Goal: Task Accomplishment & Management: Complete application form

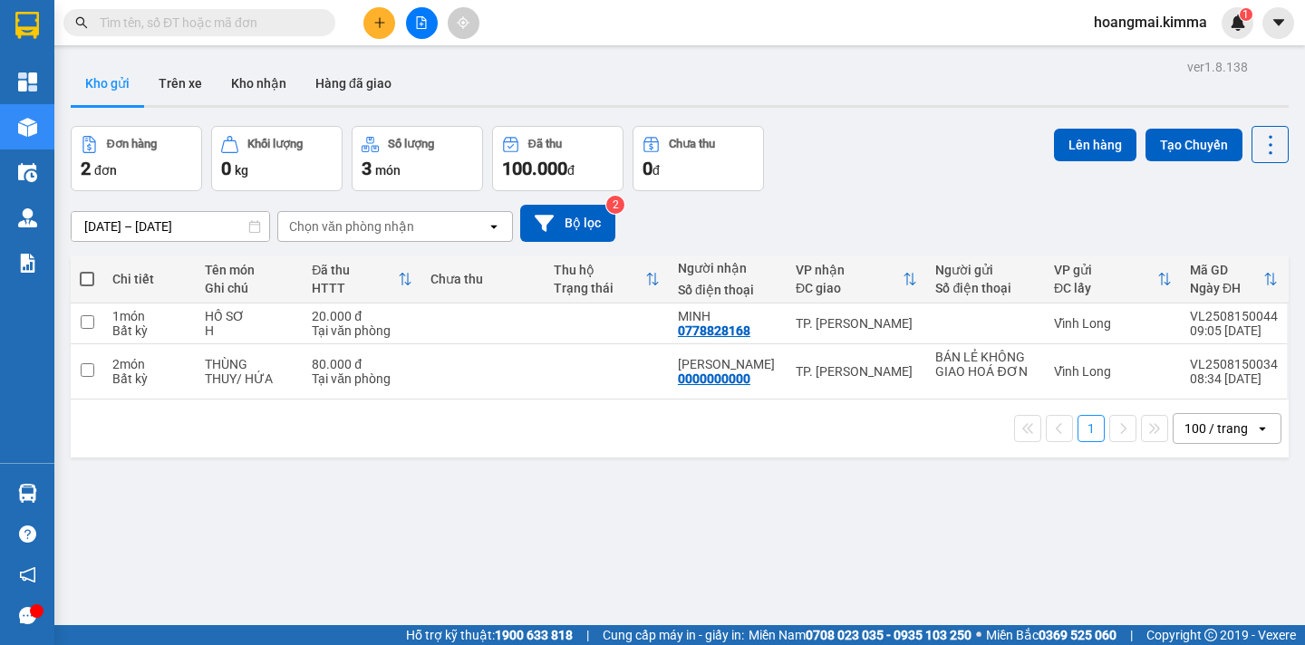
scroll to position [83, 0]
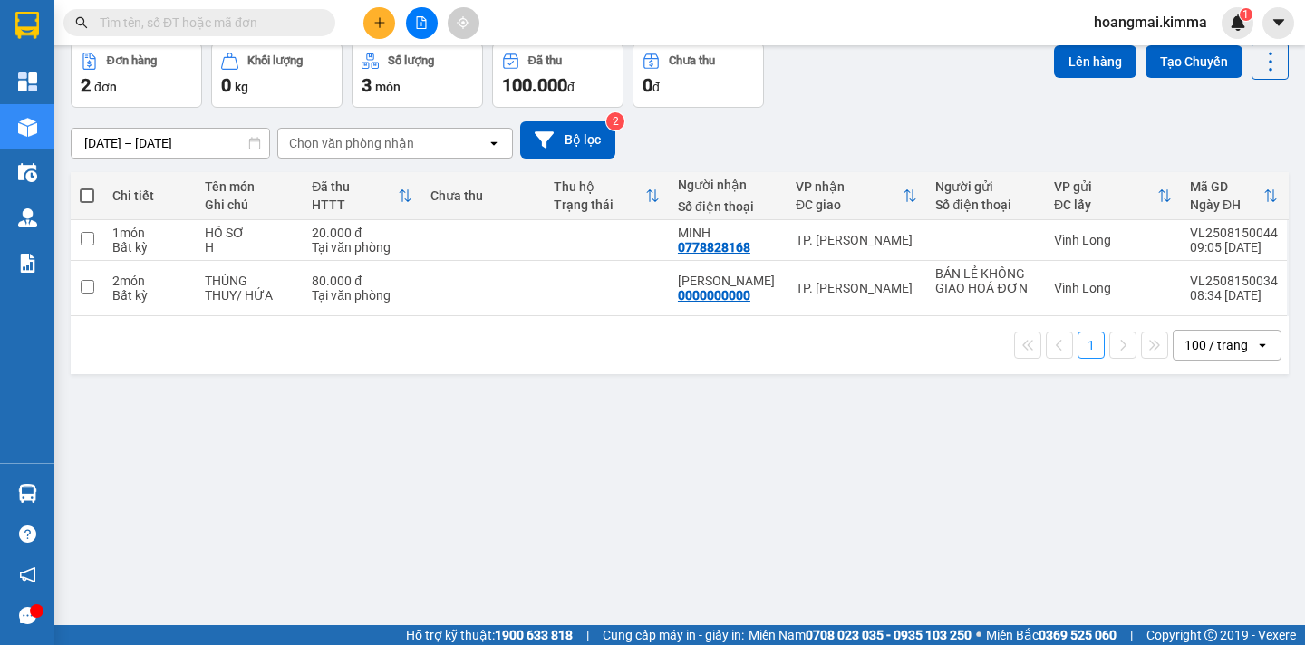
click at [1219, 347] on div "100 / trang" at bounding box center [1215, 345] width 63 height 18
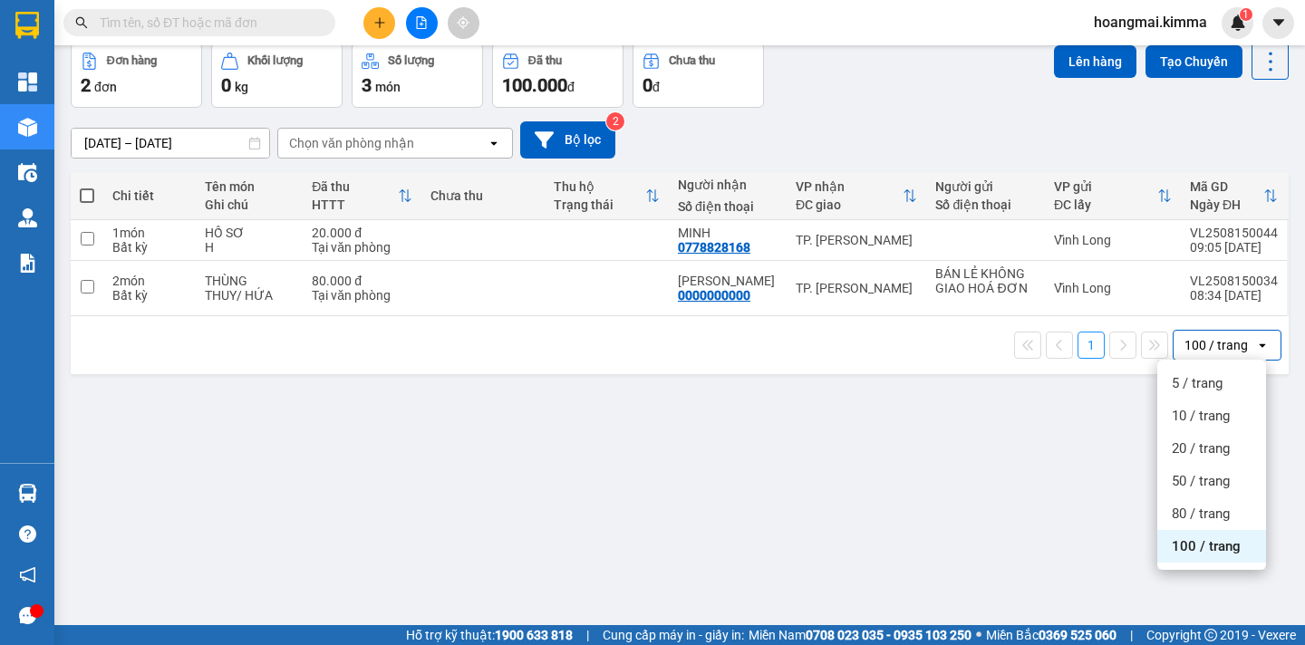
click at [1184, 544] on span "100 / trang" at bounding box center [1206, 546] width 69 height 18
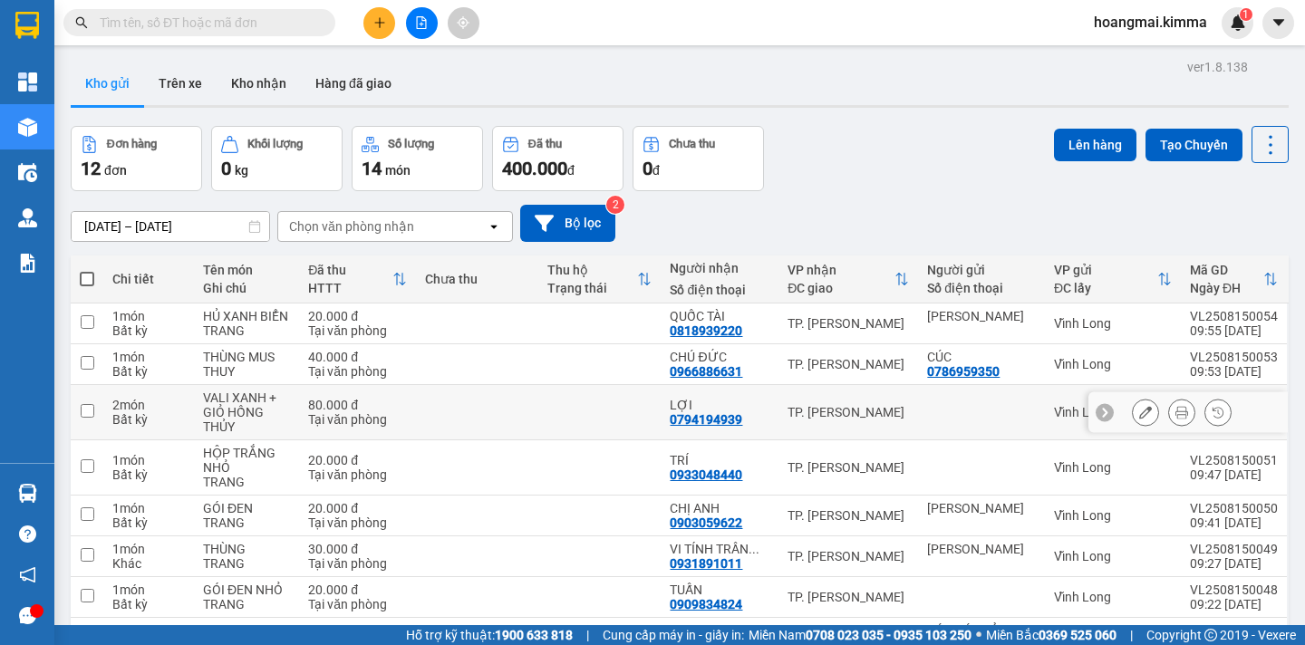
scroll to position [300, 0]
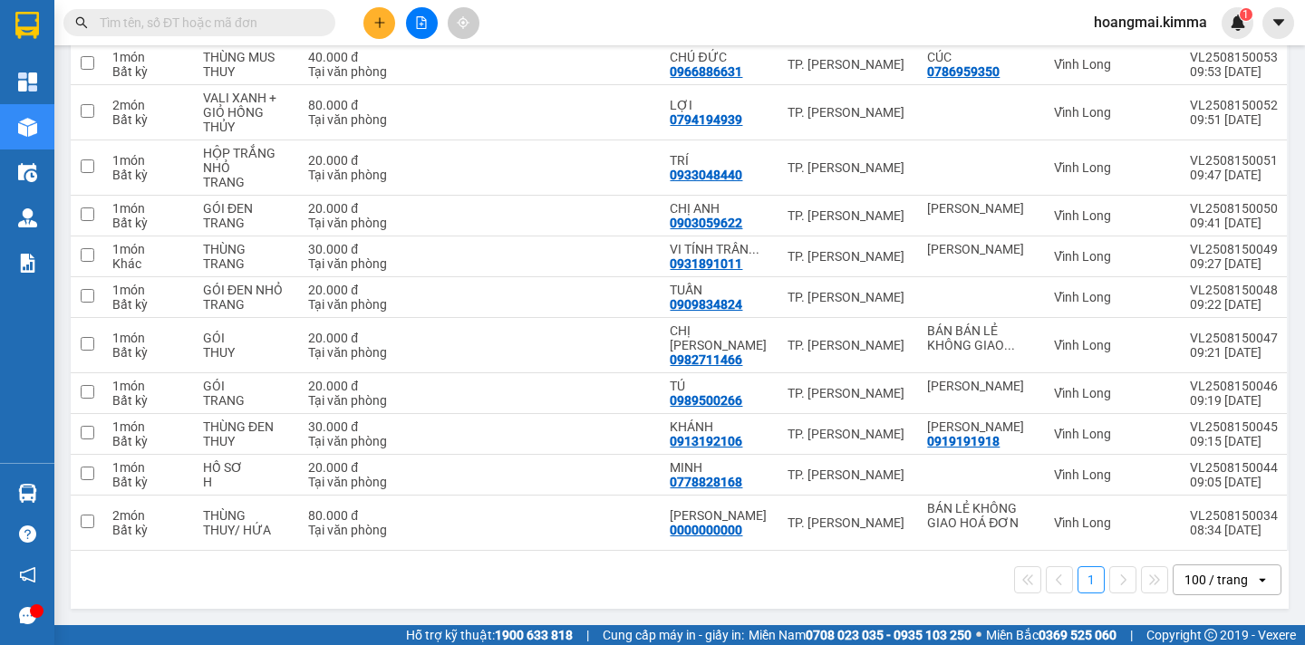
click at [1204, 586] on div "100 / trang" at bounding box center [1215, 580] width 63 height 18
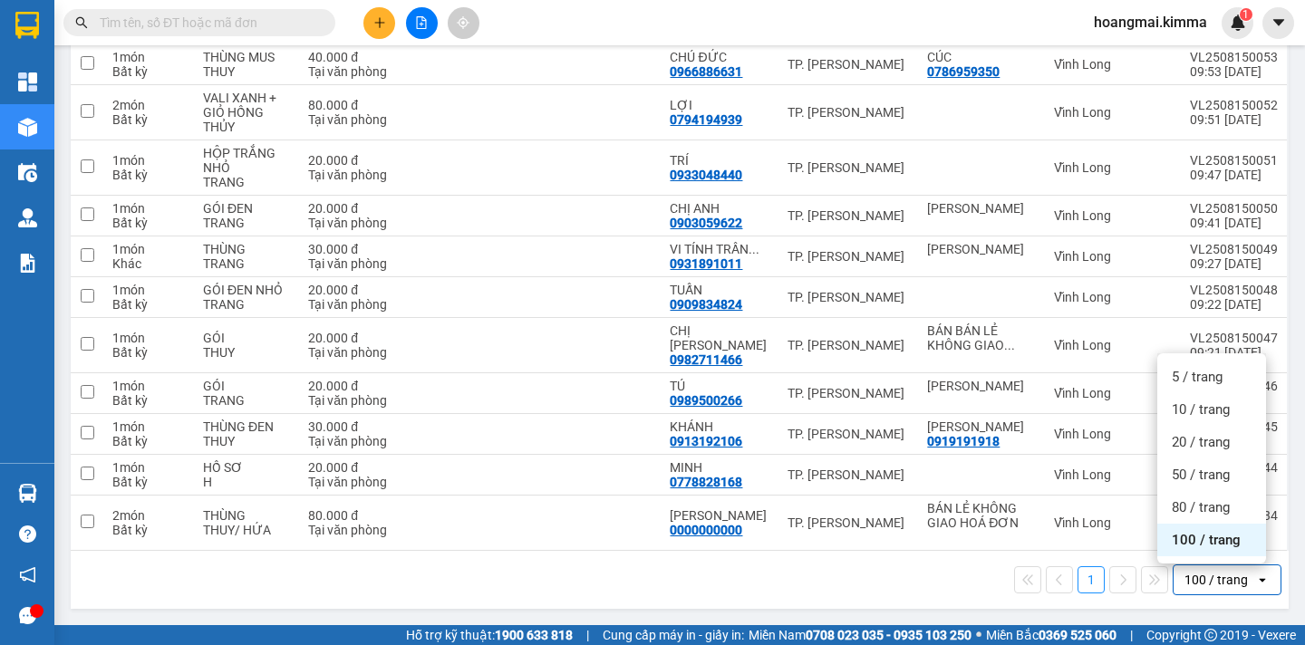
click at [1193, 553] on div "100 / trang" at bounding box center [1211, 540] width 109 height 33
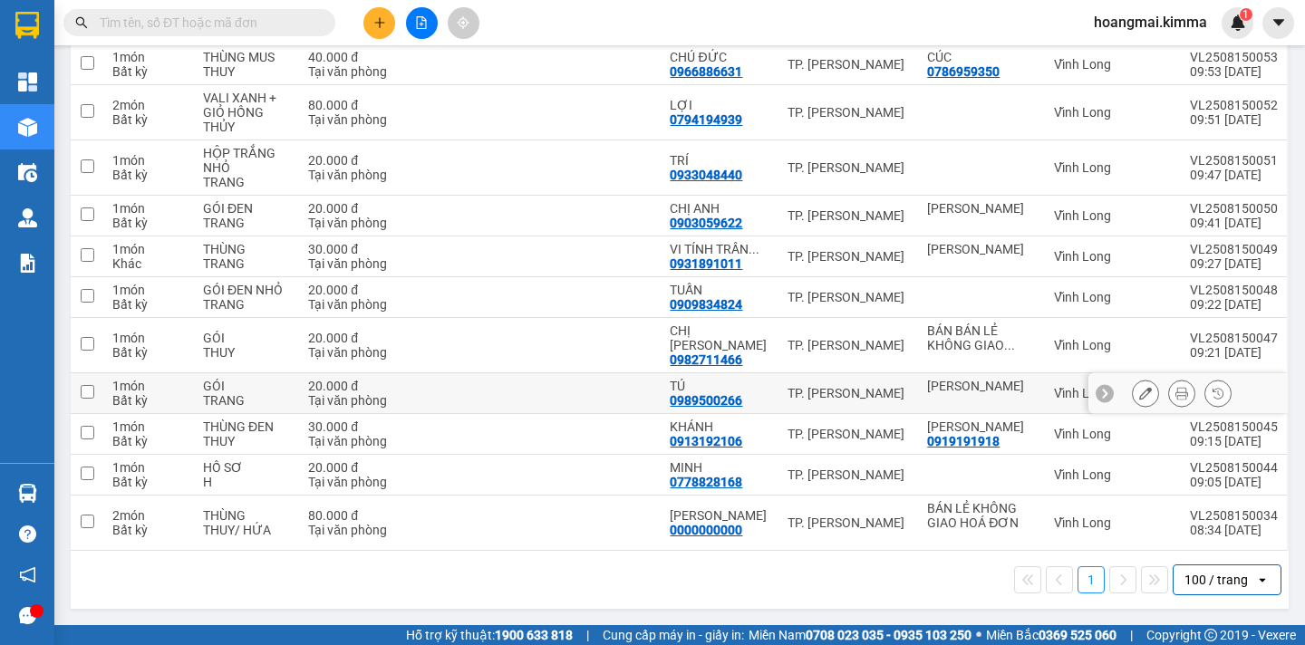
scroll to position [0, 0]
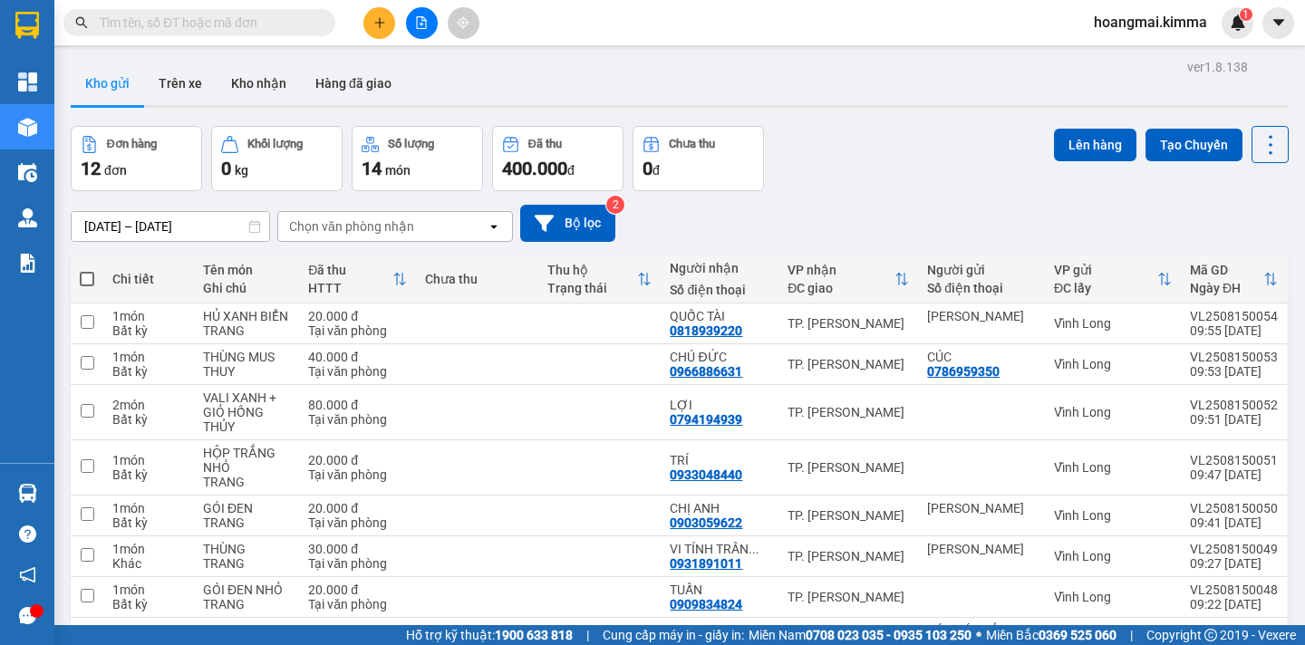
click at [82, 274] on span at bounding box center [87, 279] width 14 height 14
click at [87, 270] on input "checkbox" at bounding box center [87, 270] width 0 height 0
checkbox input "true"
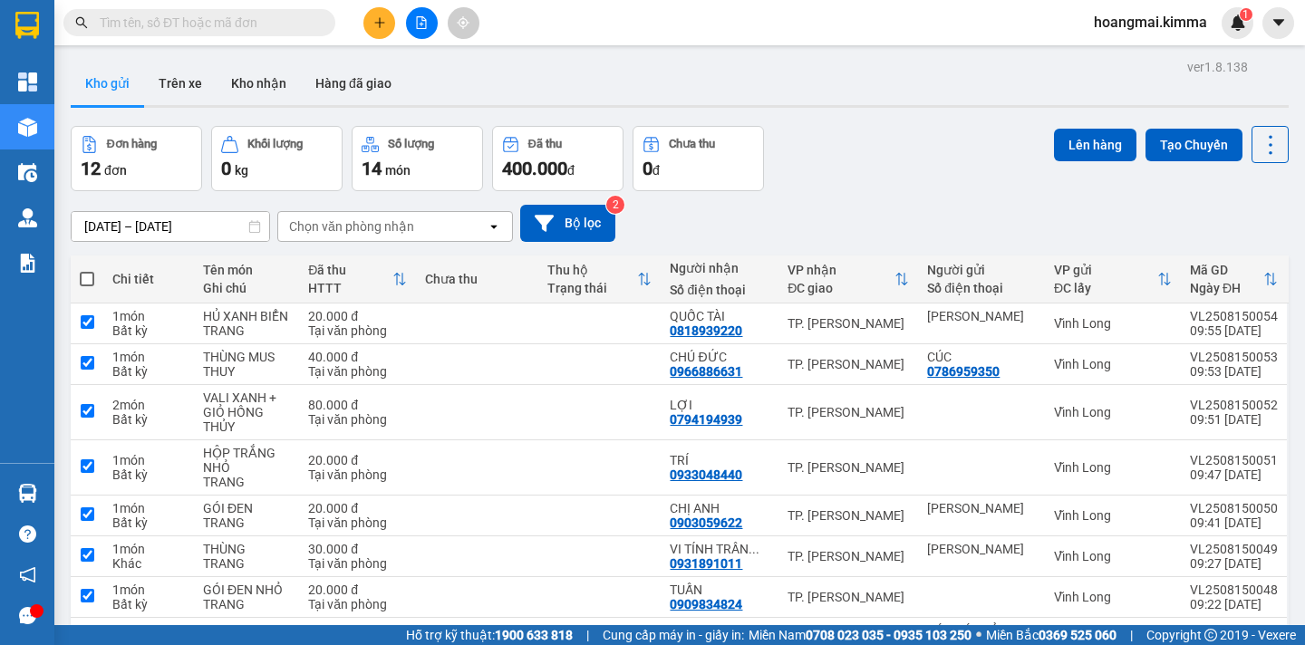
checkbox input "true"
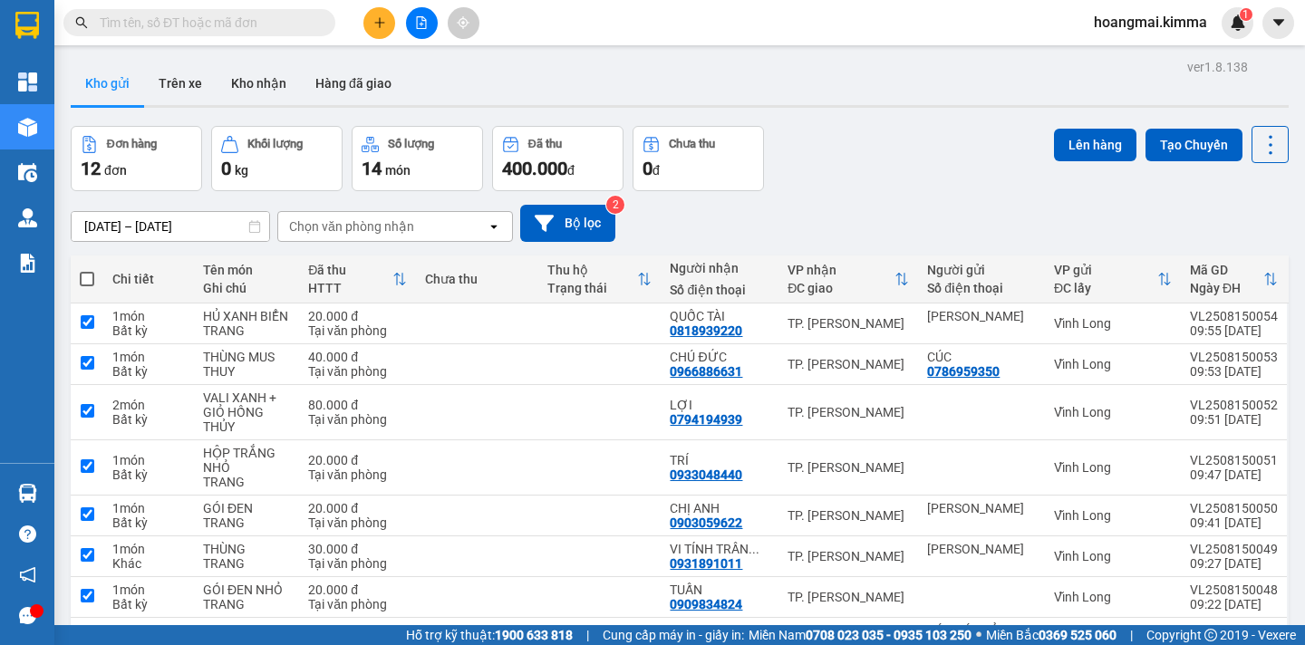
checkbox input "true"
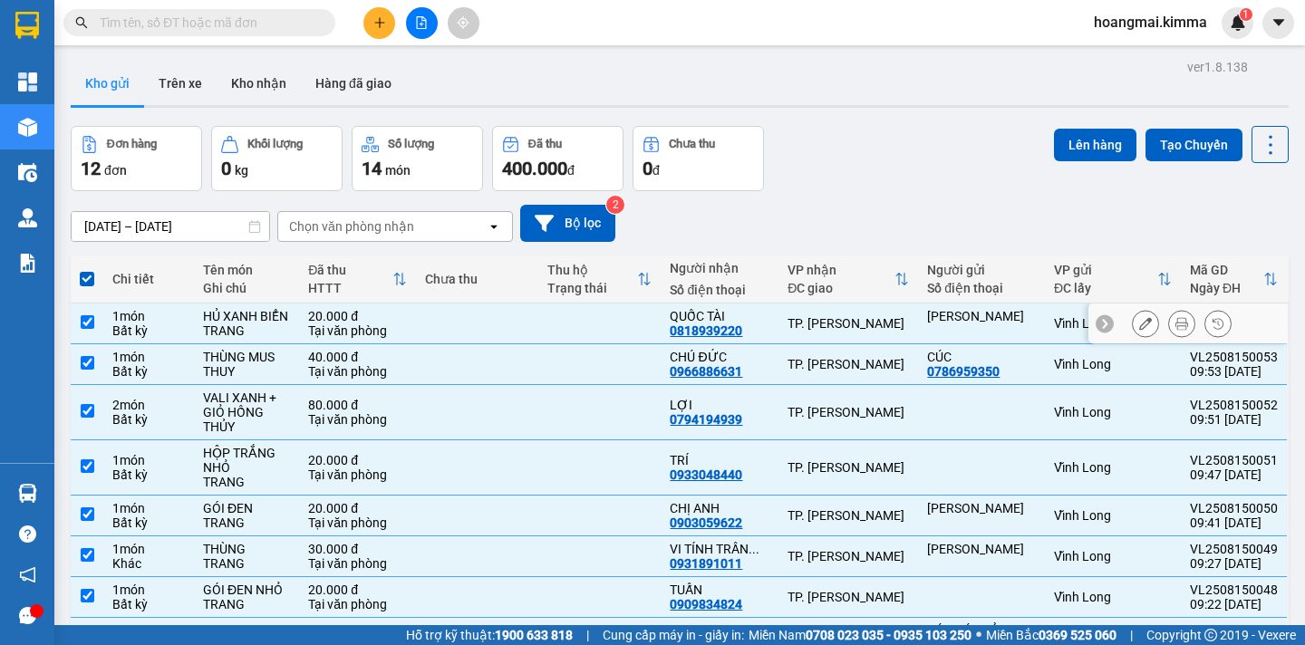
scroll to position [272, 0]
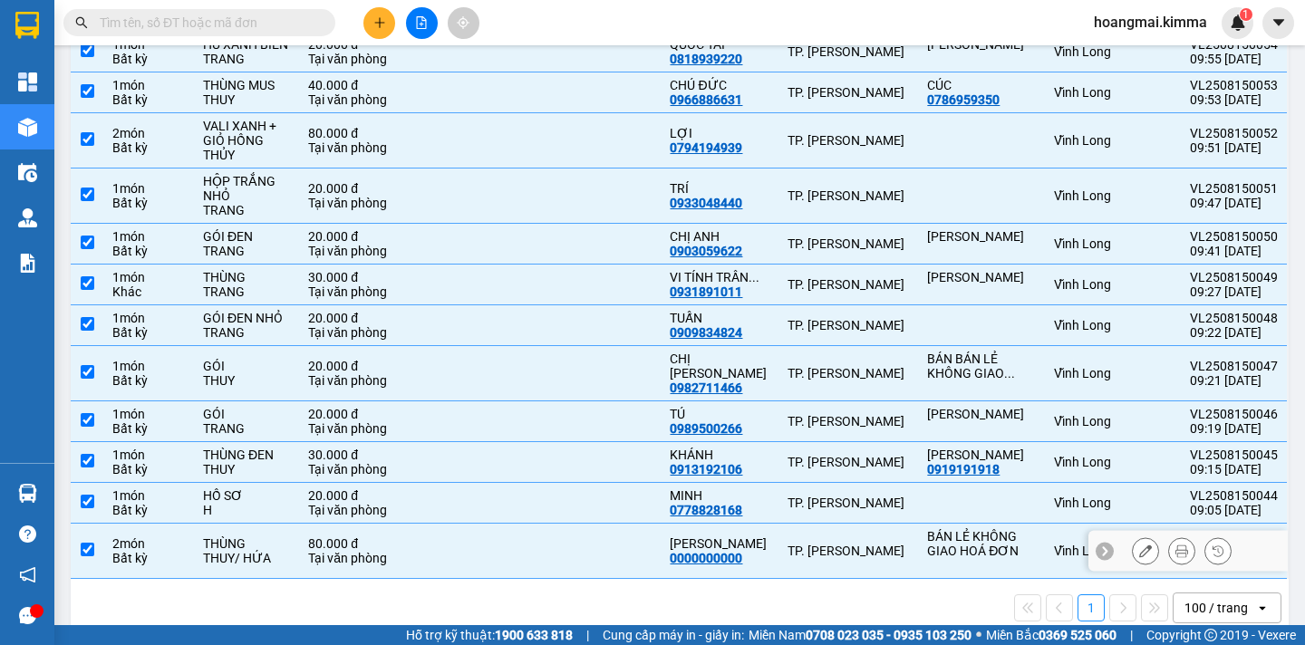
click at [88, 547] on input "checkbox" at bounding box center [88, 550] width 14 height 14
checkbox input "false"
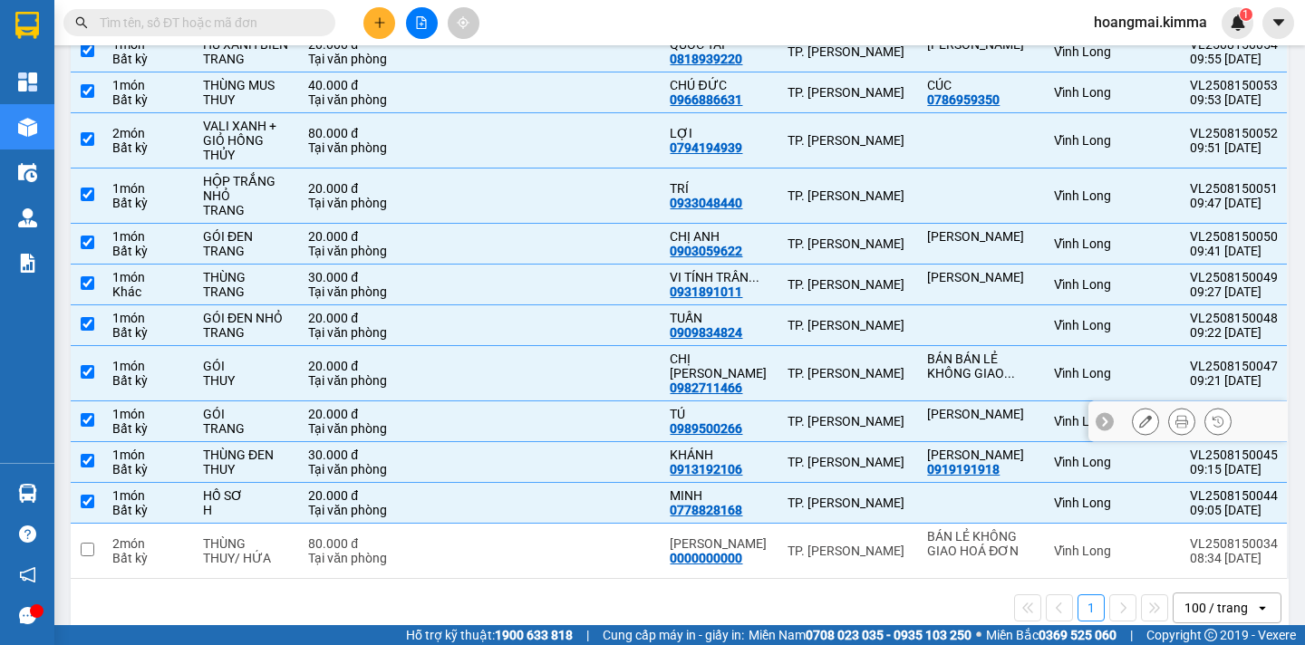
scroll to position [0, 0]
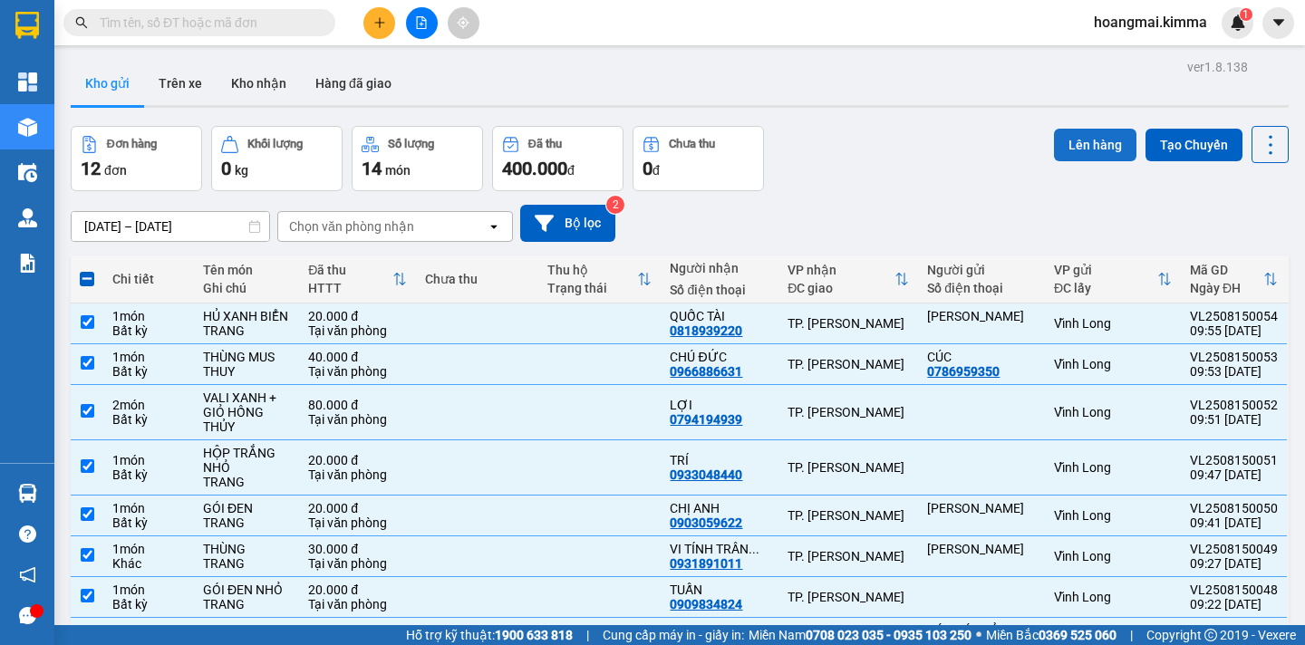
click at [1070, 147] on button "Lên hàng" at bounding box center [1095, 145] width 82 height 33
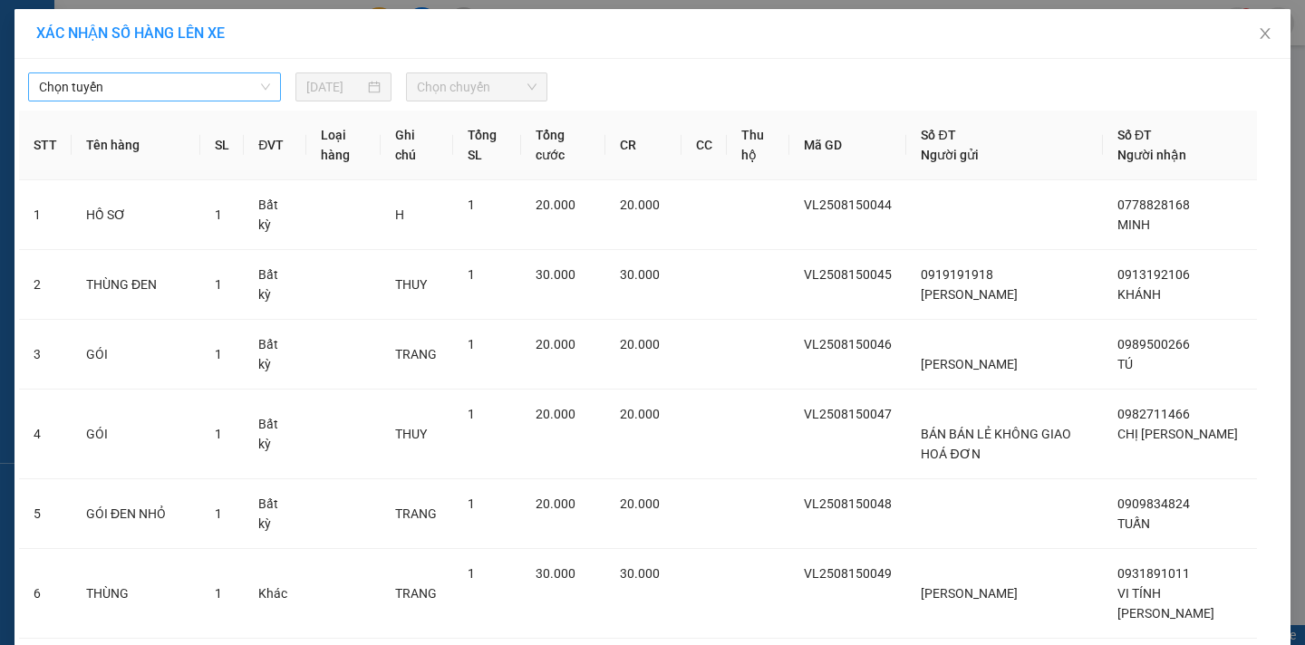
click at [172, 85] on span "Chọn tuyến" at bounding box center [154, 86] width 231 height 27
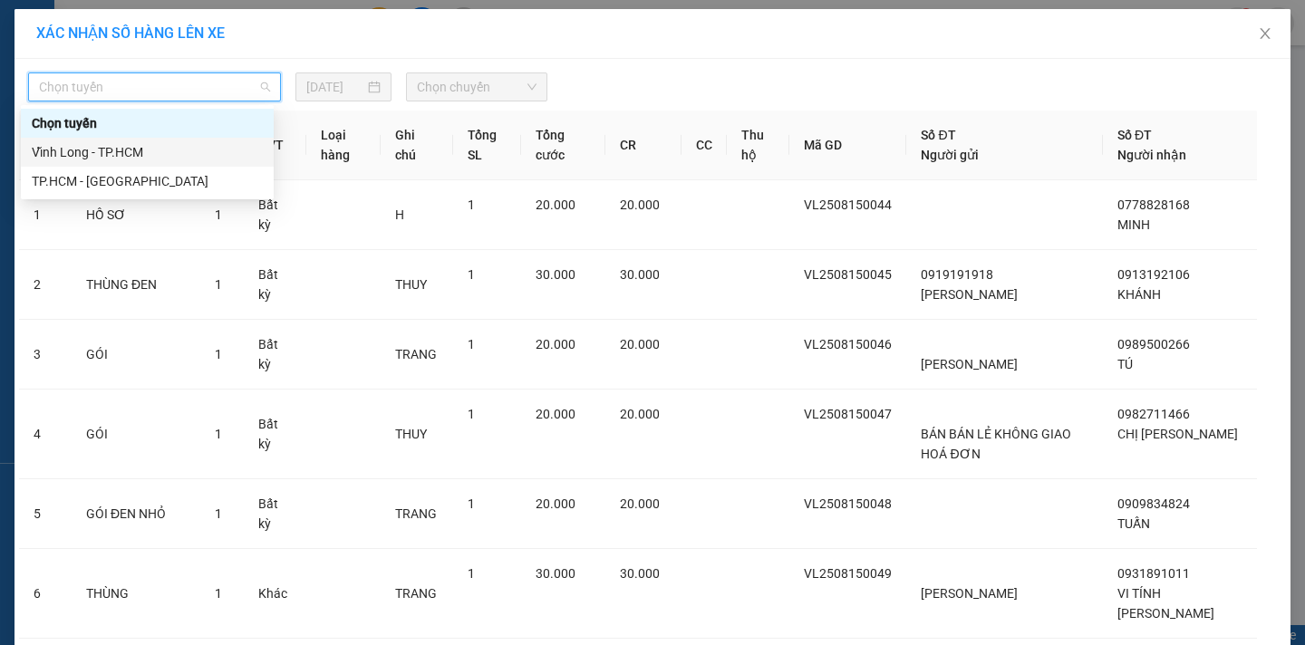
click at [136, 140] on div "Vĩnh Long - TP.HCM" at bounding box center [147, 152] width 253 height 29
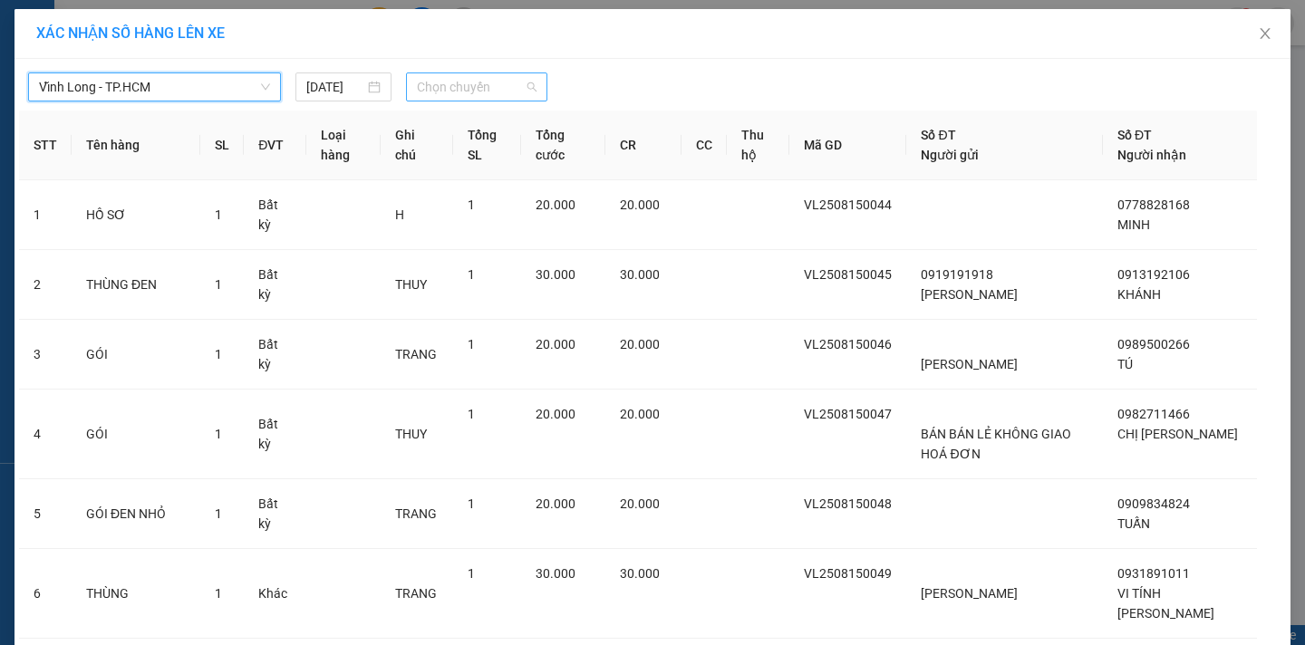
click at [449, 83] on span "Chọn chuyến" at bounding box center [477, 86] width 120 height 27
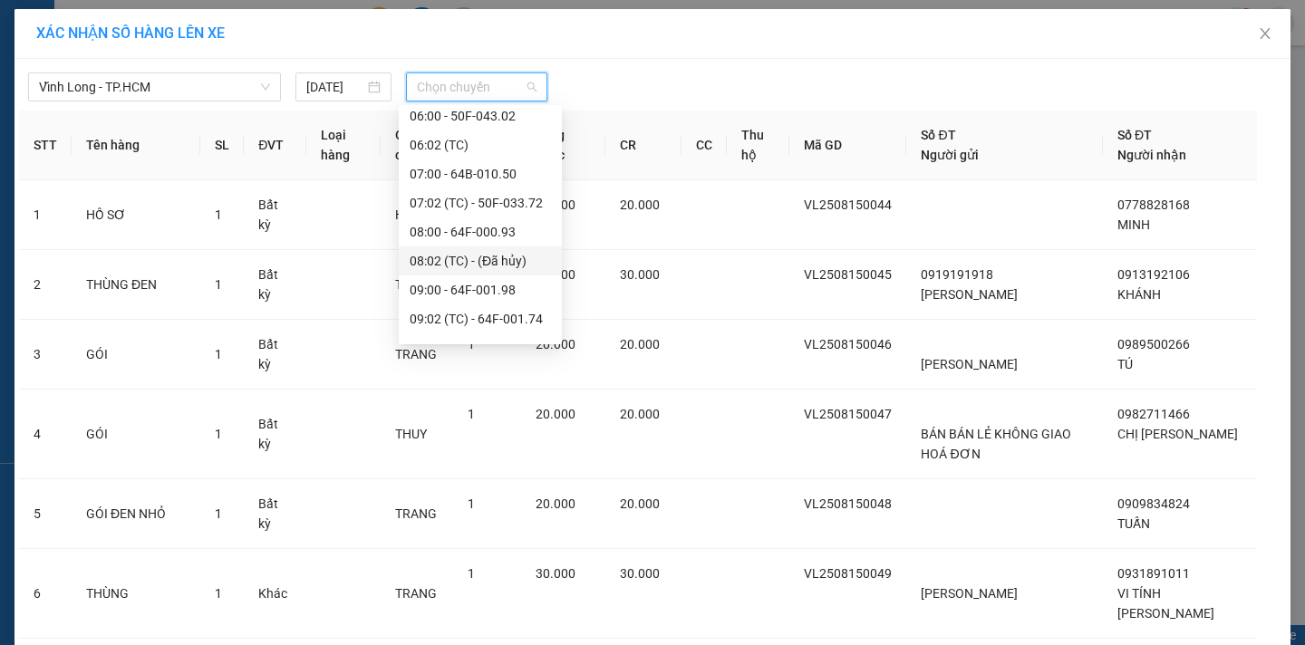
scroll to position [362, 0]
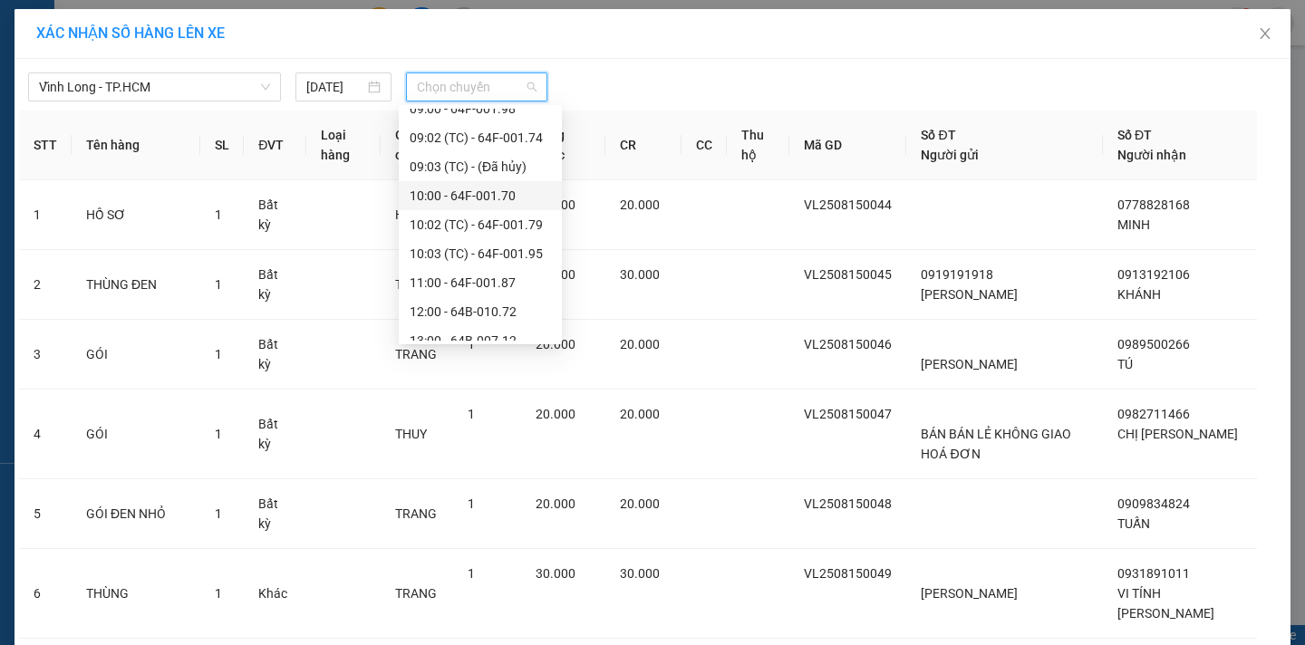
click at [516, 193] on div "10:00 - 64F-001.70" at bounding box center [480, 196] width 141 height 20
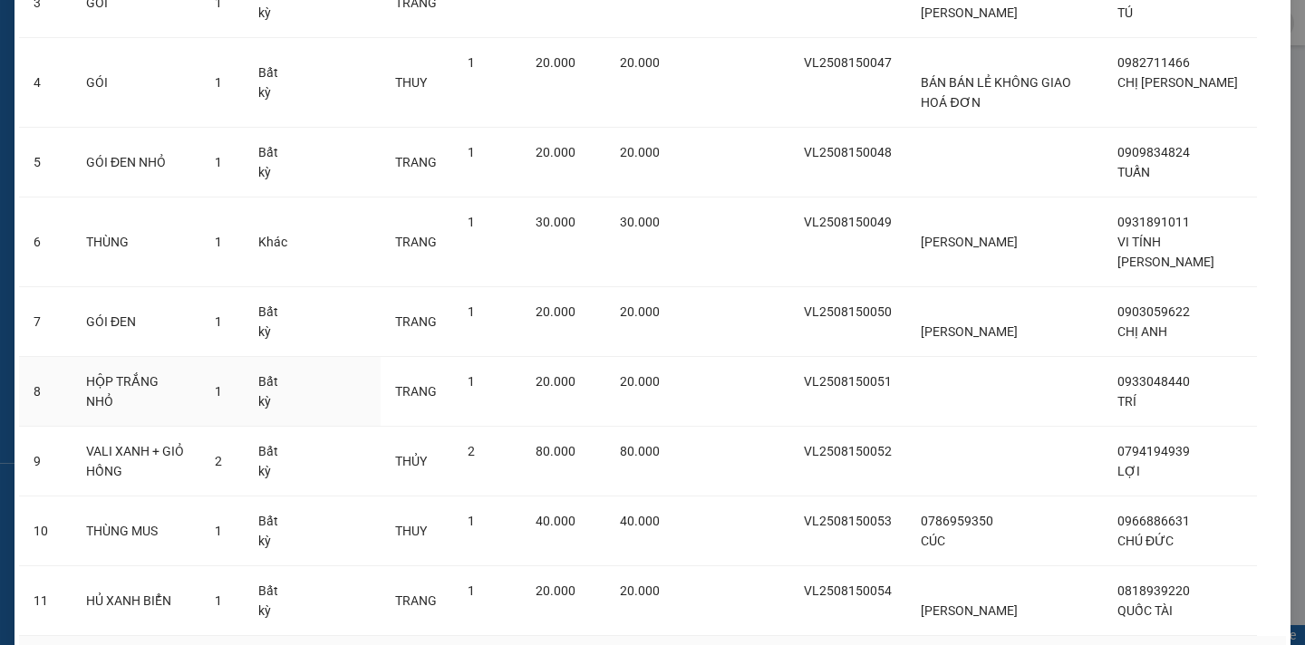
scroll to position [486, 0]
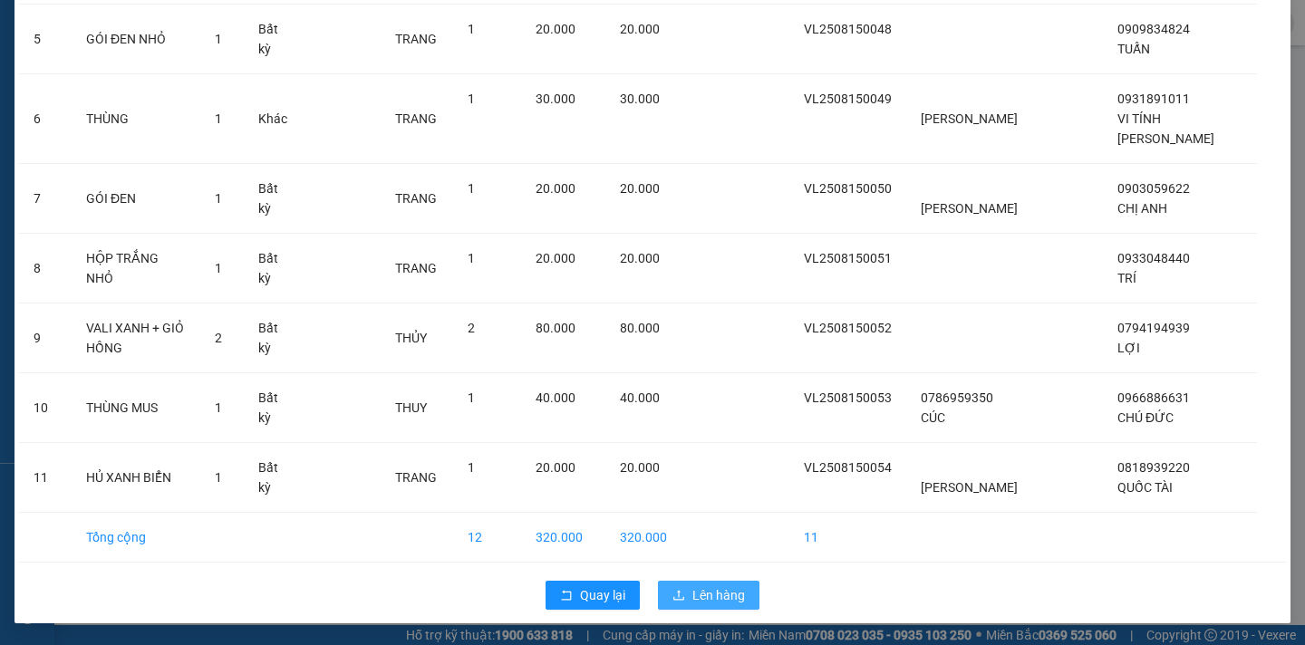
click at [701, 593] on span "Lên hàng" at bounding box center [718, 595] width 53 height 20
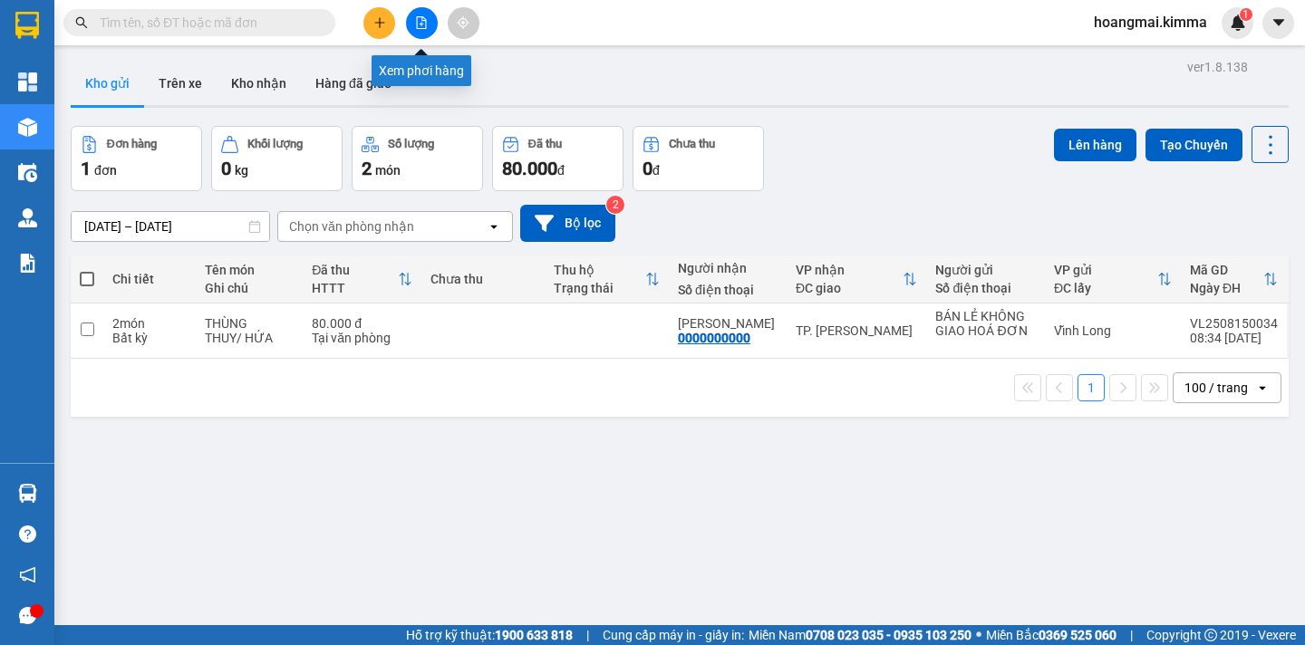
click at [431, 22] on button at bounding box center [422, 23] width 32 height 32
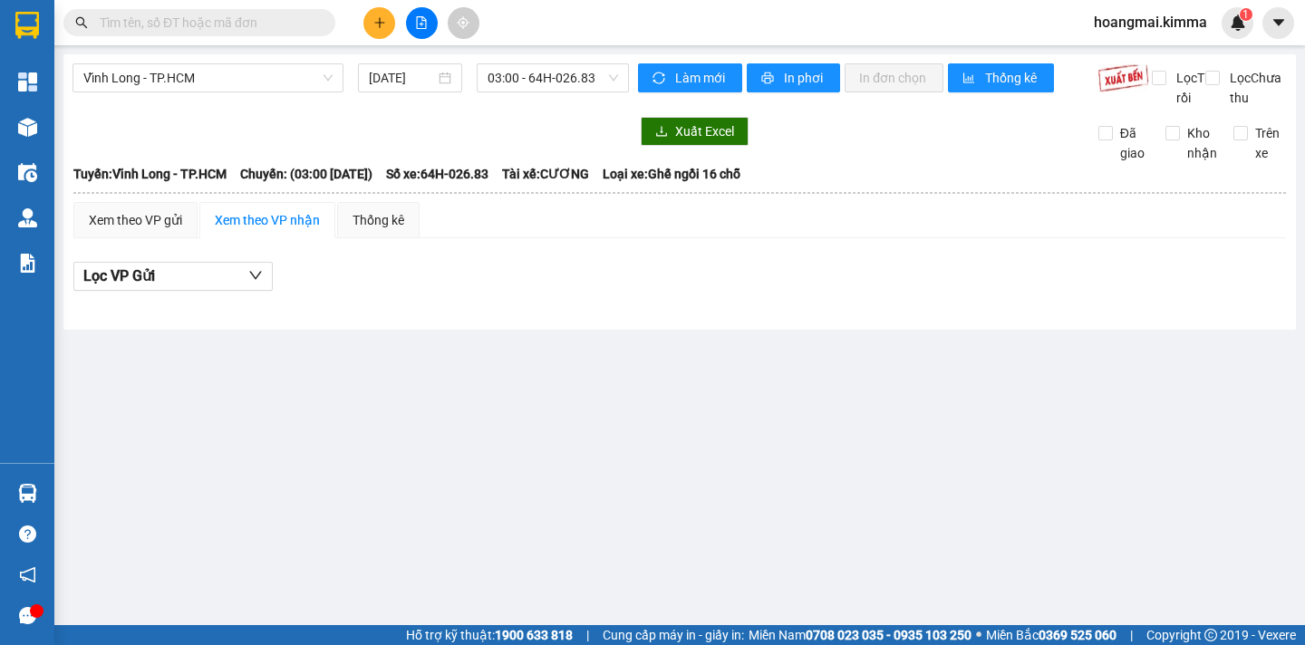
click at [578, 77] on span "03:00 - 64H-026.83" at bounding box center [553, 77] width 130 height 27
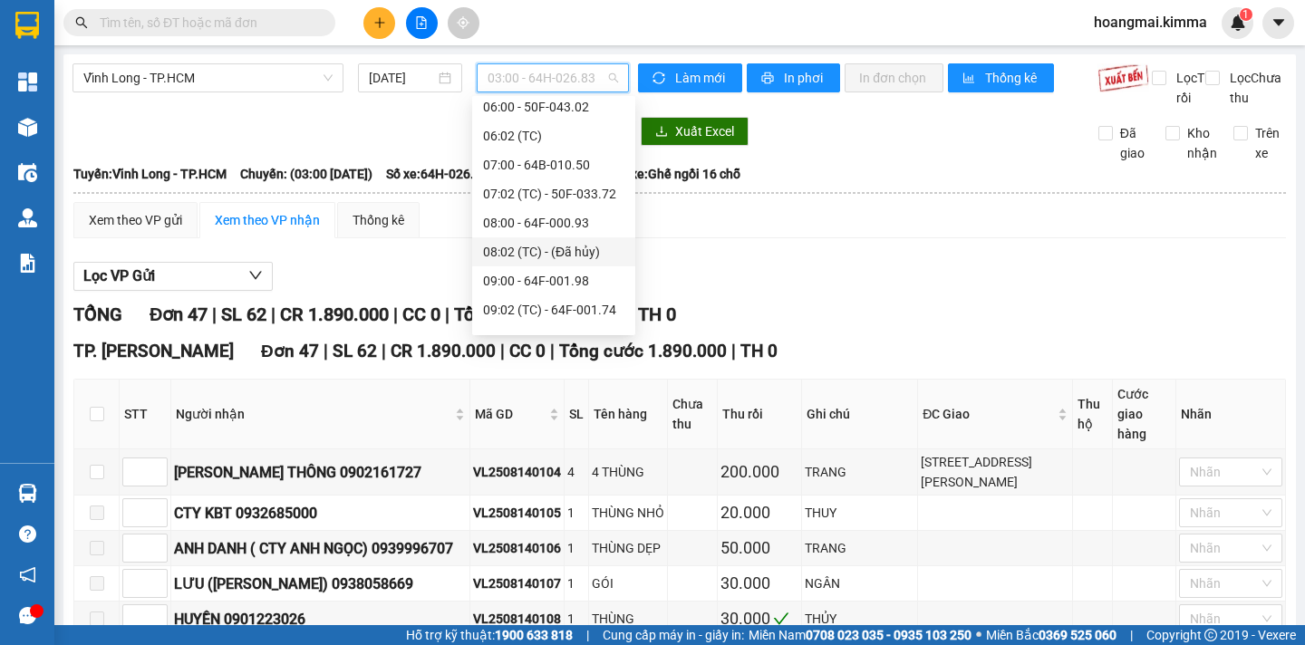
scroll to position [362, 0]
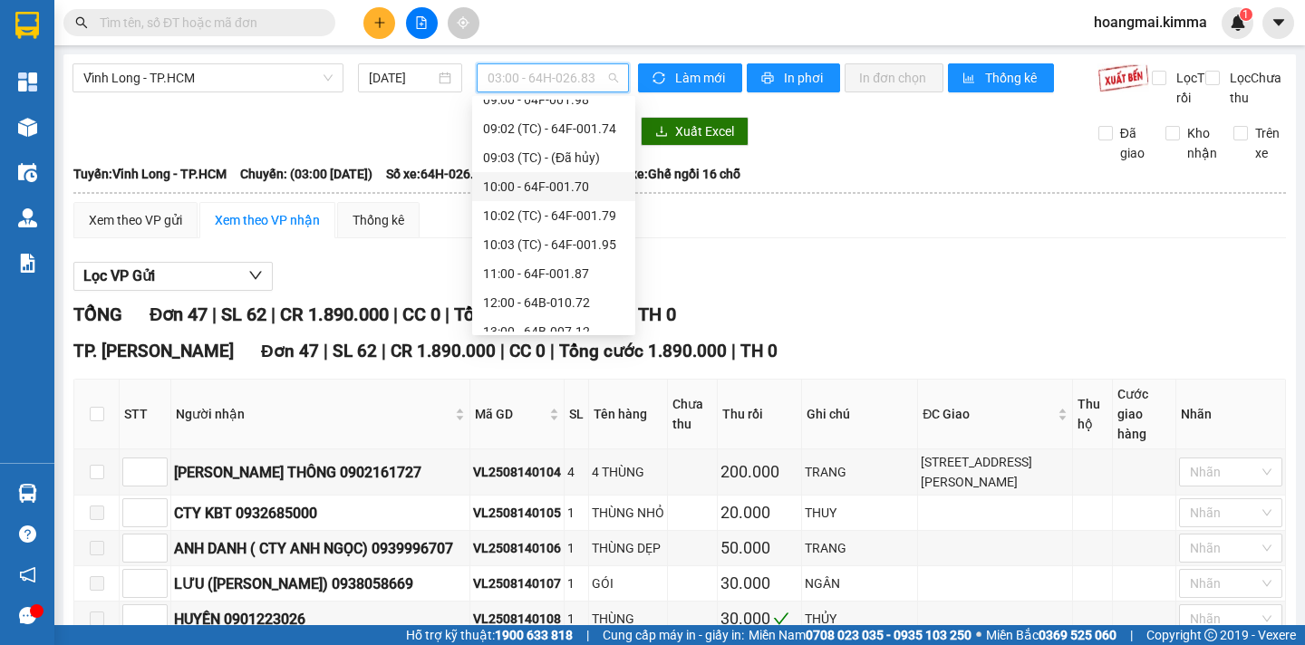
click at [594, 187] on div "10:00 - 64F-001.70" at bounding box center [553, 187] width 141 height 20
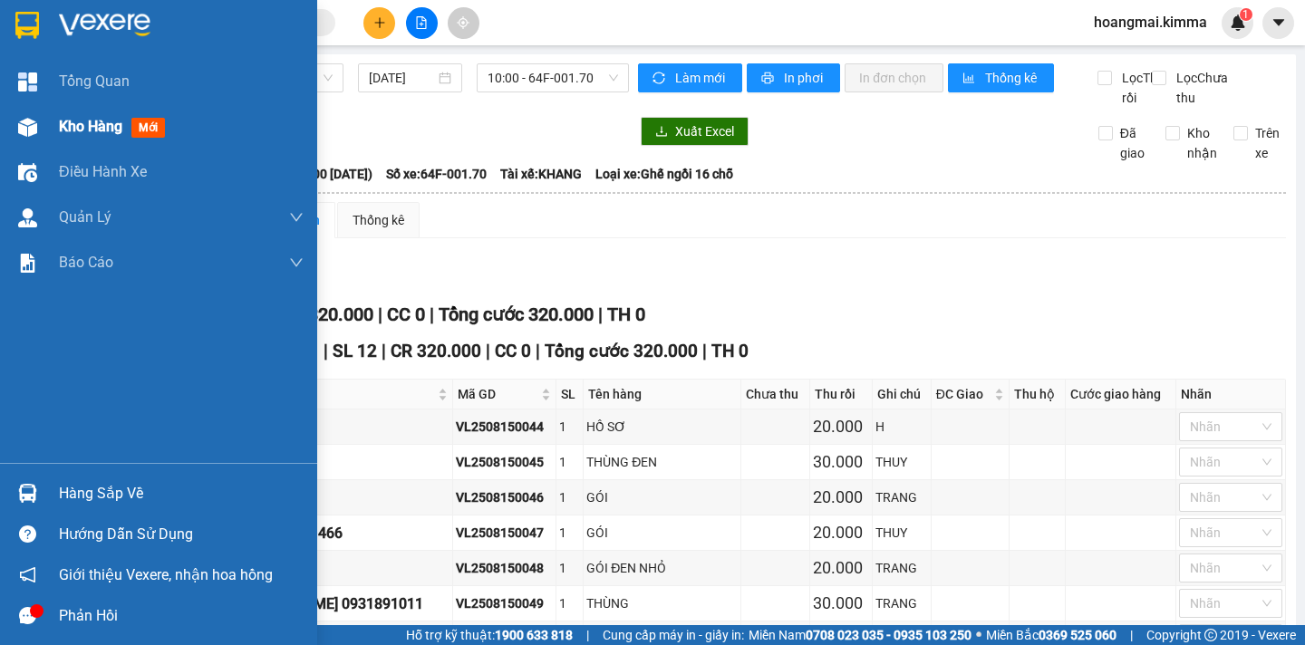
click at [80, 124] on span "Kho hàng" at bounding box center [90, 126] width 63 height 17
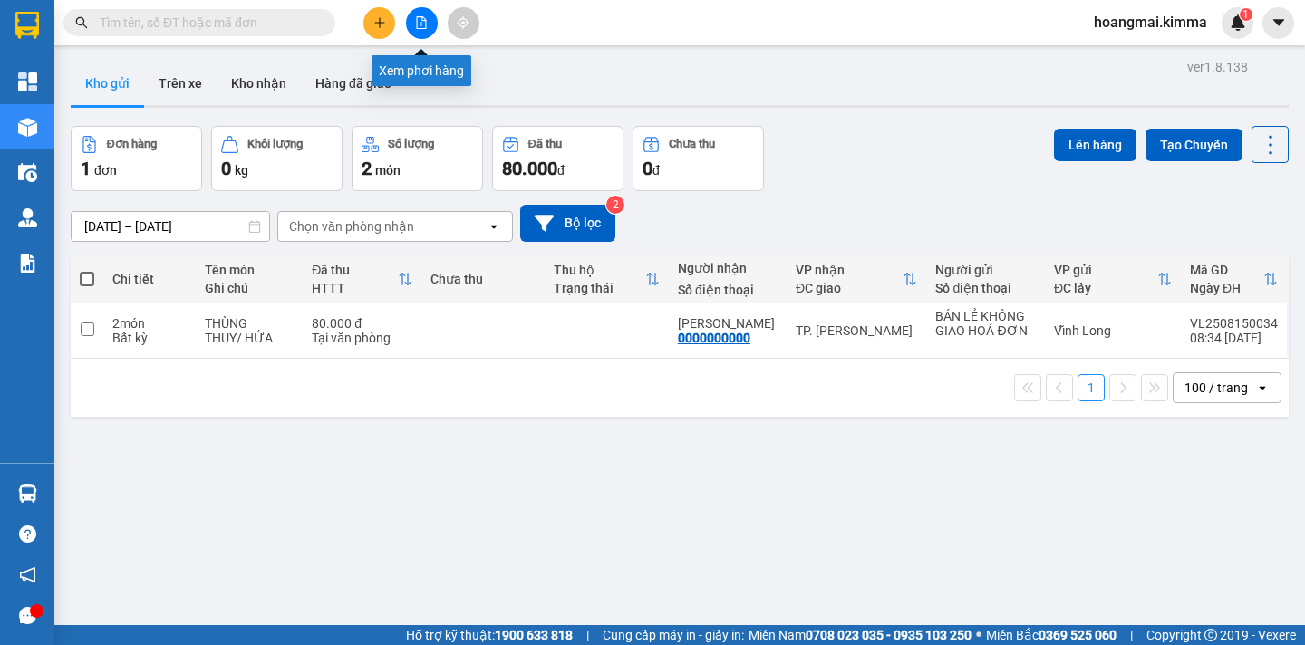
click at [416, 28] on icon "file-add" at bounding box center [421, 22] width 13 height 13
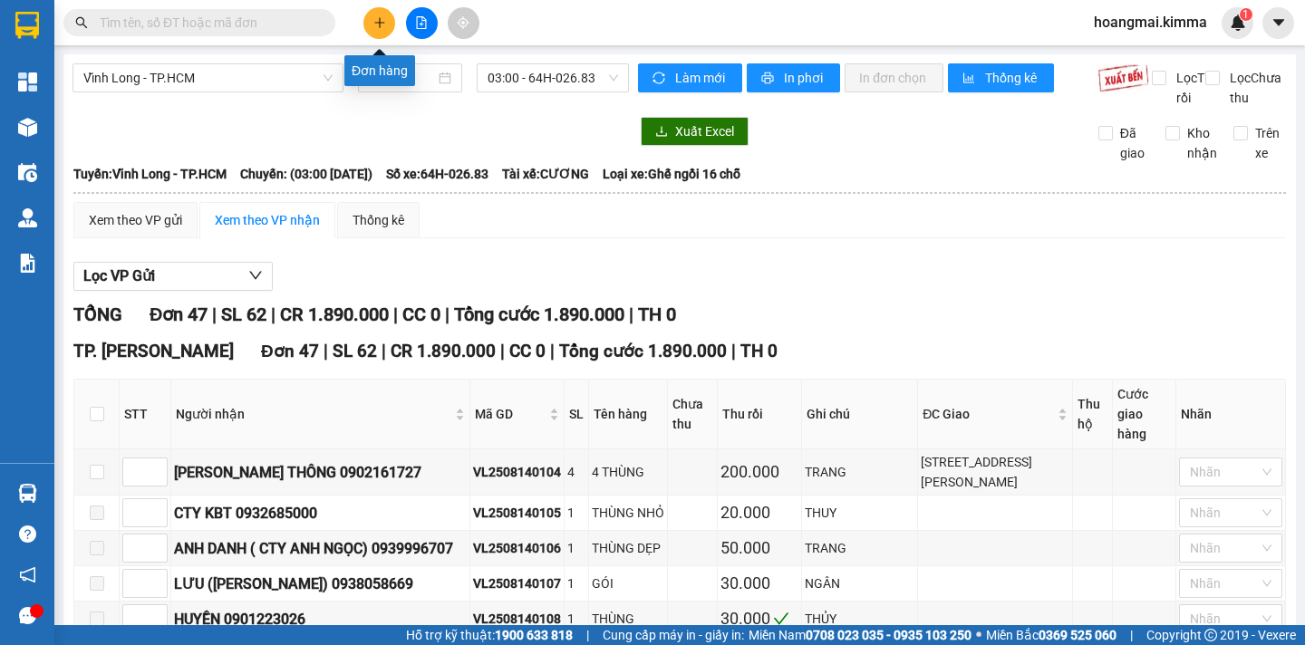
click at [378, 27] on icon "plus" at bounding box center [379, 22] width 13 height 13
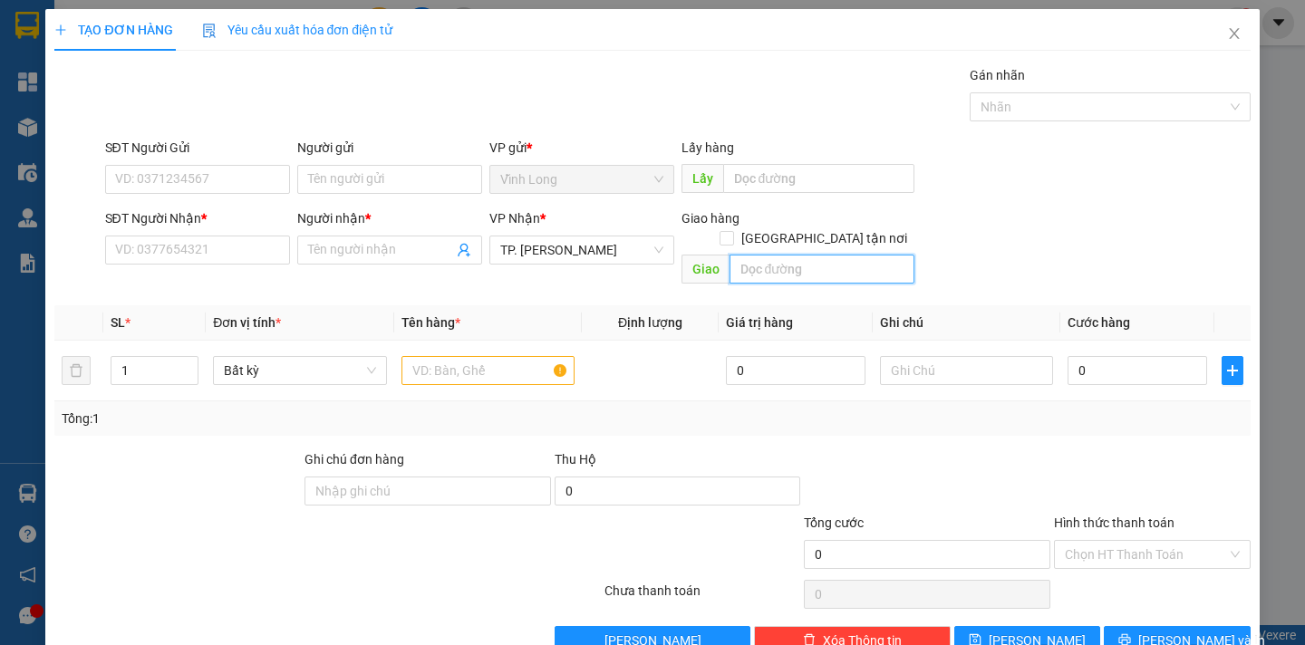
click at [735, 255] on input "text" at bounding box center [822, 269] width 185 height 29
click at [223, 255] on input "SĐT Người Nhận *" at bounding box center [197, 250] width 185 height 29
click at [222, 255] on input "SĐT Người Nhận *" at bounding box center [197, 250] width 185 height 29
click at [173, 248] on input "SĐT Người Nhận *" at bounding box center [197, 250] width 185 height 29
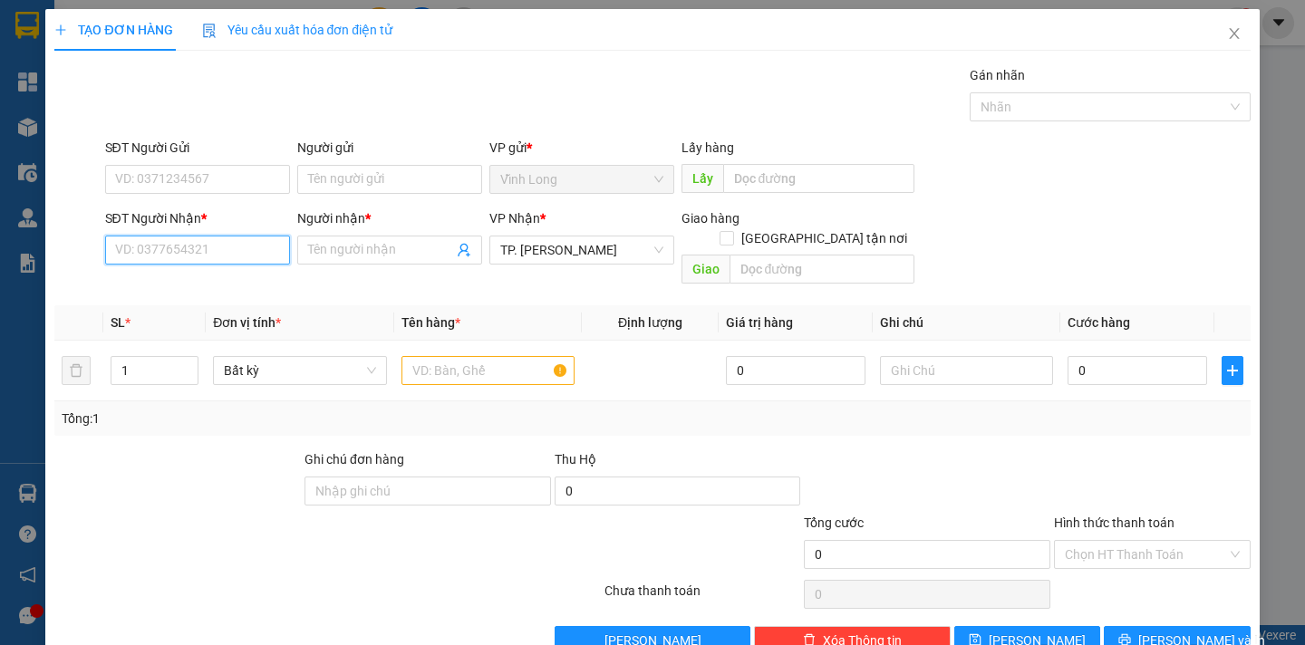
click at [173, 248] on input "SĐT Người Nhận *" at bounding box center [197, 250] width 185 height 29
type input "0775630314"
click at [372, 249] on input "Người nhận *" at bounding box center [380, 250] width 145 height 20
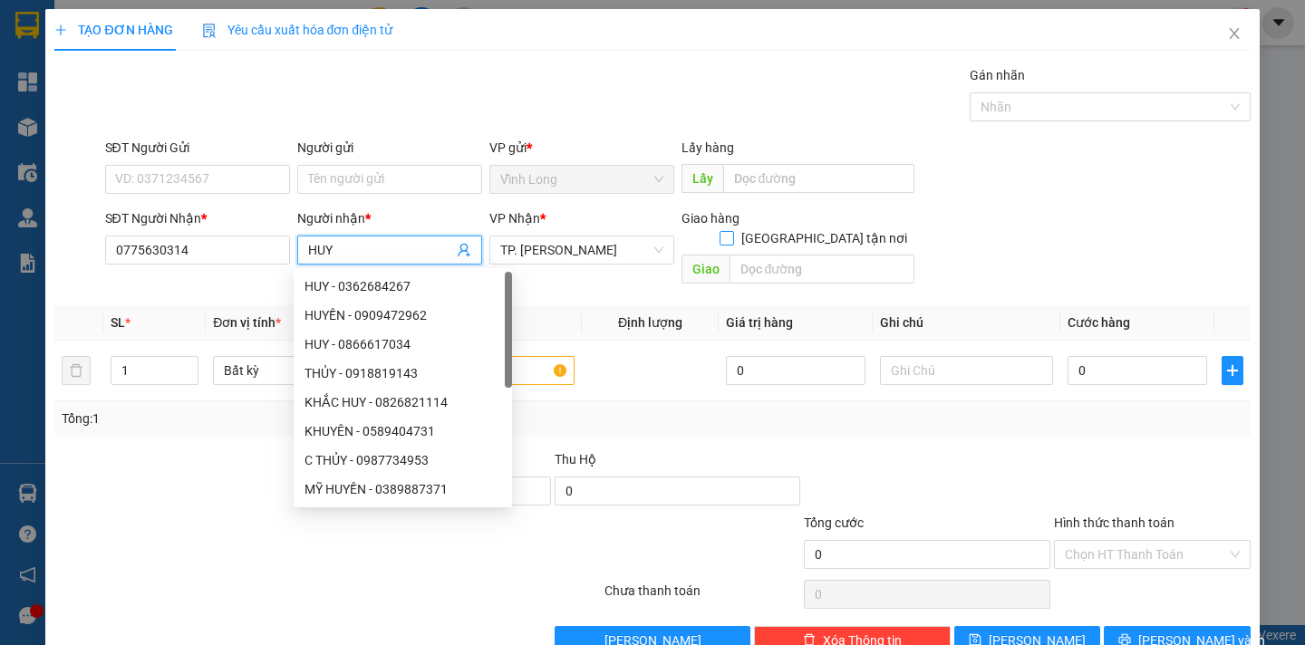
type input "HUY"
click at [732, 231] on input "[GEOGRAPHIC_DATA] tận nơi" at bounding box center [726, 237] width 13 height 13
checkbox input "true"
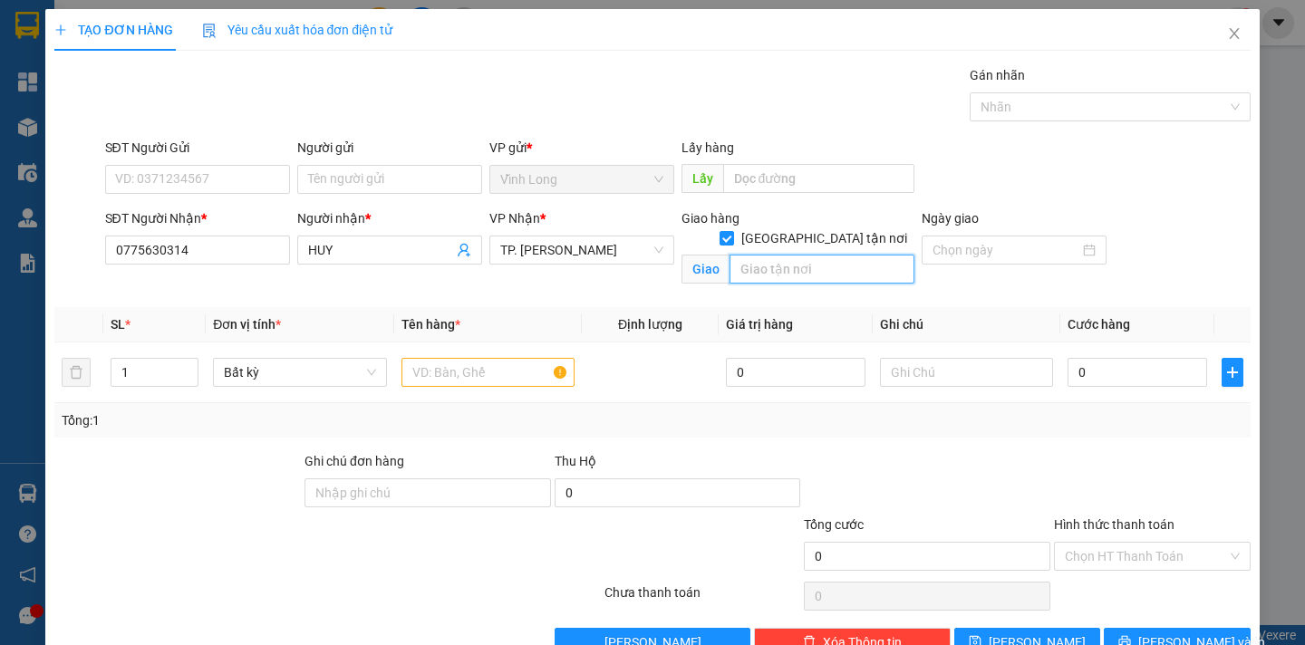
click at [754, 255] on input "text" at bounding box center [822, 269] width 185 height 29
type input "163 [PERSON_NAME]"
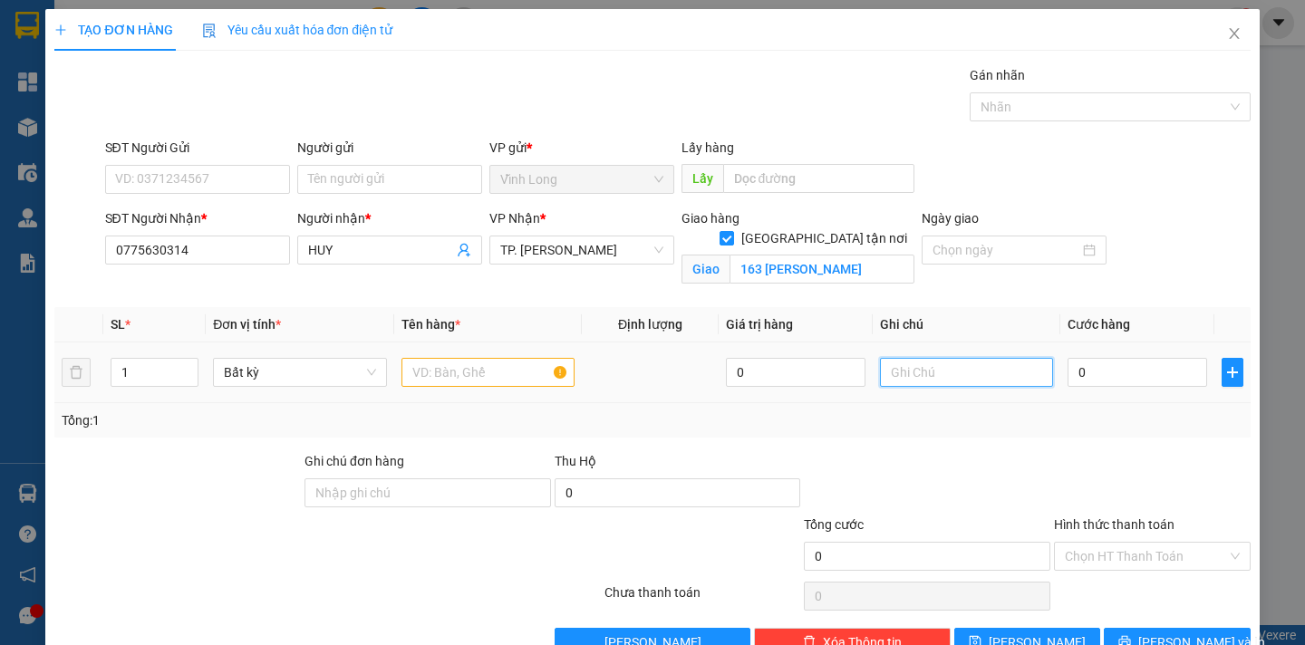
scroll to position [0, 0]
click at [923, 377] on input "text" at bounding box center [966, 372] width 173 height 29
type input "NGÂN"
click at [1069, 372] on input "0" at bounding box center [1138, 372] width 140 height 29
type input "1"
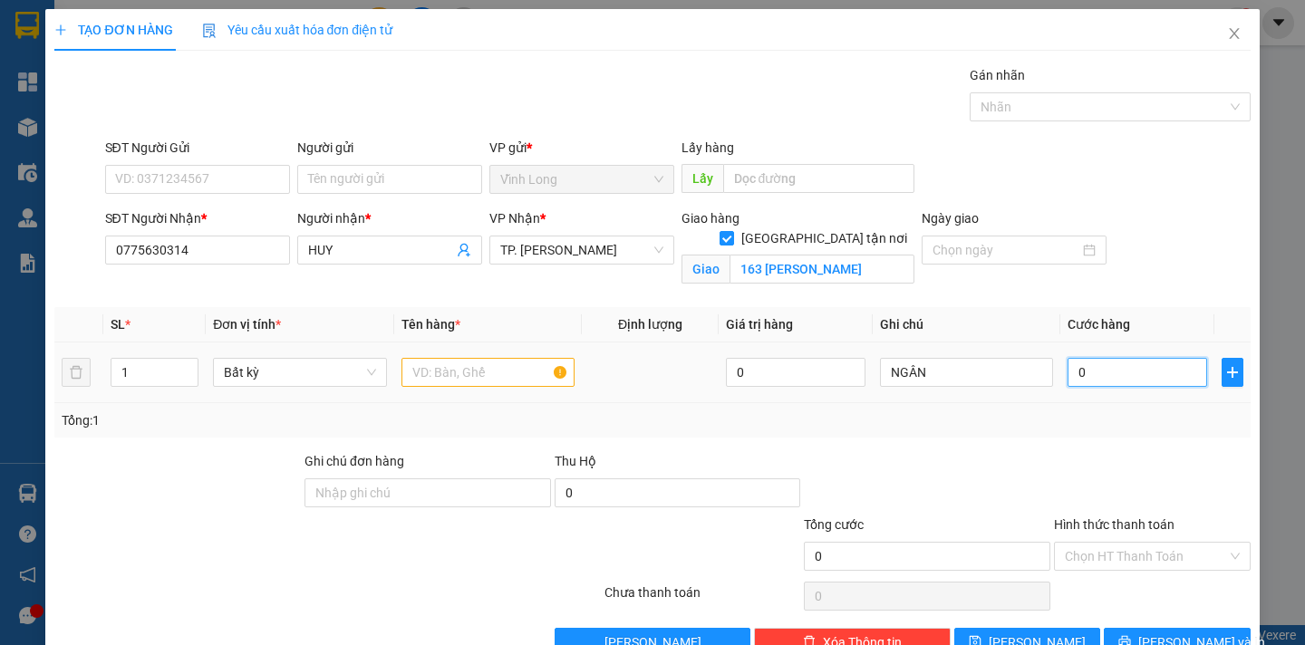
type input "1"
type input "10"
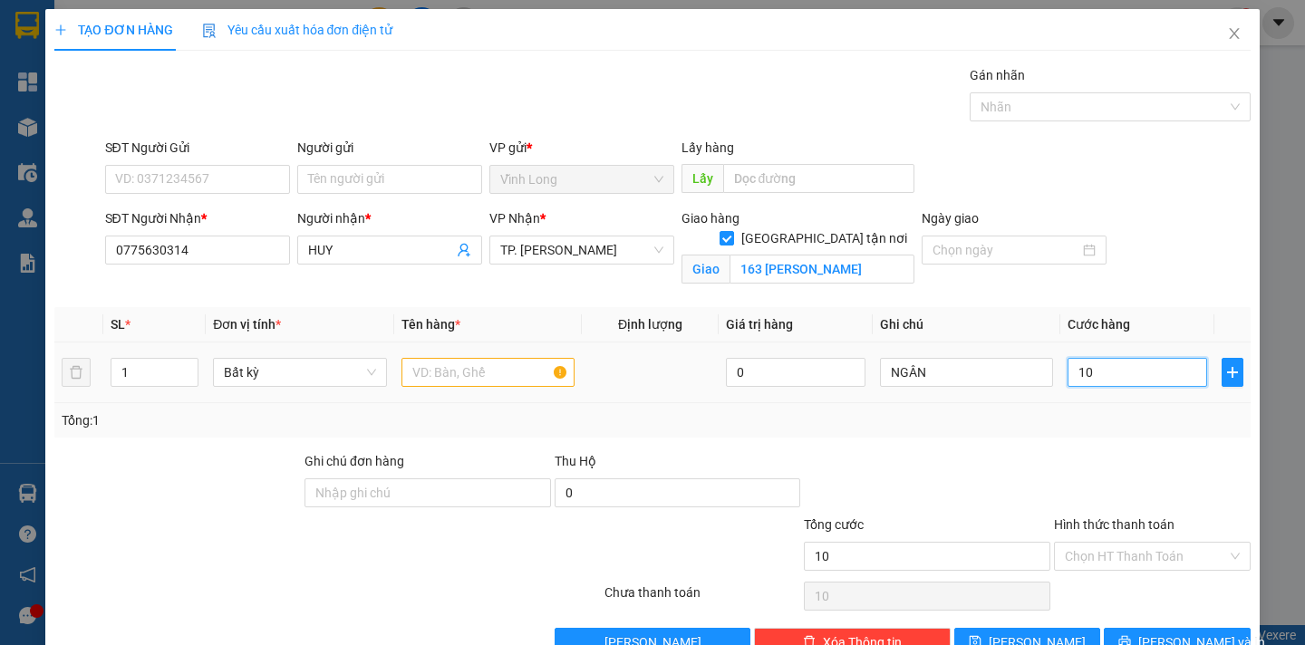
type input "100"
type input "100.000"
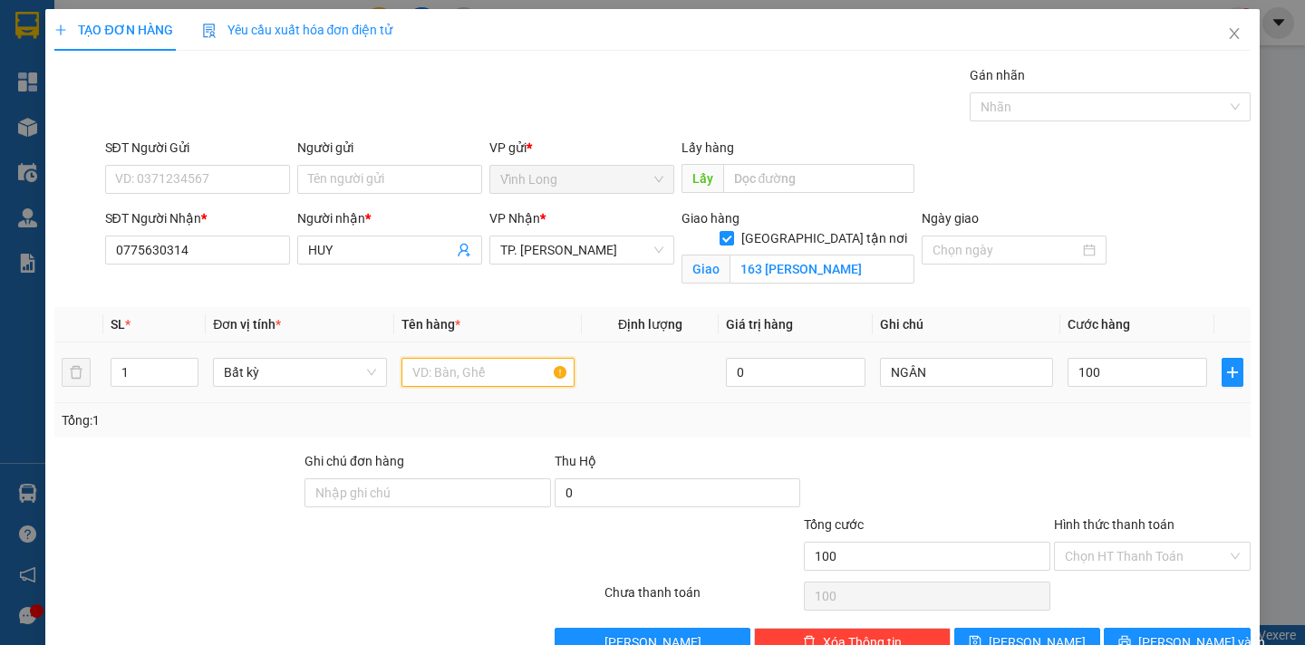
type input "100.000"
click at [415, 368] on input "text" at bounding box center [487, 372] width 173 height 29
type input "THƯ"
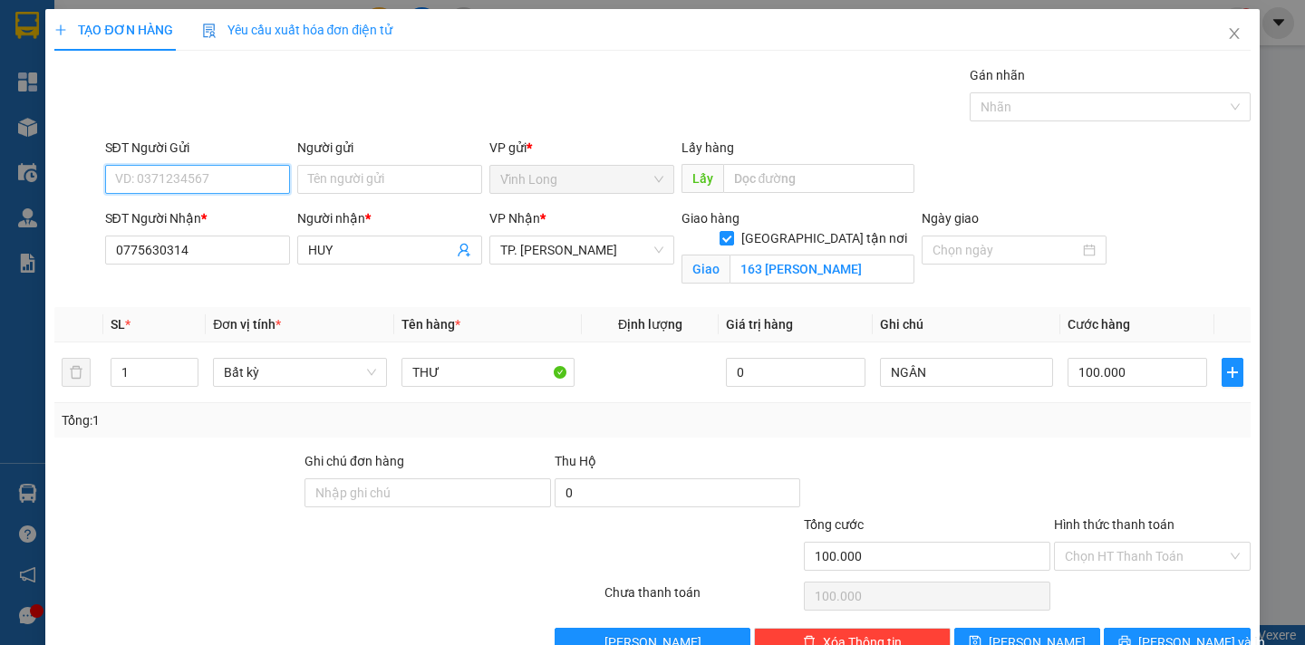
click at [214, 181] on input "SĐT Người Gửi" at bounding box center [197, 179] width 185 height 29
type input "0947818717"
click at [200, 218] on div "0947818717 - THƯ" at bounding box center [194, 216] width 160 height 20
type input "THƯ"
type input "0947818717"
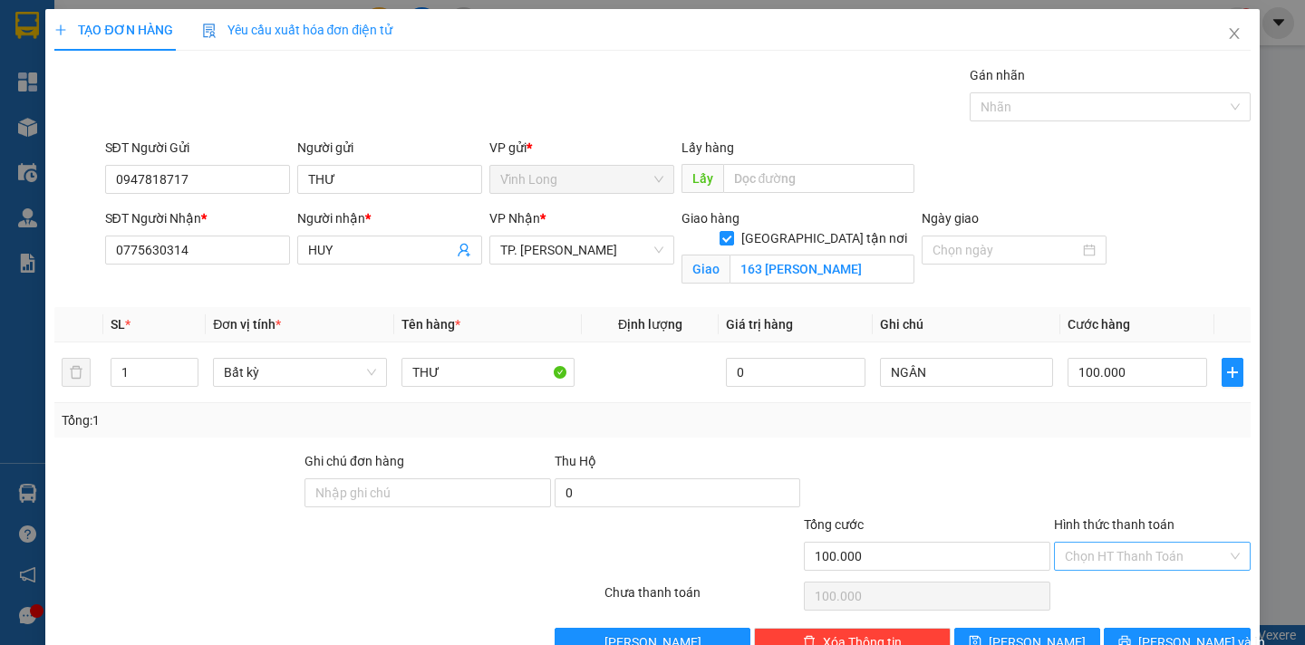
click at [1145, 557] on input "Hình thức thanh toán" at bounding box center [1146, 556] width 162 height 27
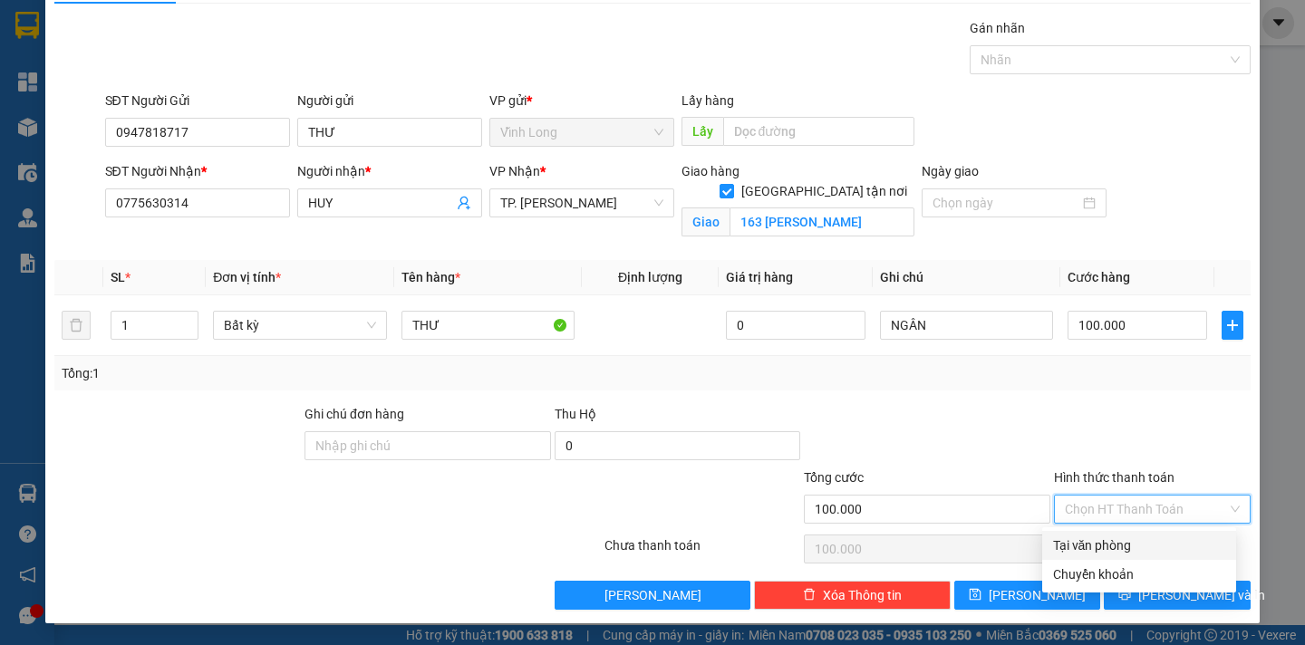
click at [1164, 513] on input "Hình thức thanh toán" at bounding box center [1146, 509] width 162 height 27
click at [1134, 551] on div "Tại văn phòng" at bounding box center [1139, 546] width 172 height 20
type input "0"
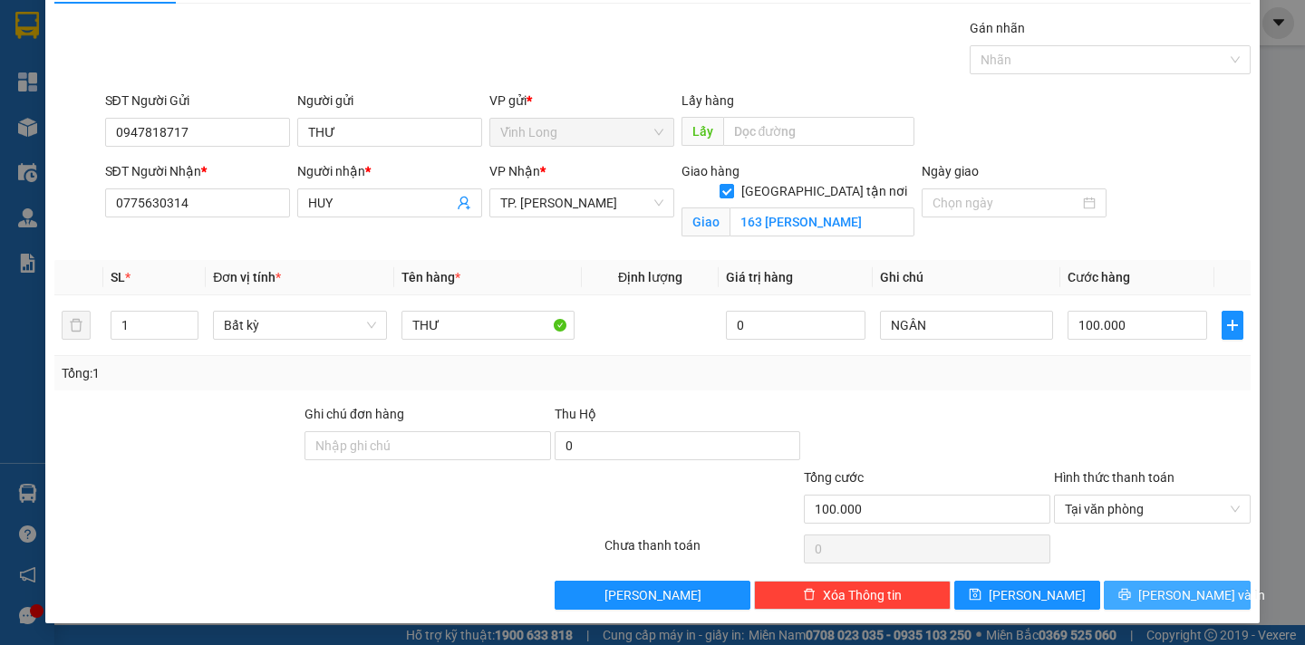
click at [1166, 596] on span "[PERSON_NAME] và In" at bounding box center [1201, 595] width 127 height 20
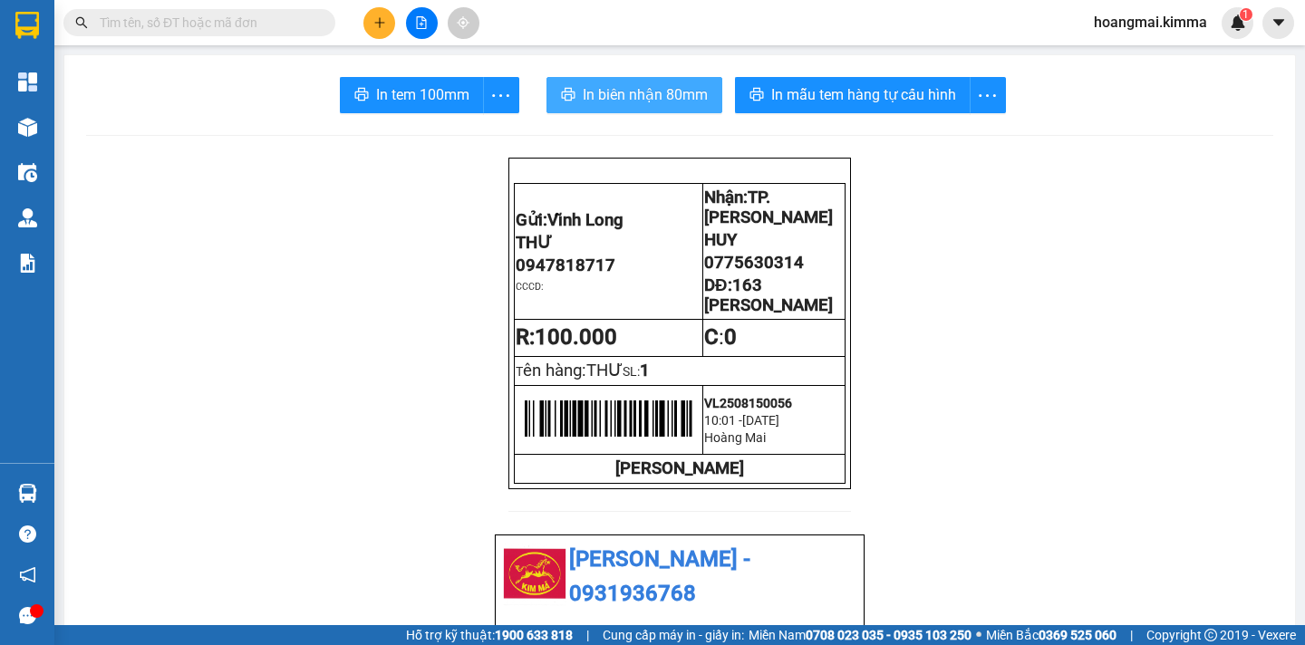
click at [603, 101] on span "In biên nhận 80mm" at bounding box center [645, 94] width 125 height 23
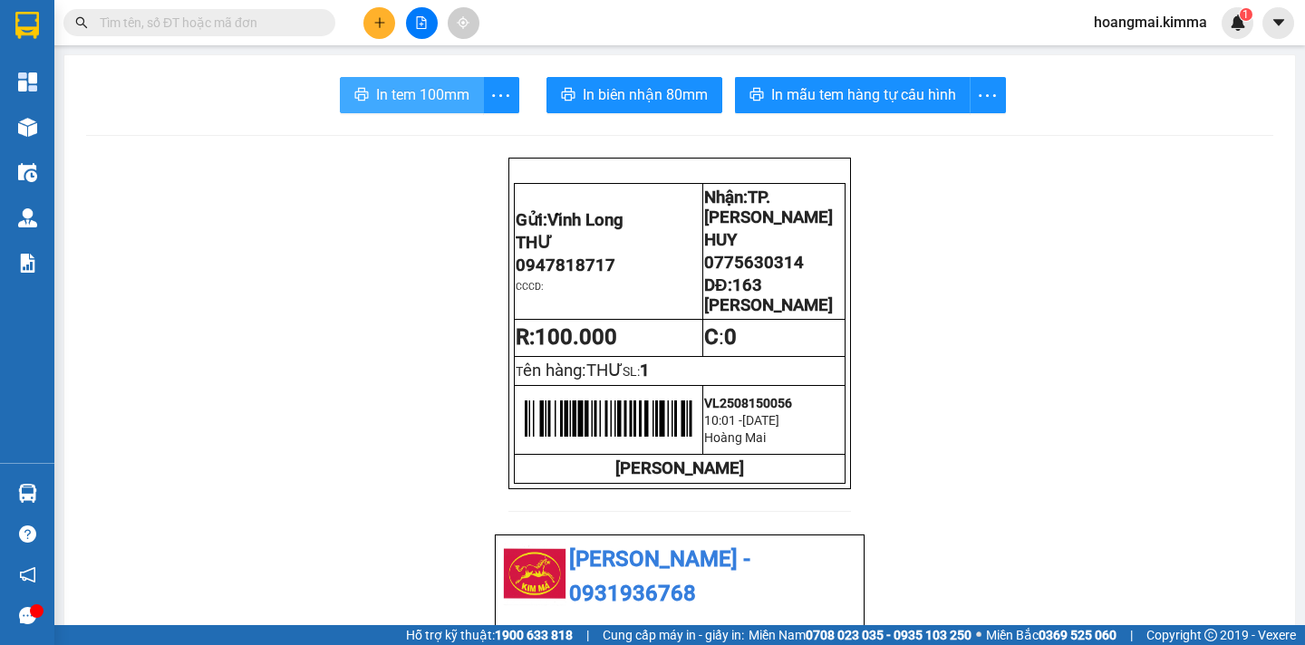
click at [392, 94] on span "In tem 100mm" at bounding box center [422, 94] width 93 height 23
click at [369, 19] on button at bounding box center [379, 23] width 32 height 32
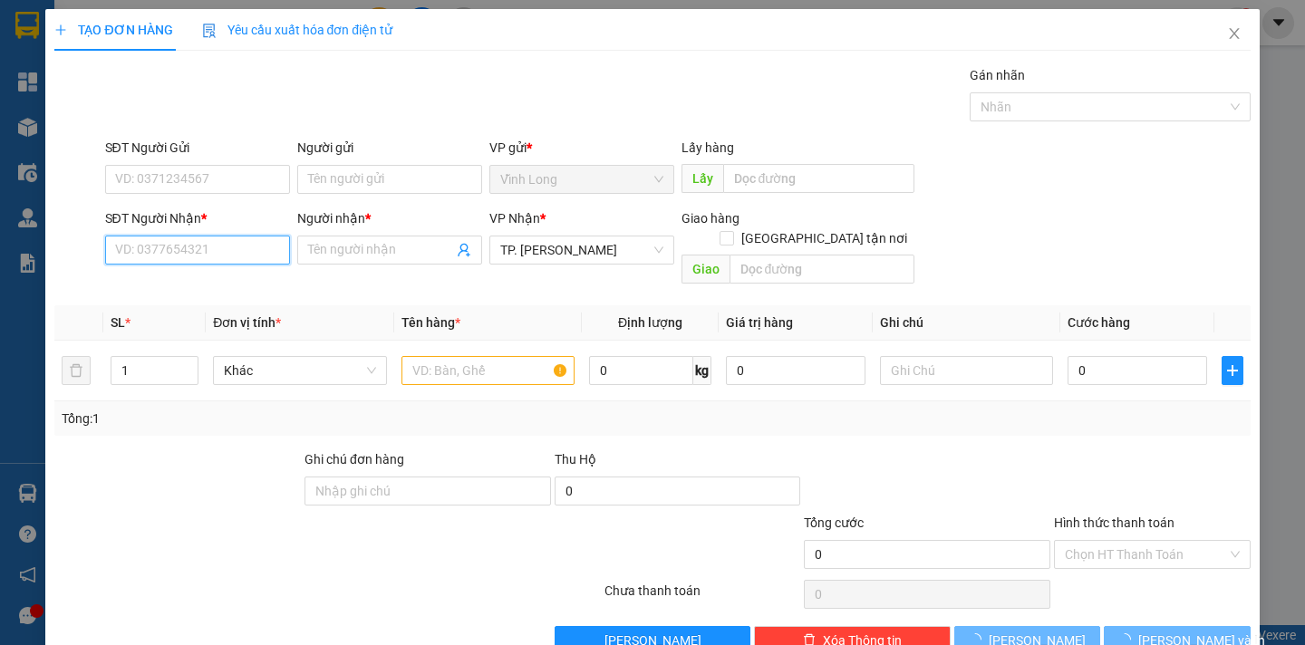
click at [195, 256] on input "SĐT Người Nhận *" at bounding box center [197, 250] width 185 height 29
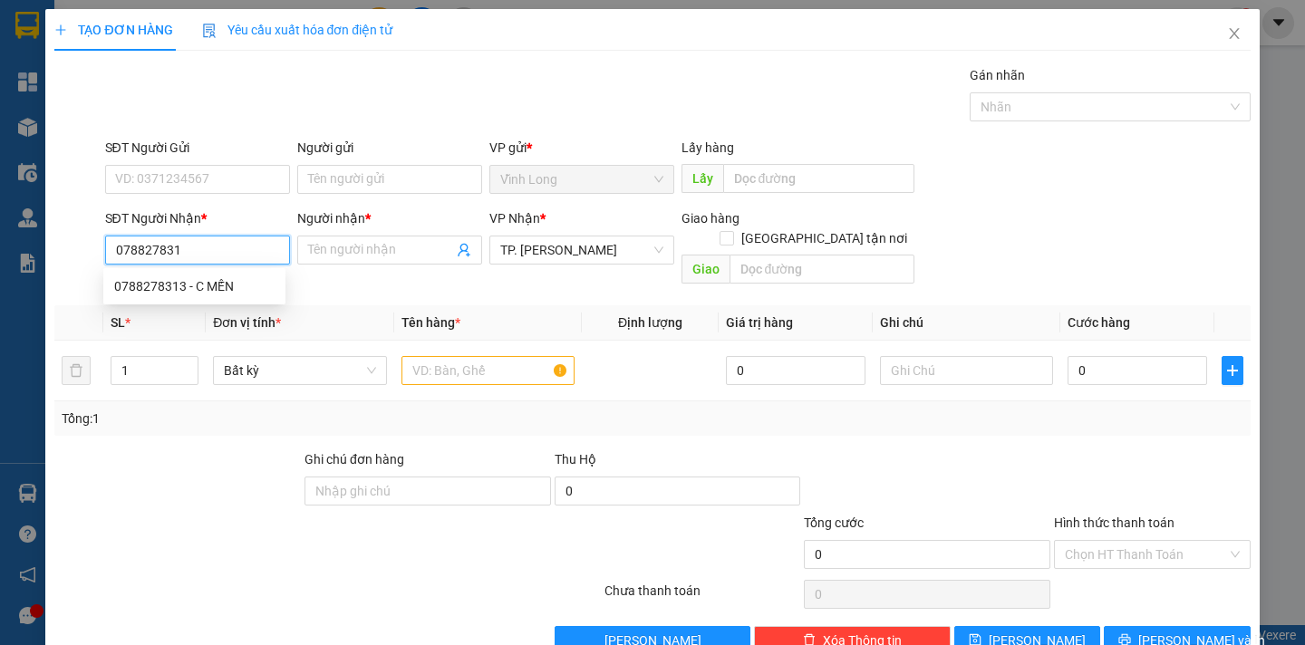
type input "0788278313"
click at [218, 283] on div "0788278313 - C MẾN" at bounding box center [194, 286] width 160 height 20
type input "C MẾN"
type input "0788278313"
drag, startPoint x: 347, startPoint y: 253, endPoint x: 202, endPoint y: 255, distance: 145.0
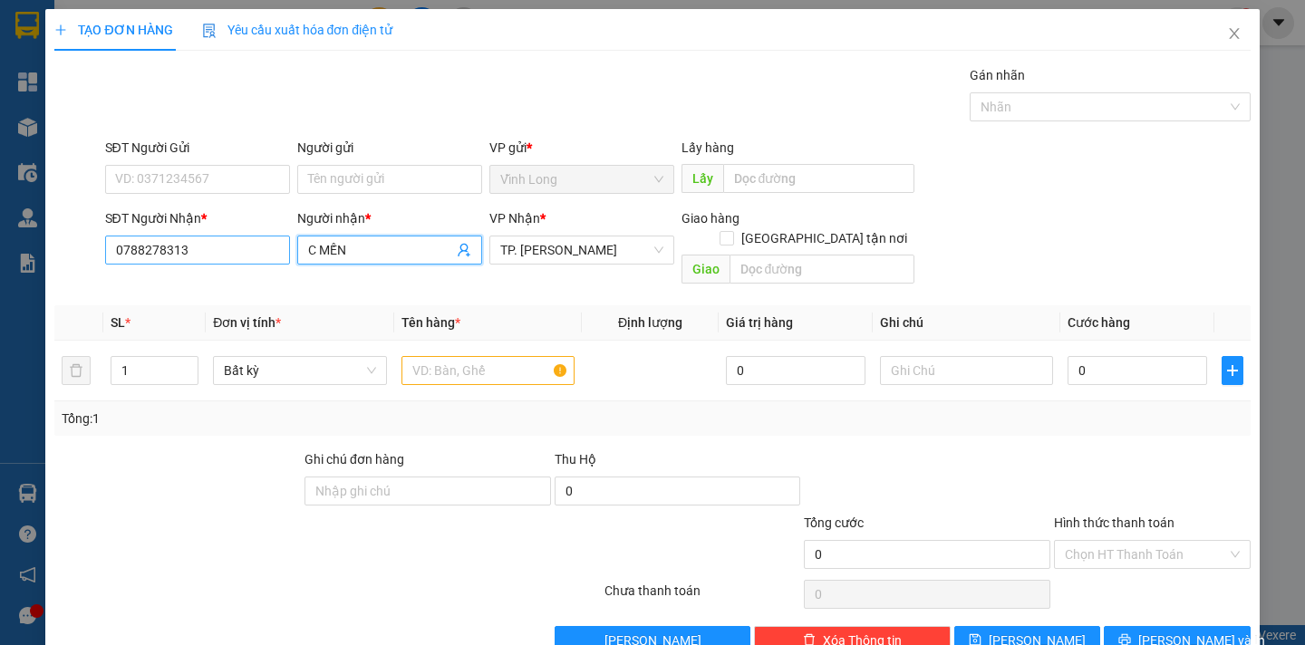
click at [202, 255] on div "SĐT Người Nhận * 0788278313 Người nhận * C MẾN C MẾN VP Nhận * TP. Hồ Chí Minh …" at bounding box center [677, 249] width 1153 height 83
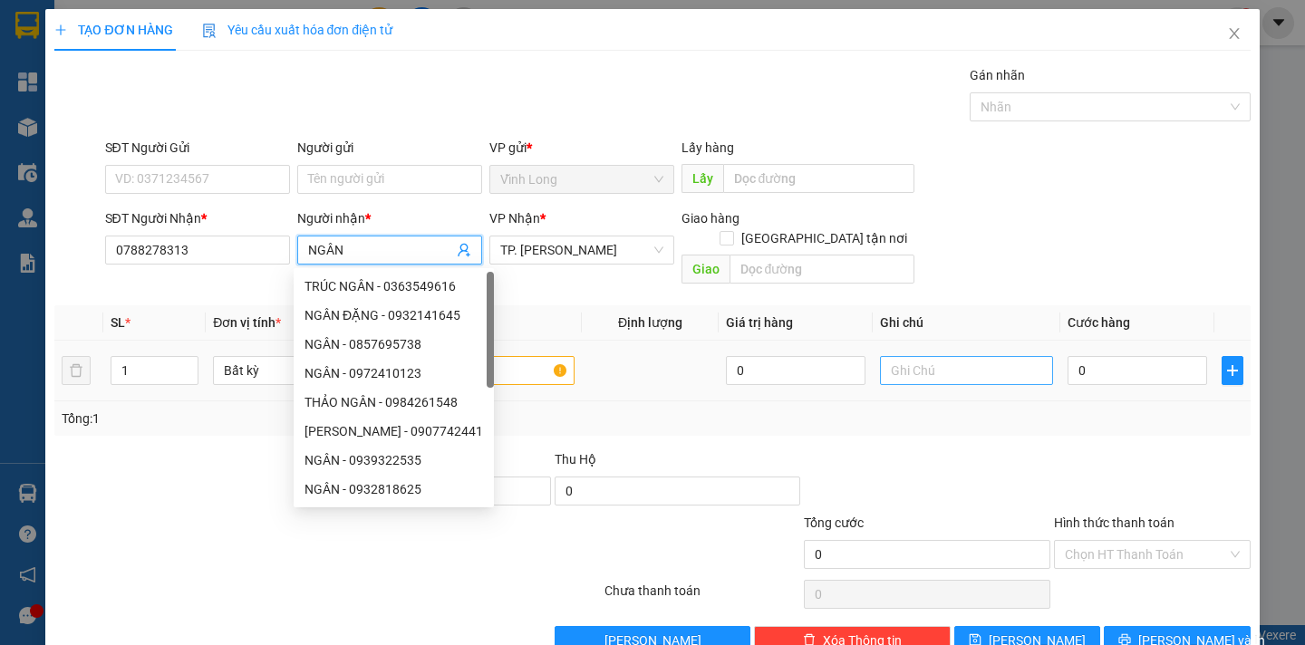
type input "NGÂN"
click at [893, 356] on input "text" at bounding box center [966, 370] width 173 height 29
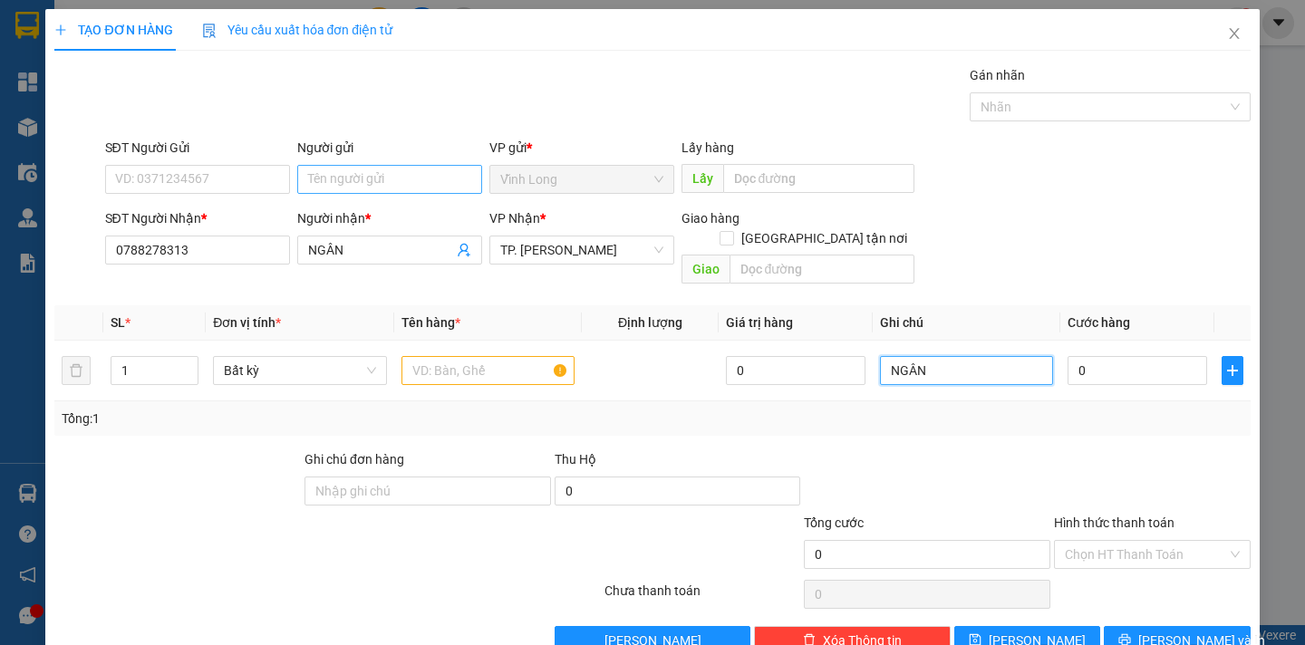
type input "NGÂN"
click at [342, 179] on input "Người gửi" at bounding box center [389, 179] width 185 height 29
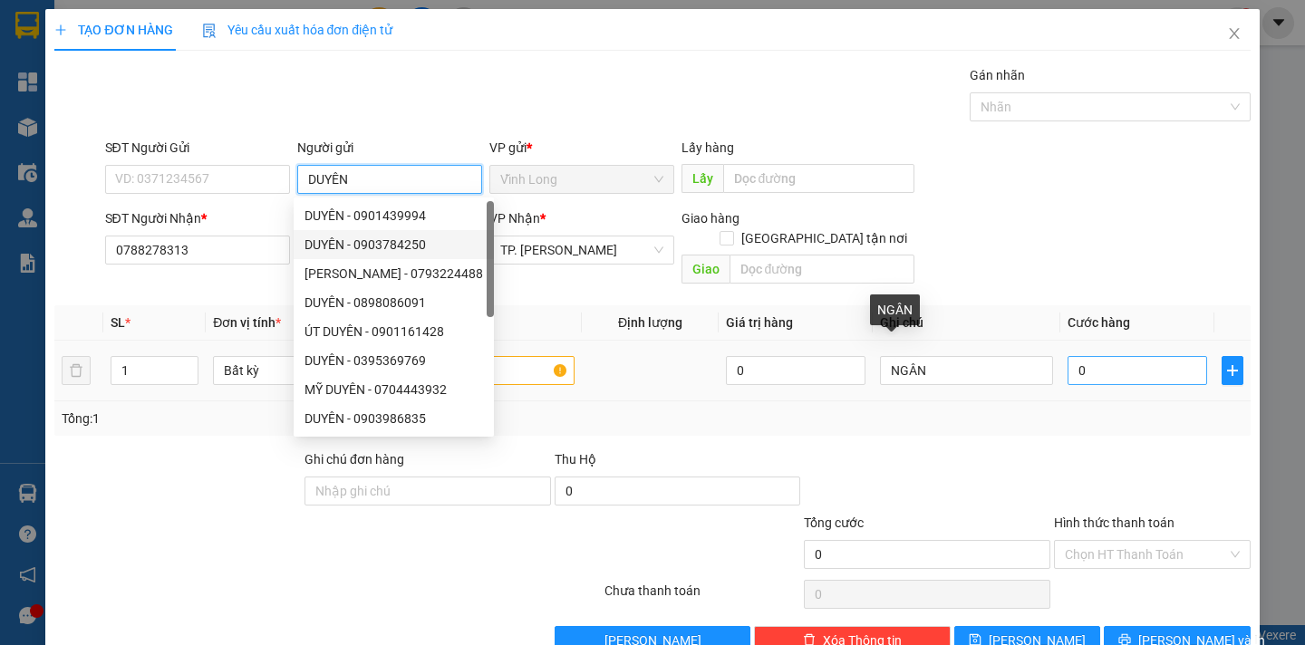
type input "DUYÊN"
click at [1116, 360] on input "0" at bounding box center [1138, 370] width 140 height 29
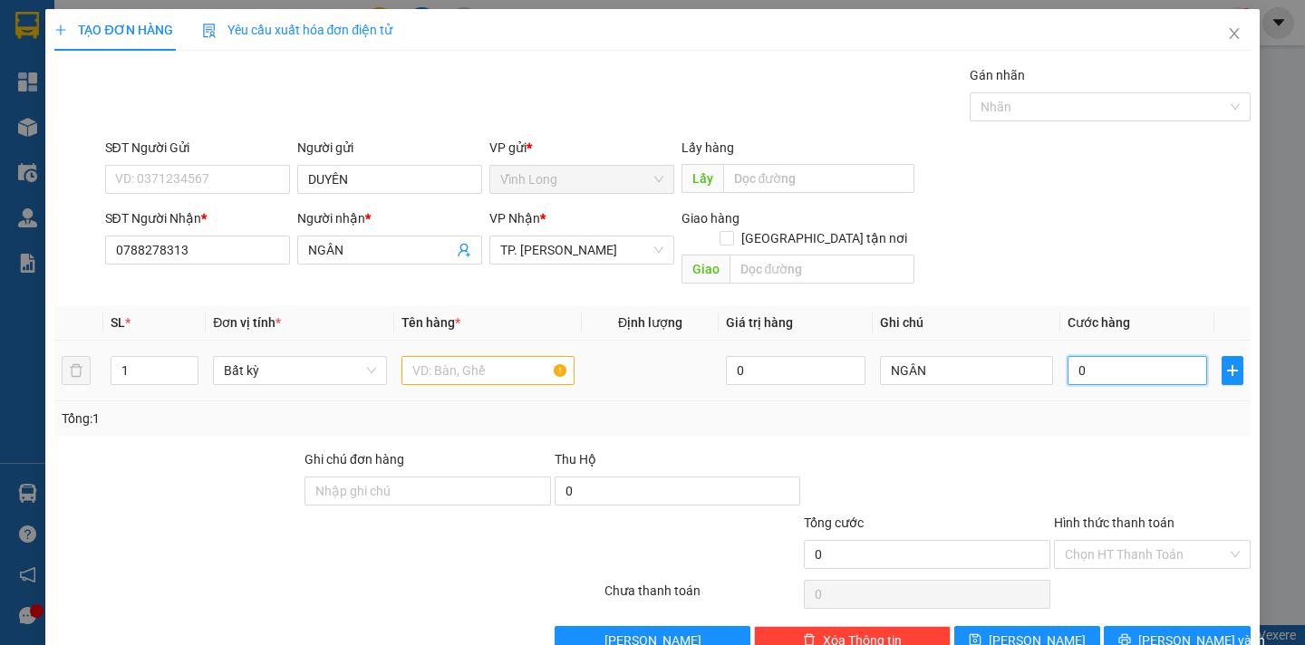
type input "3"
type input "30"
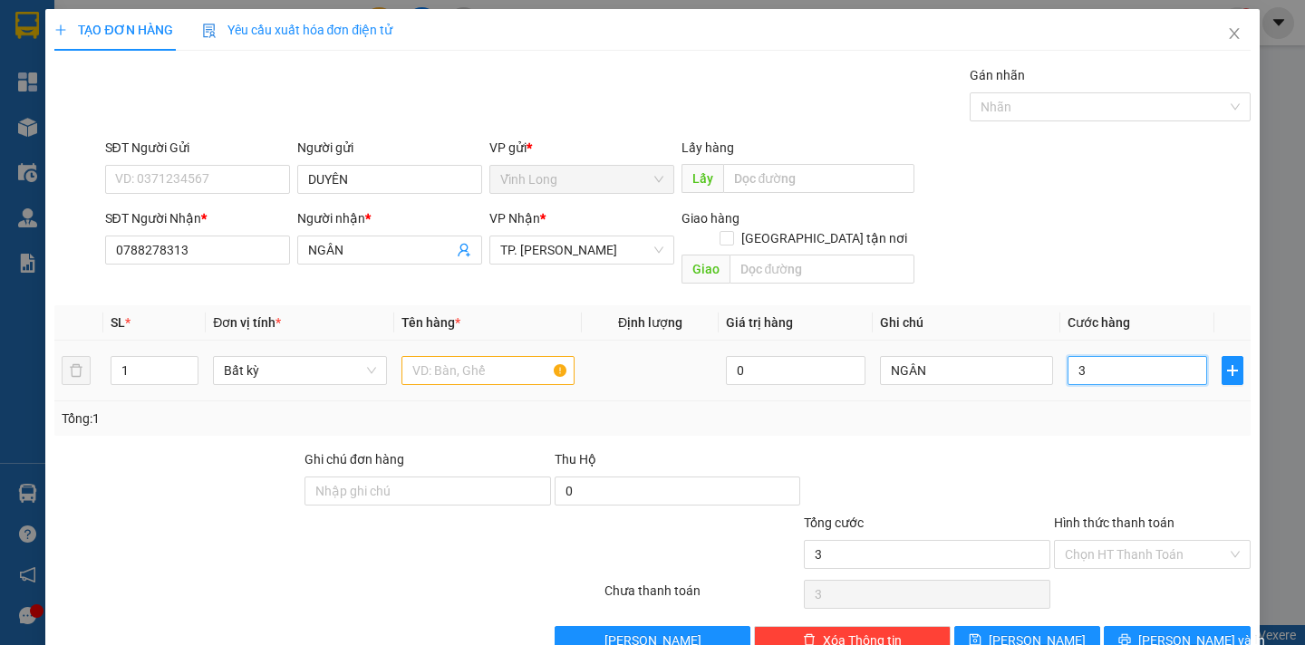
type input "30"
type input "30.000"
click at [422, 356] on input "text" at bounding box center [487, 370] width 173 height 29
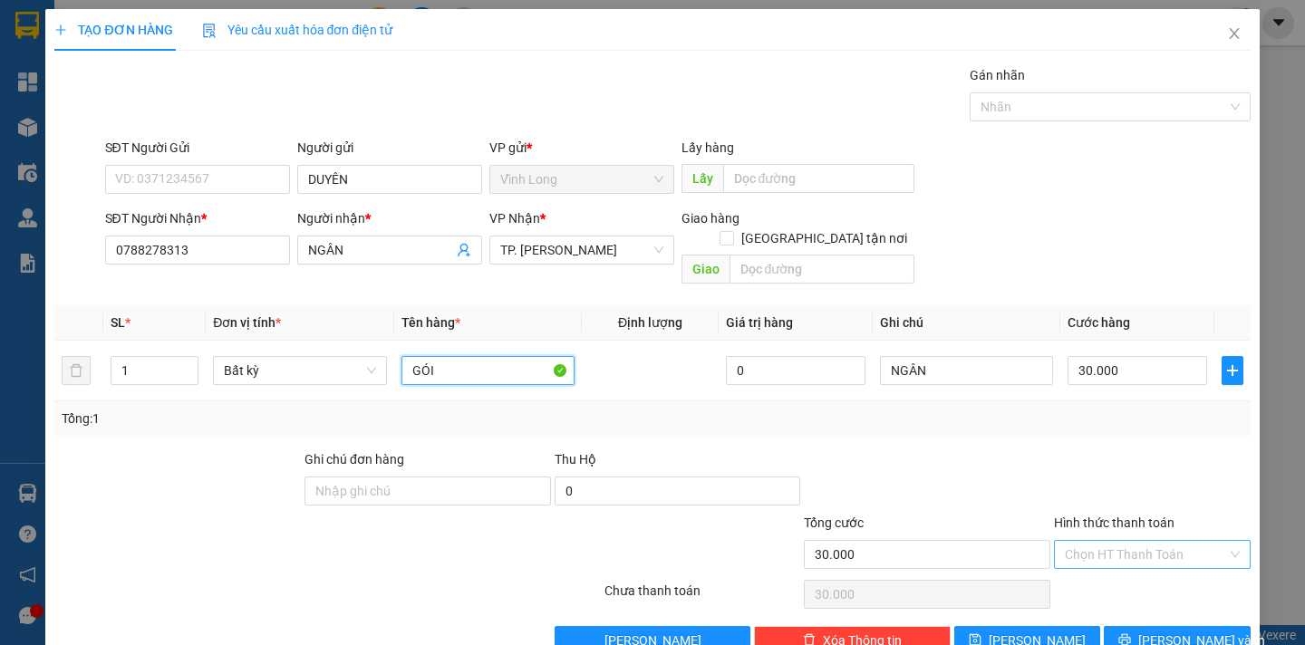
type input "GÓI"
click at [1087, 541] on input "Hình thức thanh toán" at bounding box center [1146, 554] width 162 height 27
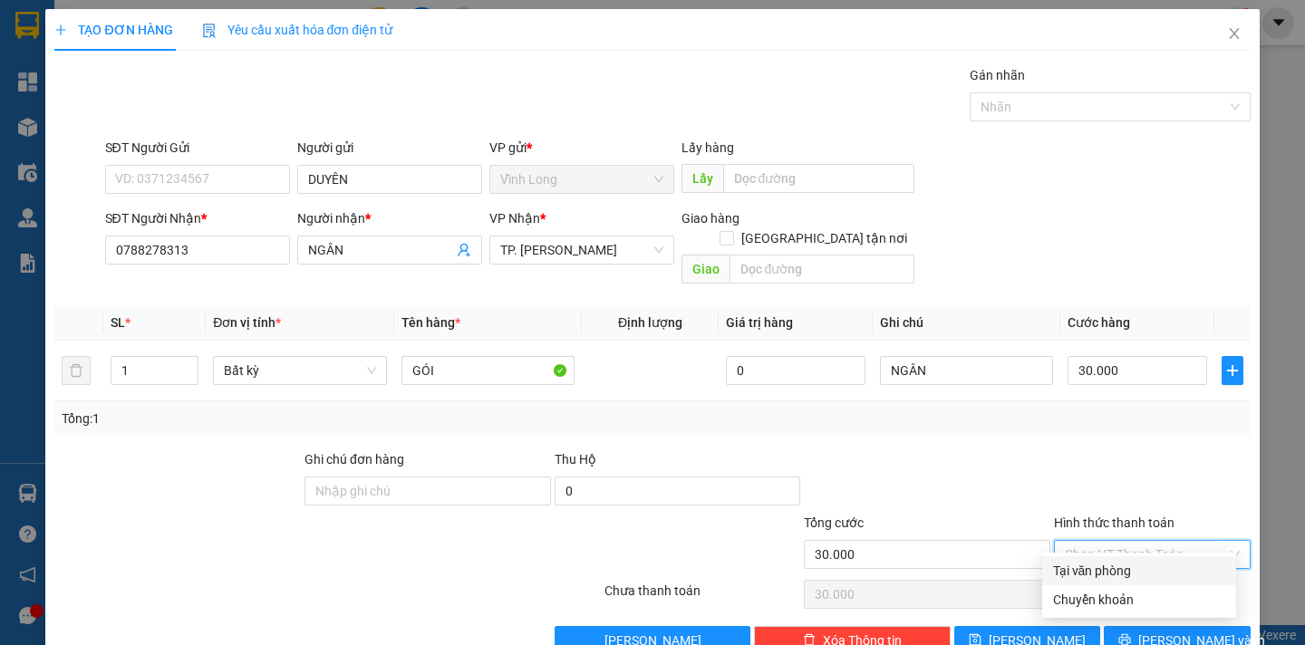
click at [1099, 572] on div "Tại văn phòng" at bounding box center [1139, 571] width 172 height 20
type input "0"
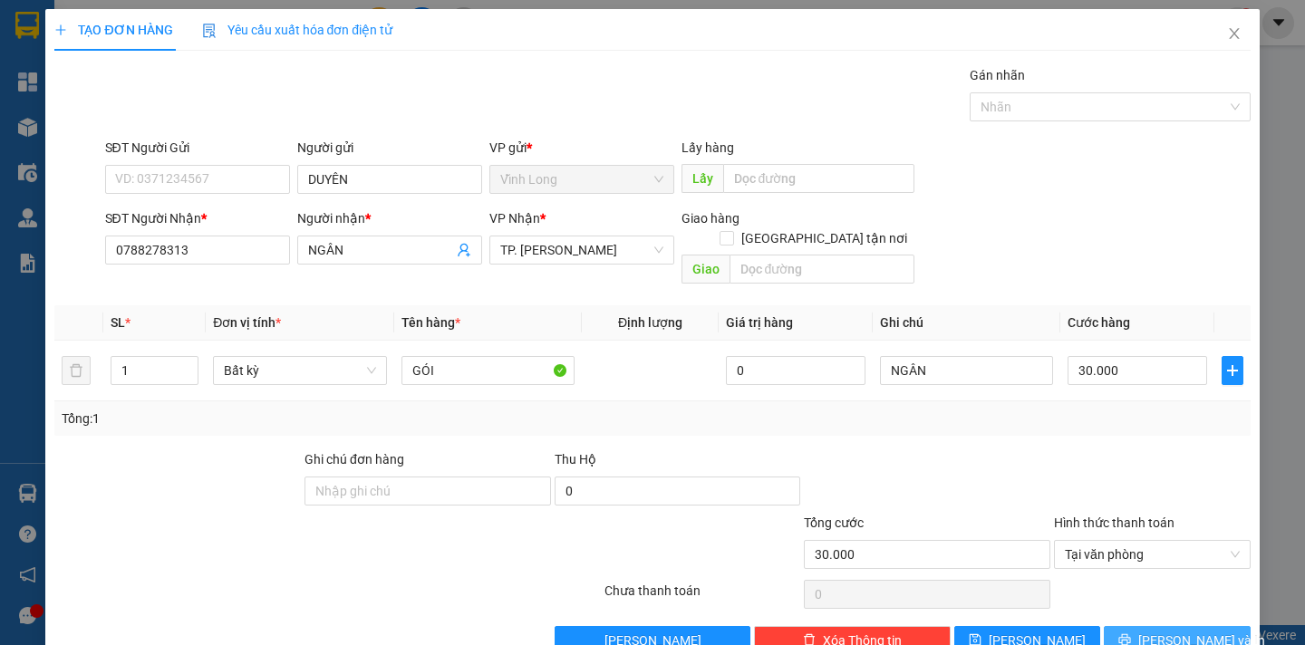
click at [1155, 631] on span "[PERSON_NAME] và In" at bounding box center [1201, 641] width 127 height 20
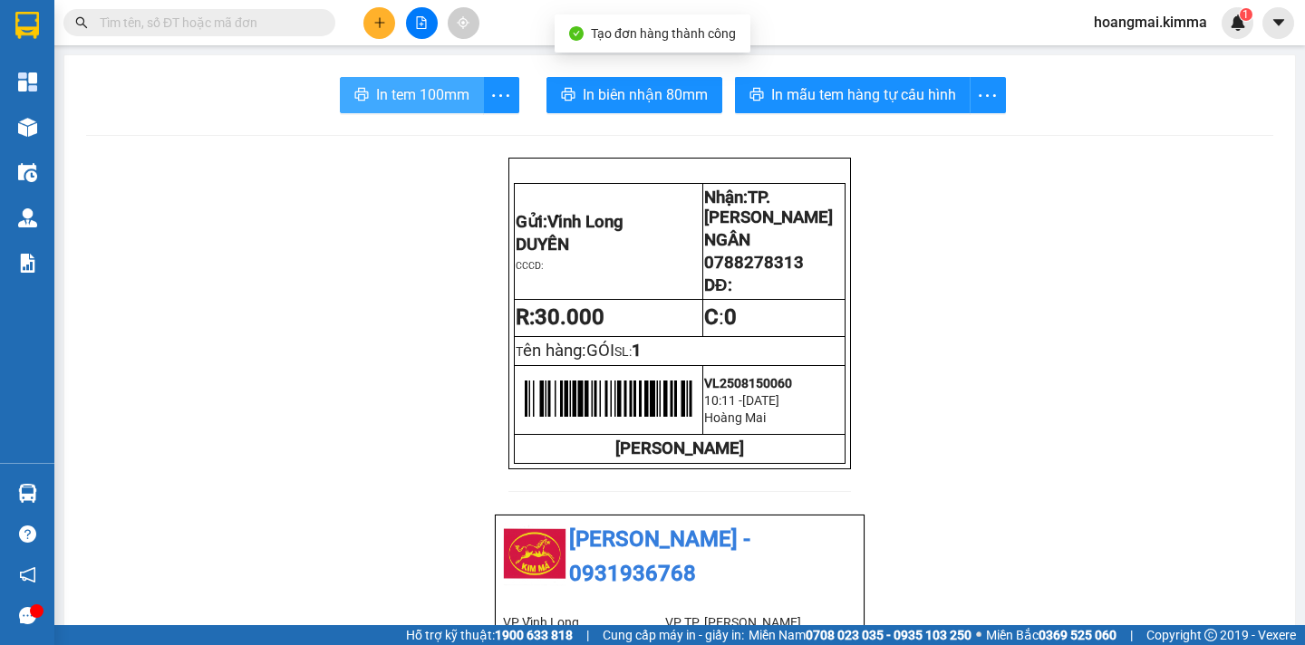
click at [420, 98] on span "In tem 100mm" at bounding box center [422, 94] width 93 height 23
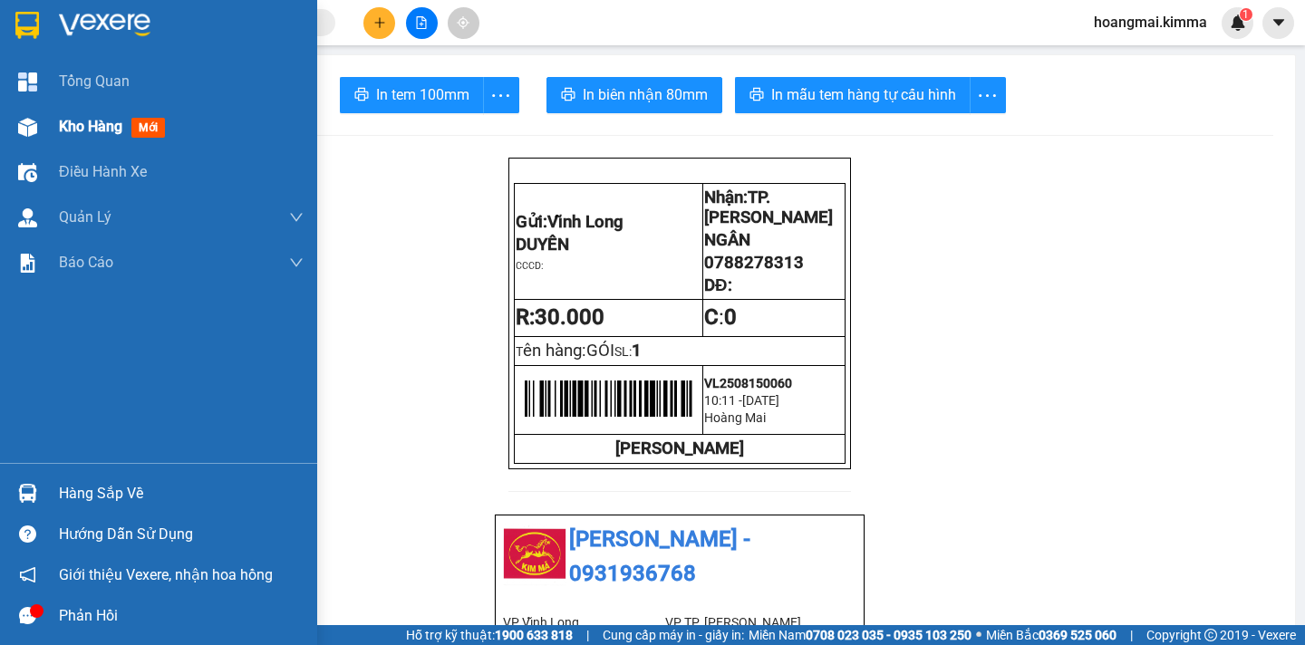
click at [85, 119] on span "Kho hàng" at bounding box center [90, 126] width 63 height 17
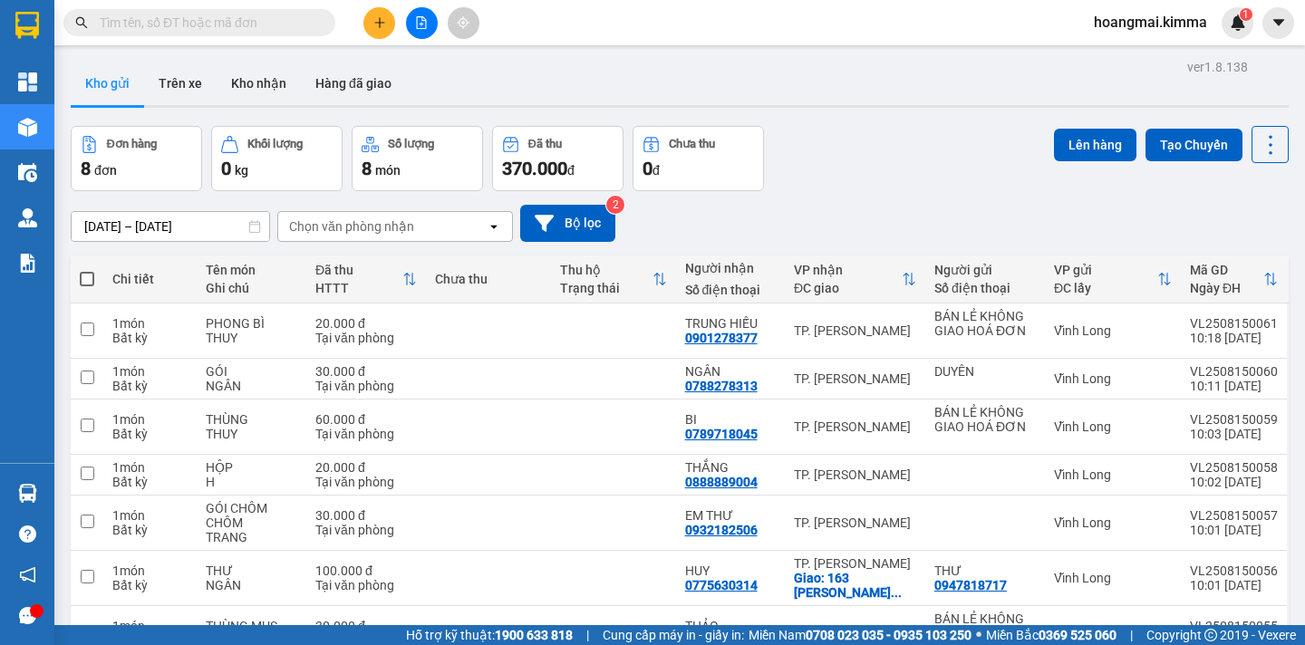
click at [420, 27] on icon "file-add" at bounding box center [421, 22] width 13 height 13
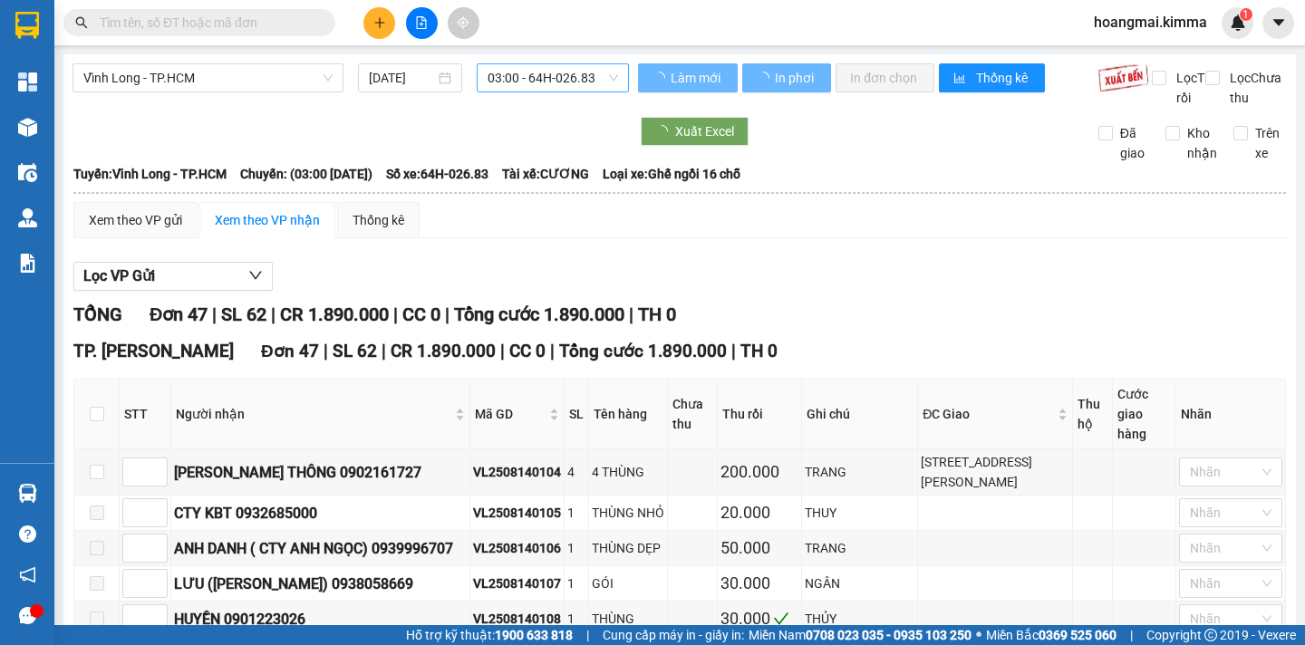
click at [552, 85] on span "03:00 - 64H-026.83" at bounding box center [553, 77] width 130 height 27
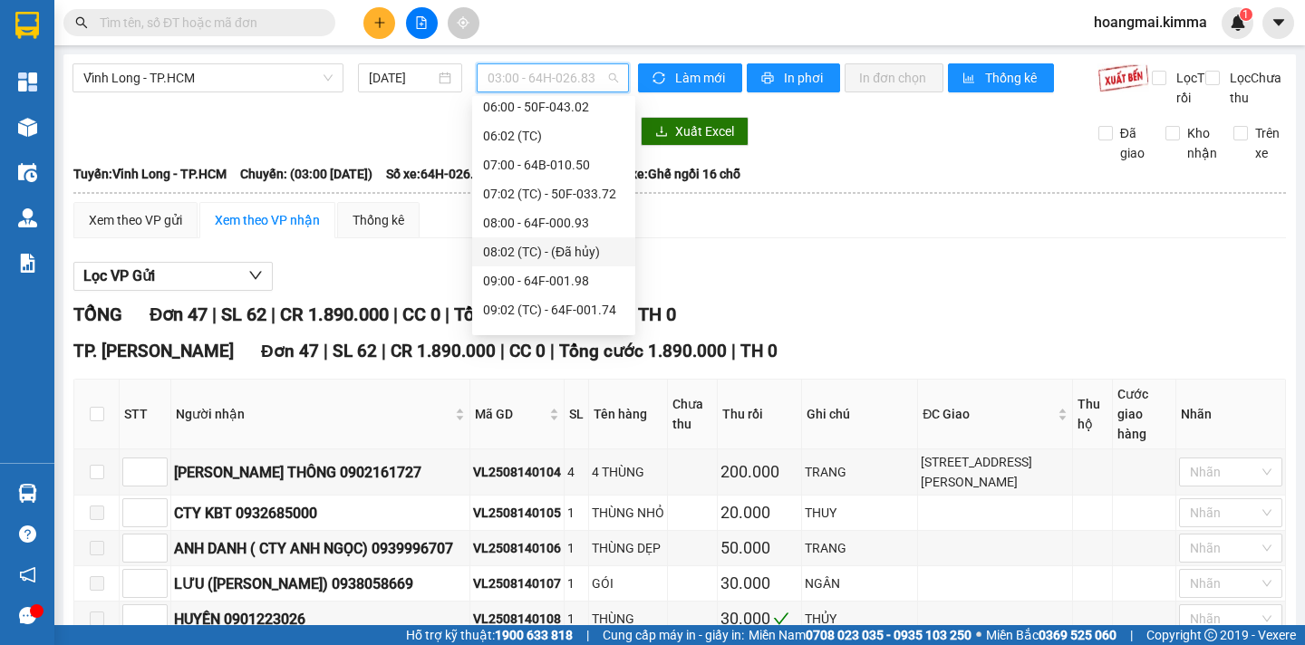
scroll to position [362, 0]
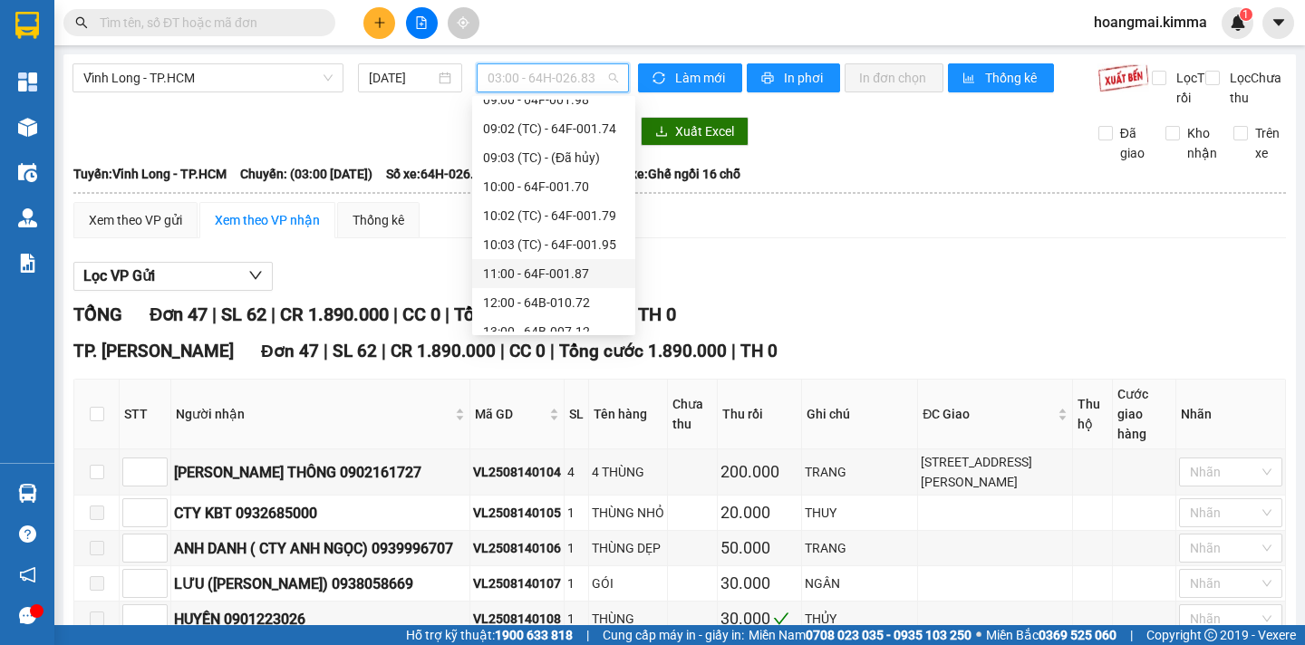
click at [562, 273] on div "11:00 - 64F-001.87" at bounding box center [553, 274] width 141 height 20
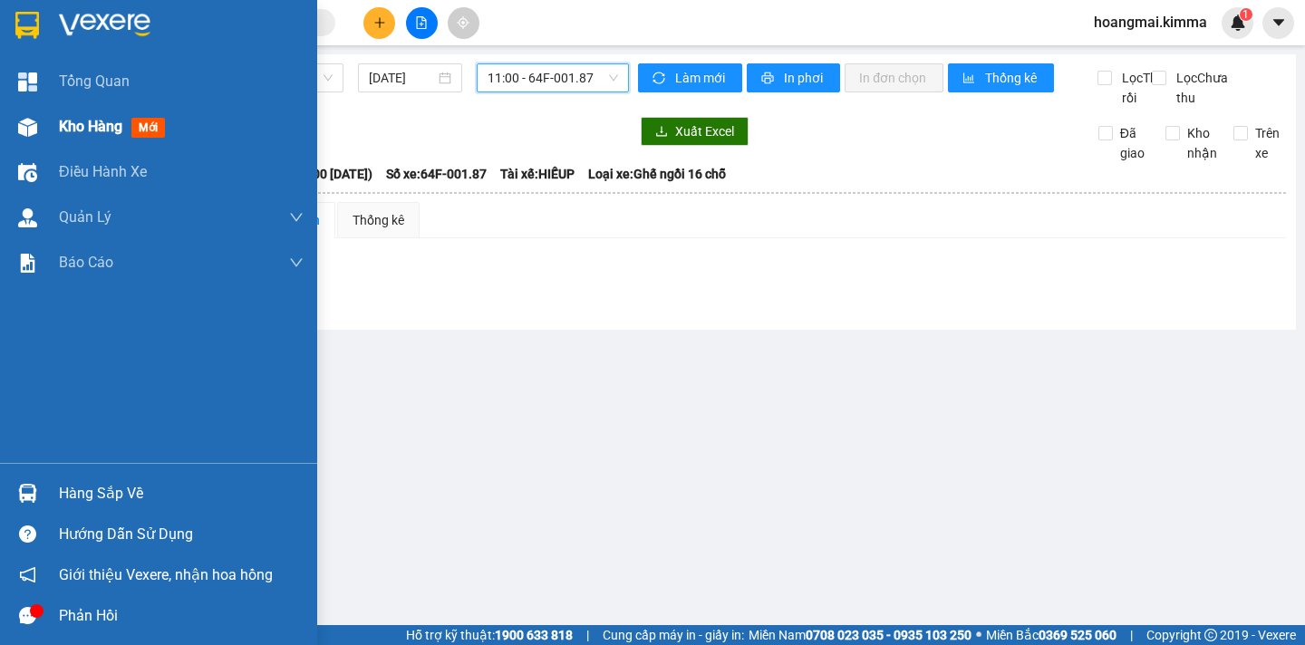
click at [77, 125] on span "Kho hàng" at bounding box center [90, 126] width 63 height 17
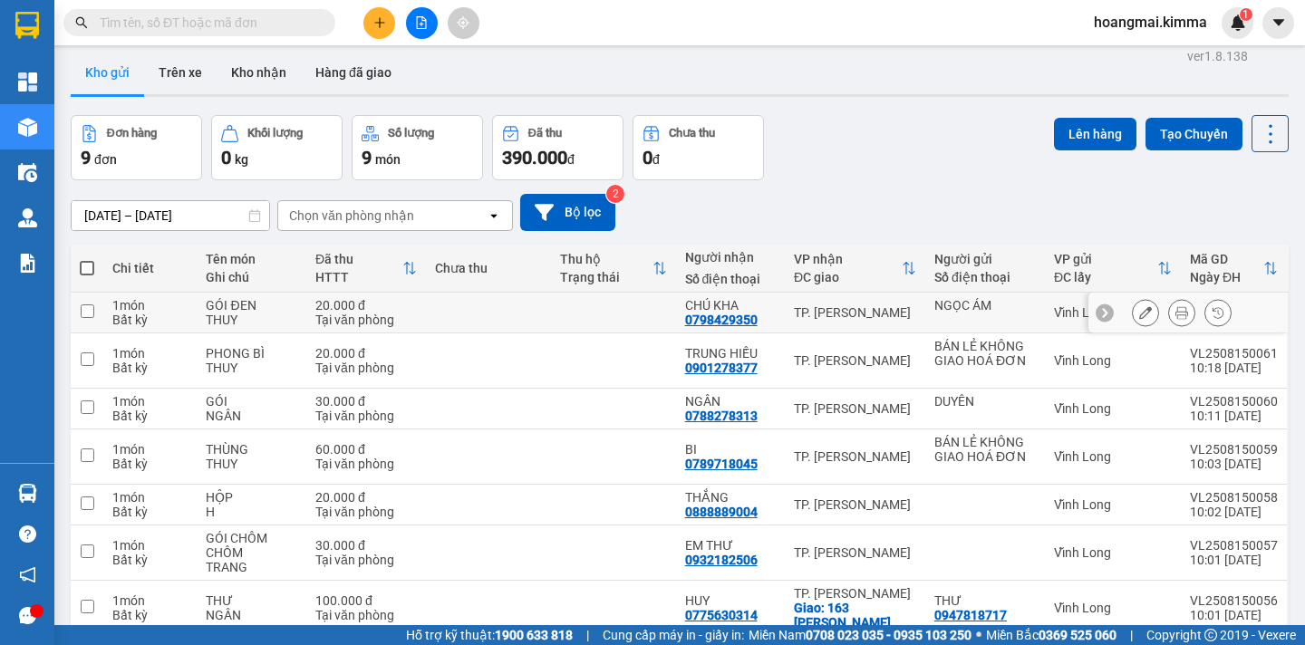
scroll to position [192, 0]
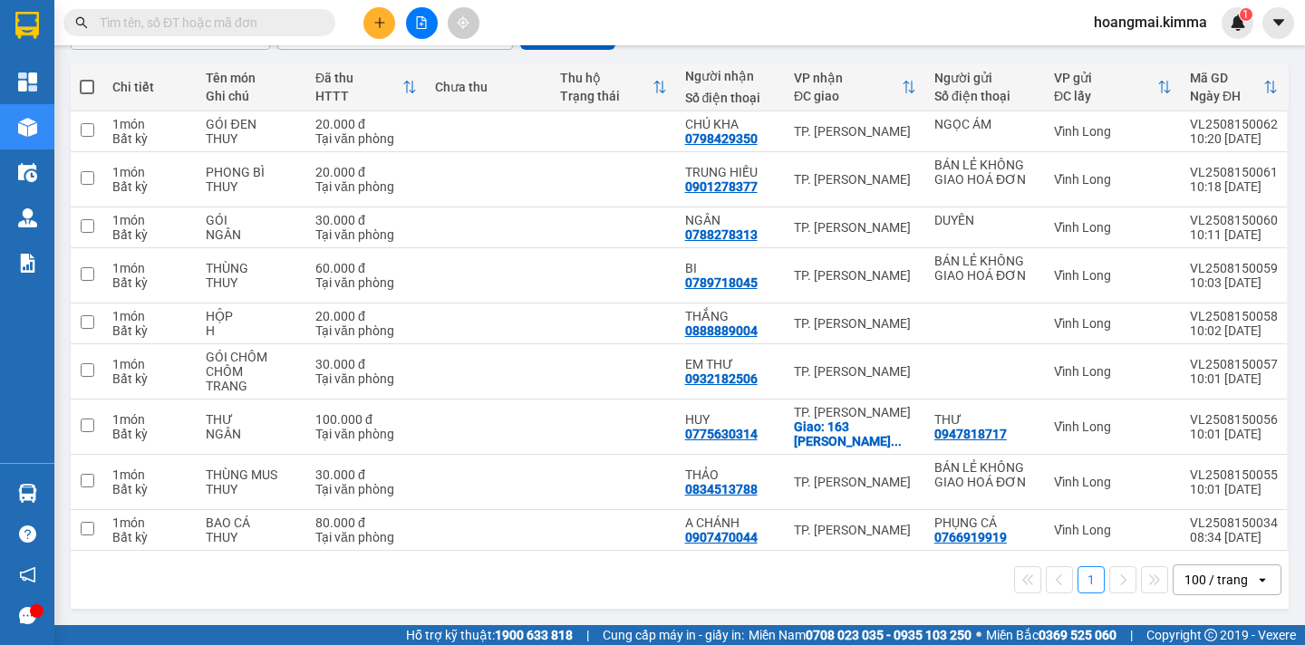
click at [1204, 583] on div "100 / trang" at bounding box center [1215, 580] width 63 height 18
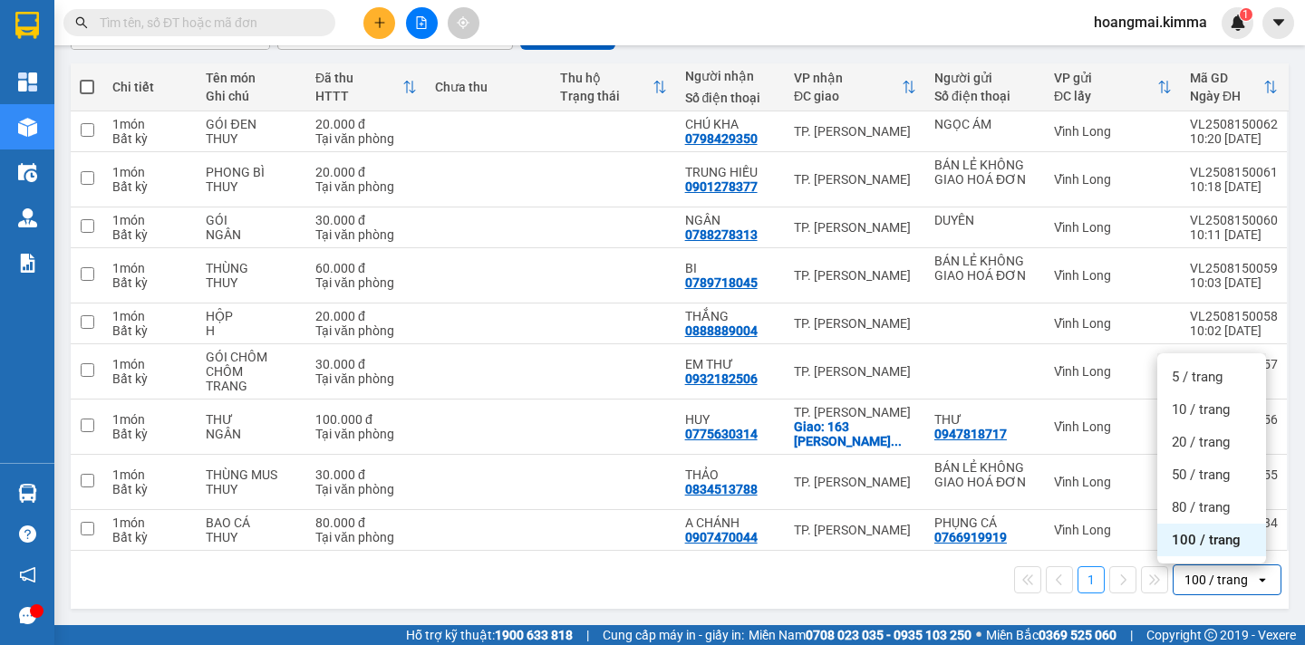
click at [1190, 550] on div "100 / trang" at bounding box center [1211, 540] width 109 height 33
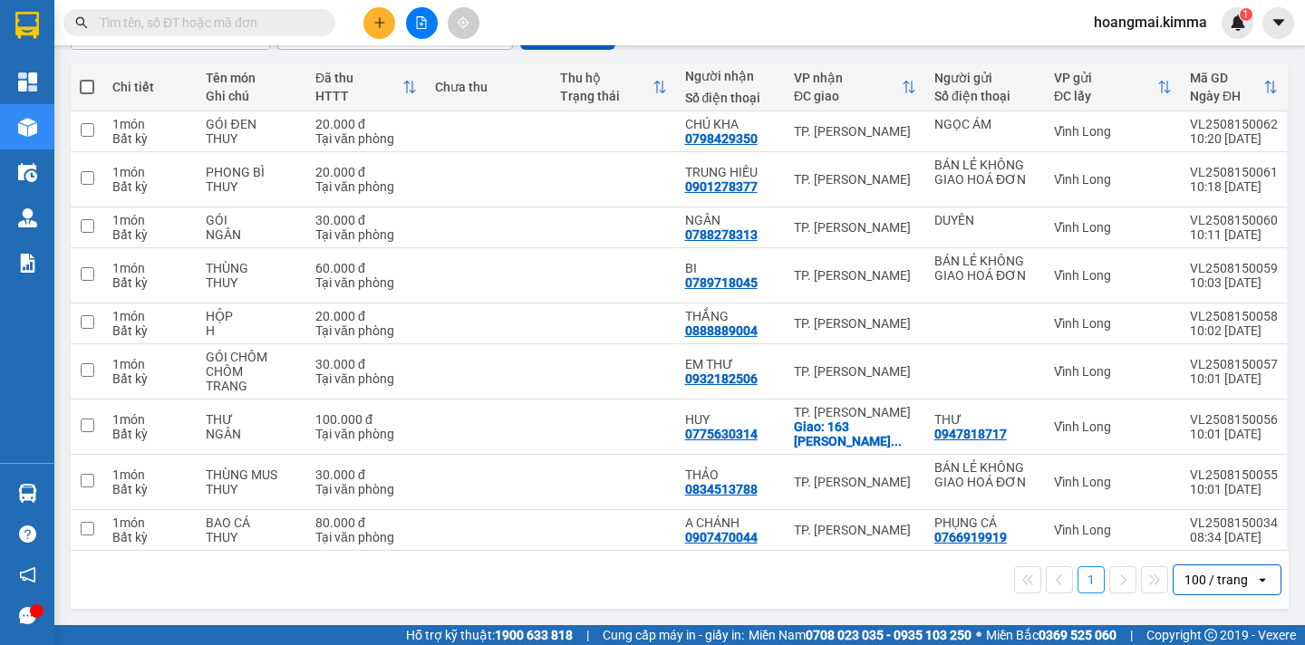
click at [1187, 577] on div "100 / trang" at bounding box center [1215, 580] width 63 height 18
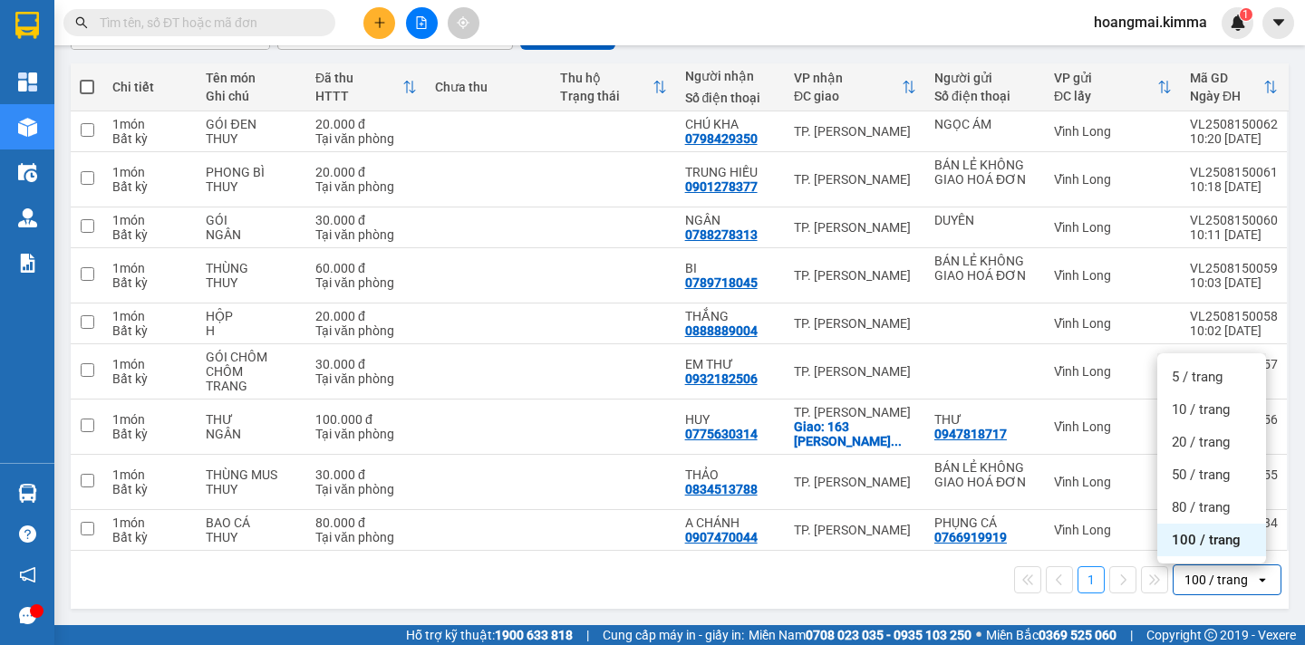
click at [1192, 539] on span "100 / trang" at bounding box center [1206, 540] width 69 height 18
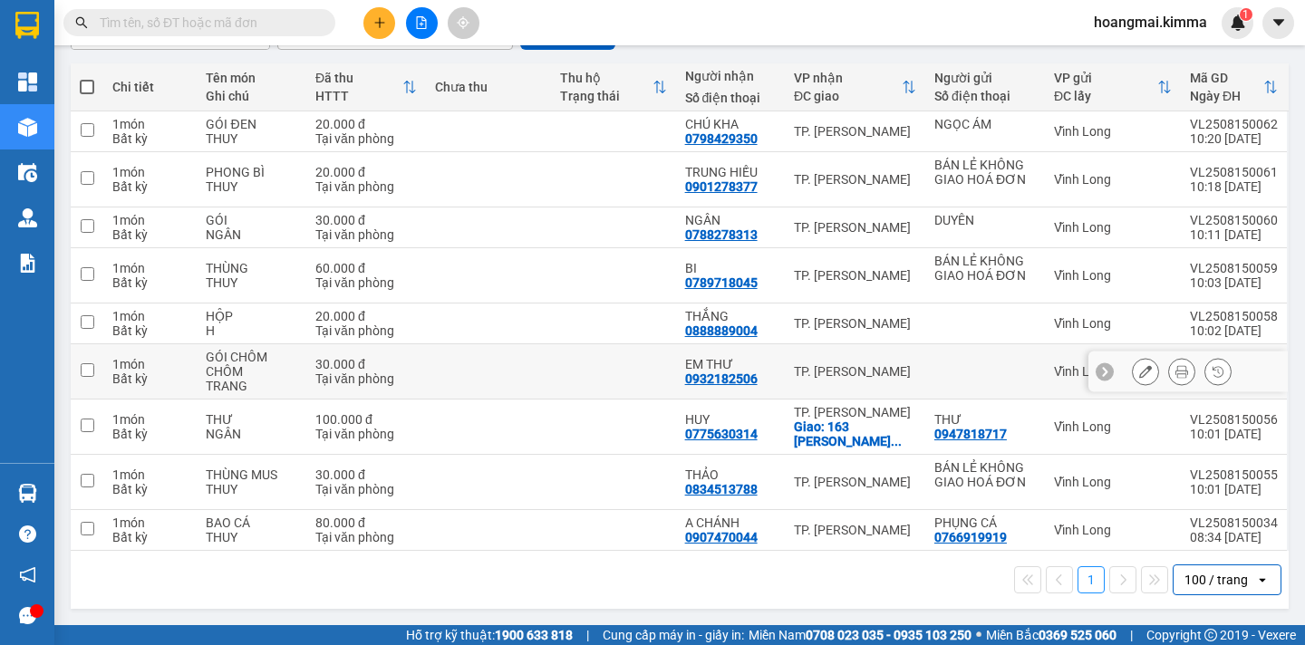
scroll to position [0, 0]
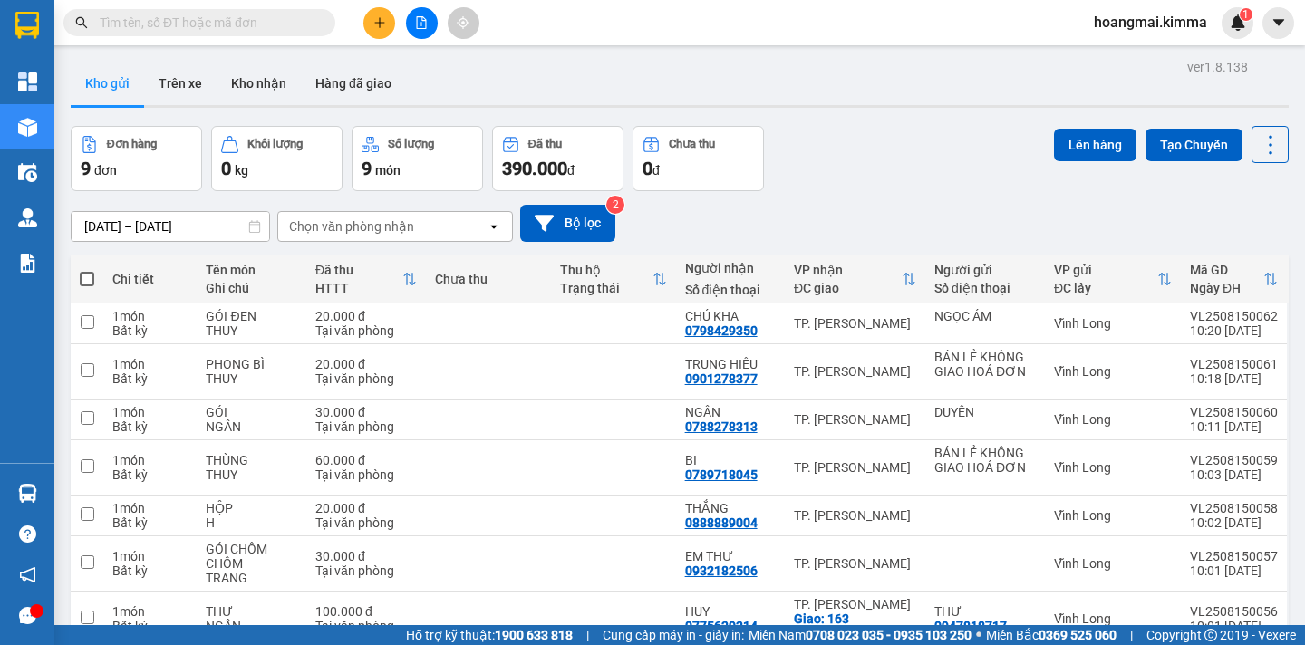
click at [91, 283] on span at bounding box center [87, 279] width 14 height 14
click at [87, 270] on input "checkbox" at bounding box center [87, 270] width 0 height 0
checkbox input "true"
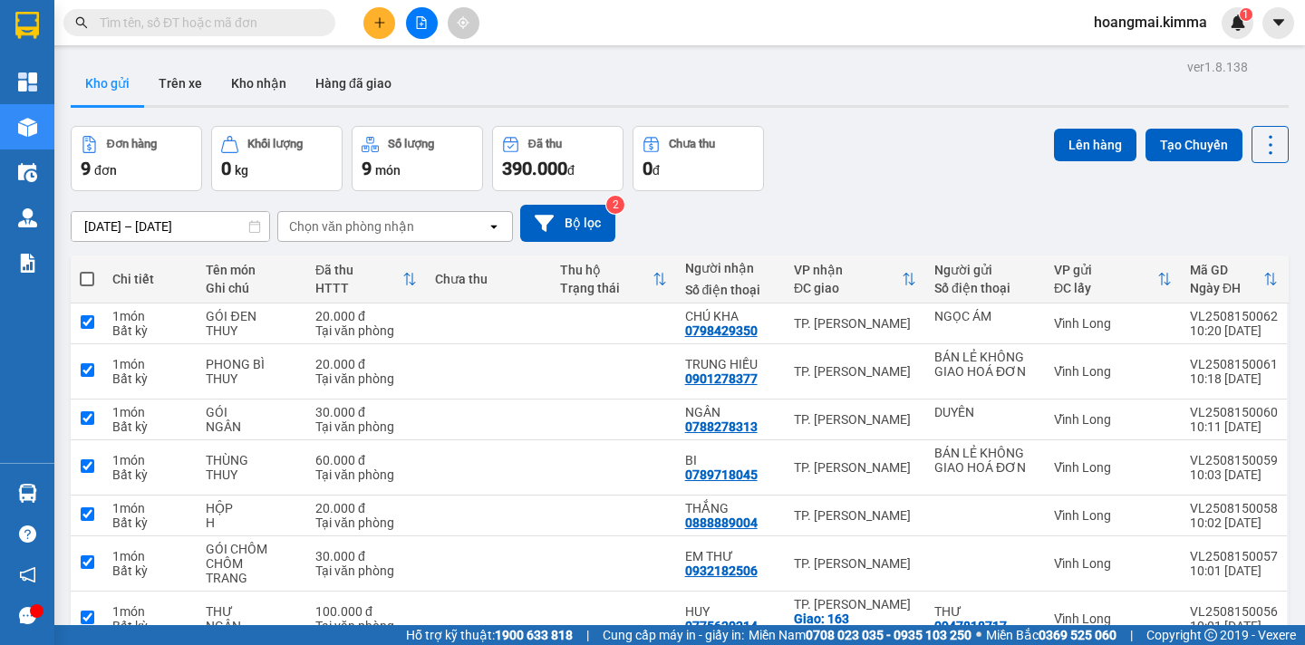
checkbox input "true"
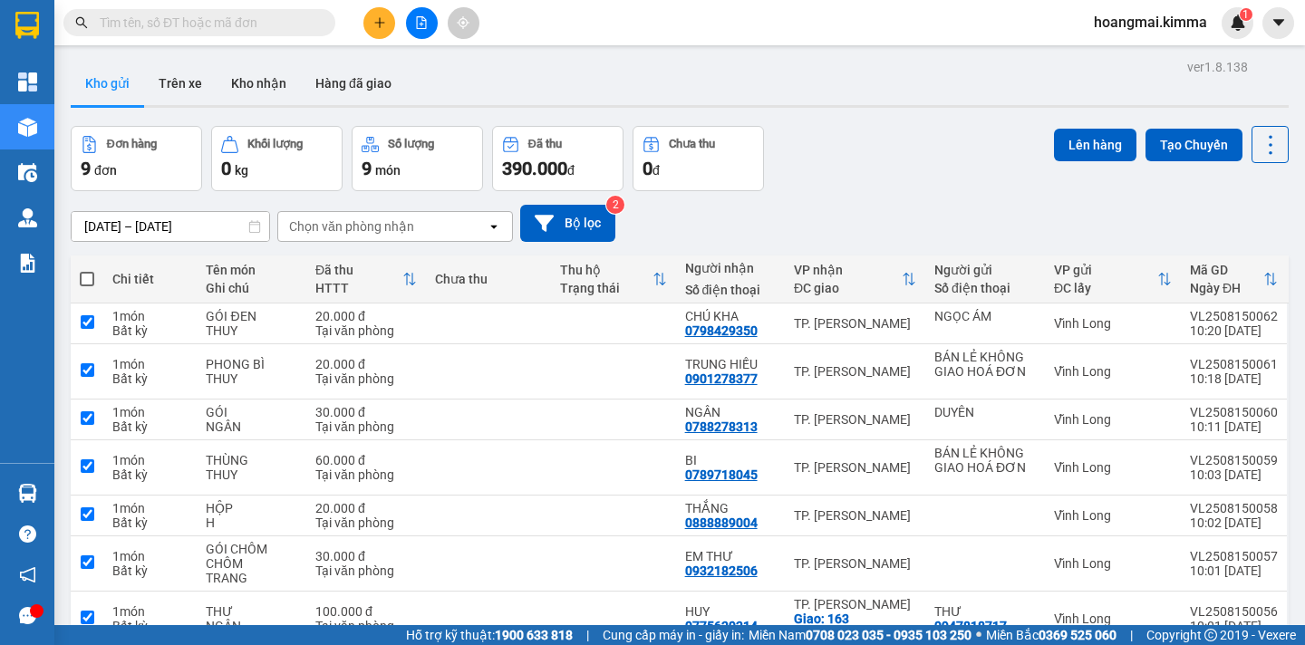
checkbox input "true"
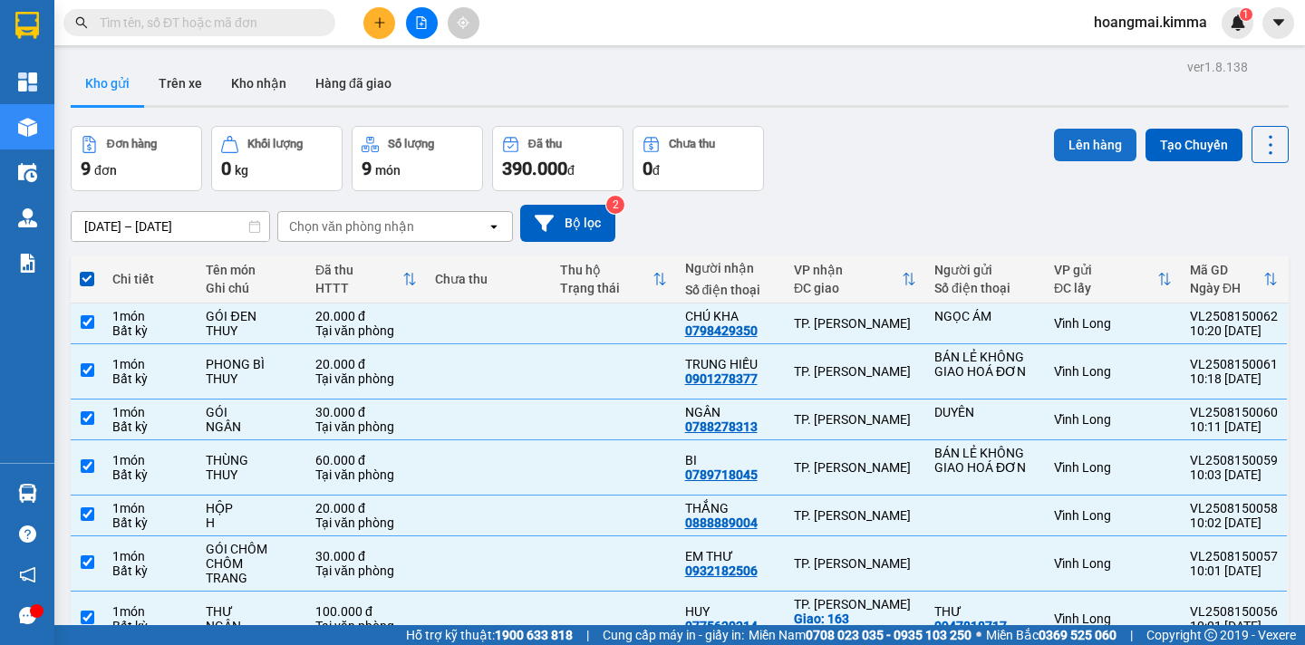
click at [1057, 144] on button "Lên hàng" at bounding box center [1095, 145] width 82 height 33
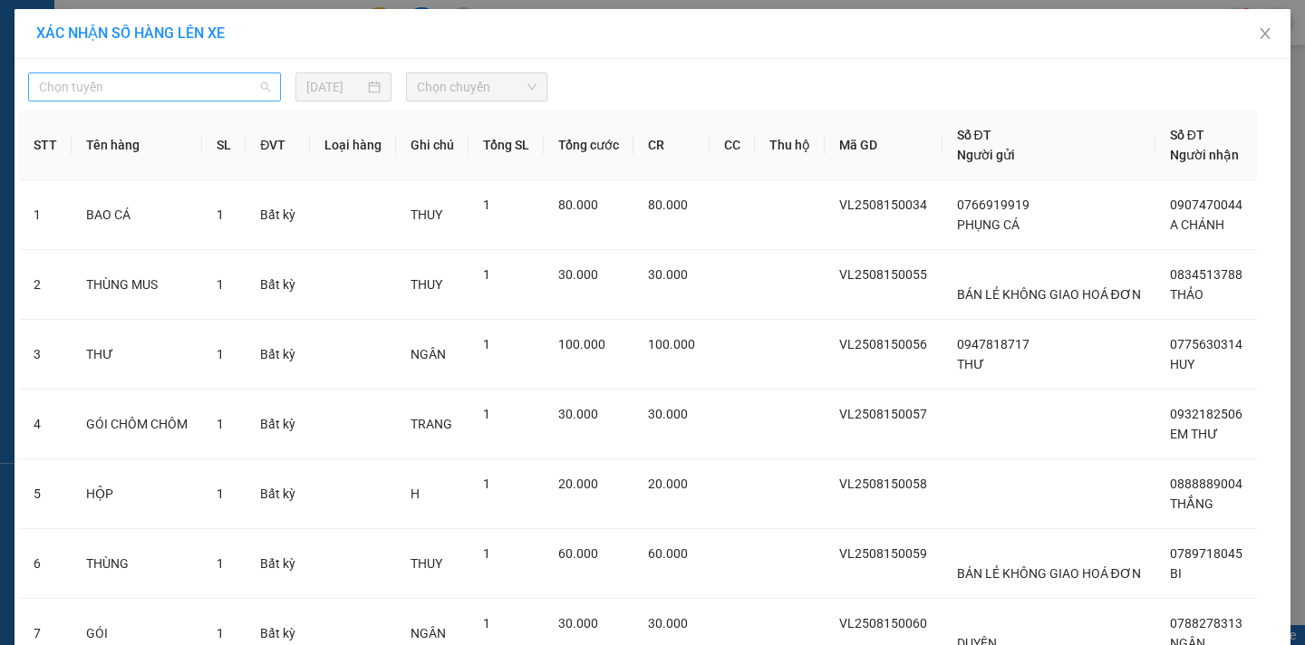
click at [109, 92] on span "Chọn tuyến" at bounding box center [154, 86] width 231 height 27
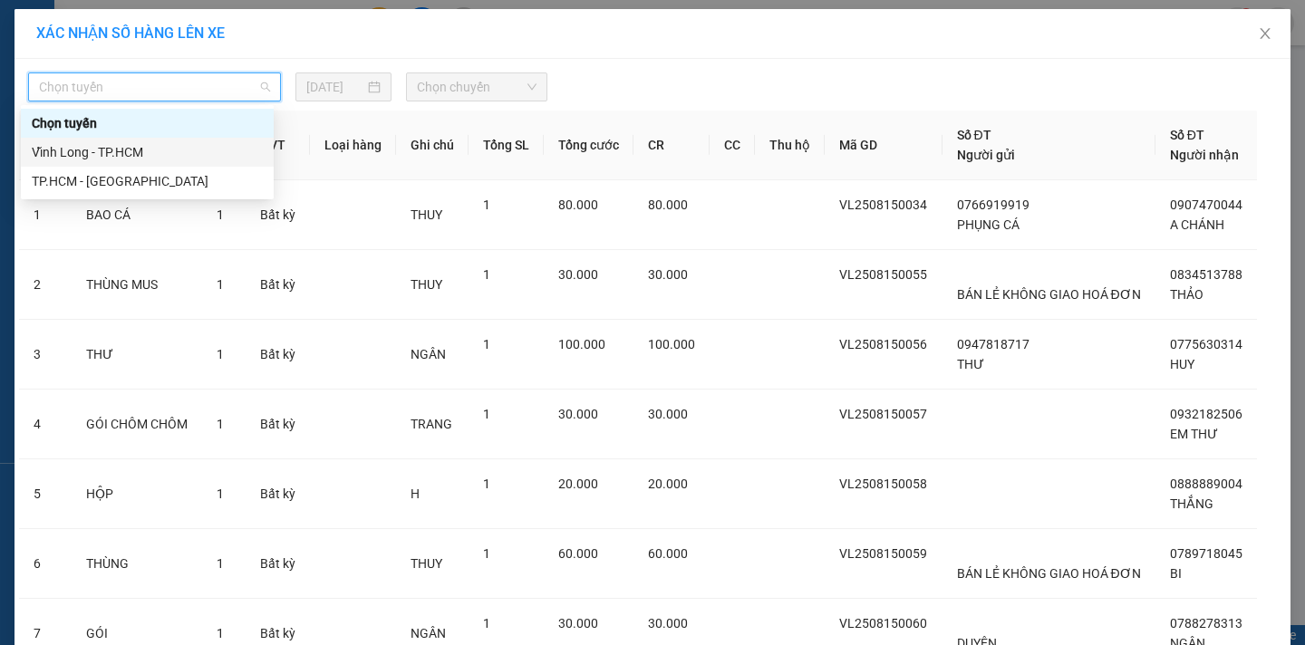
click at [87, 161] on div "Vĩnh Long - TP.HCM" at bounding box center [147, 152] width 231 height 20
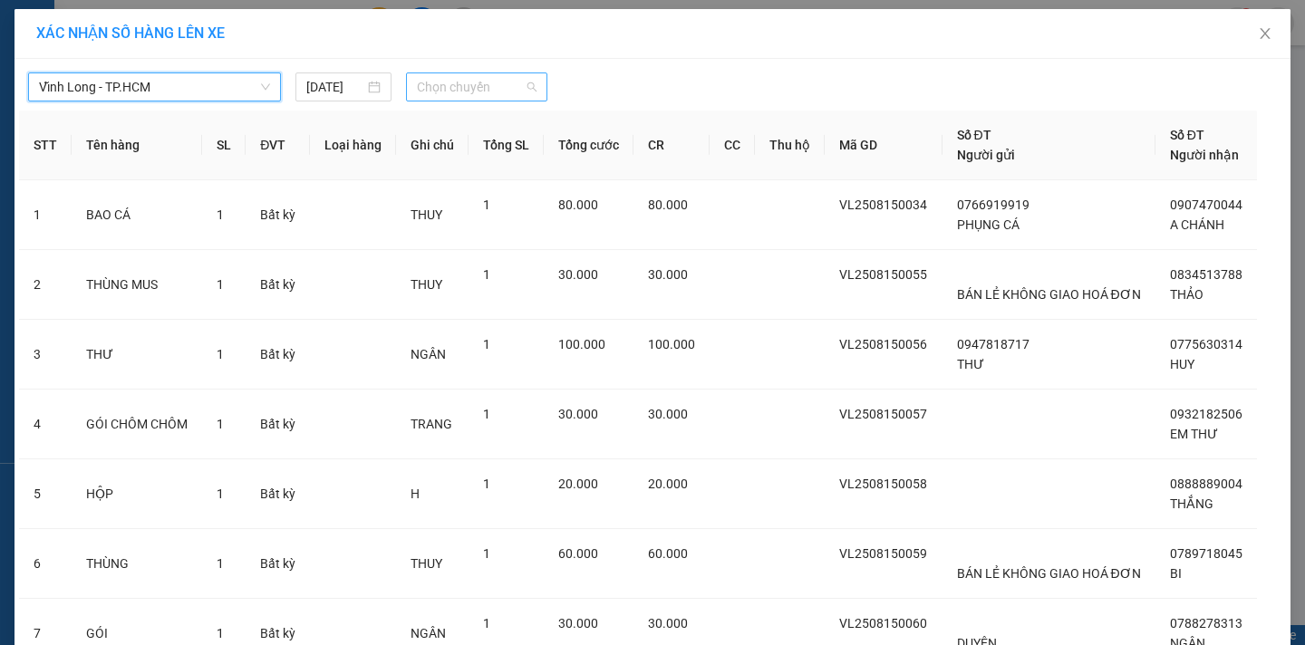
click at [459, 82] on span "Chọn chuyến" at bounding box center [477, 86] width 120 height 27
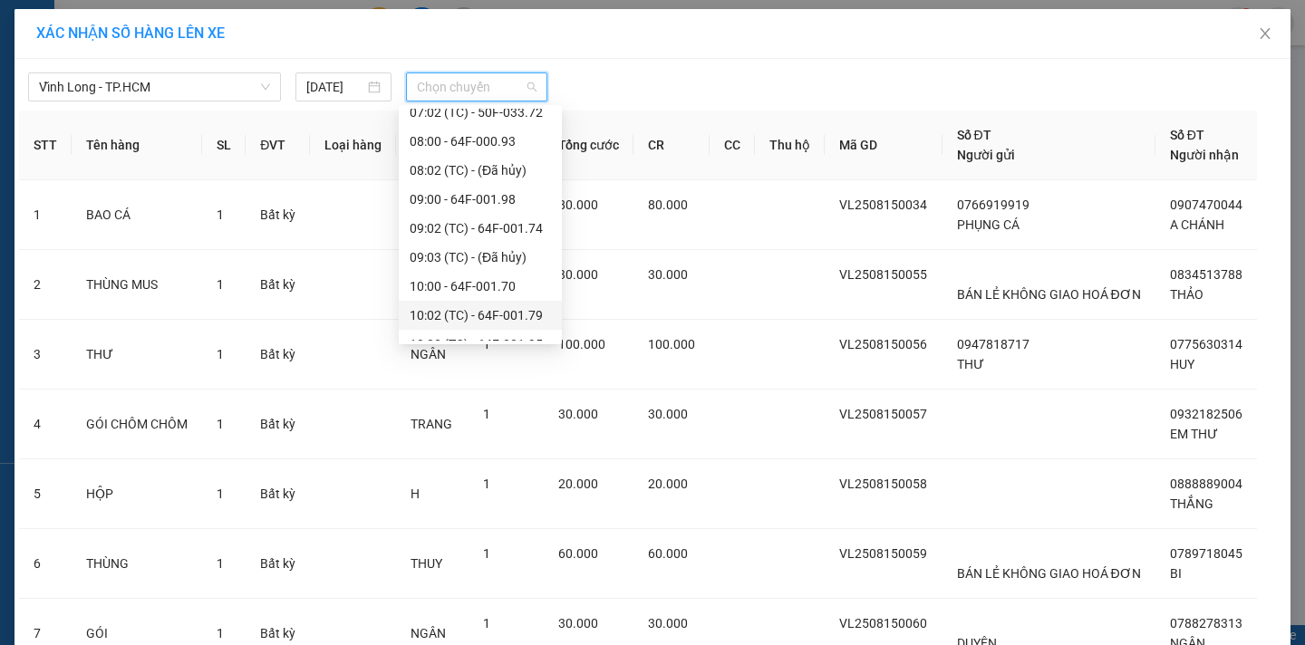
scroll to position [453, 0]
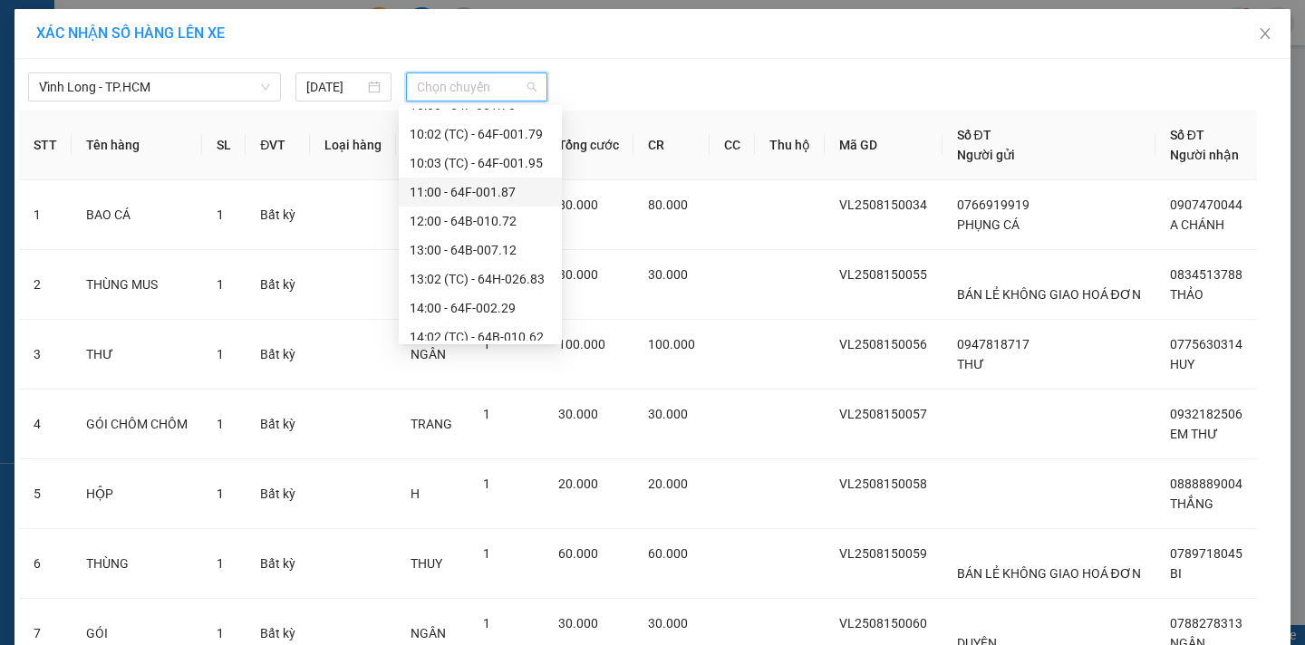
click at [519, 198] on div "11:00 - 64F-001.87" at bounding box center [480, 192] width 141 height 20
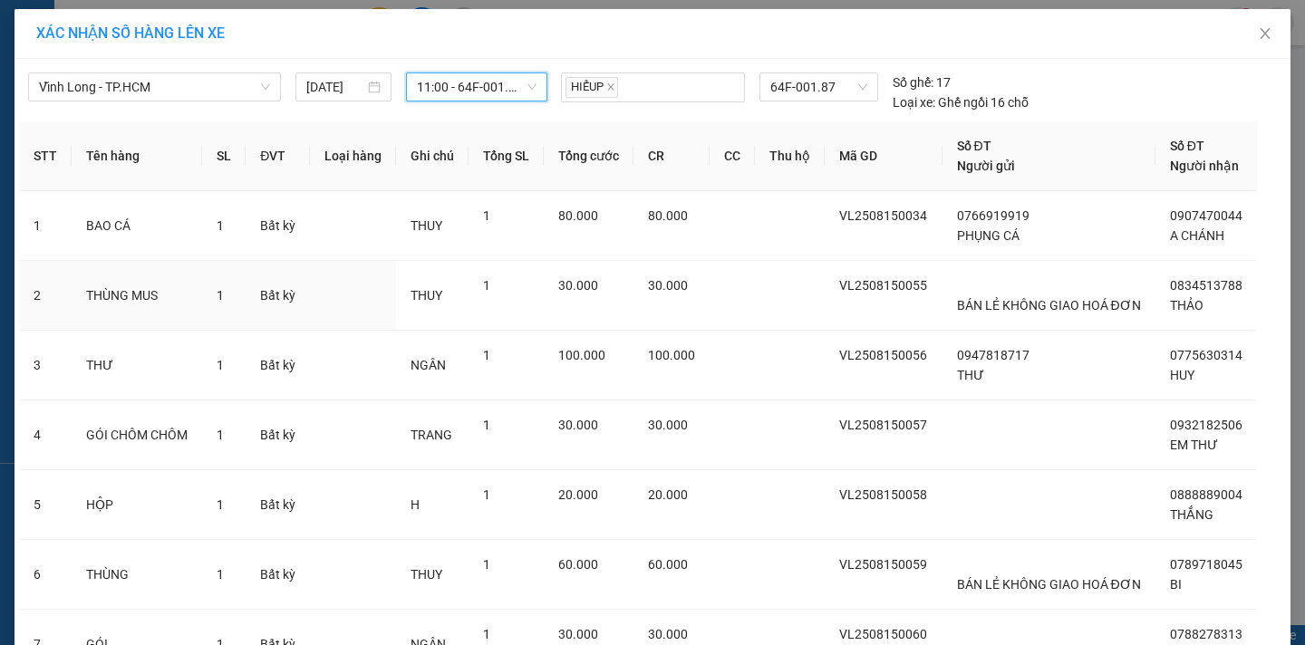
scroll to position [306, 0]
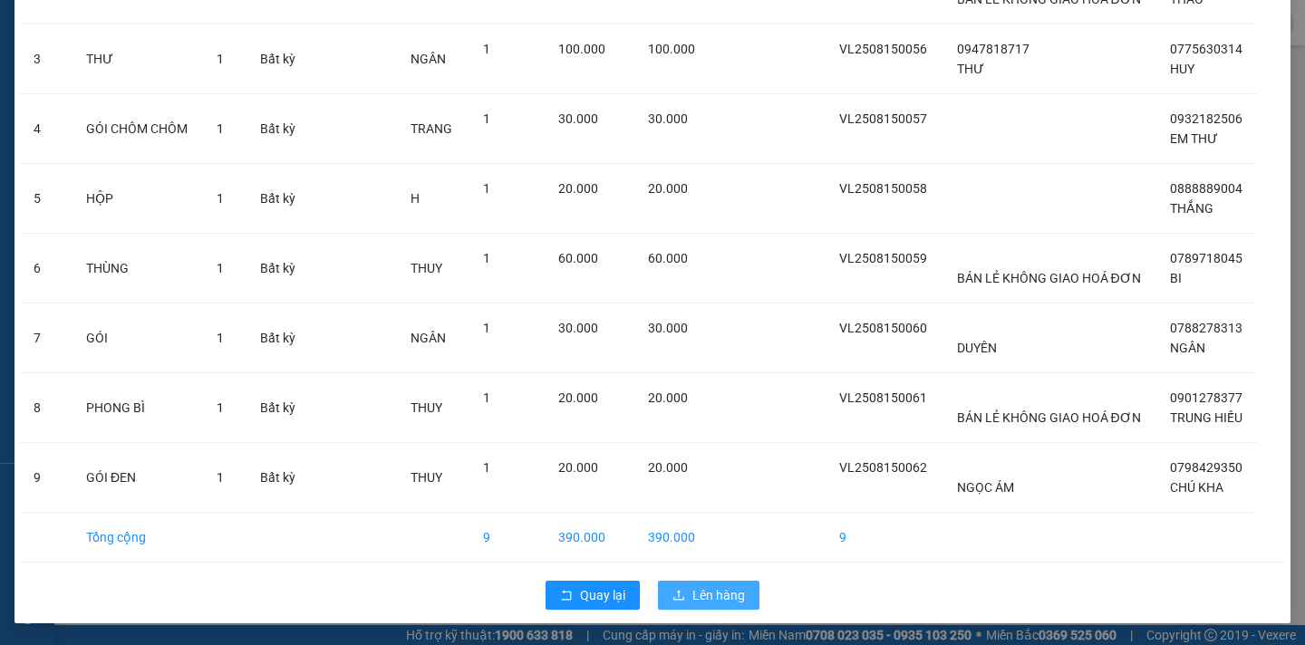
click at [703, 601] on span "Lên hàng" at bounding box center [718, 595] width 53 height 20
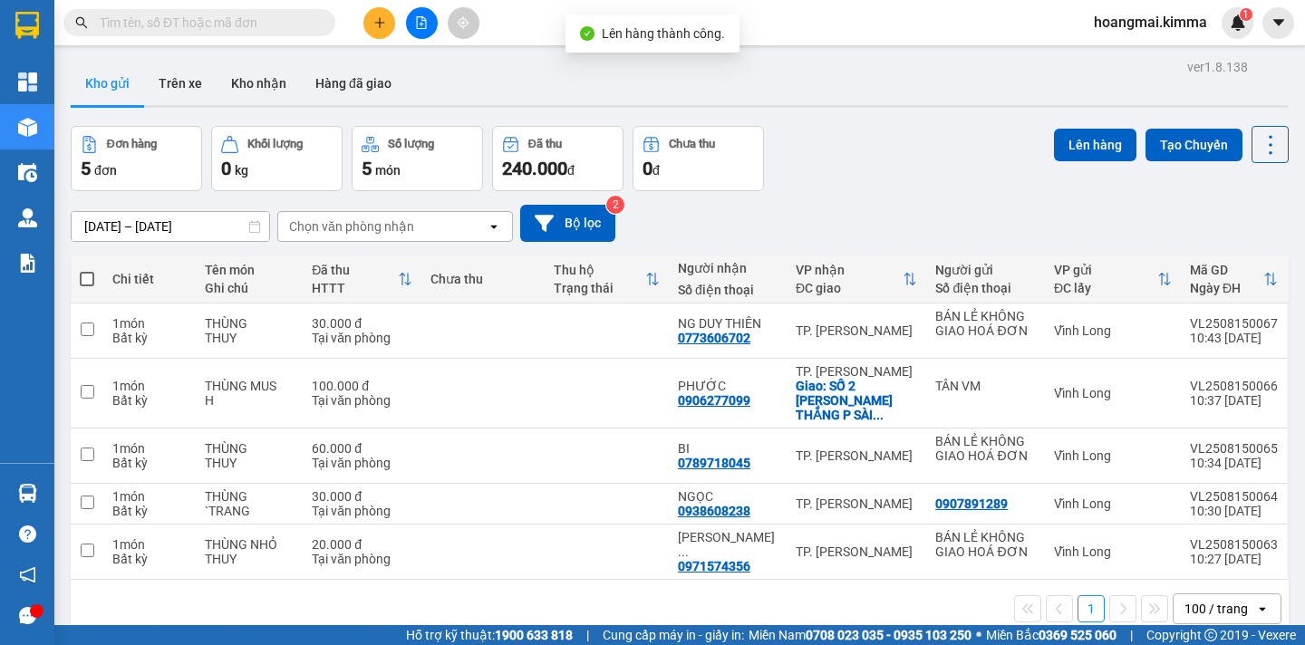
click at [86, 273] on span at bounding box center [87, 279] width 14 height 14
click at [87, 270] on input "checkbox" at bounding box center [87, 270] width 0 height 0
checkbox input "true"
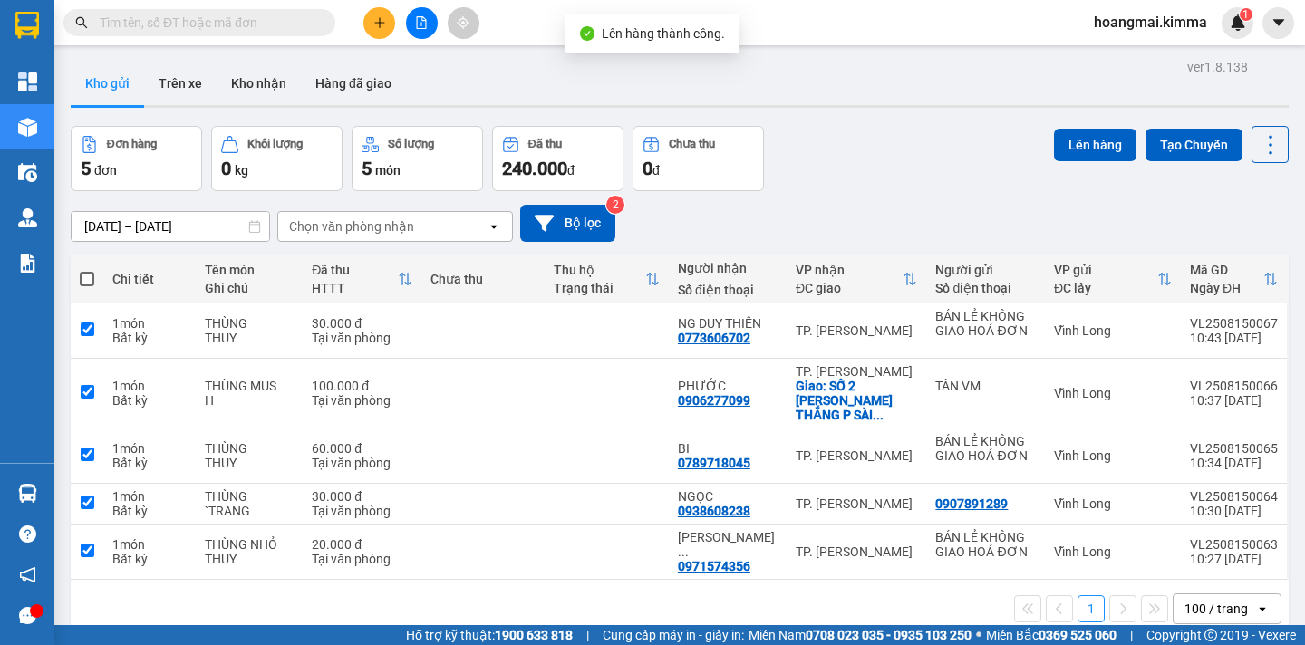
checkbox input "true"
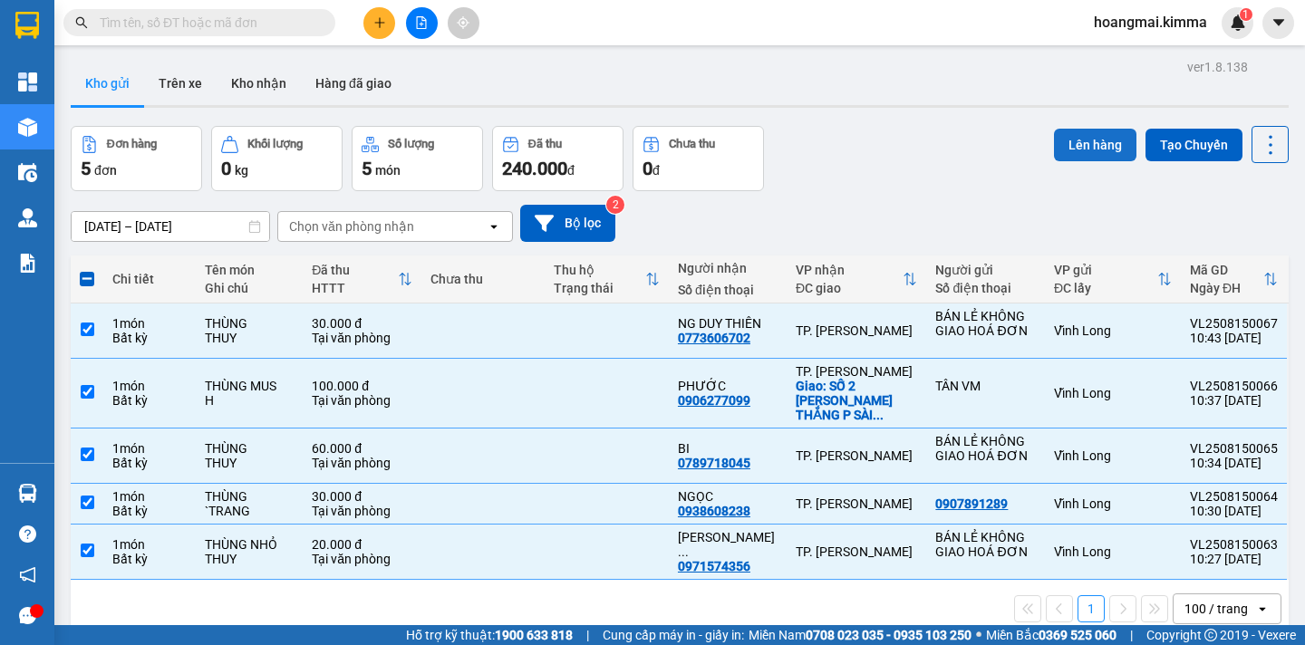
click at [1063, 140] on button "Lên hàng" at bounding box center [1095, 145] width 82 height 33
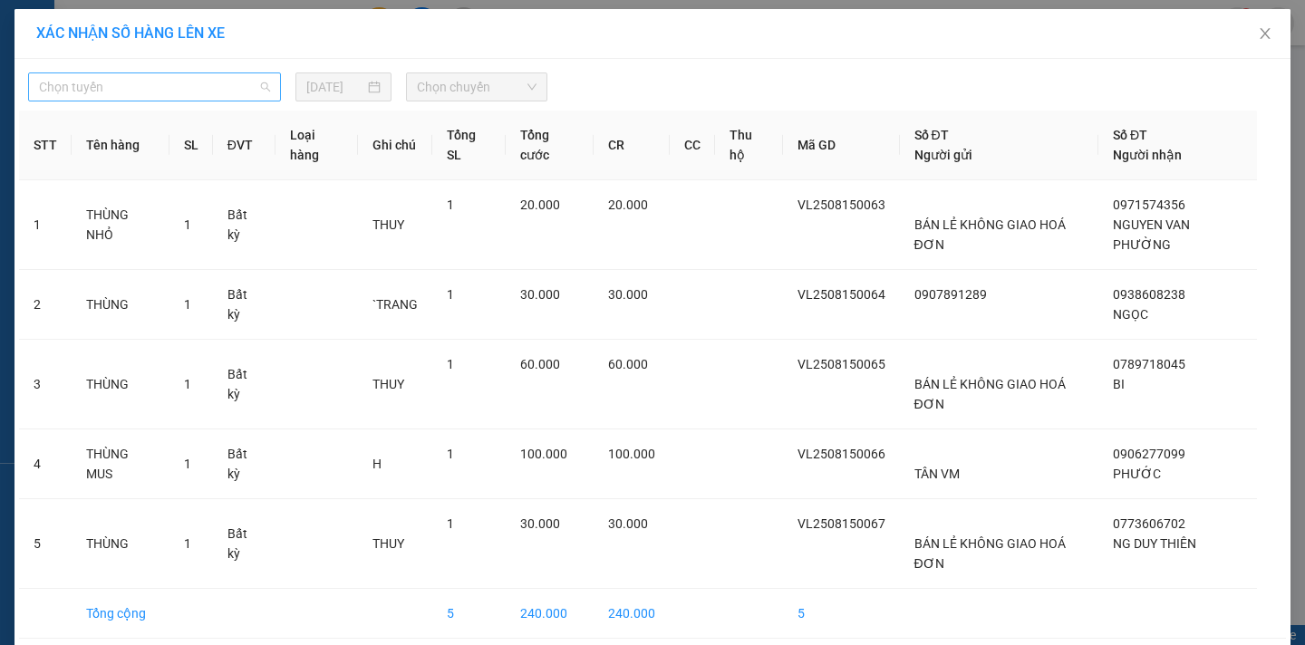
click at [181, 82] on span "Chọn tuyến" at bounding box center [154, 86] width 231 height 27
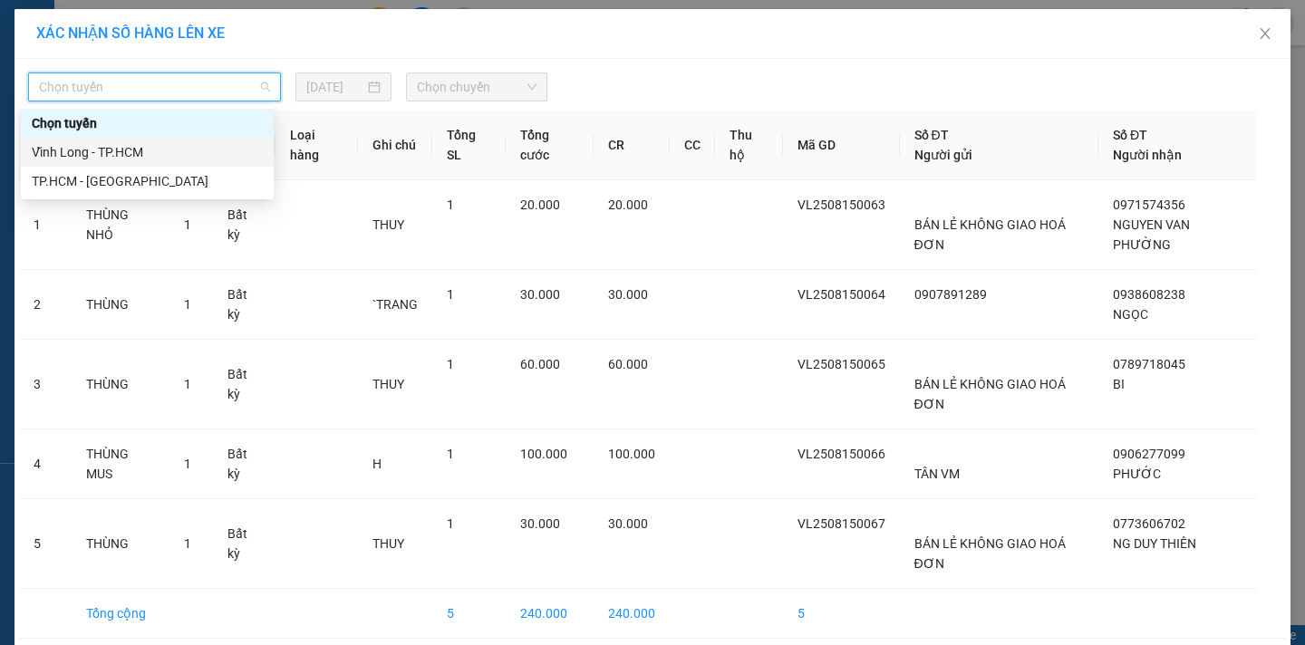
click at [152, 141] on div "Vĩnh Long - TP.HCM" at bounding box center [147, 152] width 253 height 29
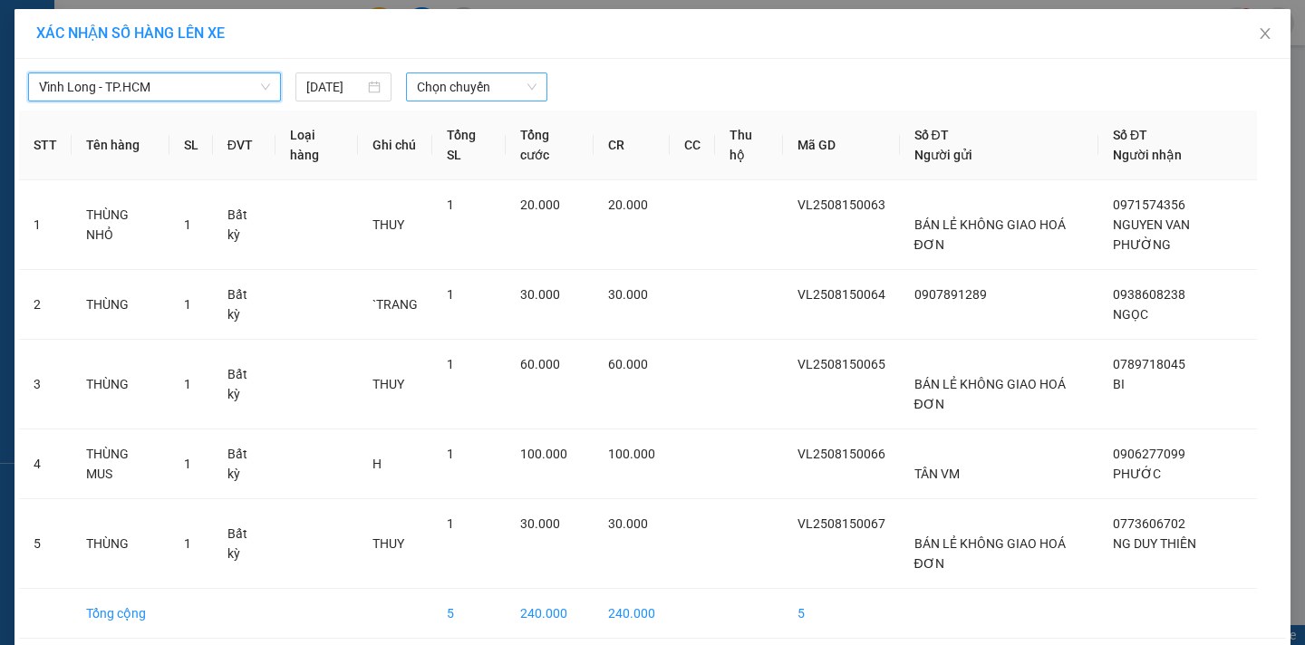
click at [469, 76] on span "Chọn chuyến" at bounding box center [477, 86] width 120 height 27
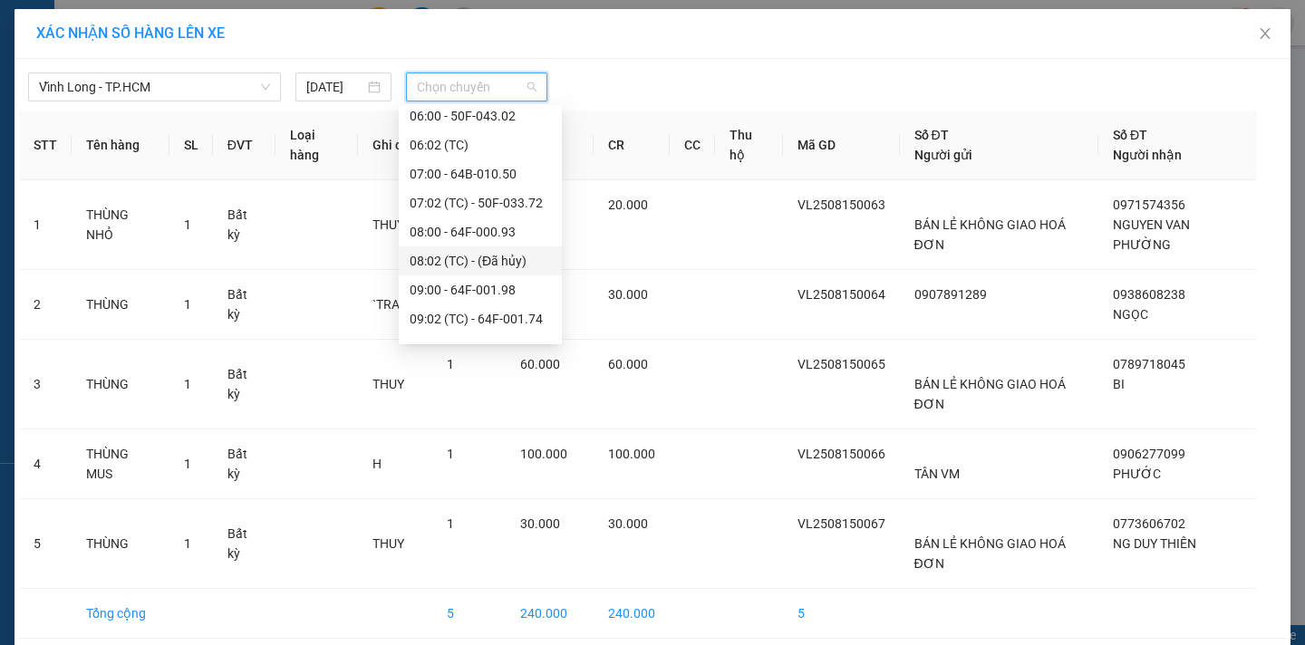
scroll to position [362, 0]
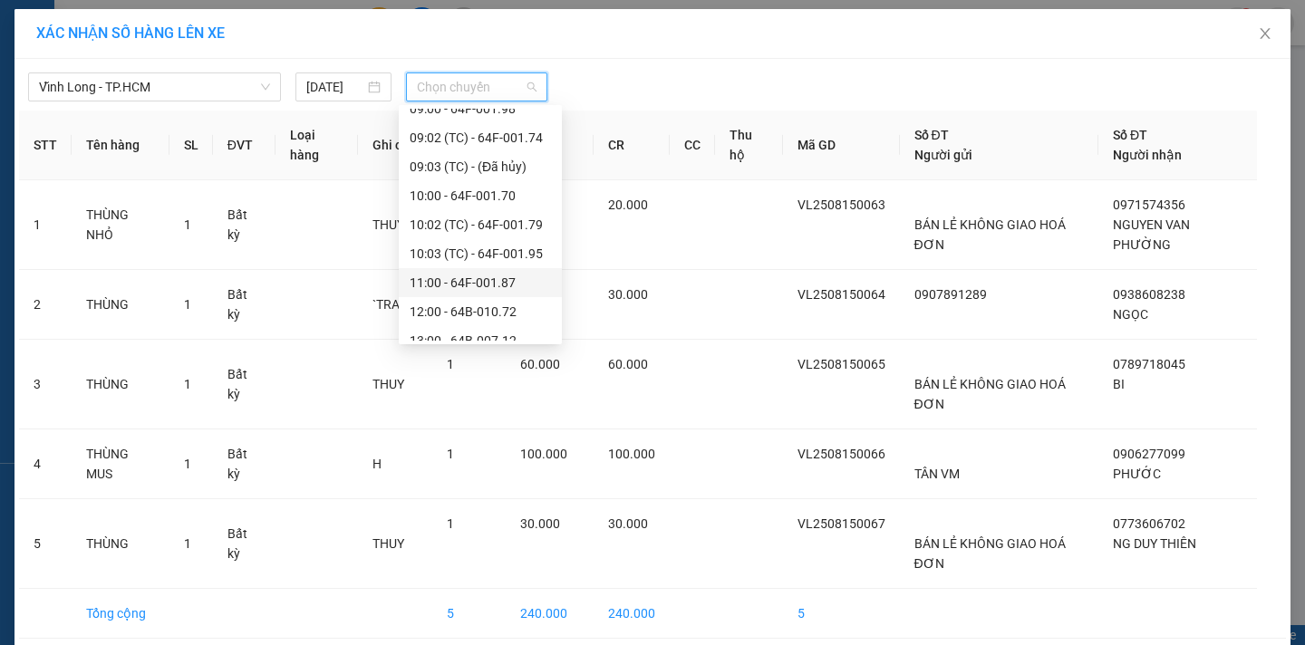
click at [512, 284] on div "11:00 - 64F-001.87" at bounding box center [480, 283] width 141 height 20
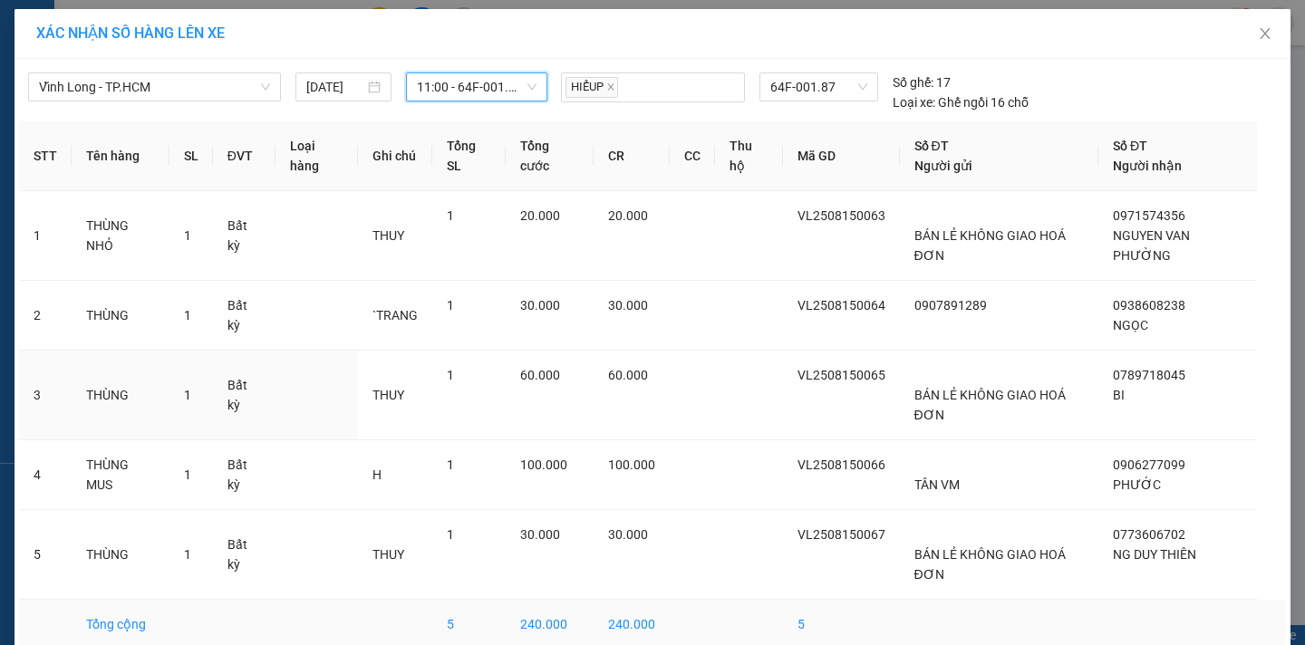
scroll to position [87, 0]
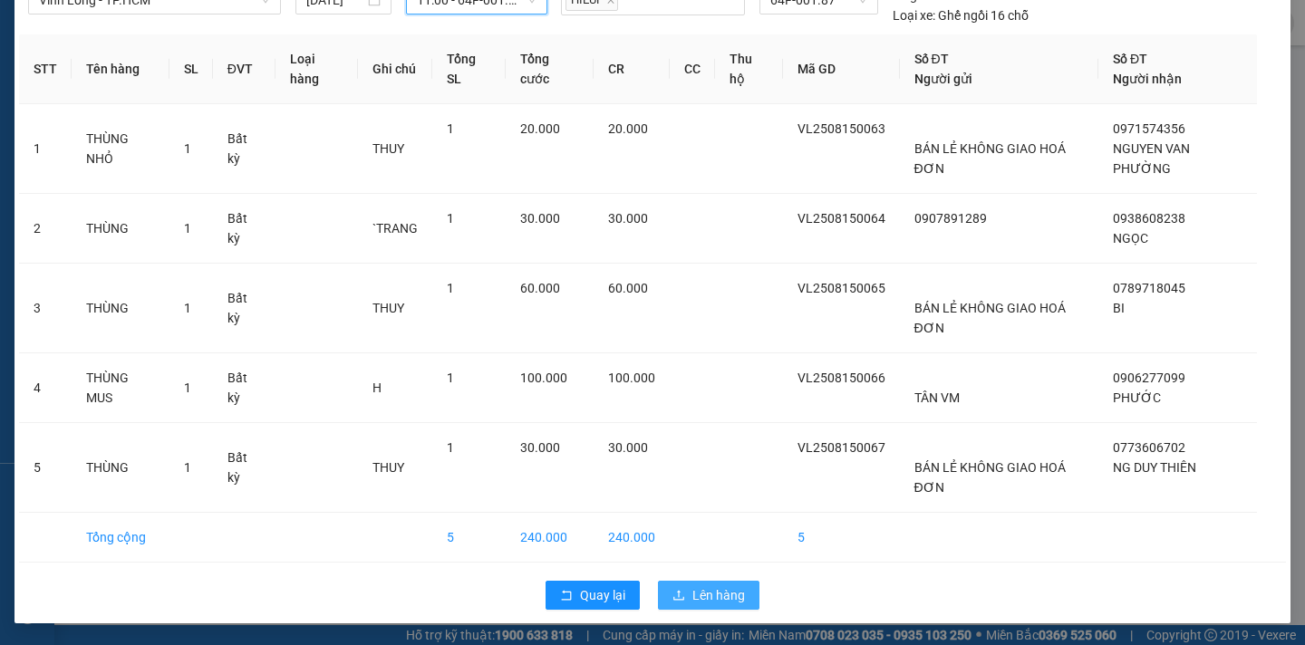
click at [708, 593] on span "Lên hàng" at bounding box center [718, 595] width 53 height 20
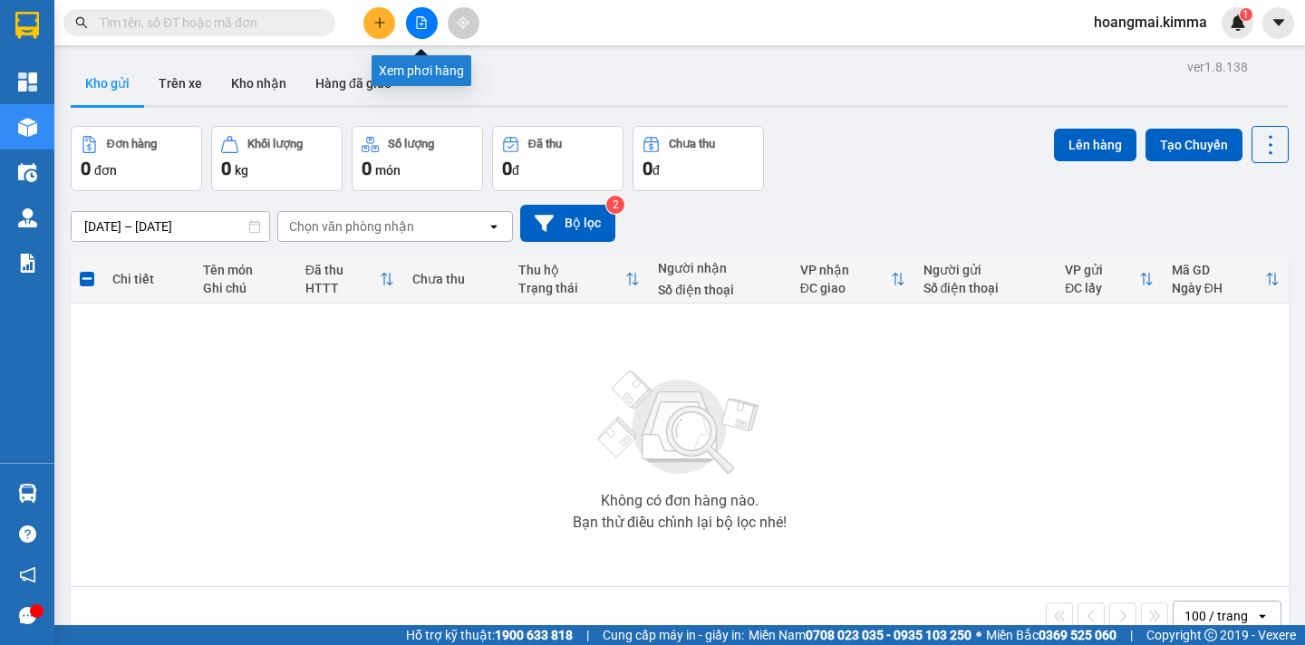
click at [422, 27] on icon "file-add" at bounding box center [421, 22] width 13 height 13
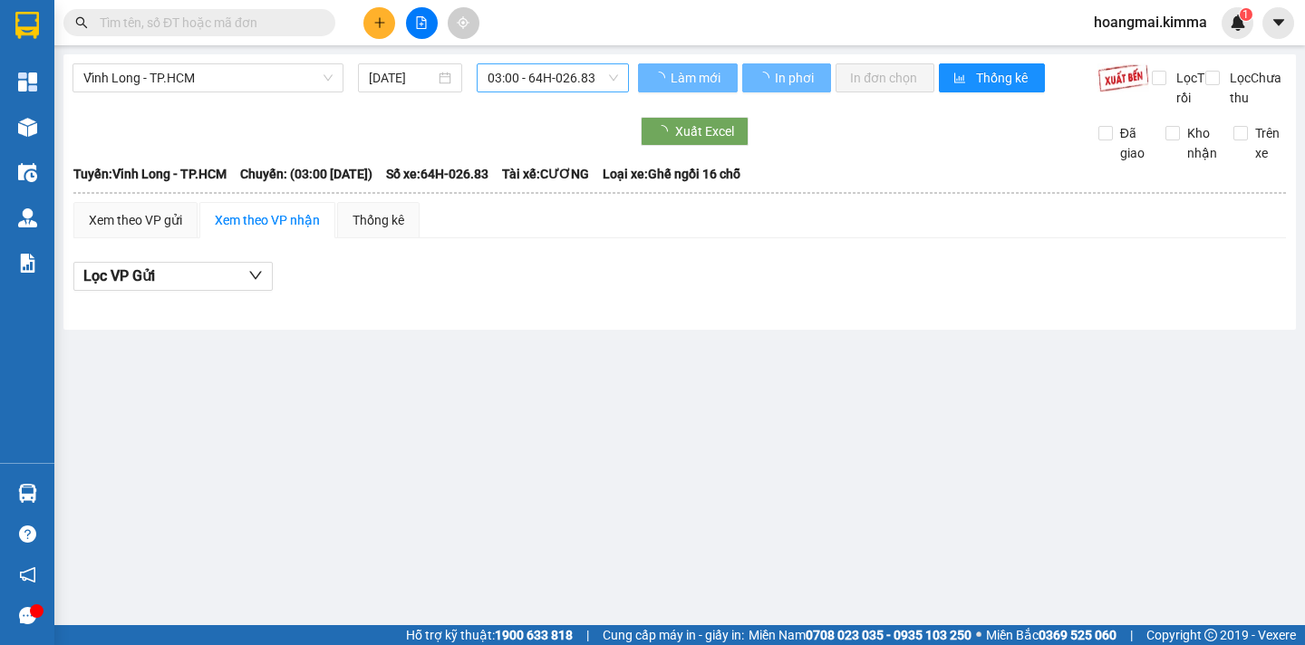
click at [585, 79] on span "03:00 - 64H-026.83" at bounding box center [553, 77] width 130 height 27
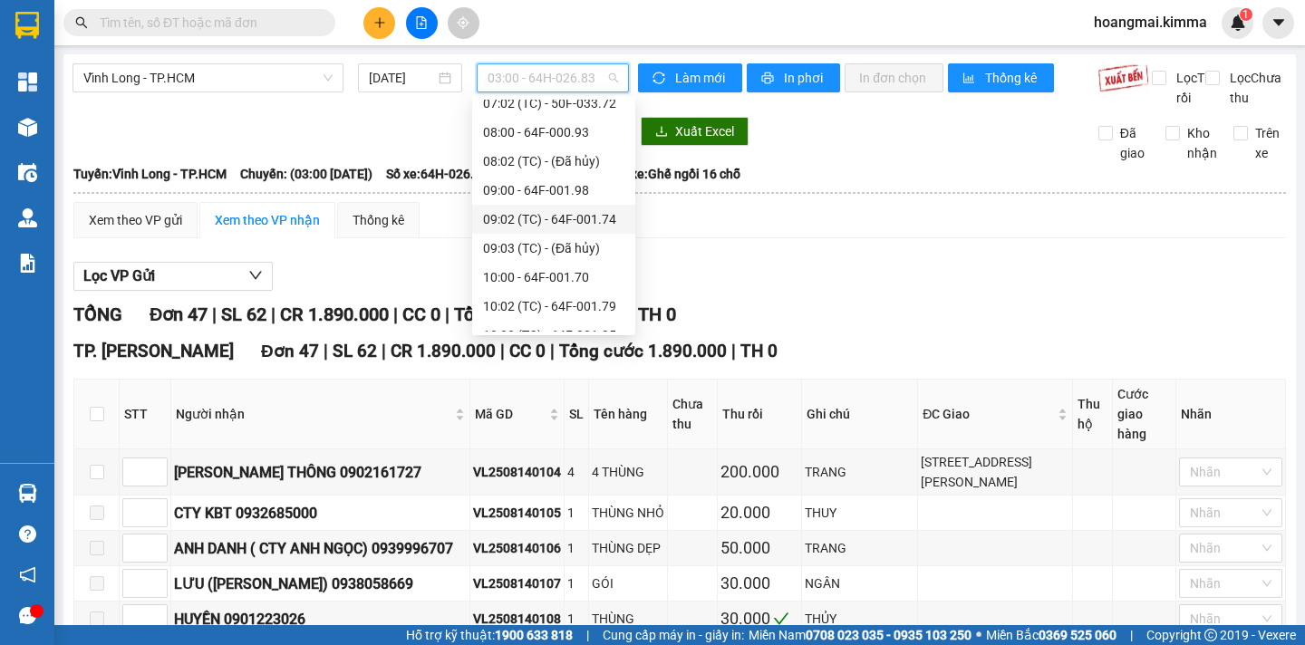
scroll to position [362, 0]
click at [575, 275] on div "11:00 - 64F-001.87" at bounding box center [553, 274] width 141 height 20
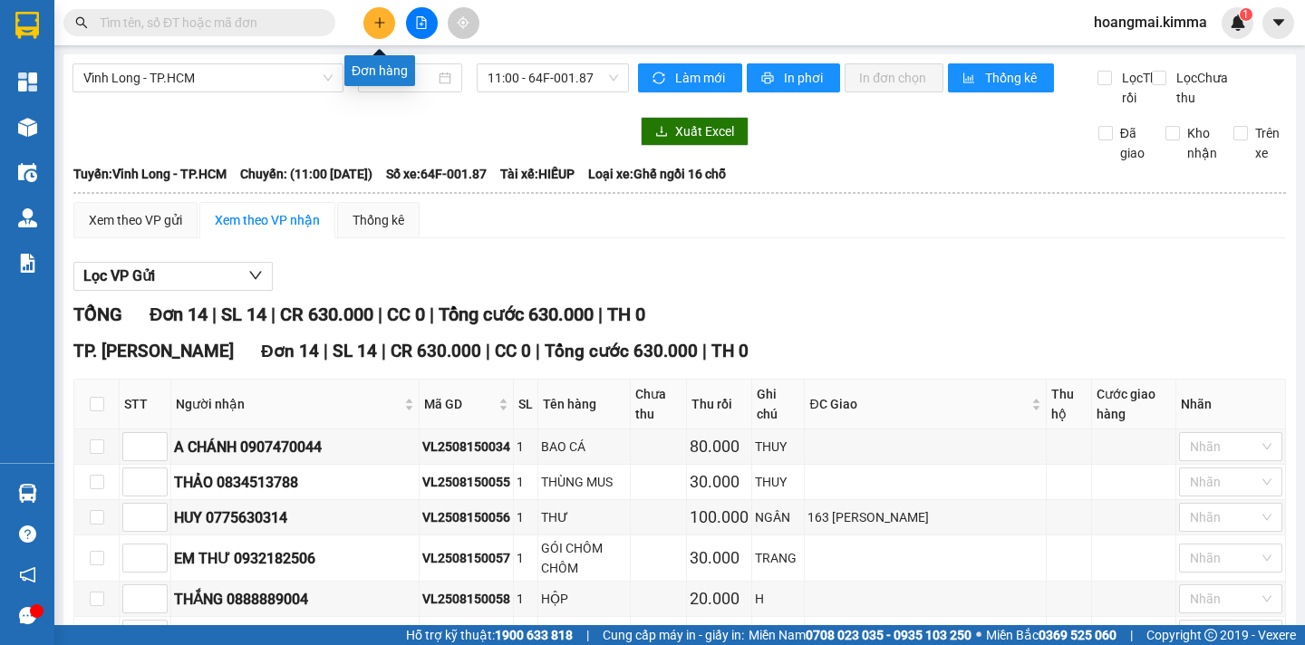
click at [388, 26] on button at bounding box center [379, 23] width 32 height 32
click at [388, 26] on body "Kết quả tìm kiếm ( 0 ) Bộ lọc Ngày tạo đơn gần nhất No Data hoangmai.kimma 1 Tổ…" at bounding box center [652, 322] width 1305 height 645
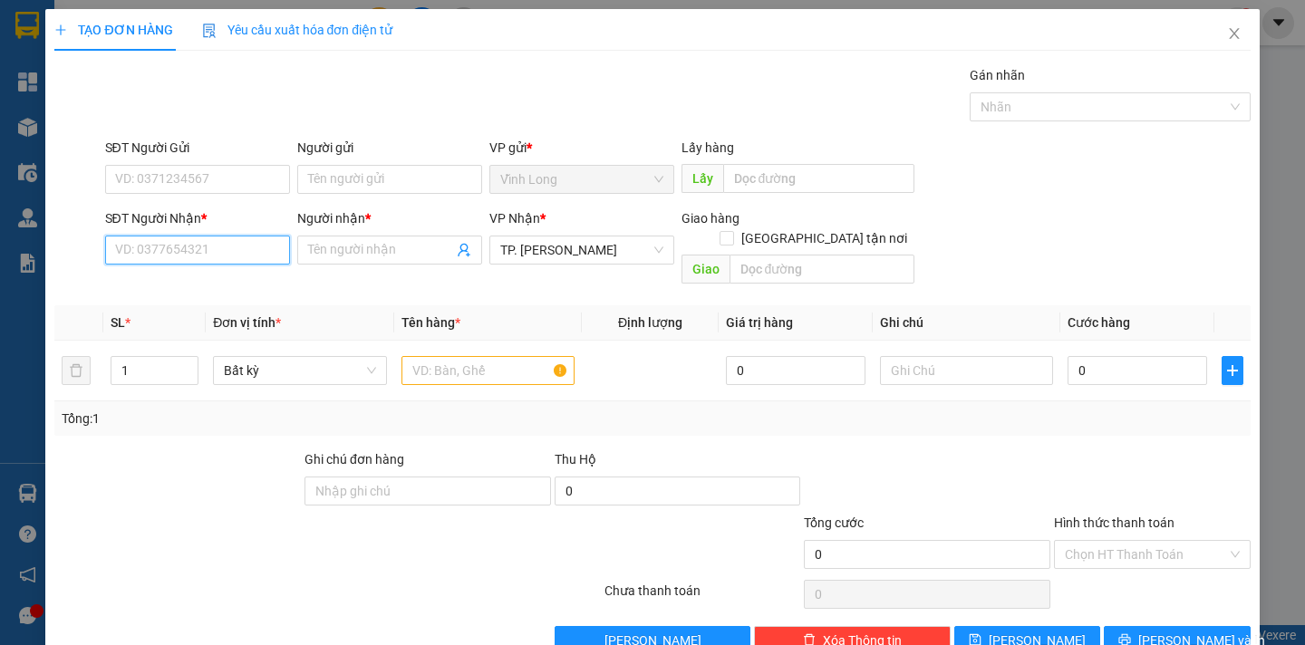
click at [189, 241] on input "SĐT Người Nhận *" at bounding box center [197, 250] width 185 height 29
type input "0907302235"
click at [198, 286] on div "0907302235 - VY" at bounding box center [194, 286] width 160 height 20
type input "VY"
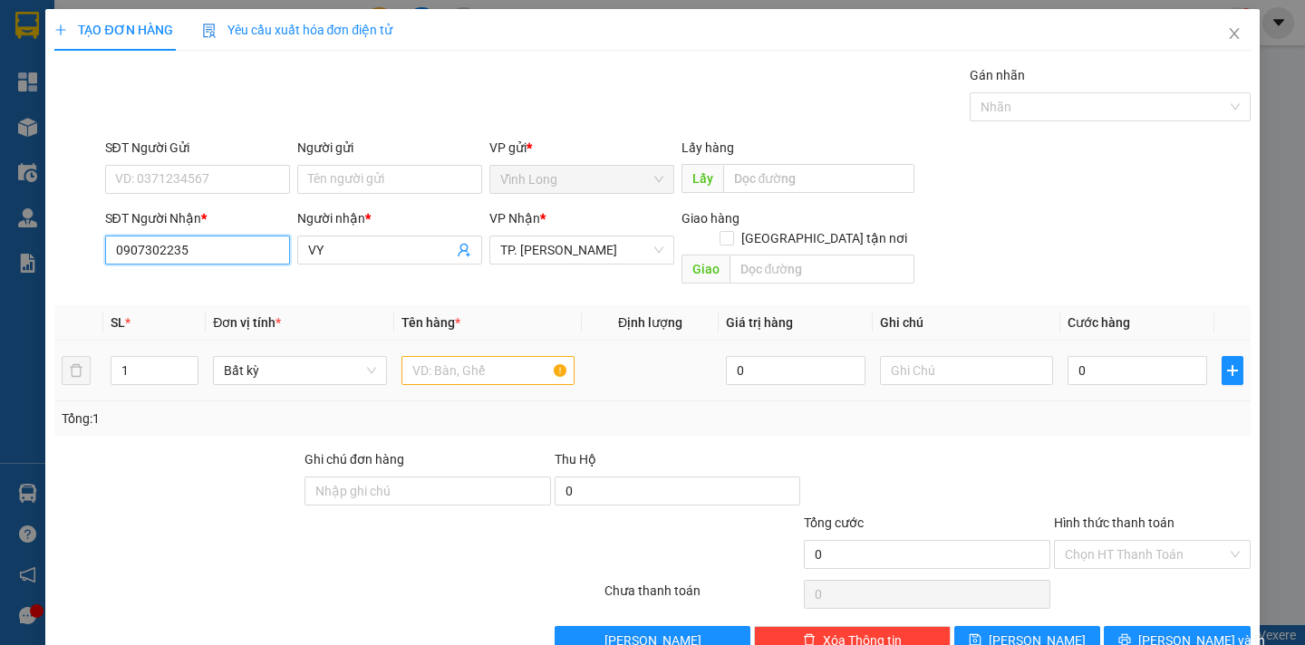
type input "0907302235"
click at [496, 356] on input "text" at bounding box center [487, 370] width 173 height 29
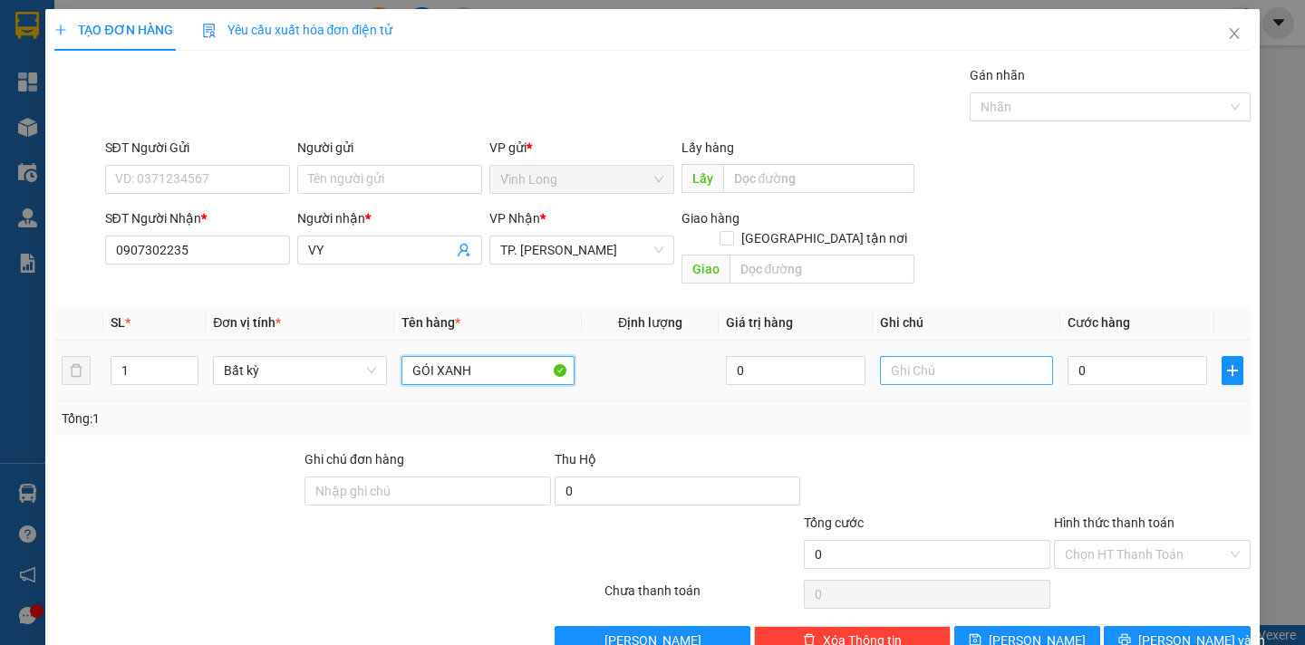
type input "GÓI XANH"
click at [892, 356] on input "text" at bounding box center [966, 370] width 173 height 29
type input "NGÂN"
click at [1070, 356] on input "0" at bounding box center [1138, 370] width 140 height 29
type input "3"
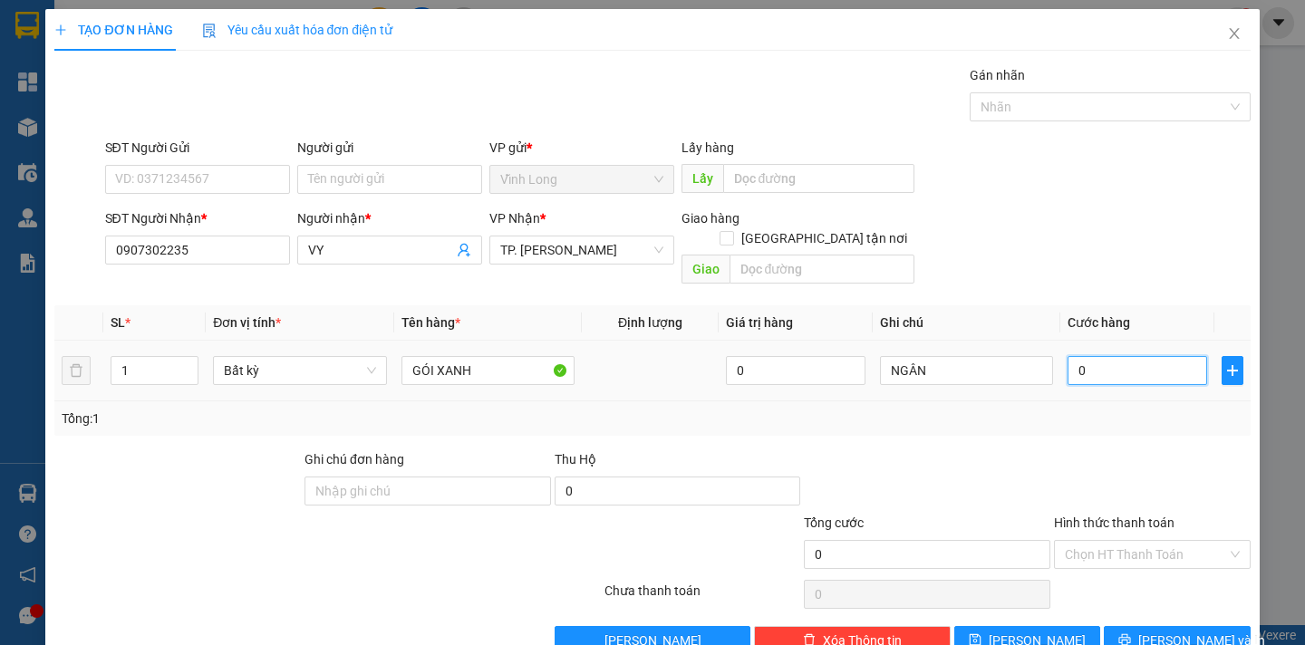
type input "3"
type input "30"
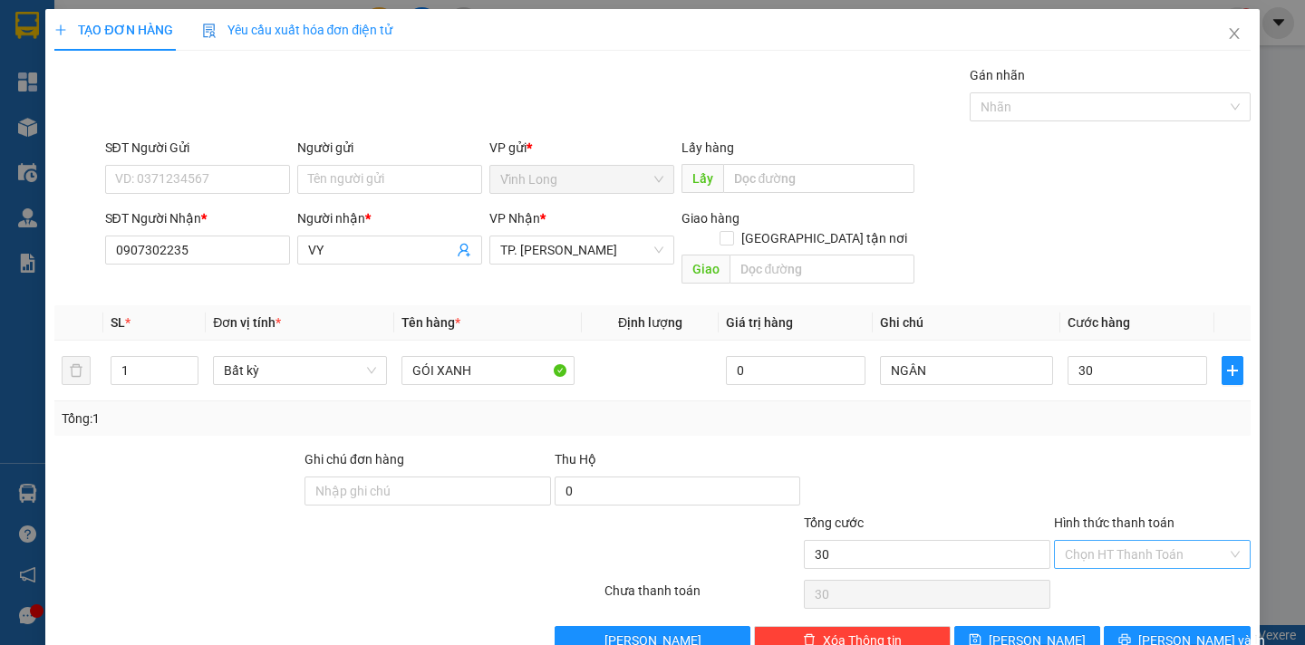
type input "30.000"
click at [1094, 541] on input "Hình thức thanh toán" at bounding box center [1146, 554] width 162 height 27
click at [1095, 565] on div "Tại văn phòng" at bounding box center [1139, 571] width 172 height 20
type input "0"
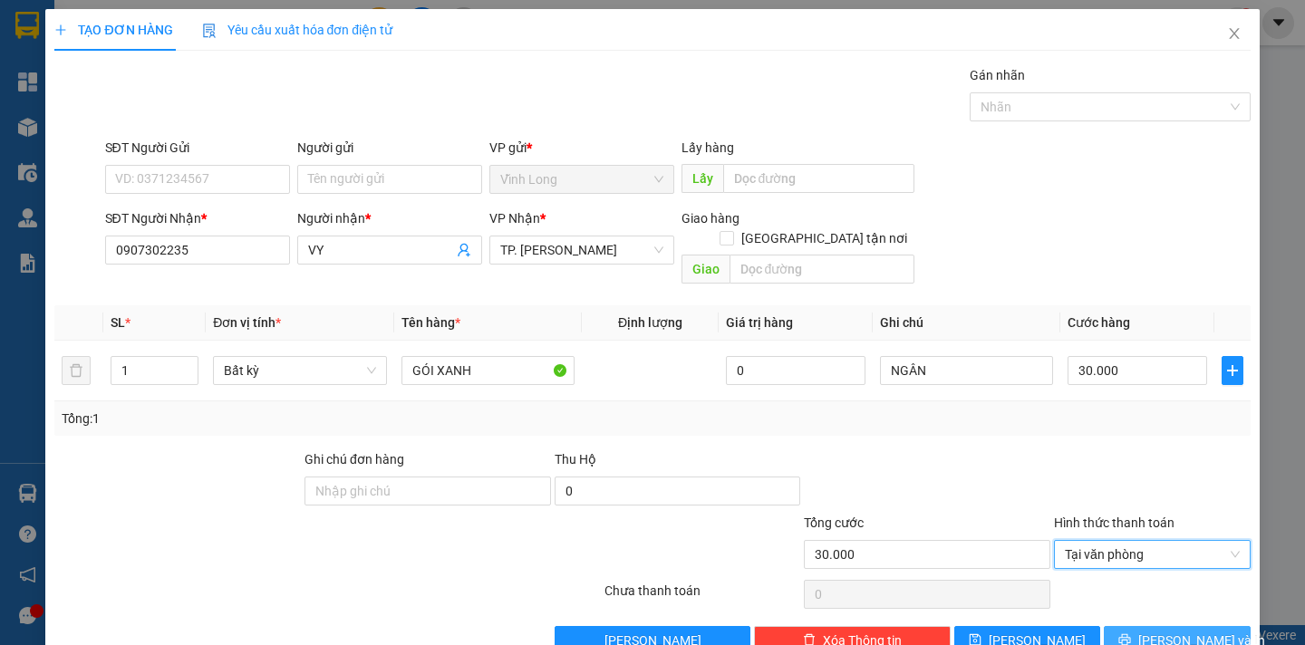
click at [1131, 633] on icon "printer" at bounding box center [1124, 639] width 13 height 13
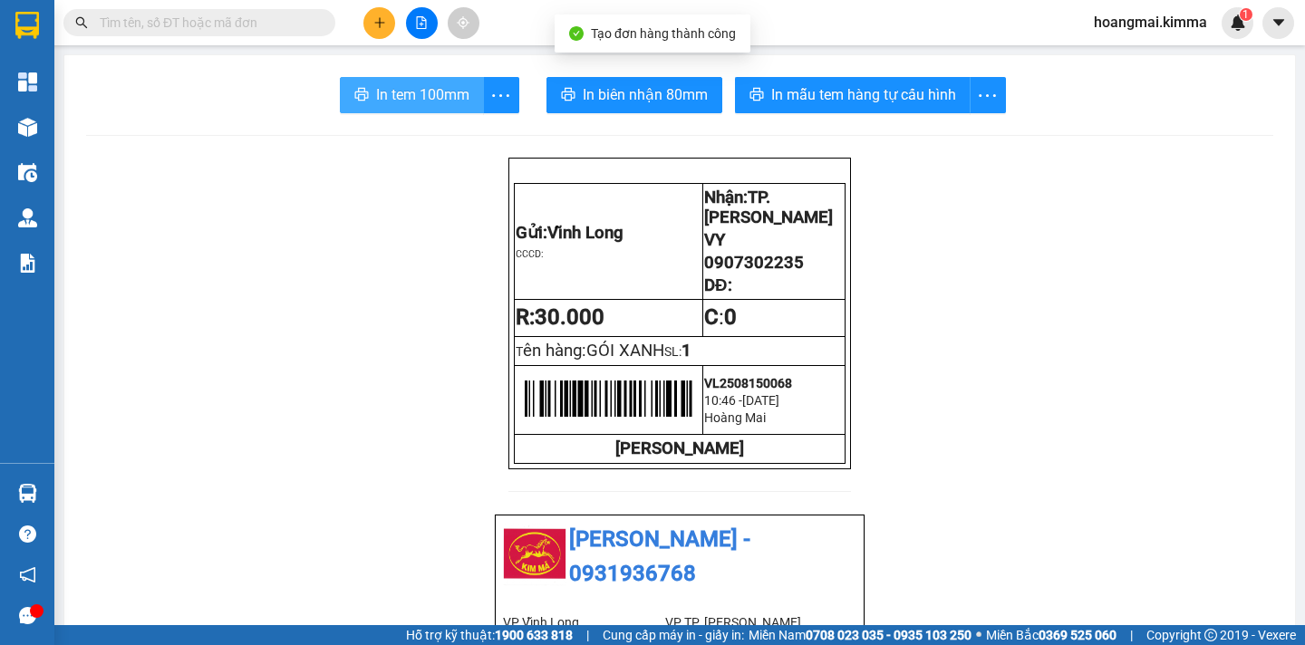
click at [361, 101] on icon "printer" at bounding box center [361, 94] width 14 height 14
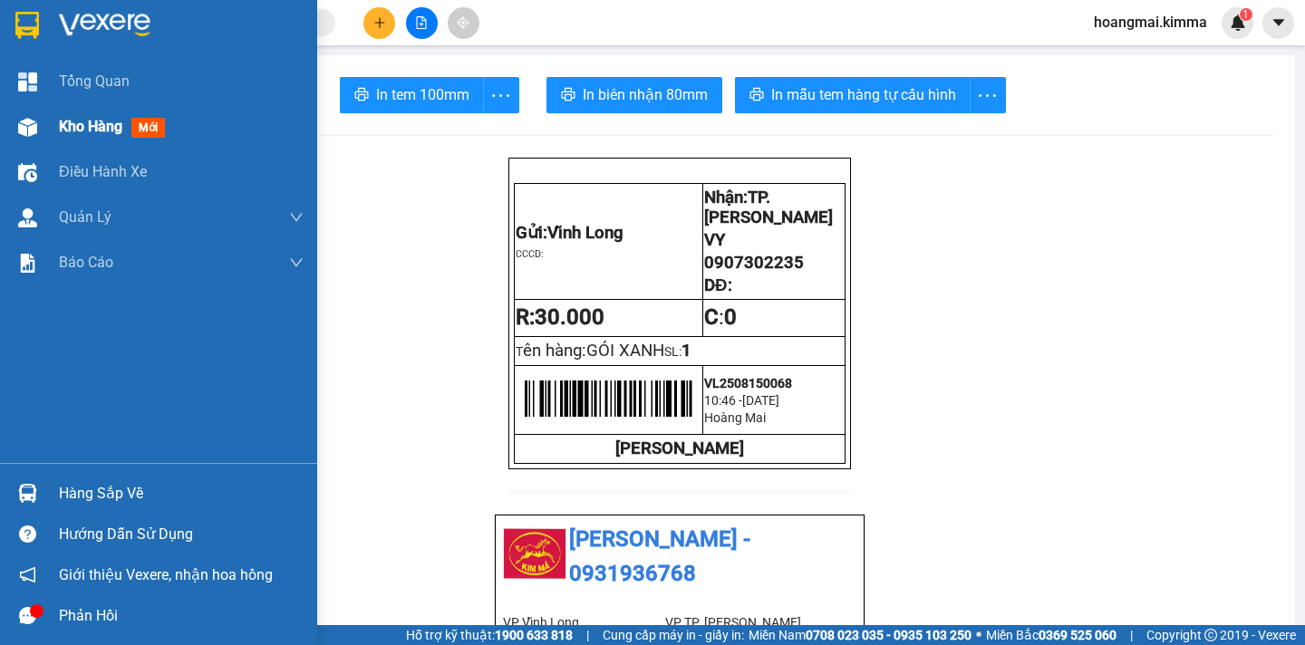
click at [93, 124] on span "Kho hàng" at bounding box center [90, 126] width 63 height 17
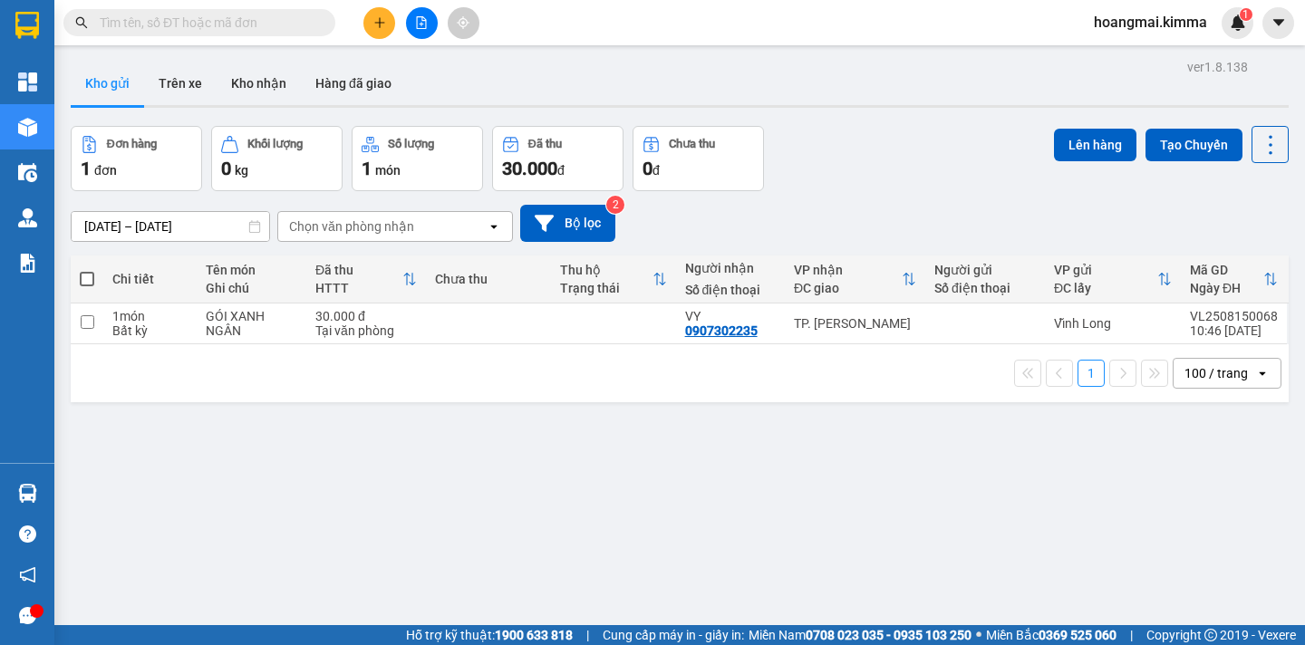
click at [85, 279] on span at bounding box center [87, 279] width 14 height 14
click at [87, 270] on input "checkbox" at bounding box center [87, 270] width 0 height 0
checkbox input "true"
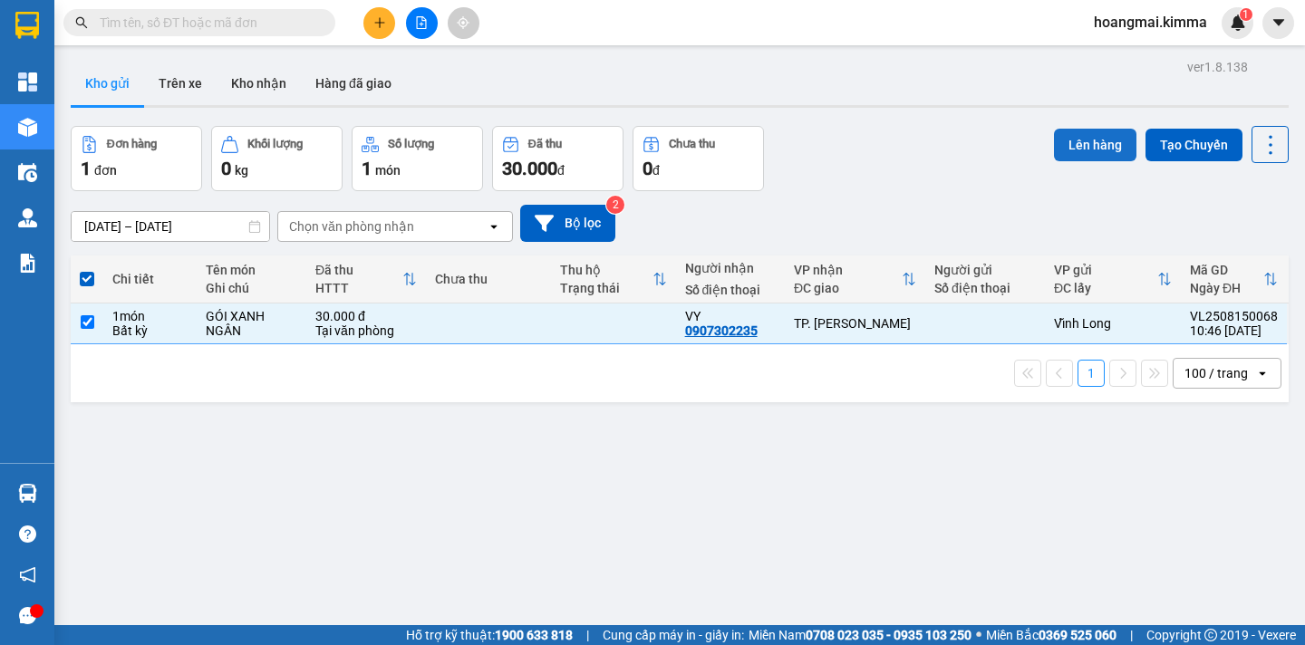
click at [1054, 146] on button "Lên hàng" at bounding box center [1095, 145] width 82 height 33
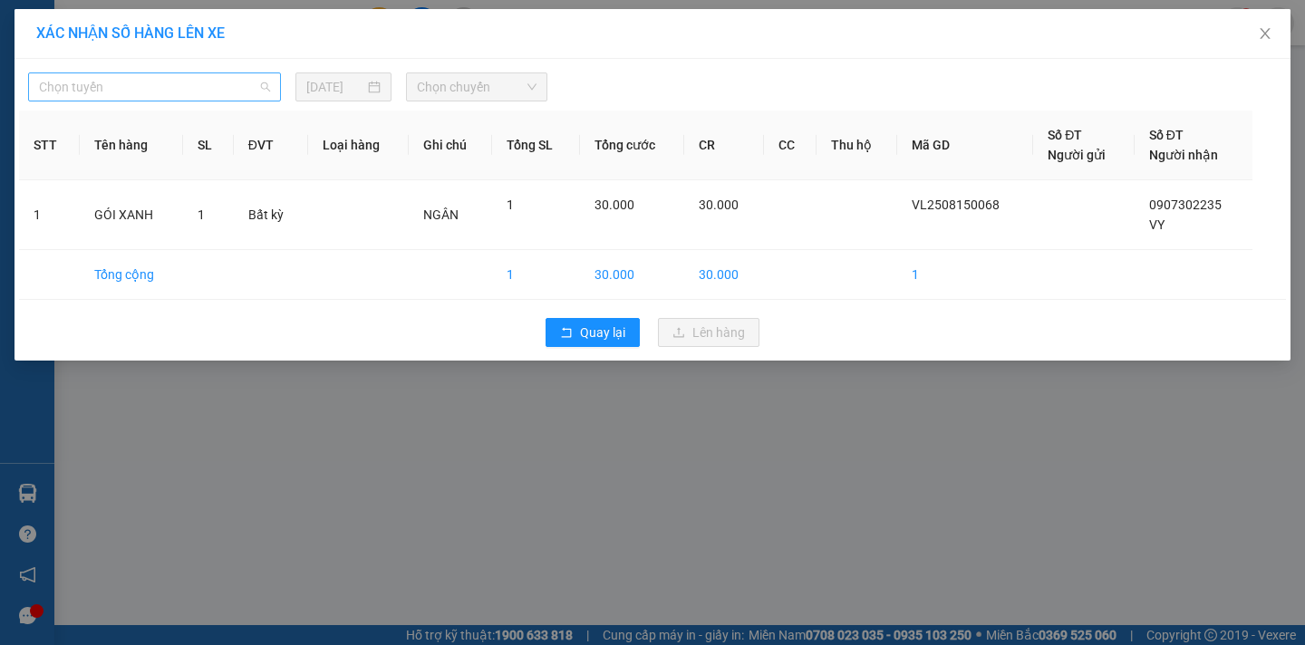
click at [161, 92] on span "Chọn tuyến" at bounding box center [154, 86] width 231 height 27
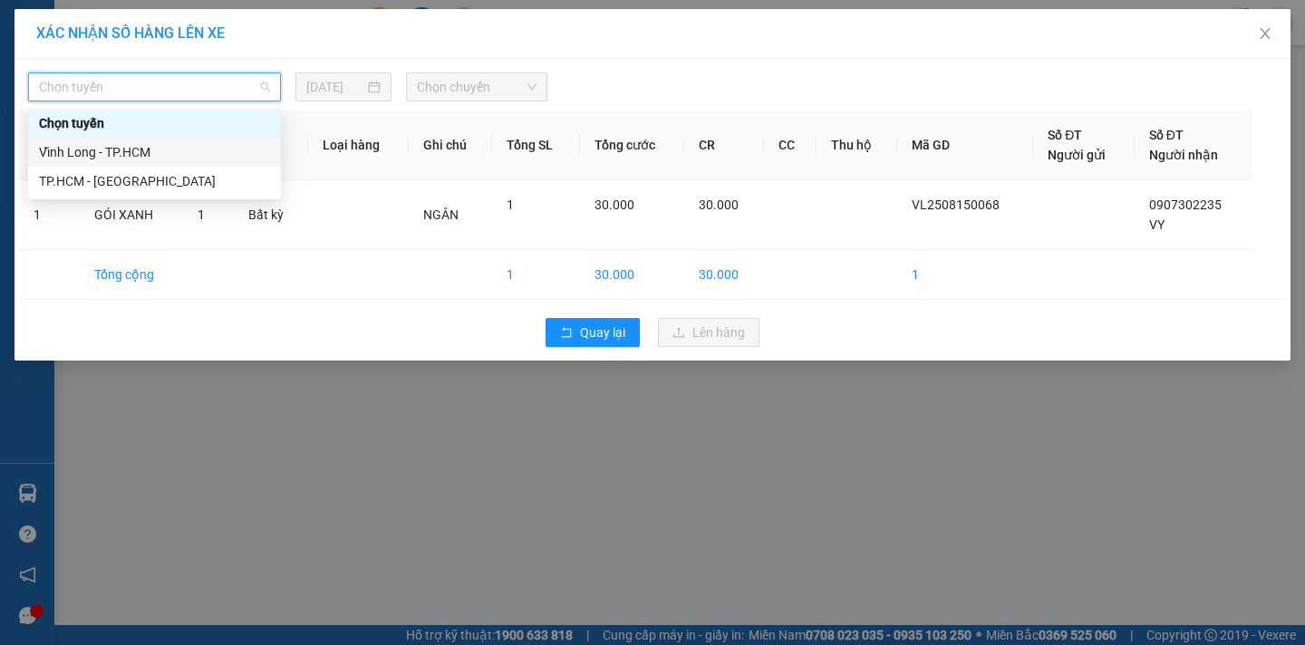
click at [107, 144] on div "Vĩnh Long - TP.HCM" at bounding box center [154, 152] width 231 height 20
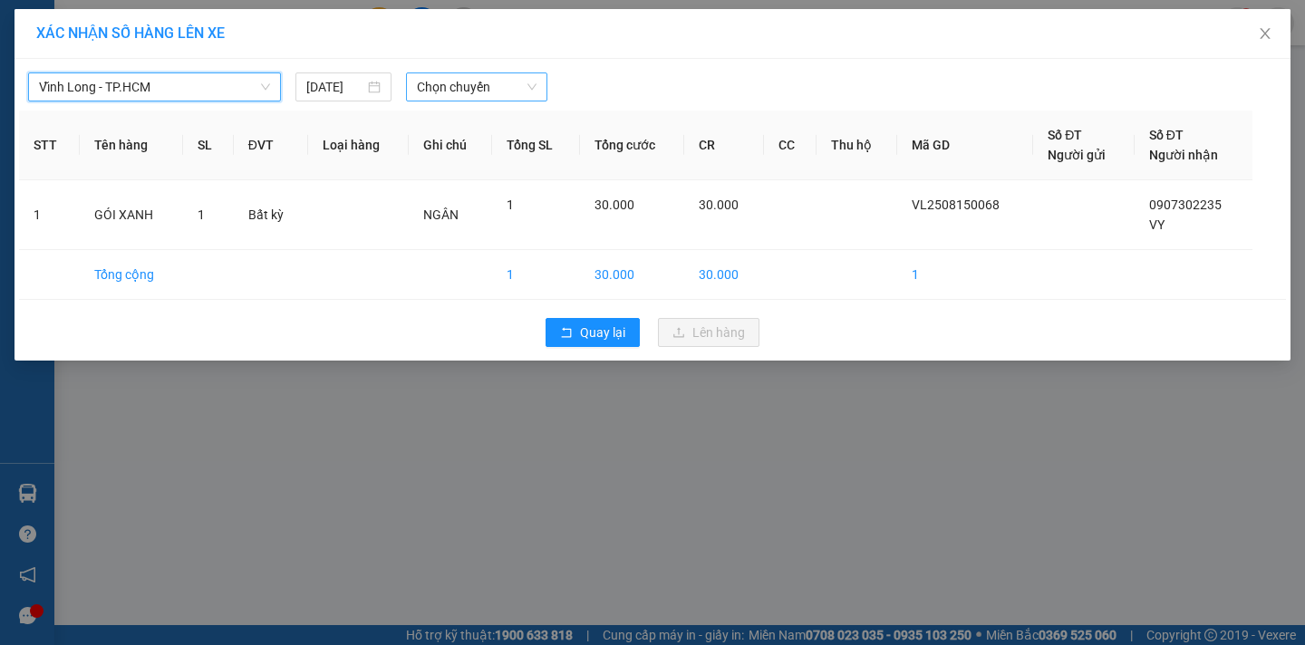
click at [472, 90] on span "Chọn chuyến" at bounding box center [477, 86] width 120 height 27
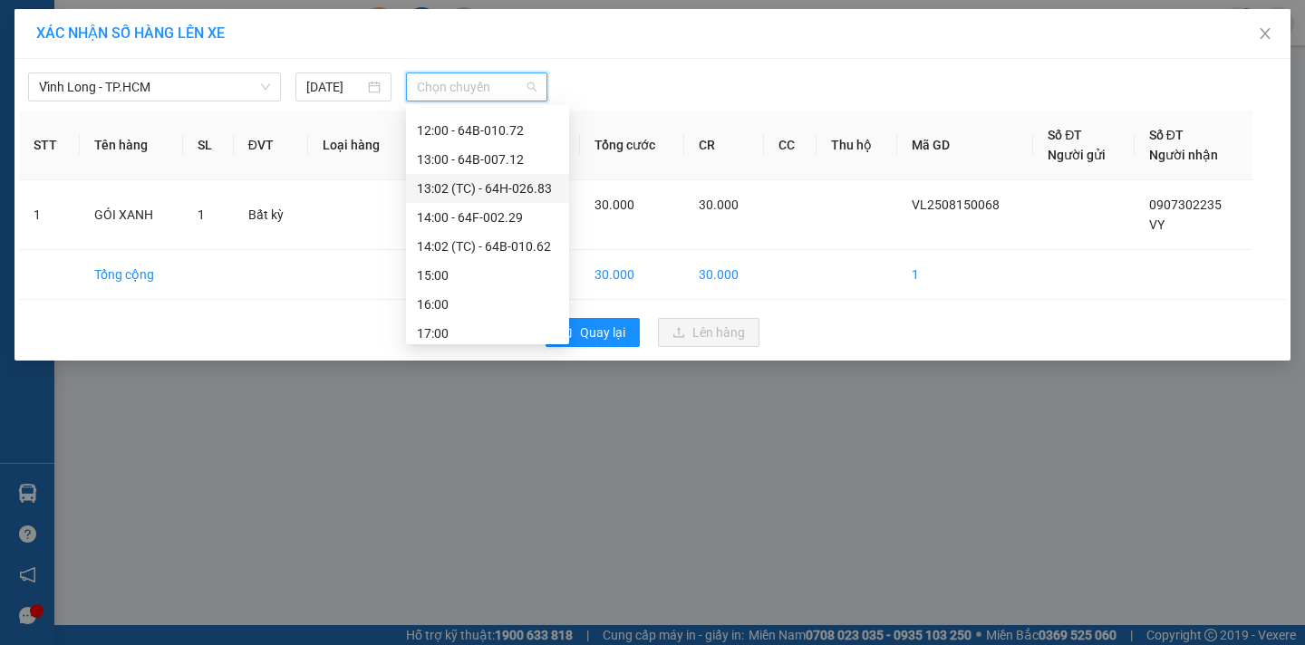
scroll to position [453, 0]
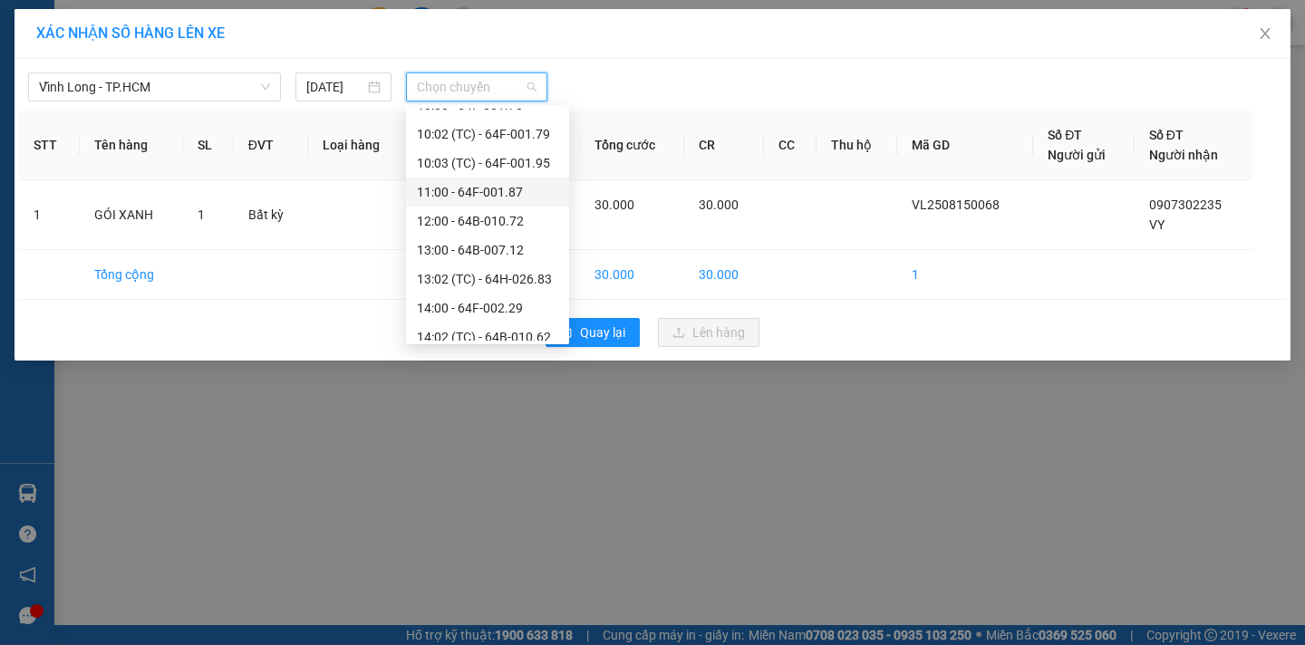
click at [512, 196] on div "11:00 - 64F-001.87" at bounding box center [487, 192] width 141 height 20
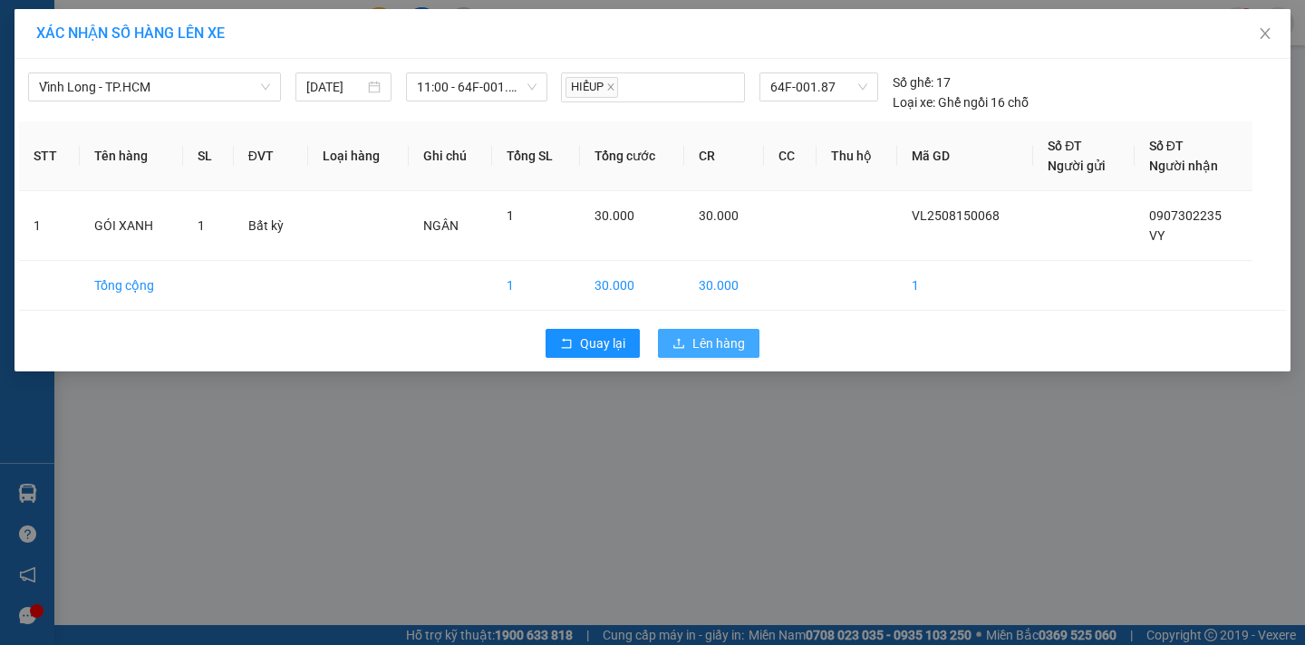
click at [722, 342] on span "Lên hàng" at bounding box center [718, 343] width 53 height 20
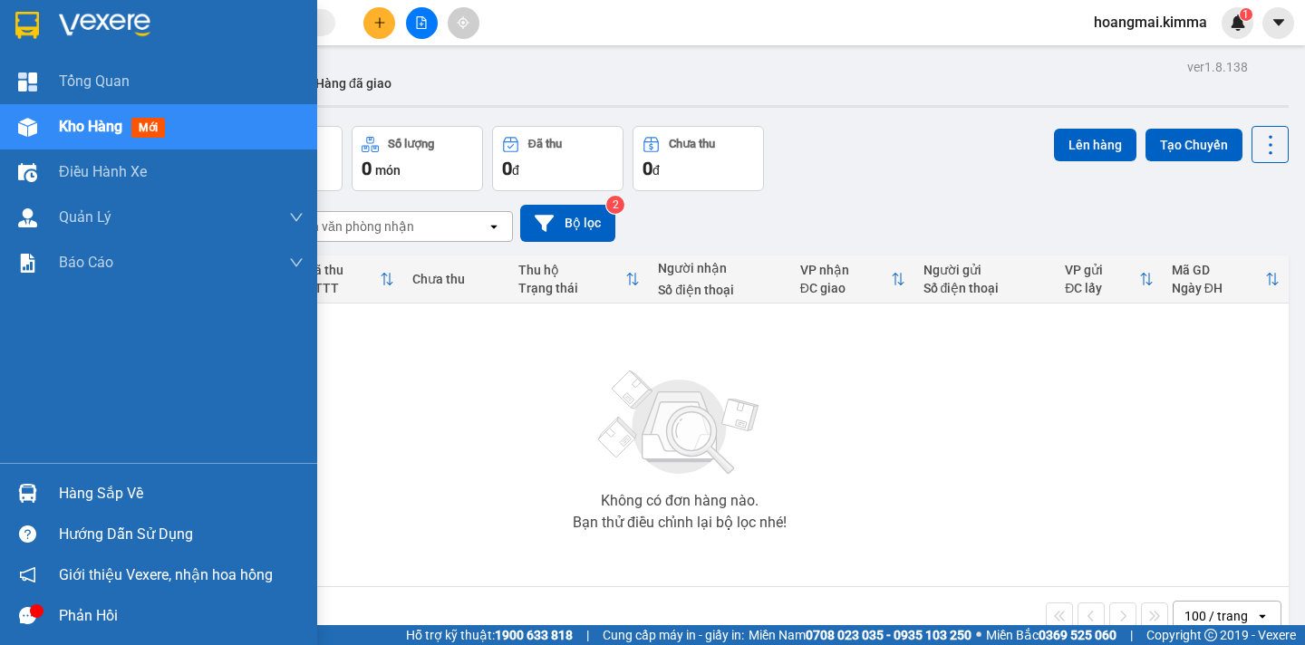
click at [112, 124] on span "Kho hàng" at bounding box center [90, 126] width 63 height 17
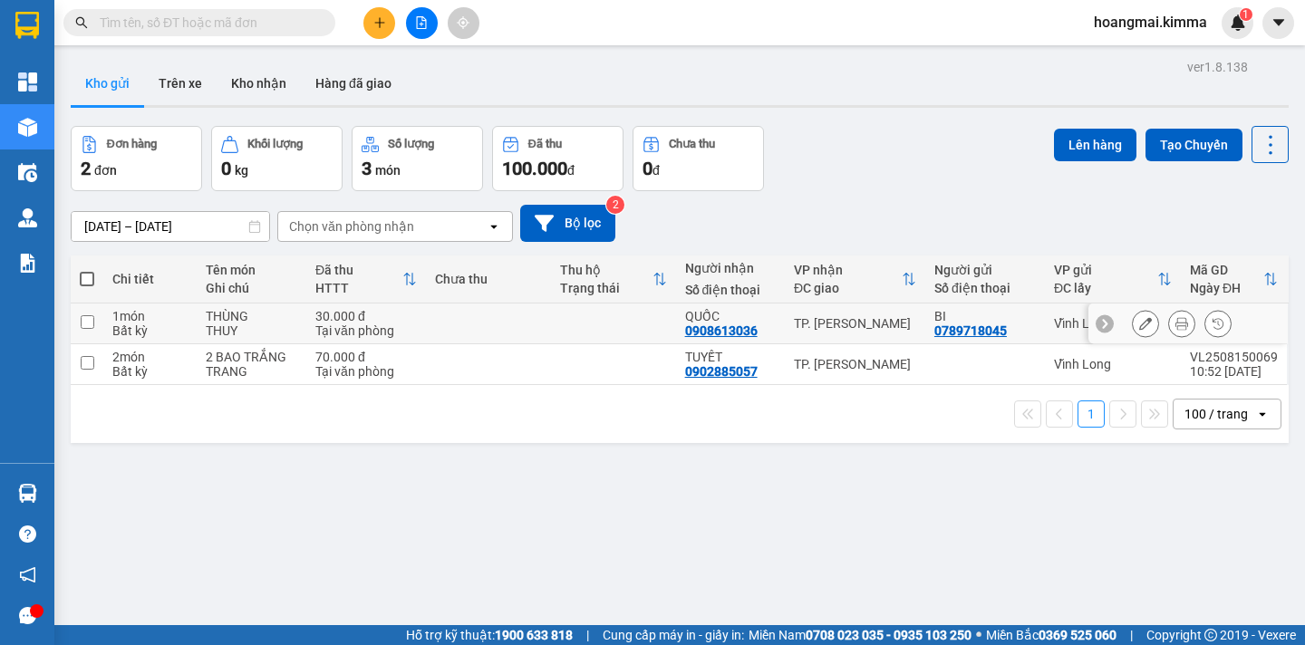
click at [87, 317] on input "checkbox" at bounding box center [88, 322] width 14 height 14
checkbox input "true"
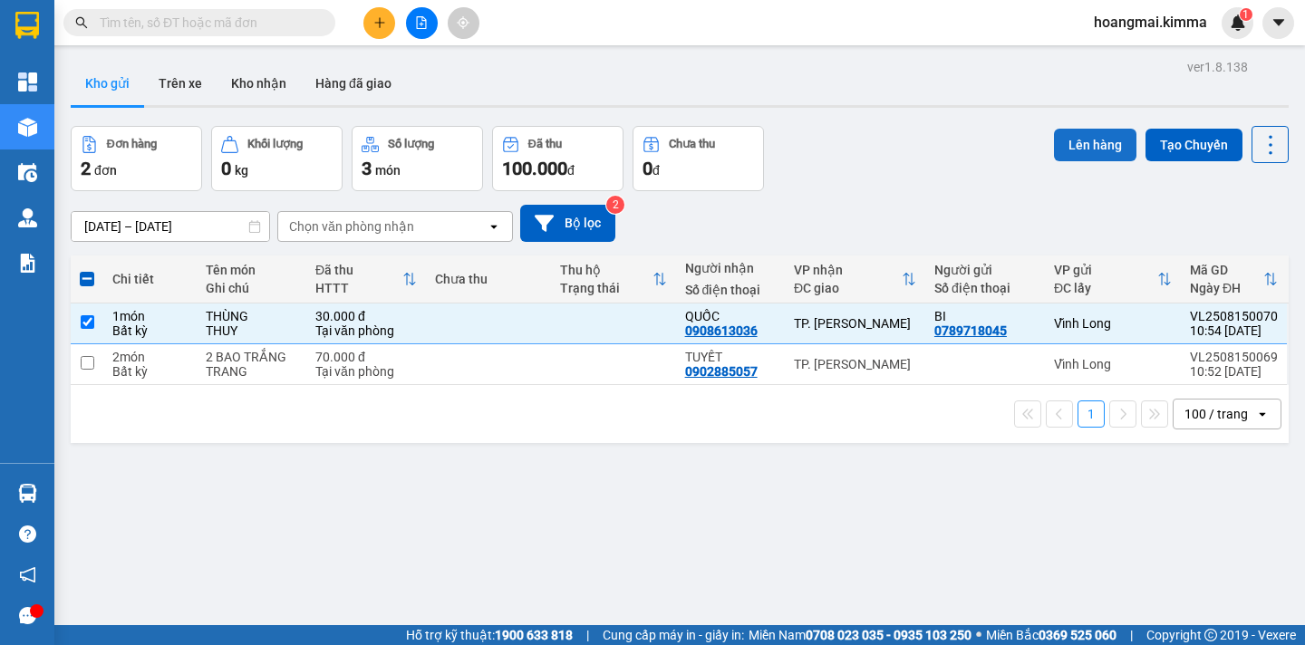
click at [1093, 150] on button "Lên hàng" at bounding box center [1095, 145] width 82 height 33
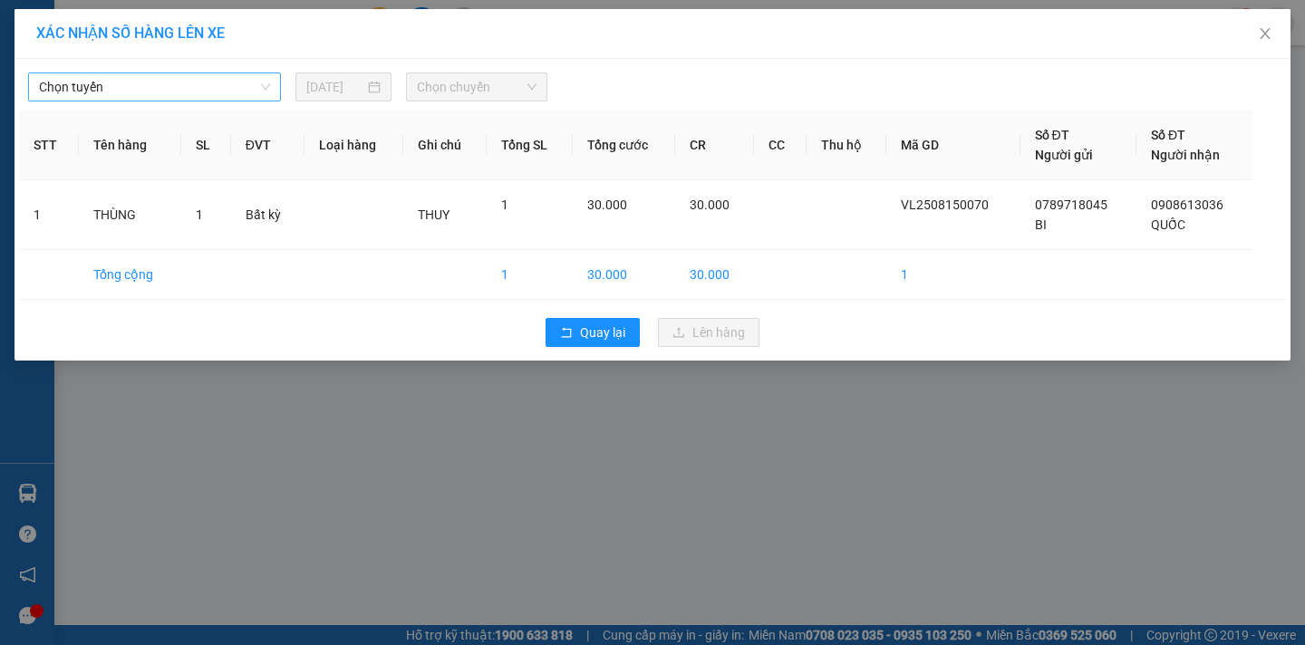
click at [149, 95] on span "Chọn tuyến" at bounding box center [154, 86] width 231 height 27
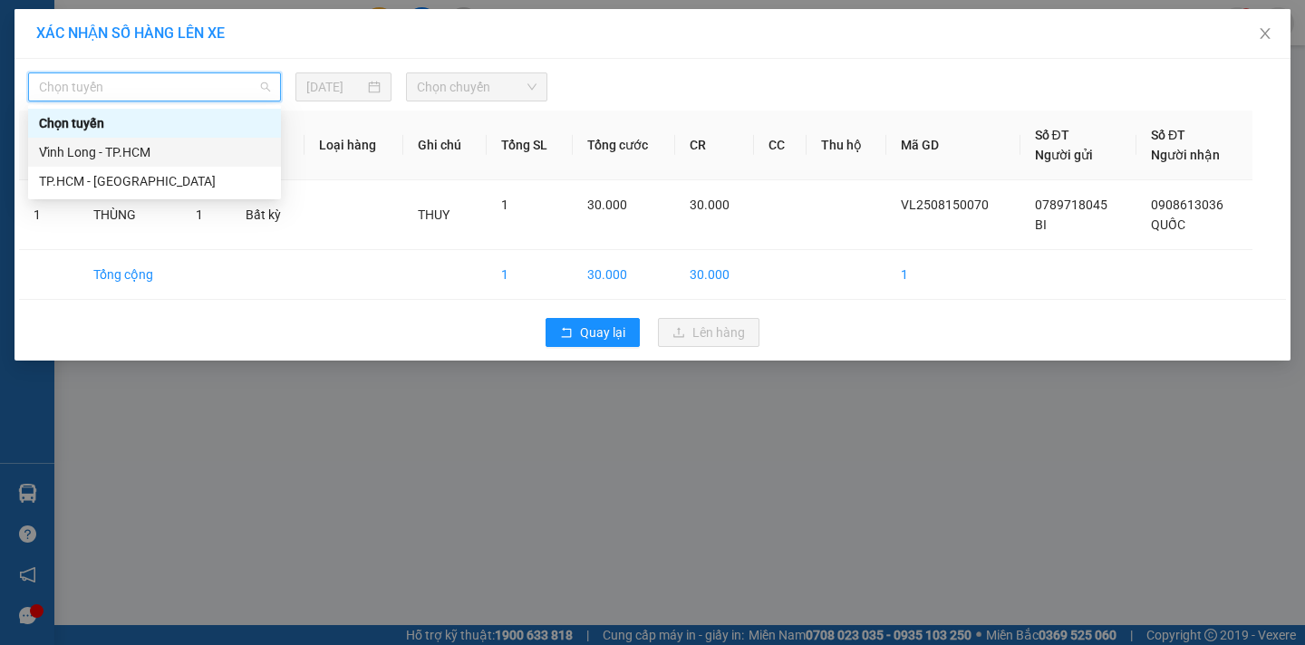
click at [130, 150] on div "Vĩnh Long - TP.HCM" at bounding box center [154, 152] width 231 height 20
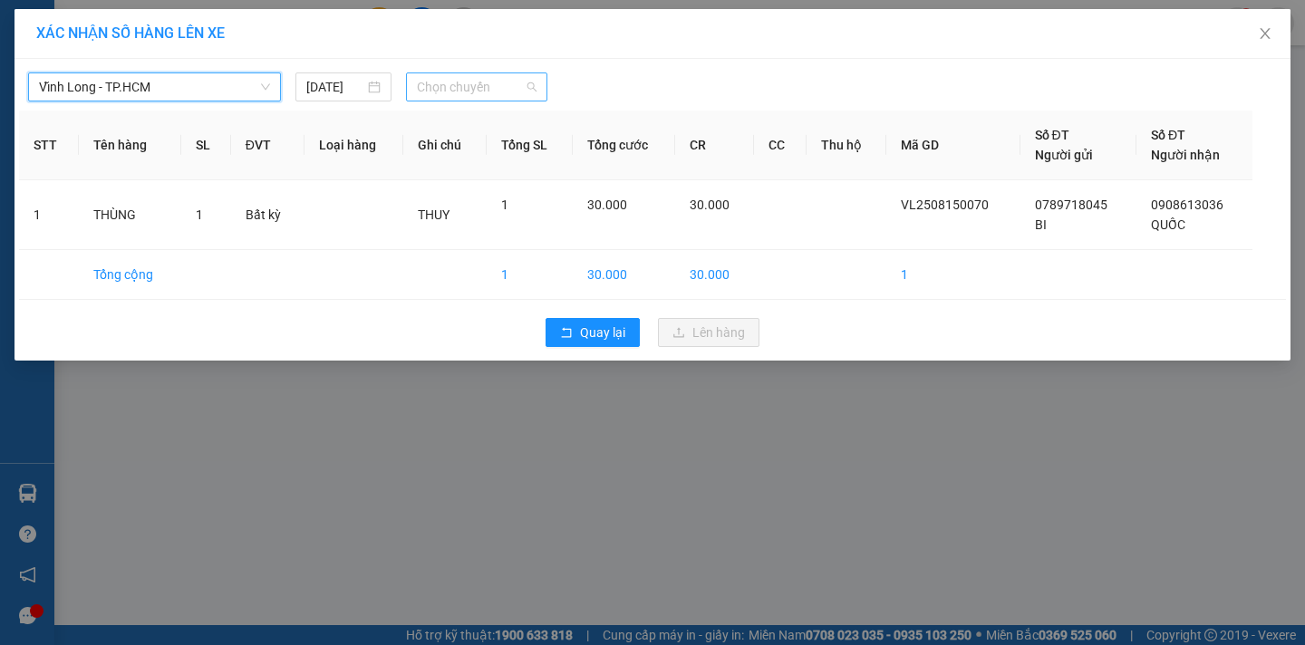
click at [516, 92] on span "Chọn chuyến" at bounding box center [477, 86] width 120 height 27
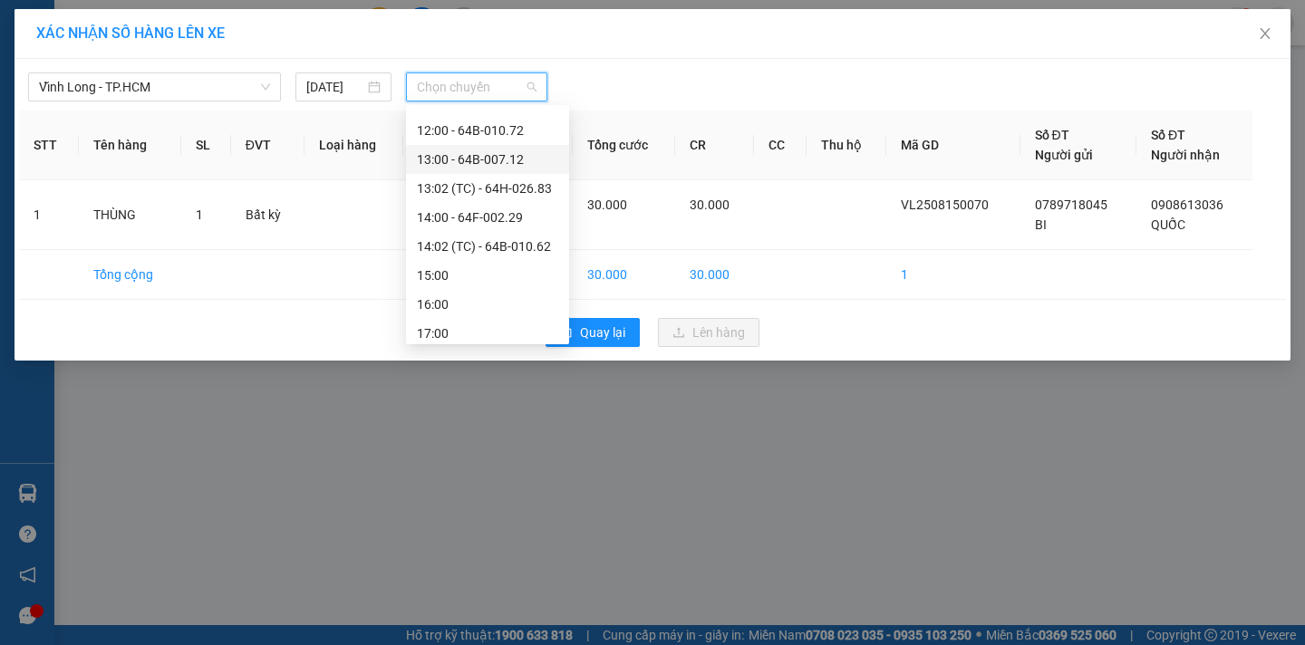
scroll to position [453, 0]
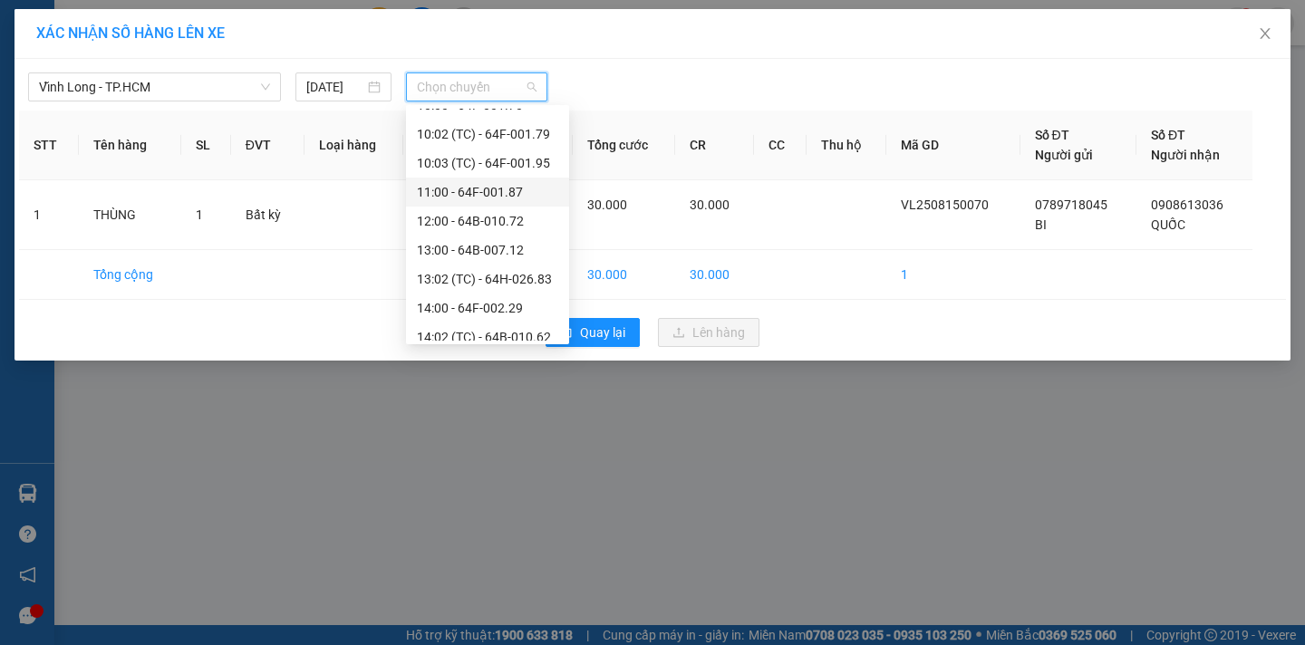
click at [517, 201] on div "11:00 - 64F-001.87" at bounding box center [487, 192] width 141 height 20
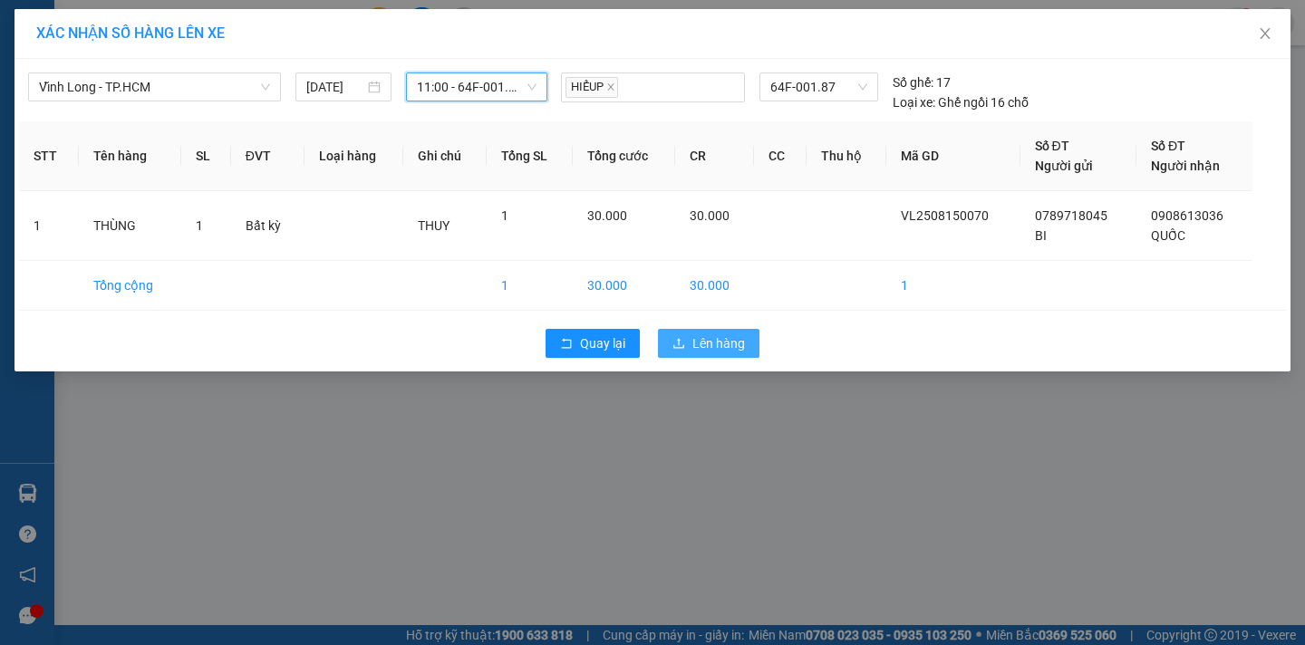
drag, startPoint x: 730, startPoint y: 354, endPoint x: 729, endPoint y: 331, distance: 23.6
click at [730, 352] on button "Lên hàng" at bounding box center [708, 343] width 101 height 29
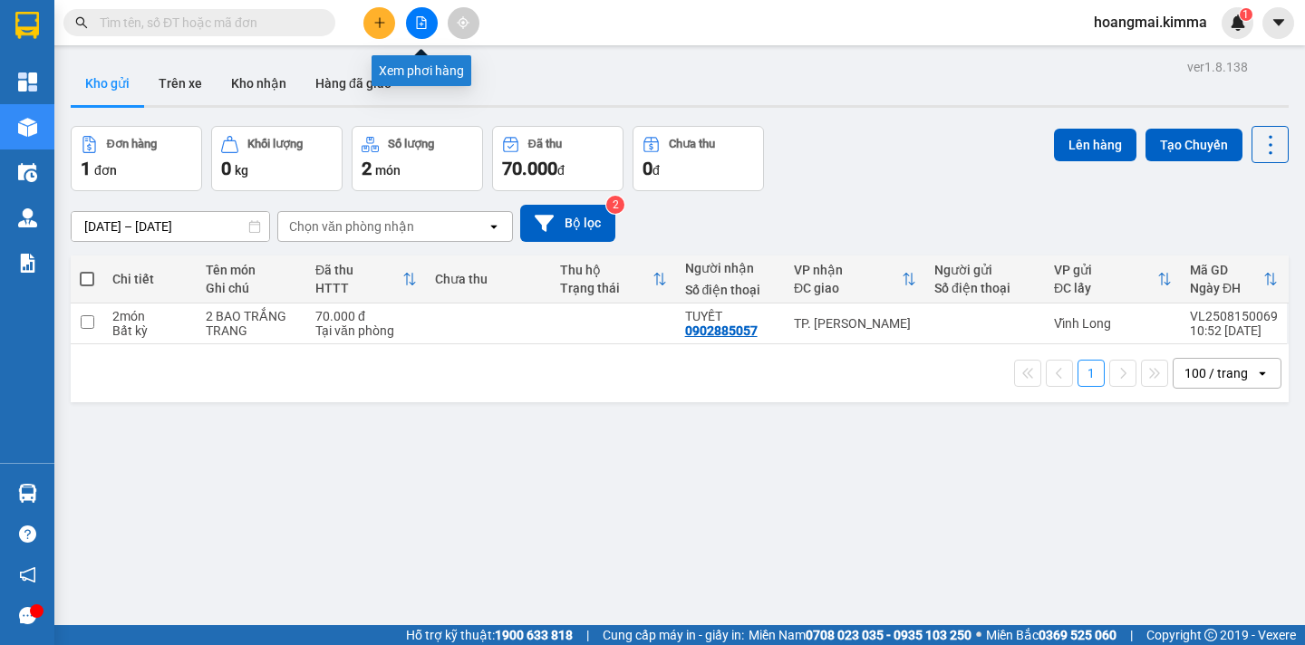
click at [428, 28] on button at bounding box center [422, 23] width 32 height 32
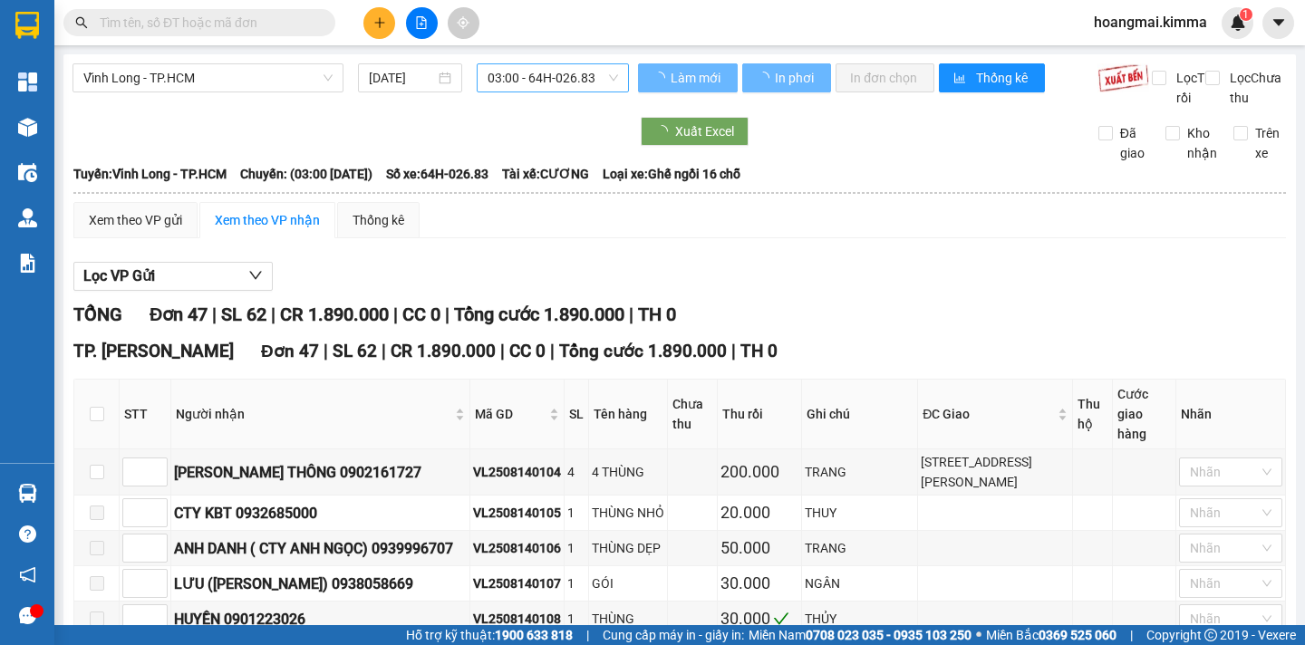
click at [589, 84] on span "03:00 - 64H-026.83" at bounding box center [553, 77] width 130 height 27
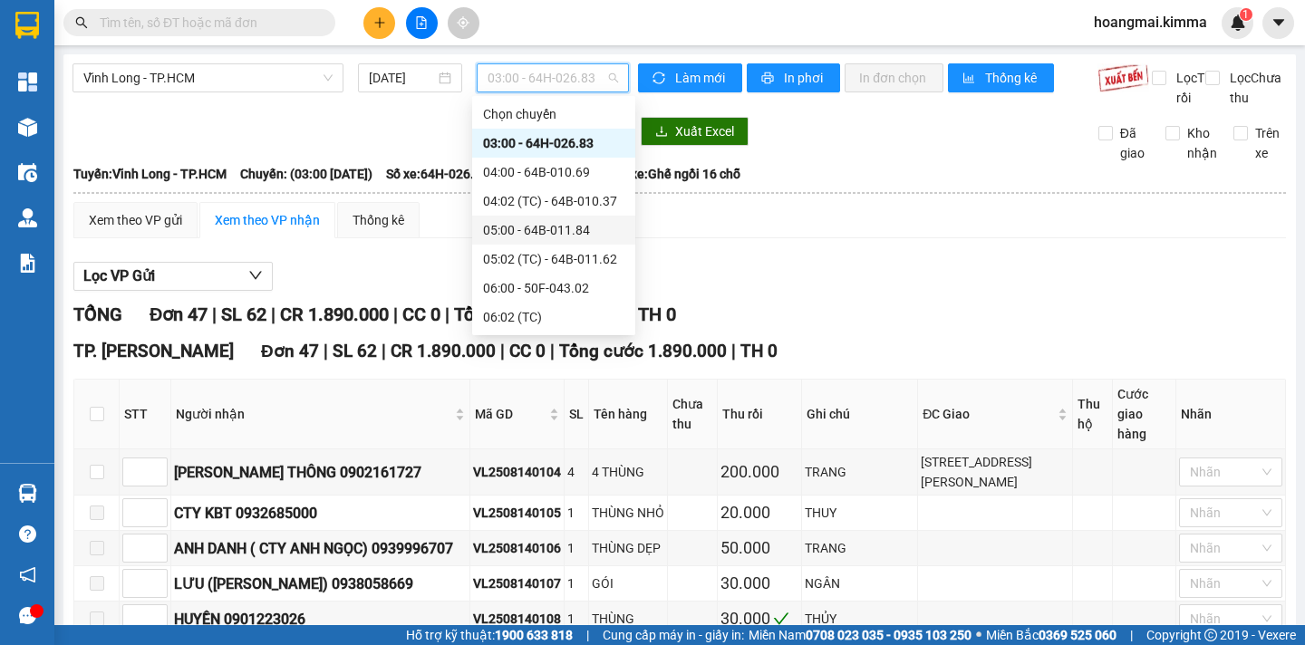
scroll to position [362, 0]
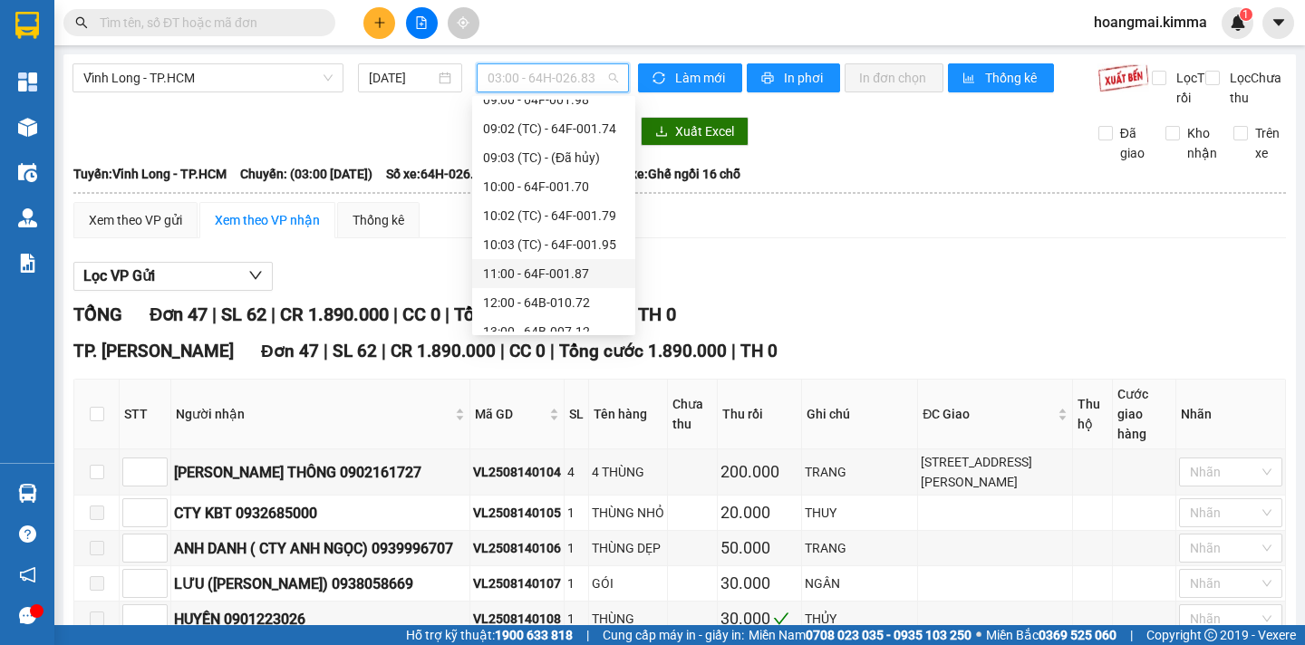
click at [594, 277] on div "11:00 - 64F-001.87" at bounding box center [553, 274] width 141 height 20
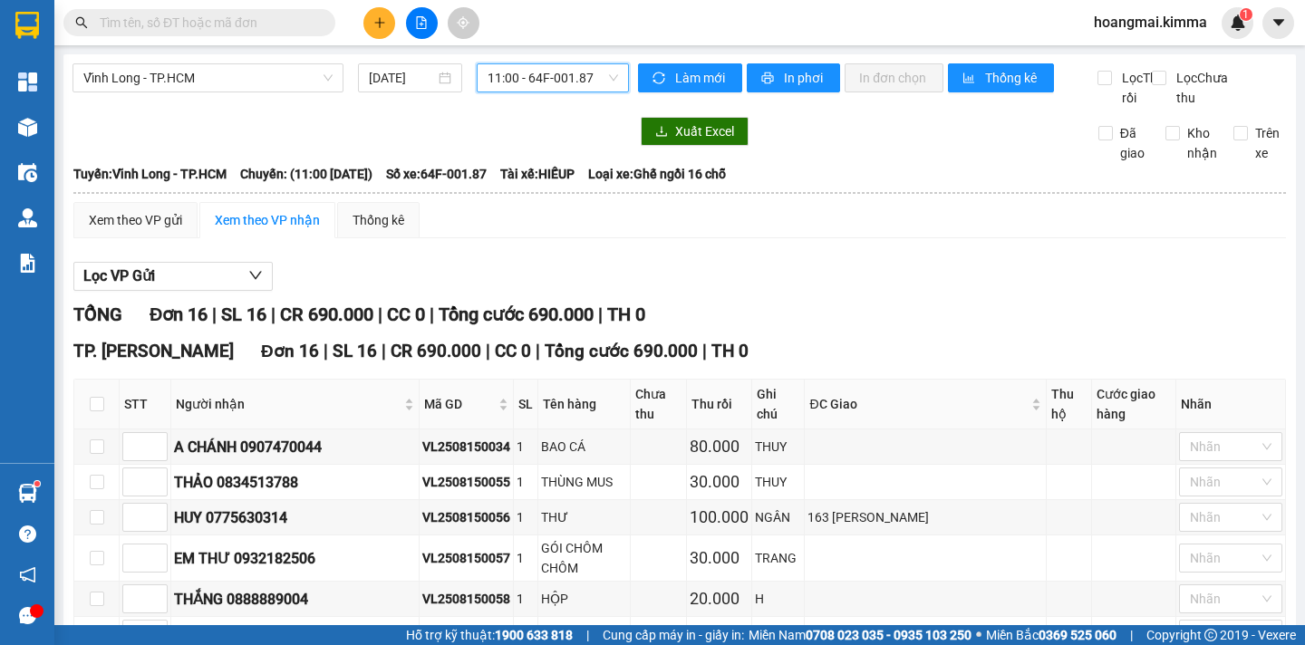
click at [256, 25] on input "text" at bounding box center [207, 23] width 214 height 20
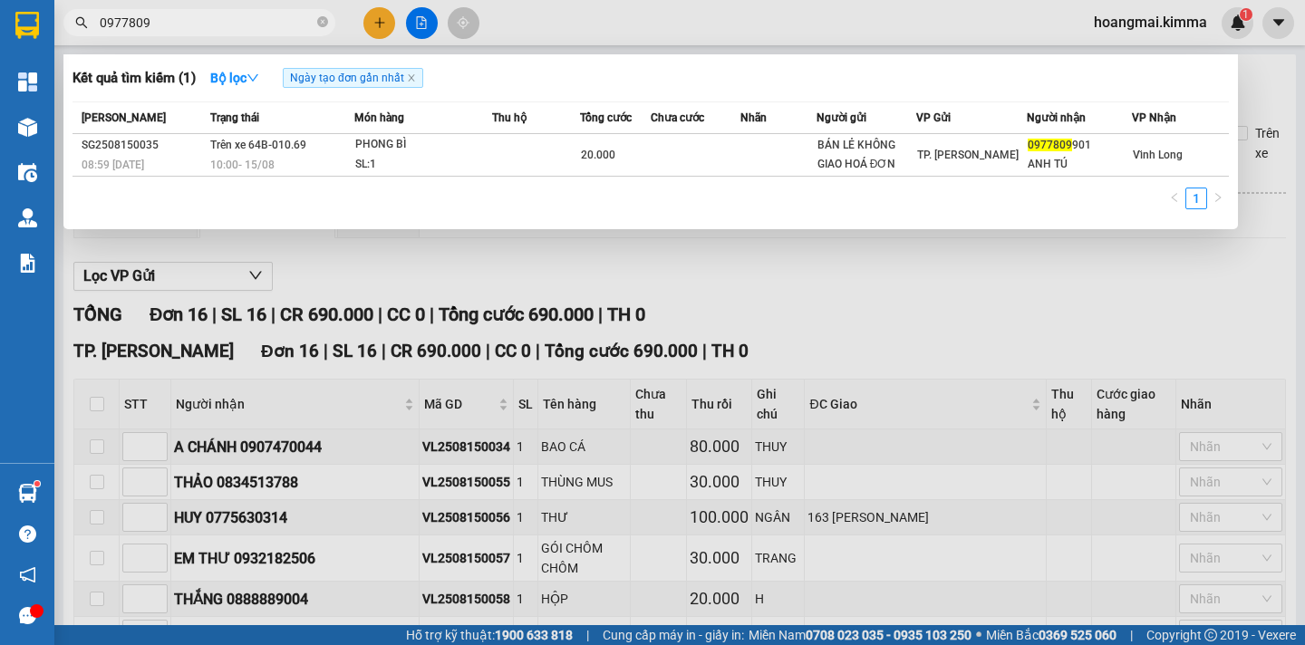
type input "0977809"
click at [386, 23] on div at bounding box center [652, 322] width 1305 height 645
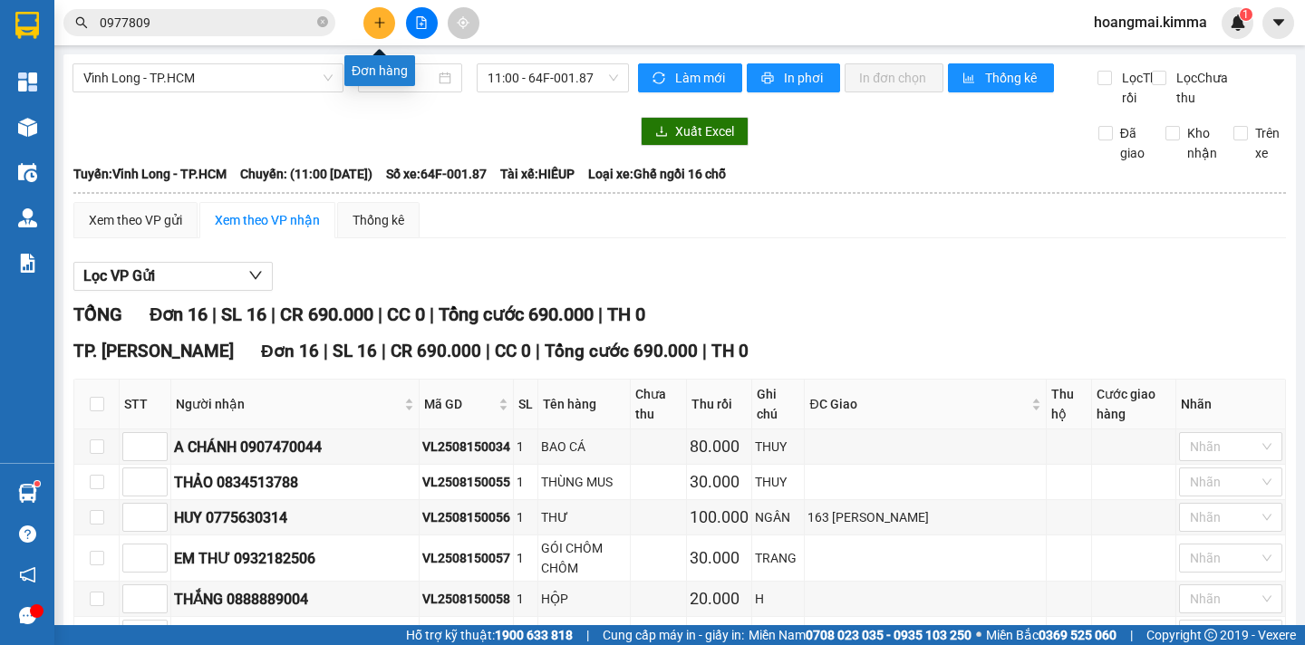
click at [380, 17] on icon "plus" at bounding box center [379, 22] width 13 height 13
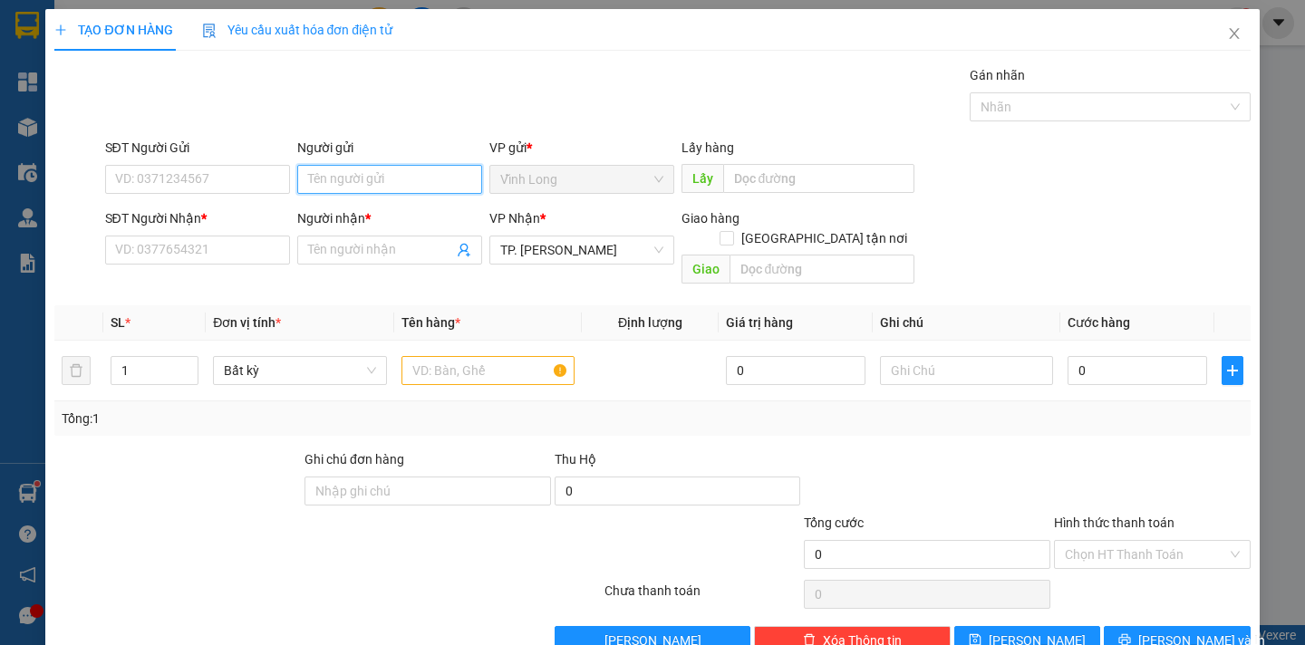
click at [333, 169] on input "Người gửi" at bounding box center [389, 179] width 185 height 29
type input "C"
type input "BÁN"
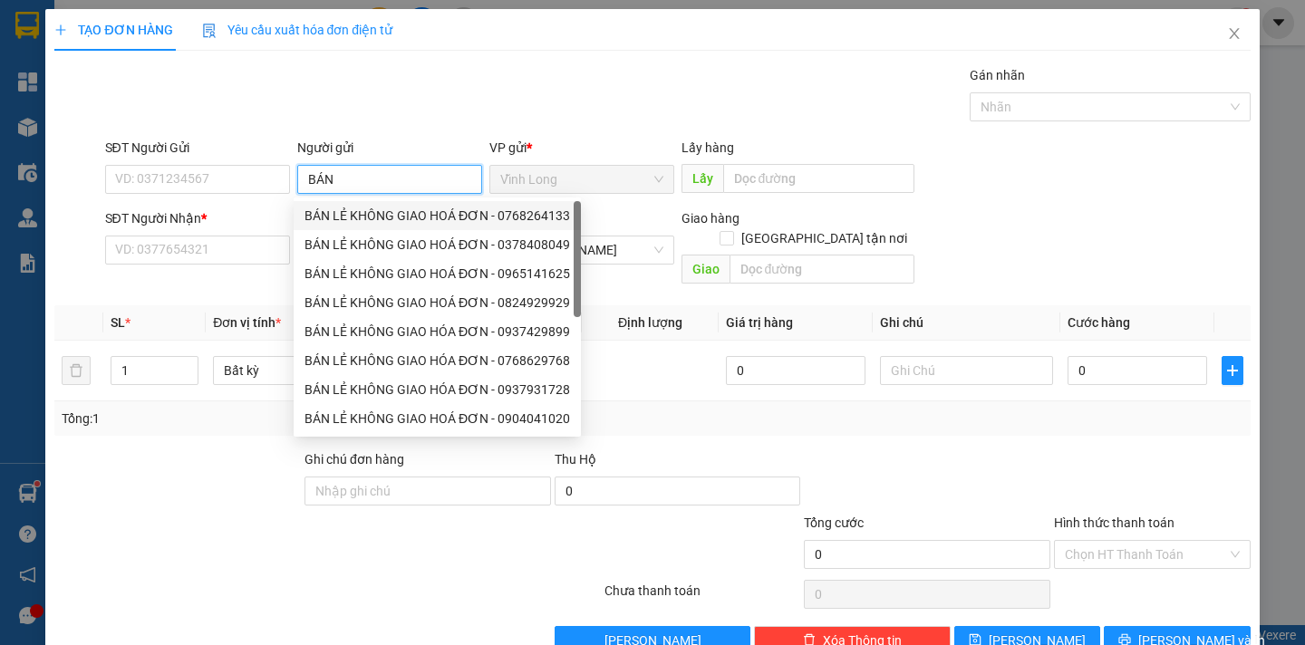
click at [365, 210] on div "BÁN LẺ KHÔNG GIAO HOÁ ĐƠN - 0768264133" at bounding box center [437, 216] width 266 height 20
type input "0768264133"
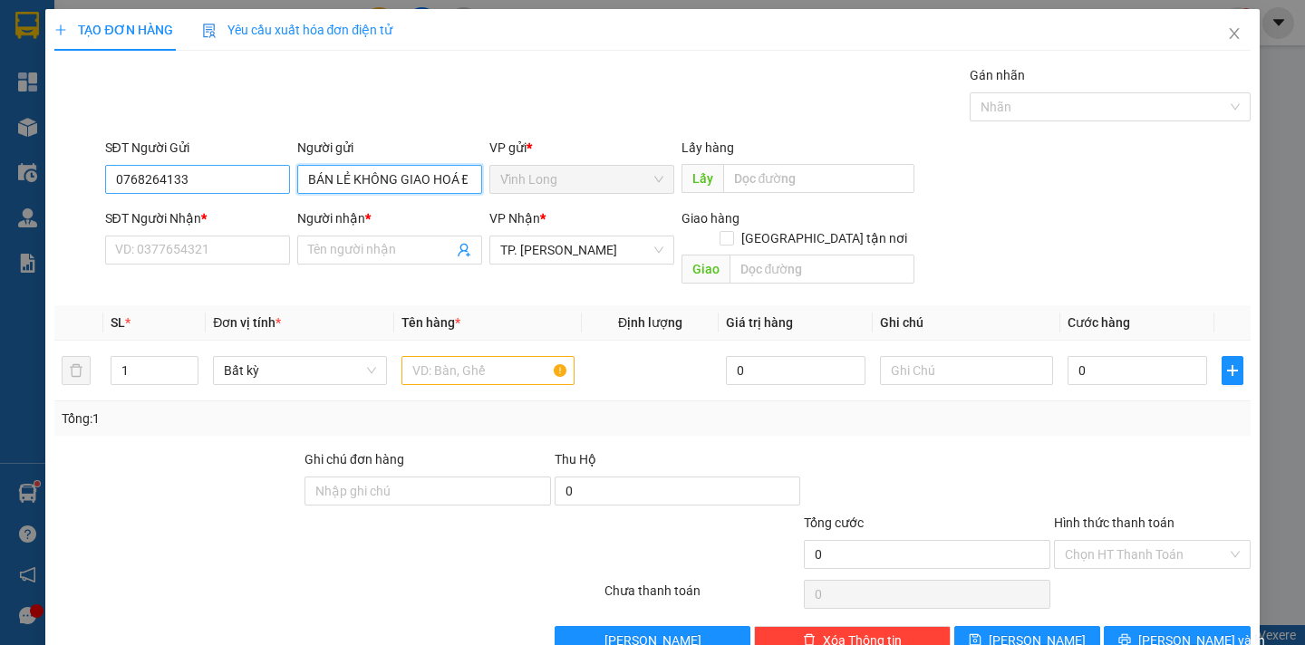
type input "BÁN LẺ KHÔNG GIAO HOÁ ĐƠN"
drag, startPoint x: 202, startPoint y: 175, endPoint x: 0, endPoint y: 205, distance: 204.3
click at [0, 205] on div "TẠO ĐƠN HÀNG Yêu cầu xuất hóa đơn điện tử Transit Pickup Surcharge Ids Transit …" at bounding box center [652, 322] width 1305 height 645
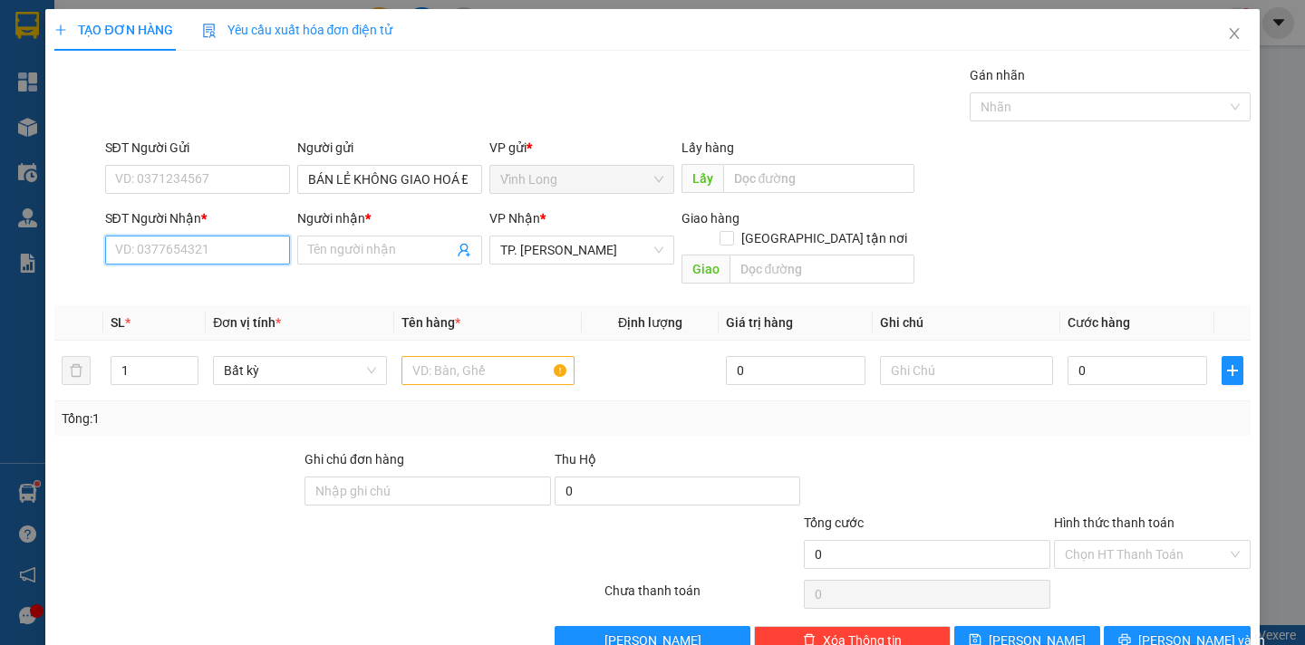
click at [134, 258] on input "SĐT Người Nhận *" at bounding box center [197, 250] width 185 height 29
click at [220, 190] on input "SĐT Người Gửi" at bounding box center [197, 179] width 185 height 29
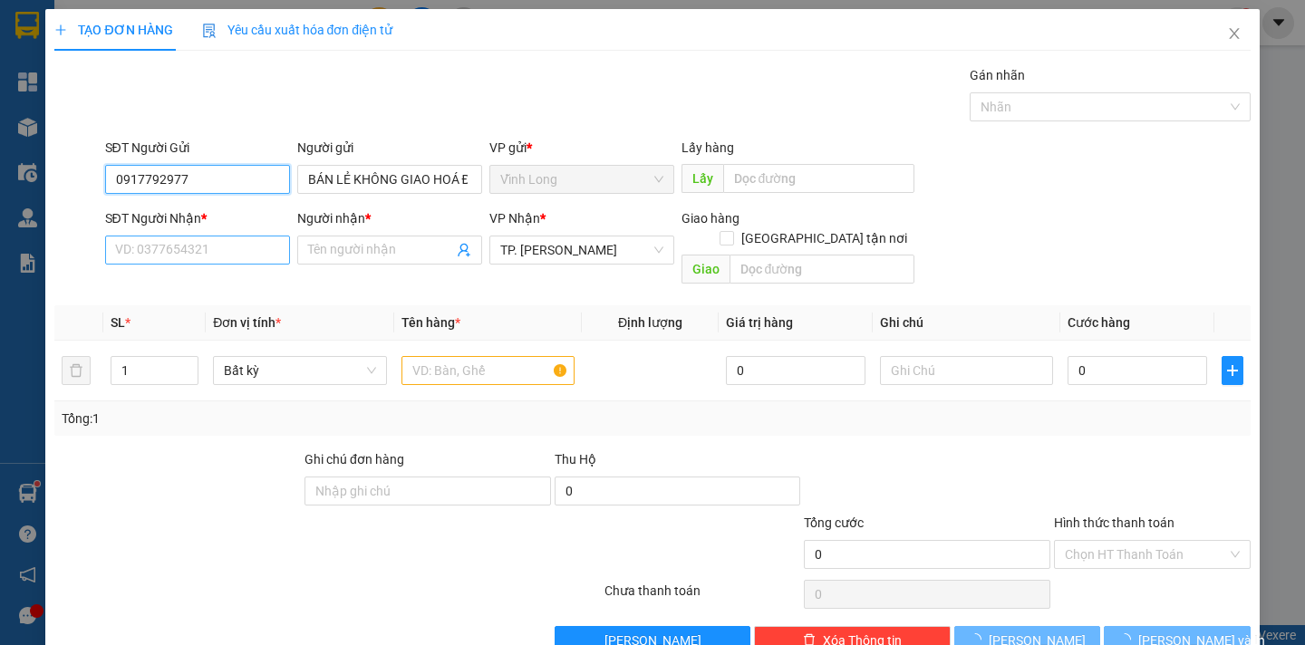
type input "0917792977"
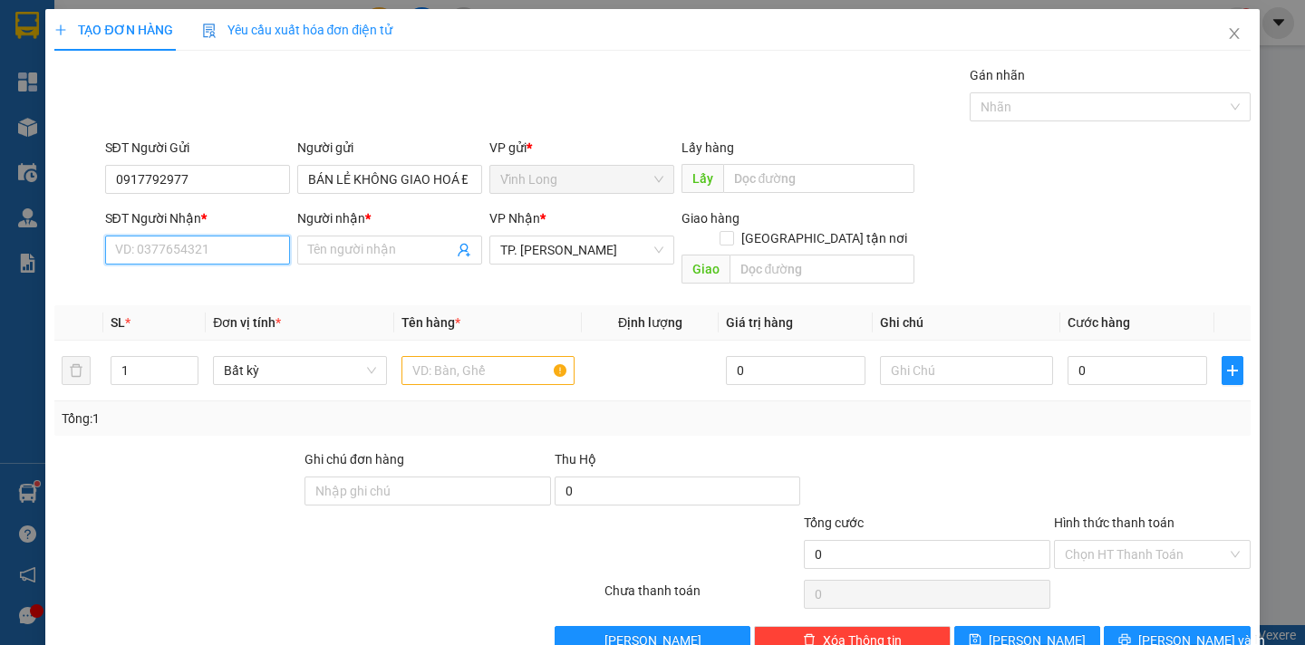
click at [124, 253] on input "SĐT Người Nhận *" at bounding box center [197, 250] width 185 height 29
type input "0915211007"
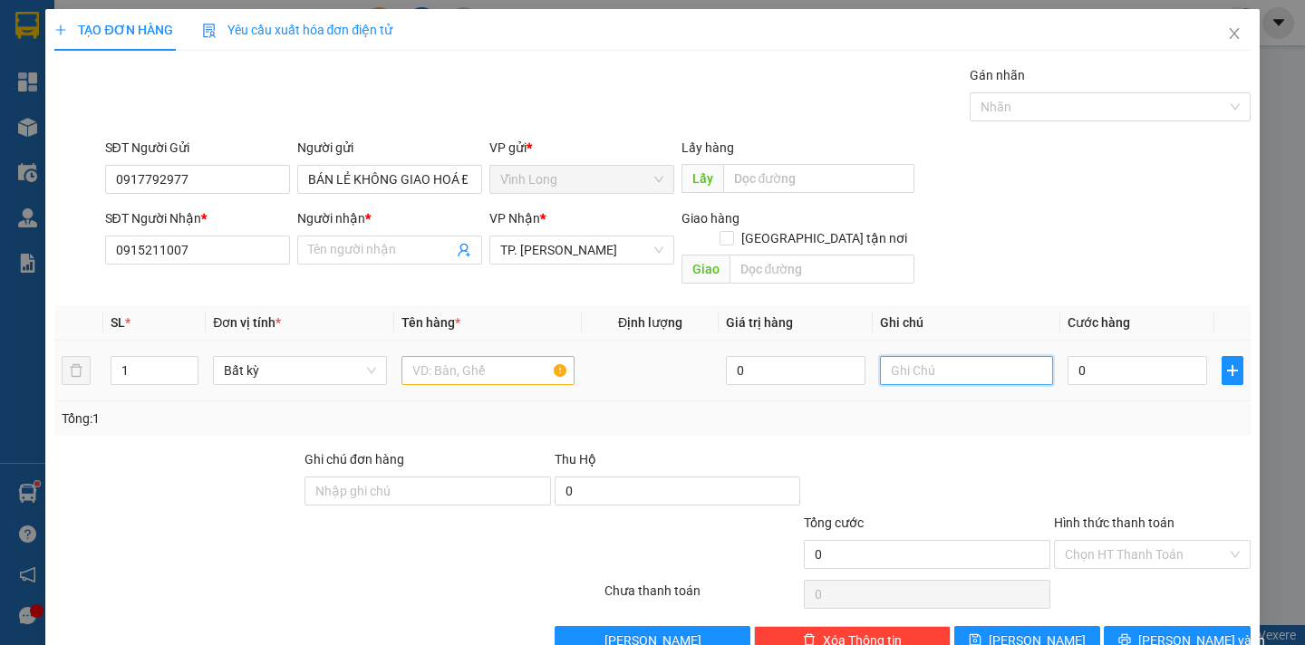
click at [898, 356] on input "text" at bounding box center [966, 370] width 173 height 29
type input "DÂN/VĨNH"
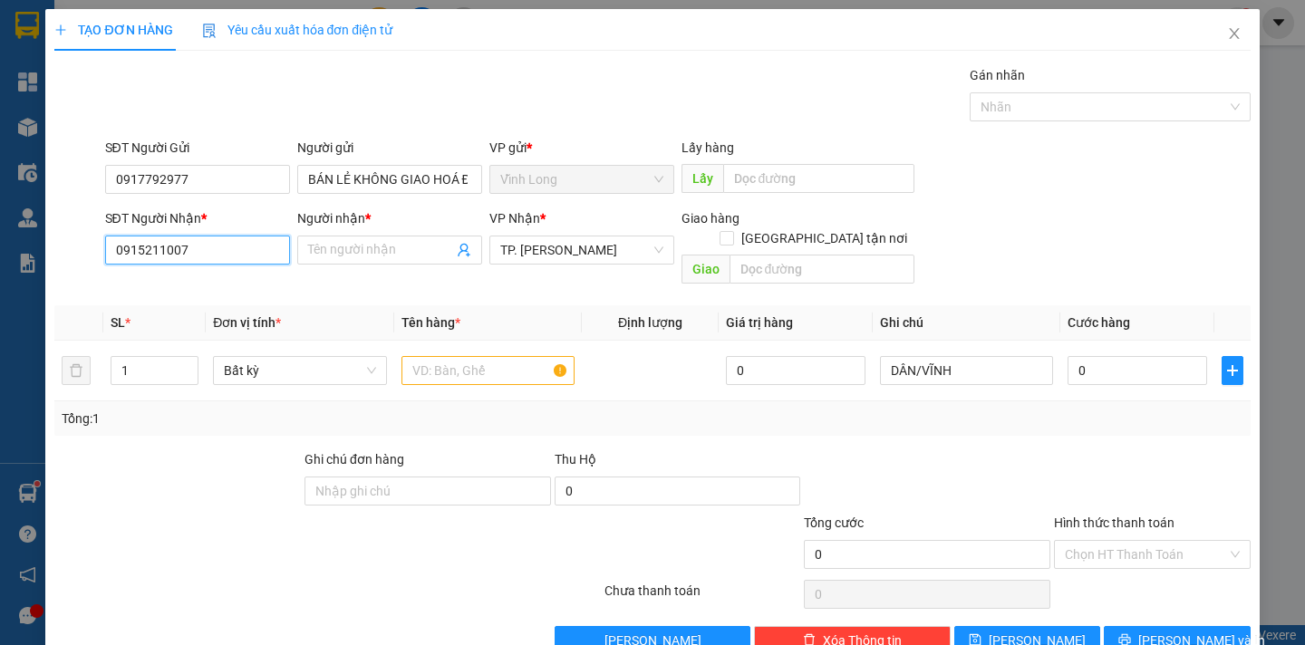
drag, startPoint x: 198, startPoint y: 255, endPoint x: 73, endPoint y: 256, distance: 125.1
click at [73, 256] on div "SĐT Người Nhận * 0915211007 Người nhận * Tên người nhận VP Nhận * TP. [PERSON_N…" at bounding box center [652, 249] width 1199 height 83
type input "0903011402"
click at [201, 284] on div "0903011402 - C DIỄM" at bounding box center [194, 286] width 160 height 20
type input "C DIỄM"
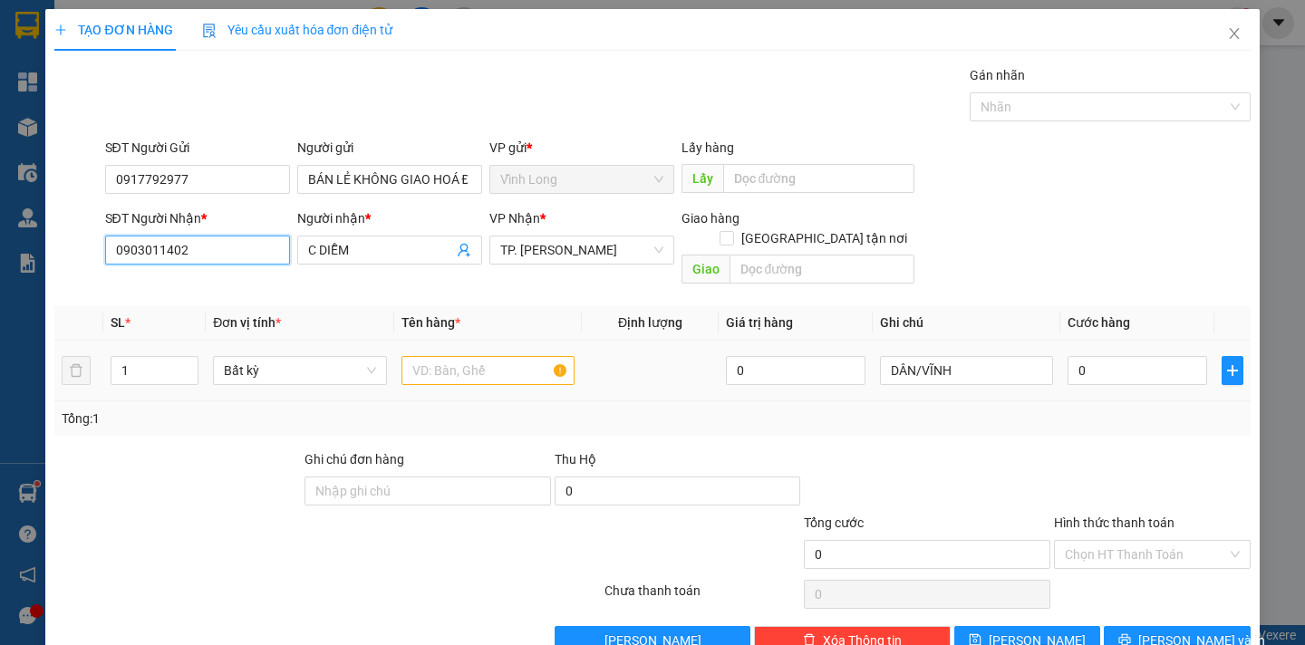
type input "0903011402"
click at [423, 356] on input "text" at bounding box center [487, 370] width 173 height 29
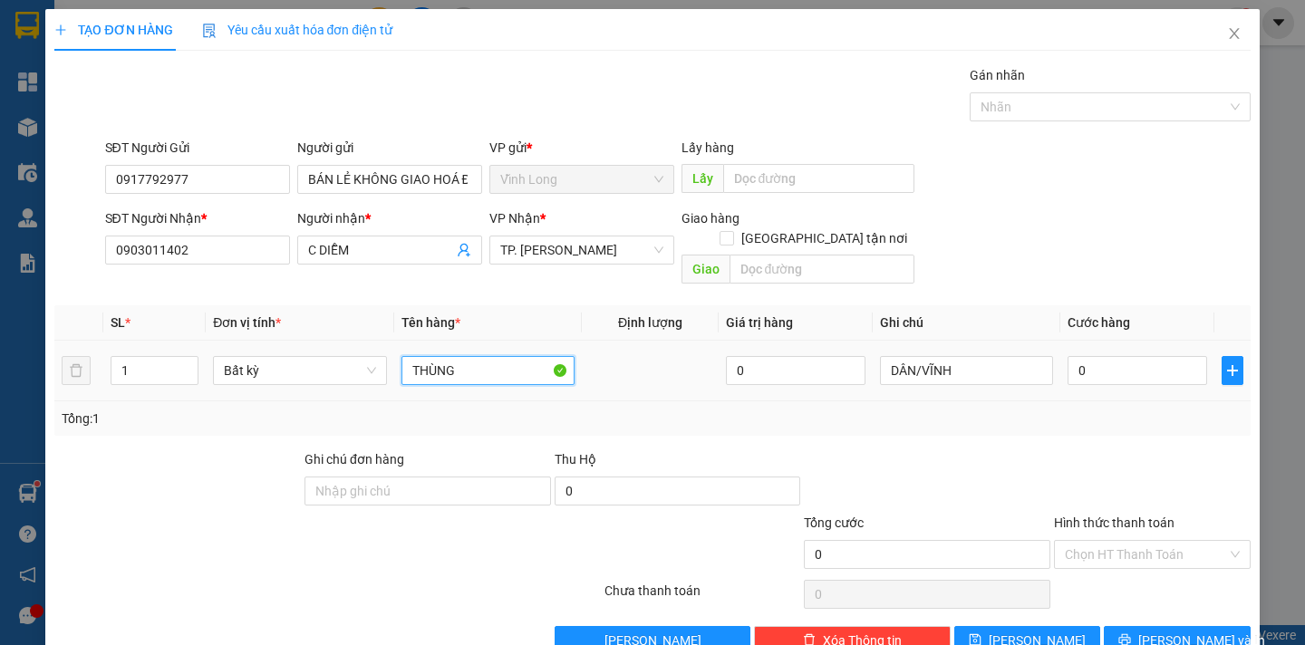
type input "THÙNG"
type input "4"
type input "40"
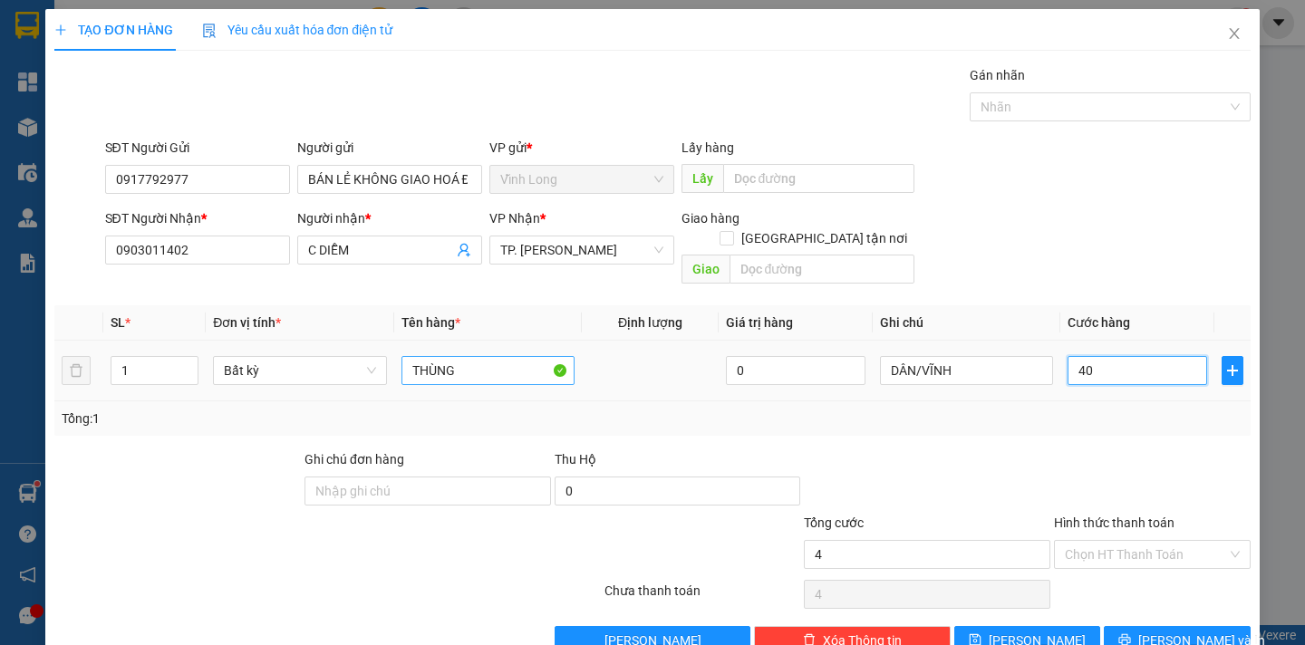
type input "40"
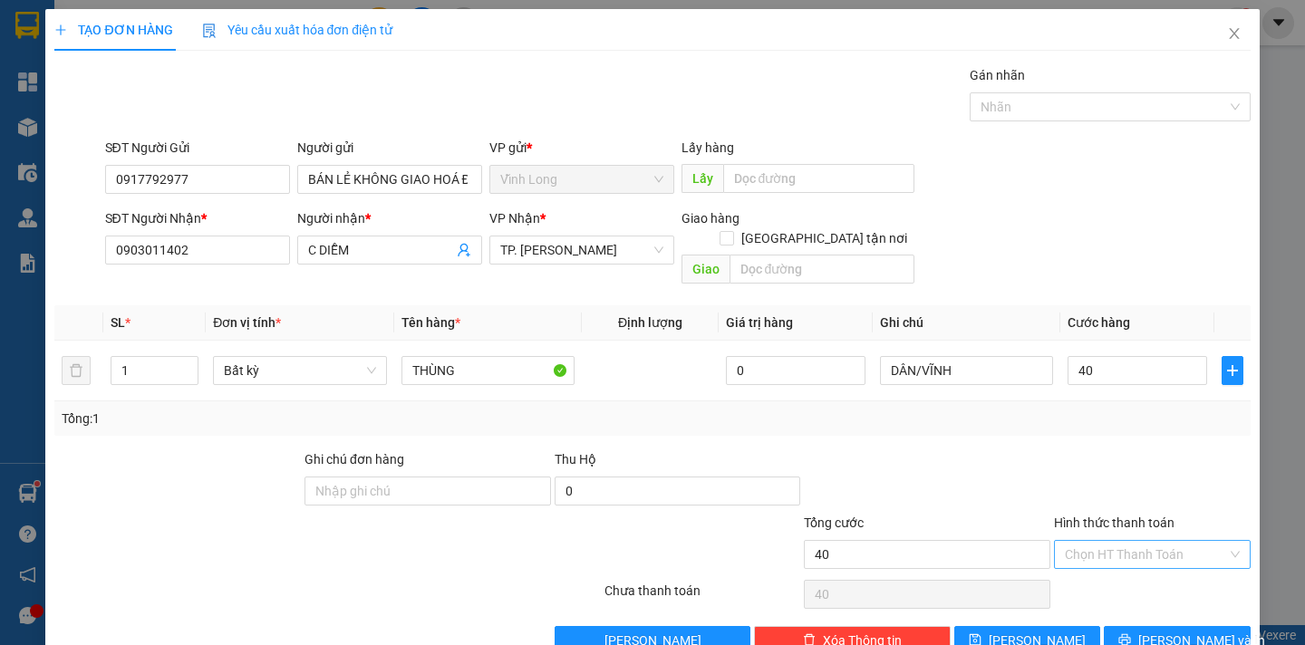
type input "40.000"
click at [1097, 541] on input "Hình thức thanh toán" at bounding box center [1146, 554] width 162 height 27
click at [1106, 559] on div "Tại văn phòng" at bounding box center [1139, 570] width 194 height 29
type input "0"
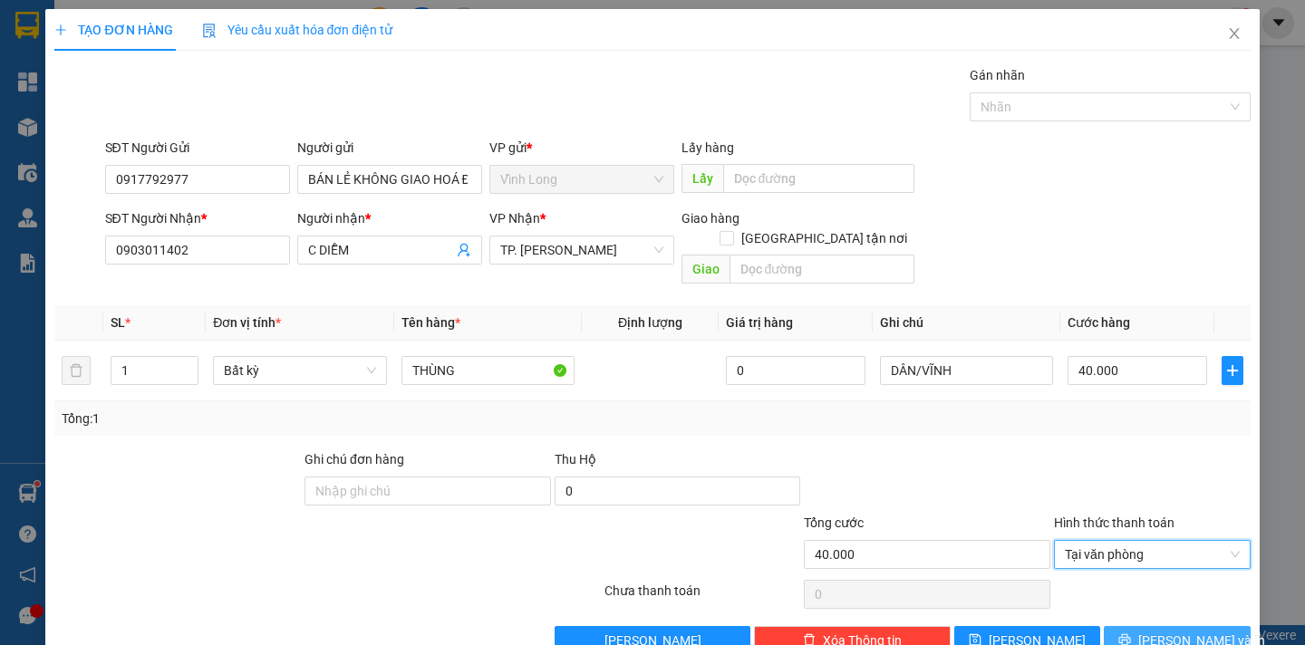
click at [1177, 631] on span "[PERSON_NAME] và In" at bounding box center [1201, 641] width 127 height 20
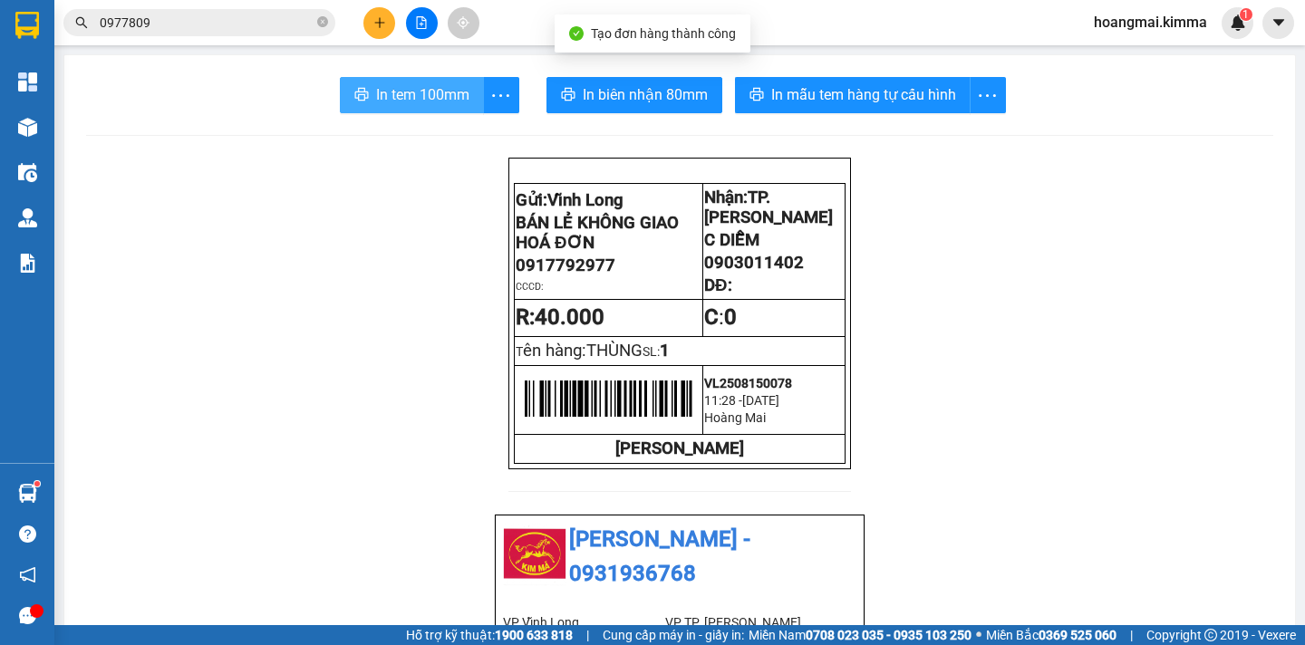
click at [414, 95] on span "In tem 100mm" at bounding box center [422, 94] width 93 height 23
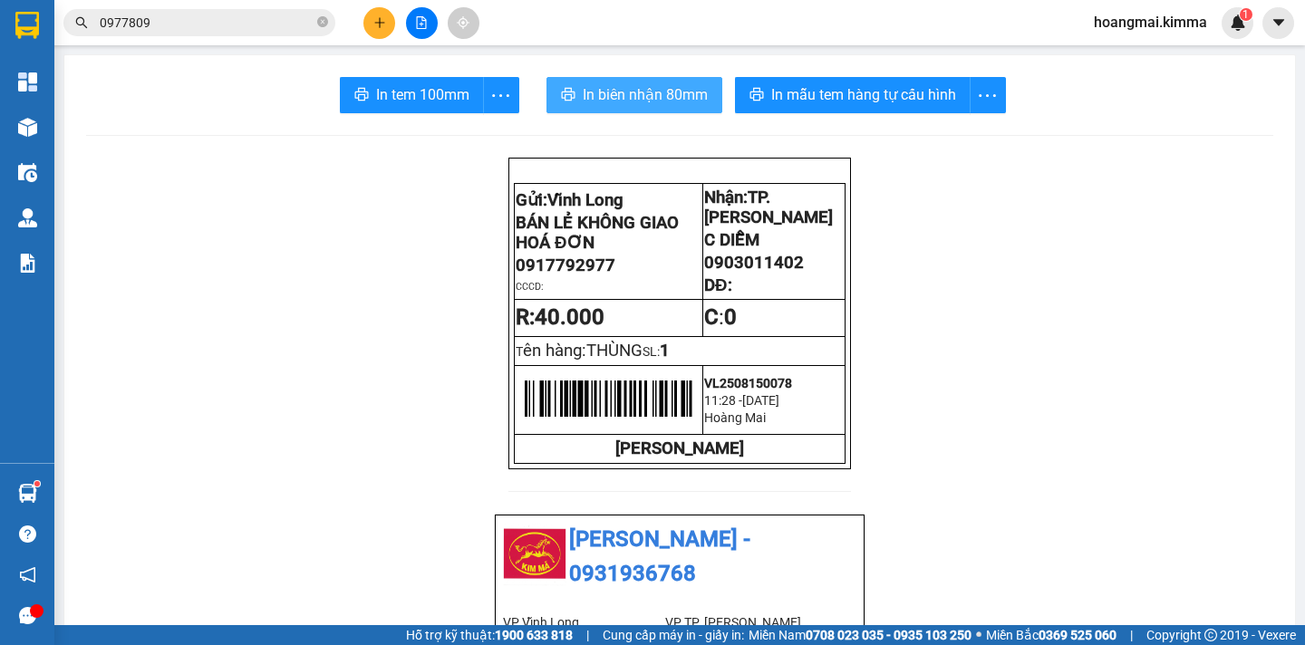
click at [644, 99] on span "In biên nhận 80mm" at bounding box center [645, 94] width 125 height 23
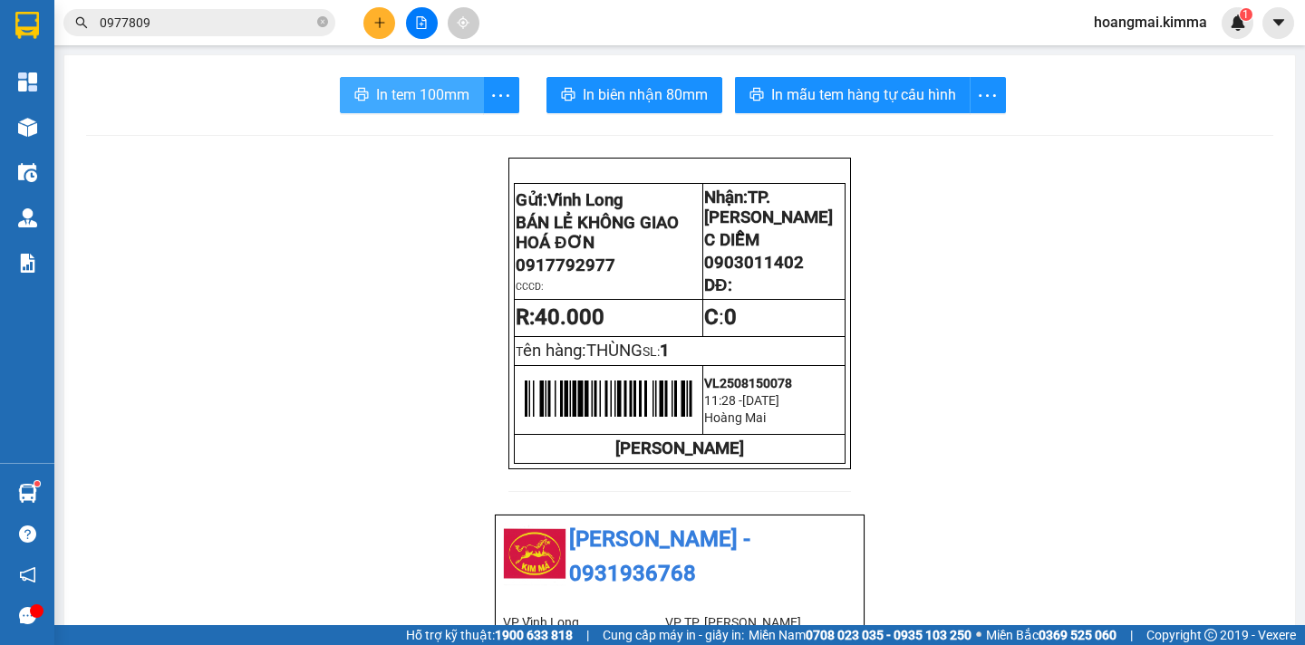
click at [399, 99] on span "In tem 100mm" at bounding box center [422, 94] width 93 height 23
click at [383, 24] on icon "plus" at bounding box center [379, 22] width 13 height 13
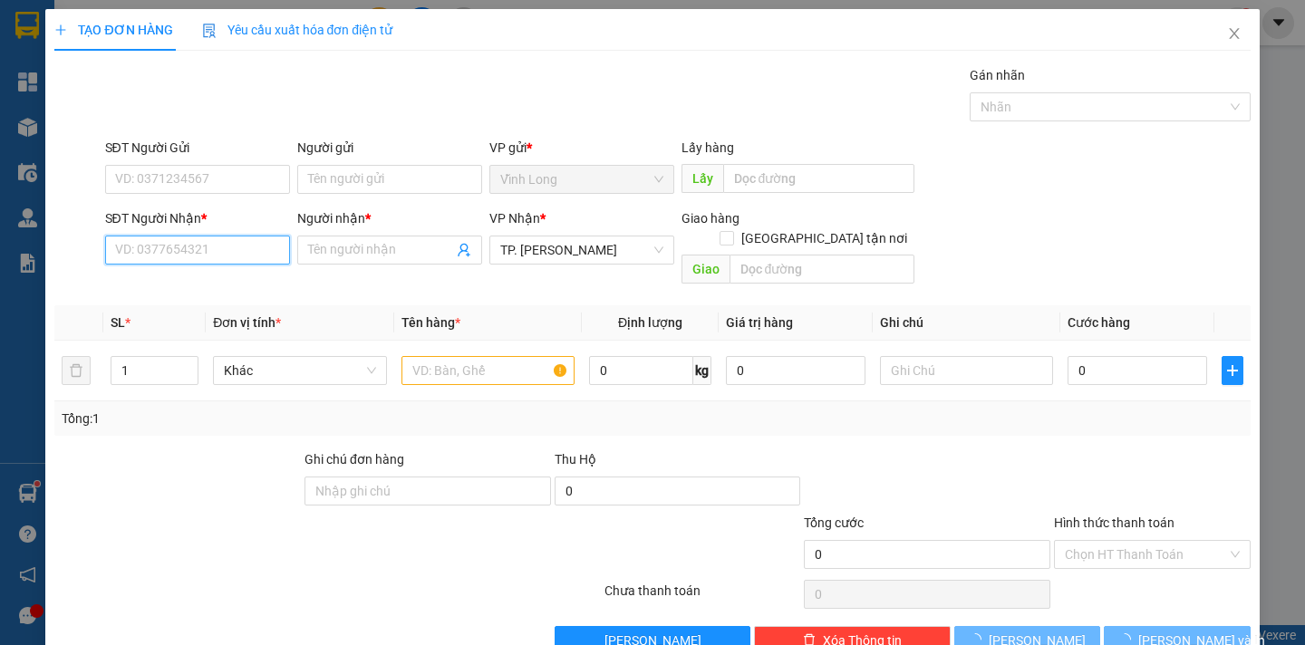
click at [212, 243] on input "SĐT Người Nhận *" at bounding box center [197, 250] width 185 height 29
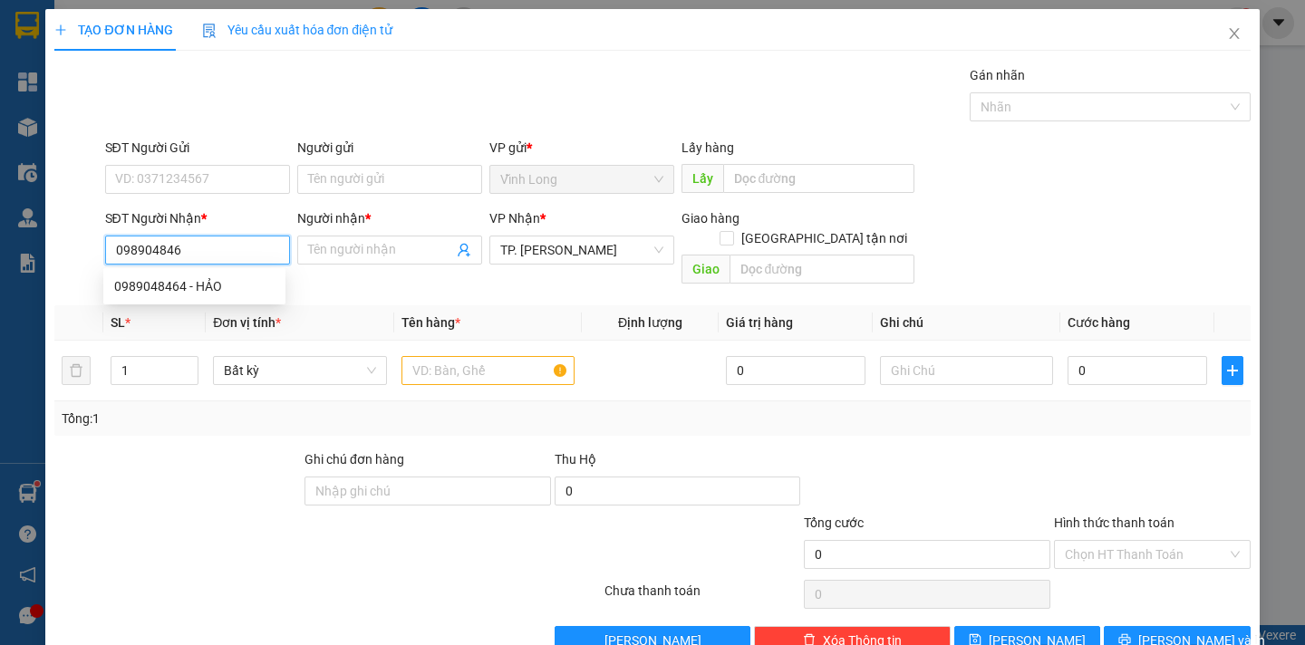
type input "0989048464"
click at [252, 289] on div "0989048464 - HẢO" at bounding box center [194, 286] width 160 height 20
type input "HẢO"
type input "0989048464"
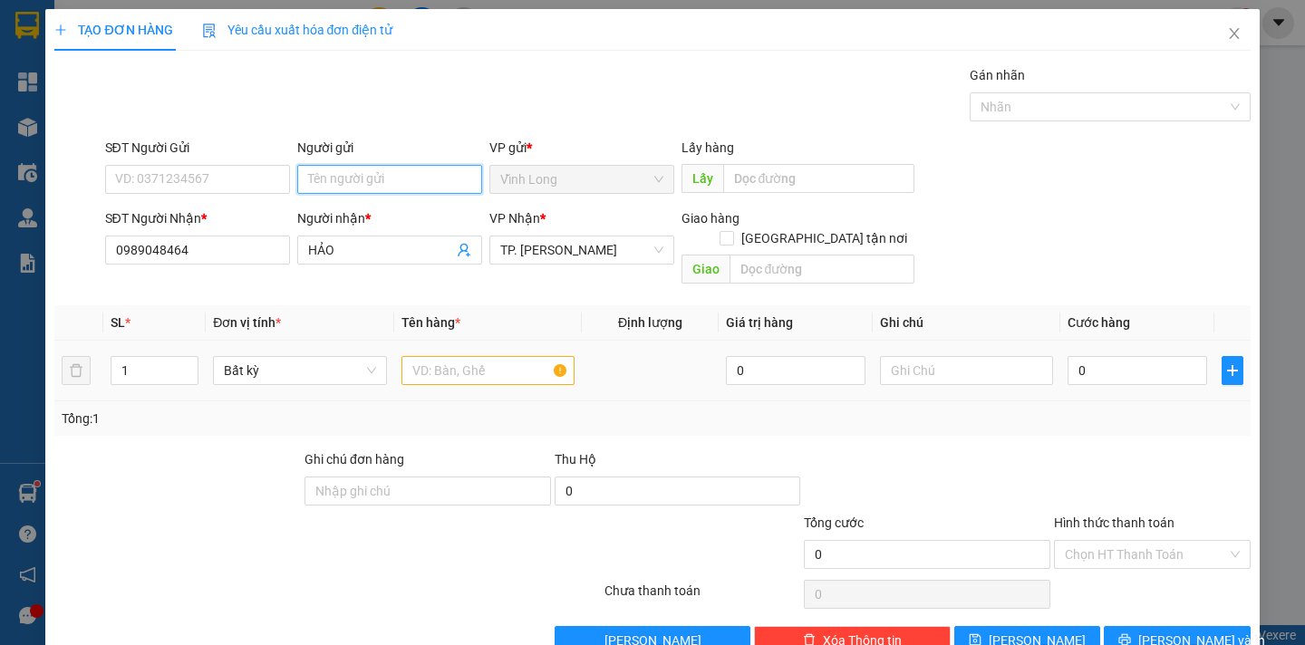
click at [325, 188] on input "Người gửi" at bounding box center [389, 179] width 185 height 29
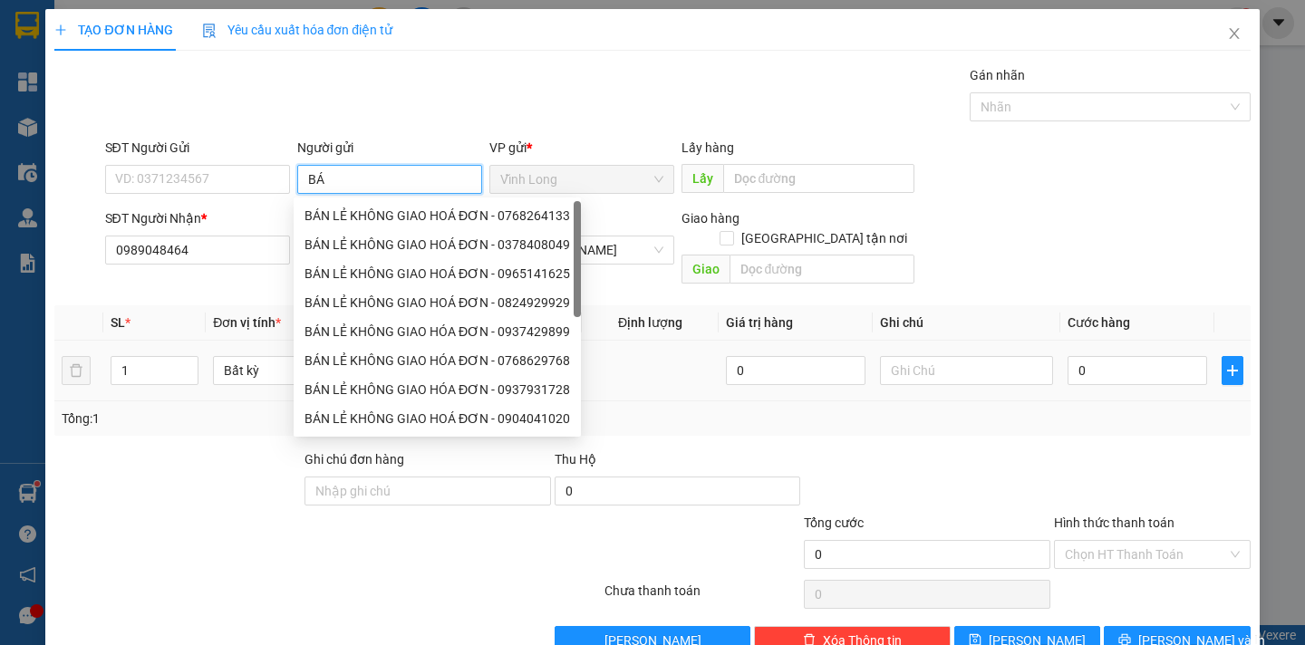
type input "BÁN"
click at [358, 210] on div "BÁN LẺ KHÔNG GIAO HOÁ ĐƠN - 0768264133" at bounding box center [437, 216] width 266 height 20
type input "0768264133"
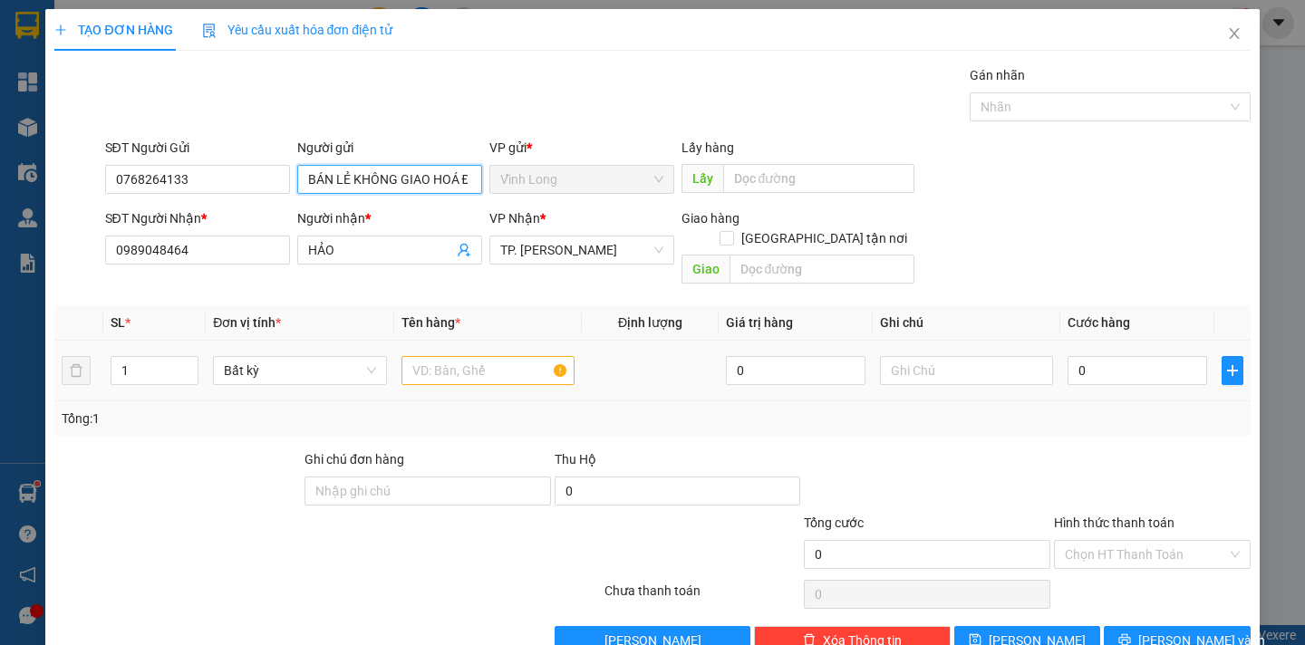
type input "BÁN LẺ KHÔNG GIAO HOÁ ĐƠN"
click at [478, 356] on input "text" at bounding box center [487, 370] width 173 height 29
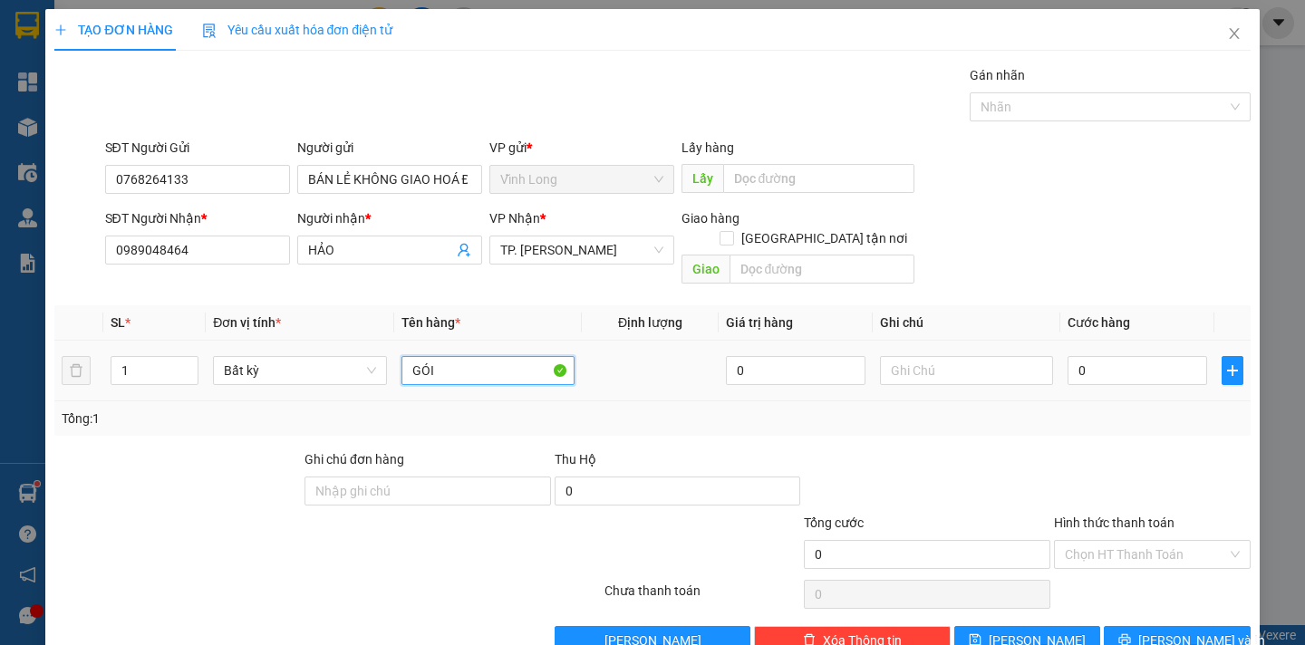
type input "GÓI"
type input "DÂN"
type input "3"
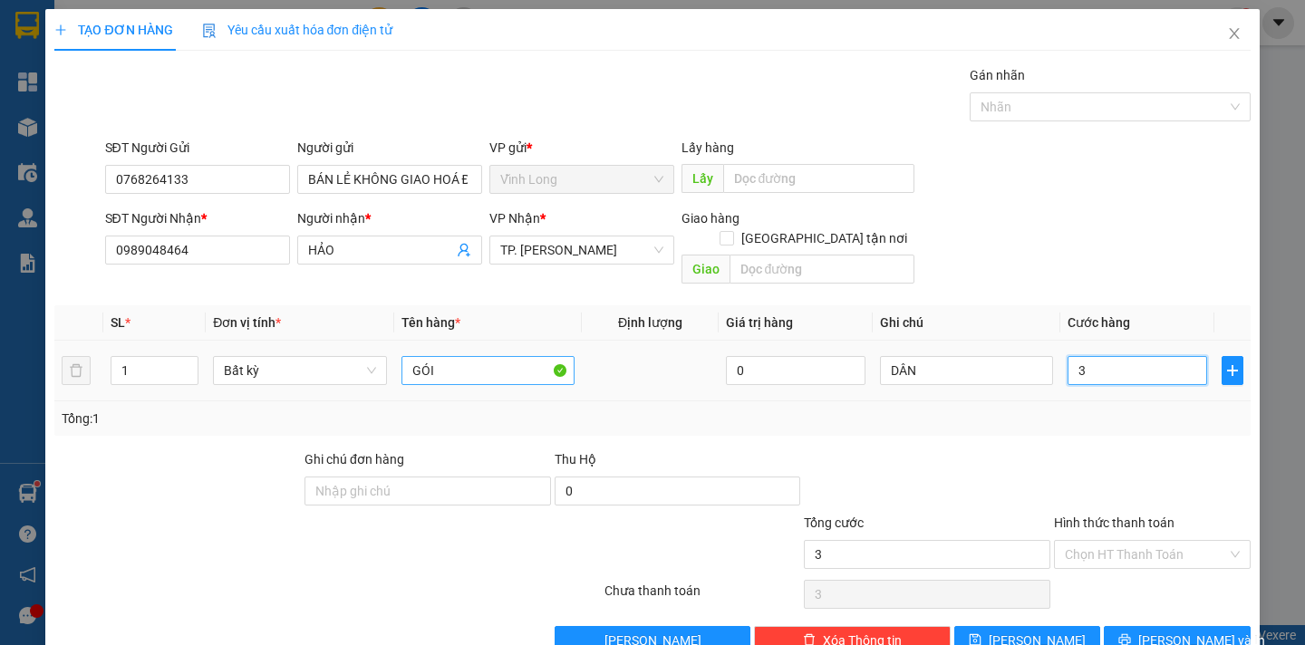
type input "30"
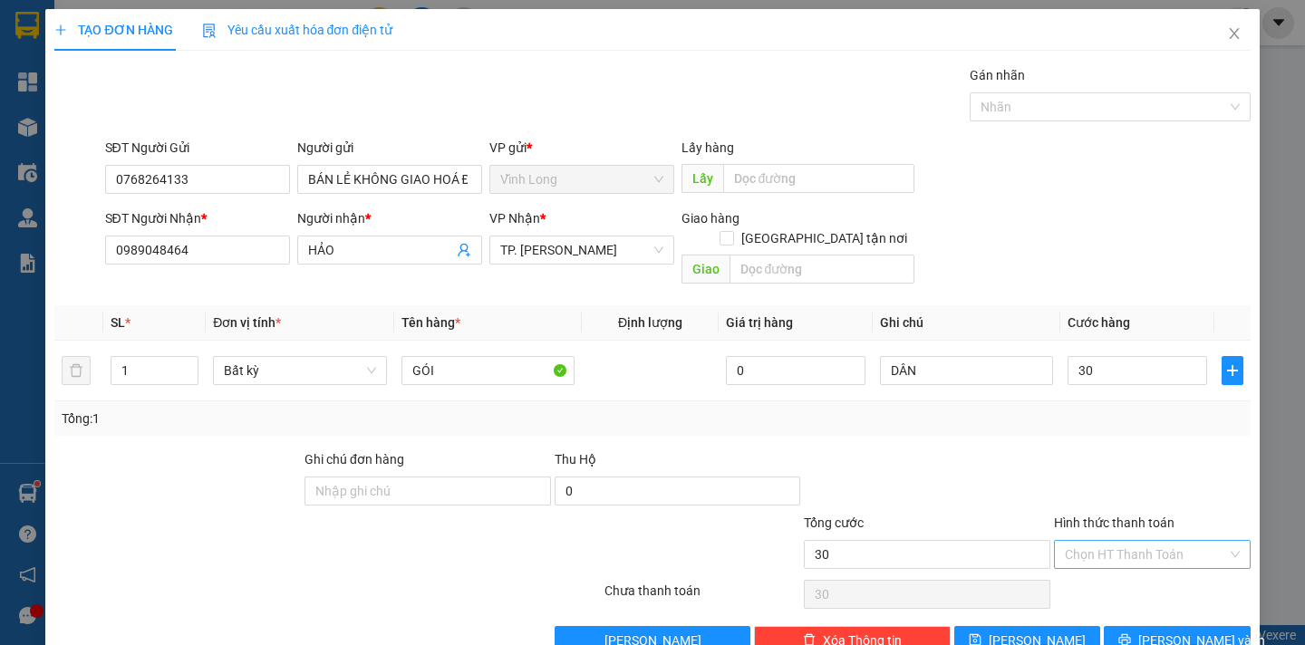
click at [1137, 541] on input "Hình thức thanh toán" at bounding box center [1146, 554] width 162 height 27
type input "30.000"
click at [1126, 570] on div "Tại văn phòng" at bounding box center [1139, 571] width 172 height 20
type input "0"
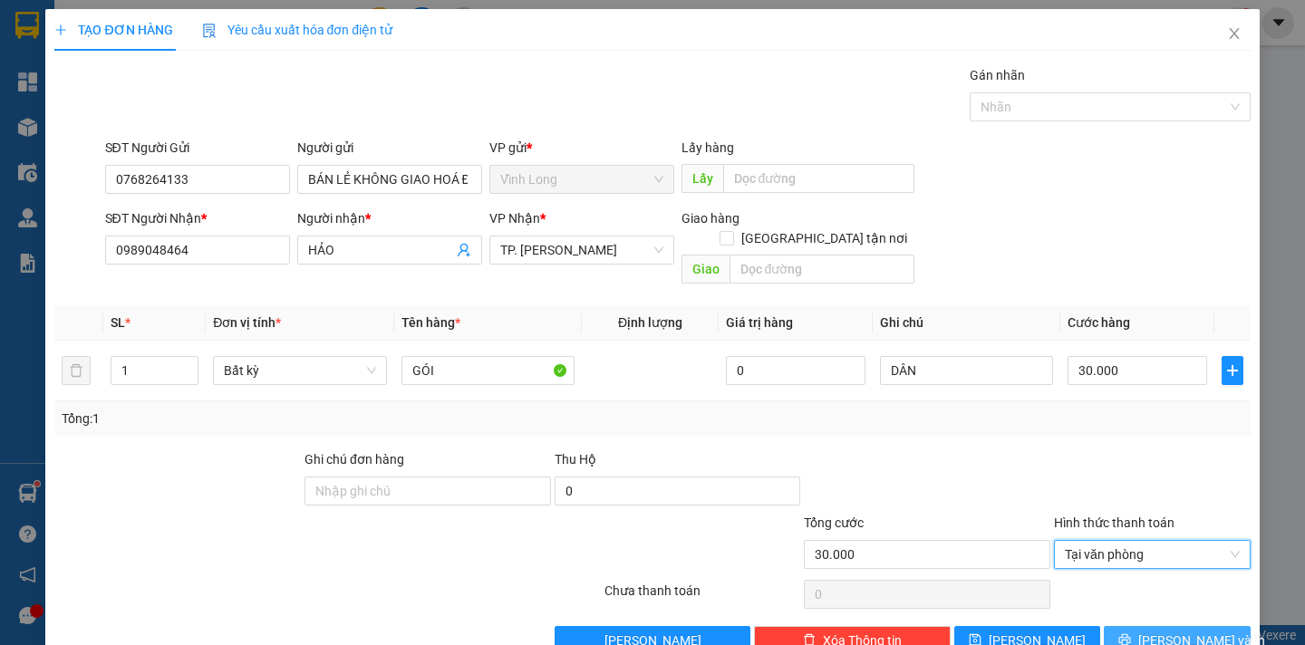
click at [1186, 631] on span "[PERSON_NAME] và In" at bounding box center [1201, 641] width 127 height 20
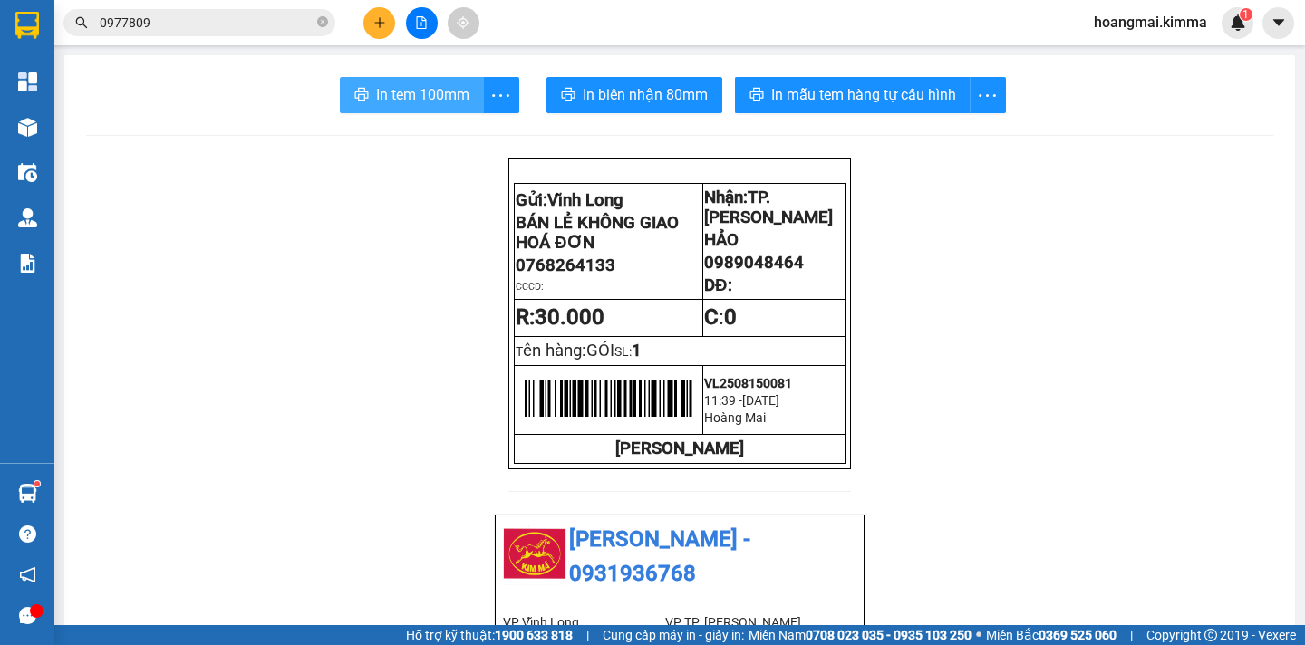
click at [390, 90] on span "In tem 100mm" at bounding box center [422, 94] width 93 height 23
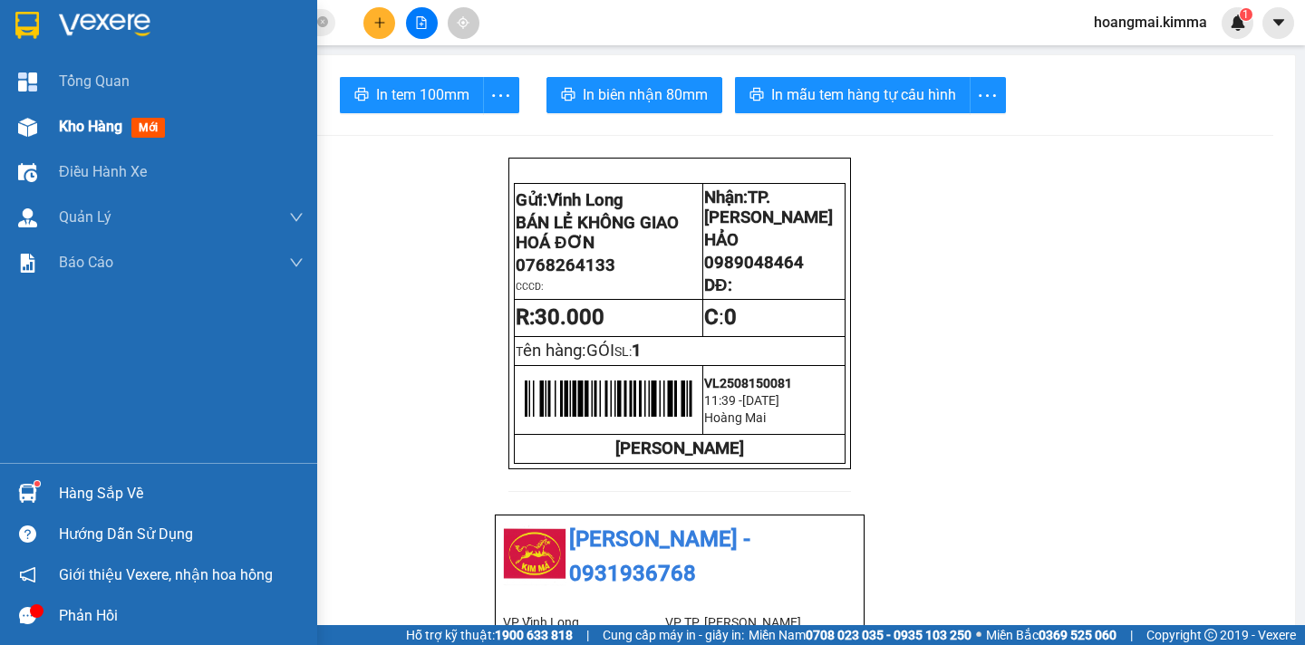
click at [91, 130] on span "Kho hàng" at bounding box center [90, 126] width 63 height 17
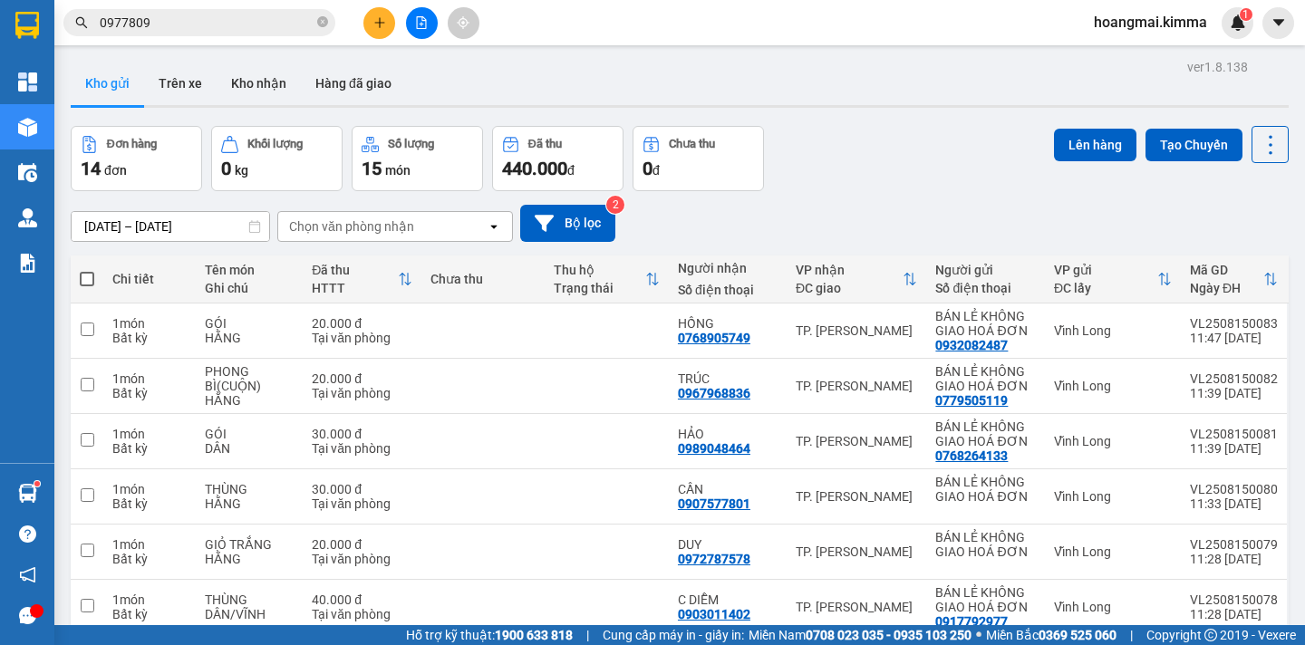
click at [83, 284] on span at bounding box center [87, 279] width 14 height 14
click at [87, 270] on input "checkbox" at bounding box center [87, 270] width 0 height 0
checkbox input "true"
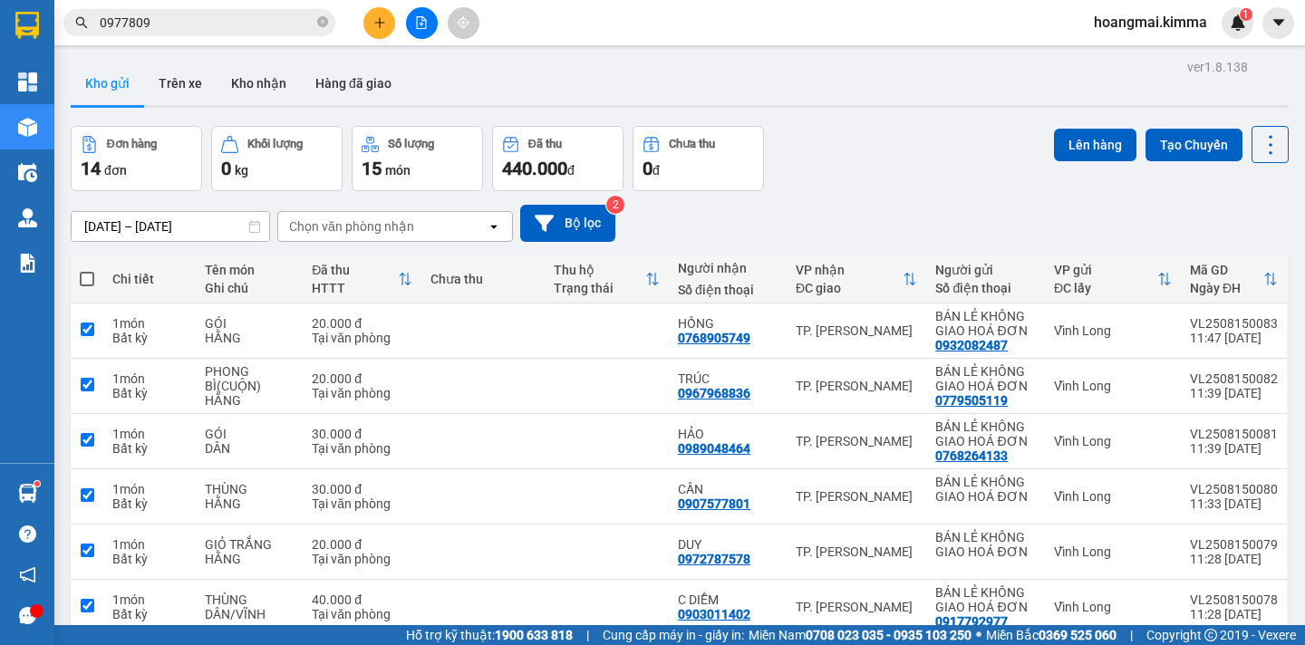
checkbox input "true"
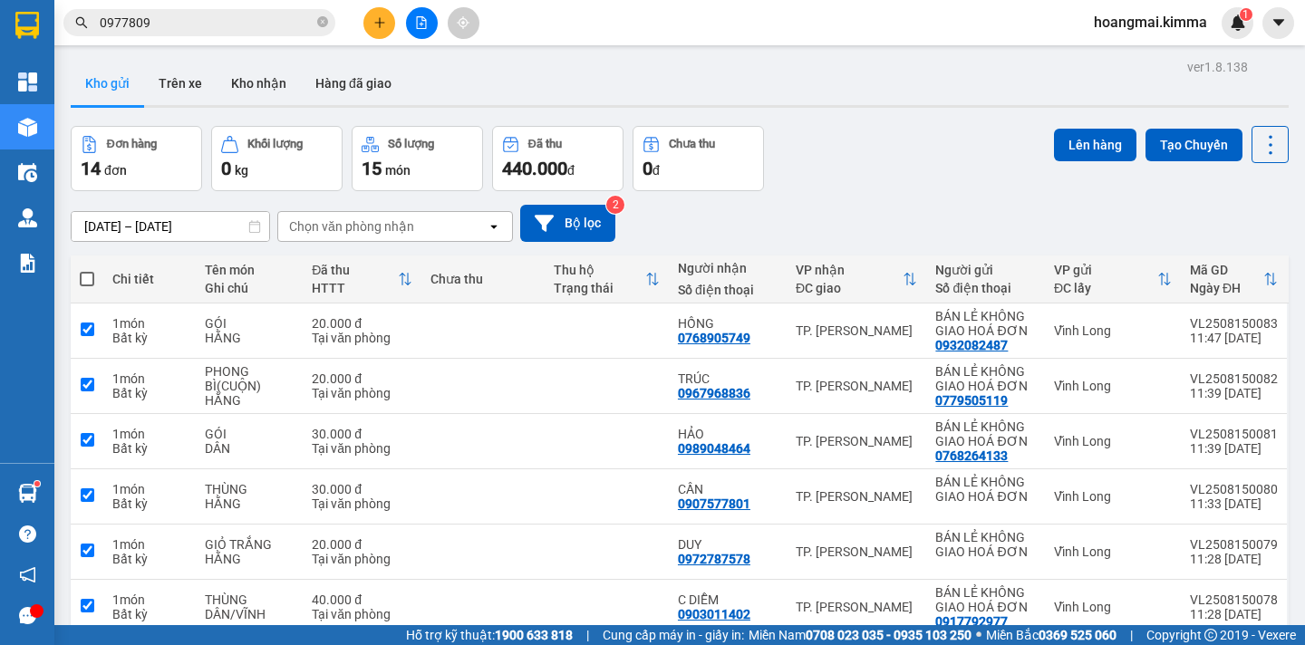
checkbox input "true"
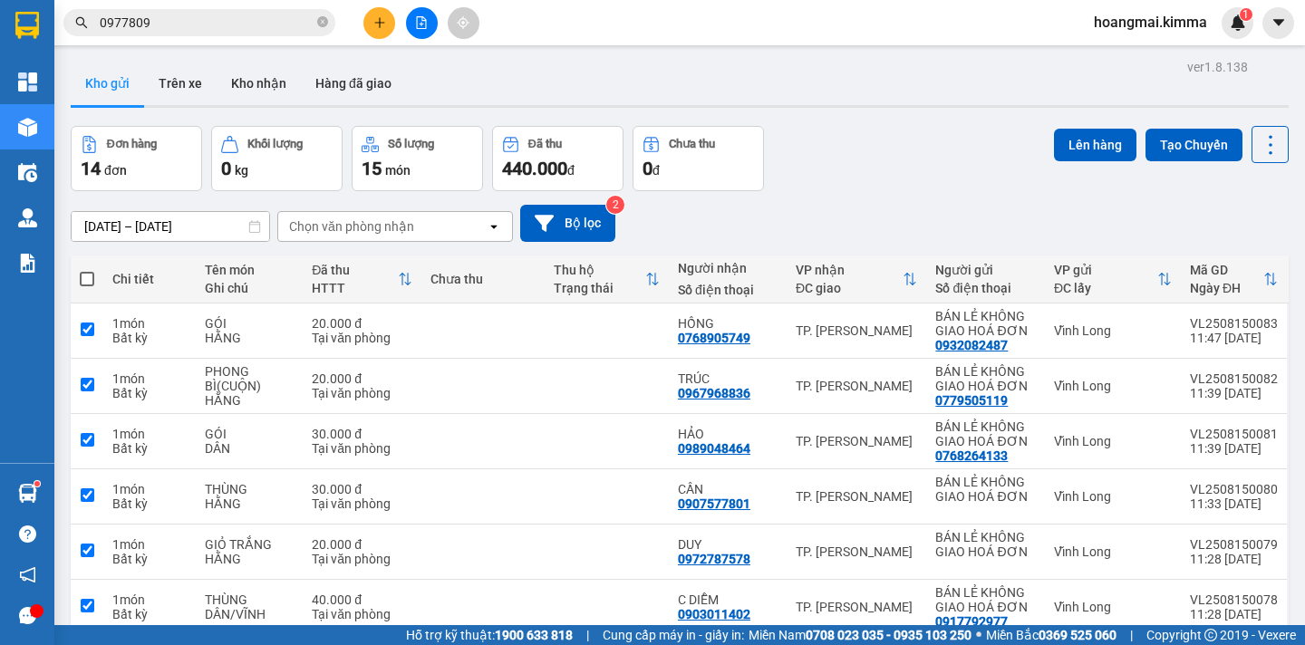
checkbox input "true"
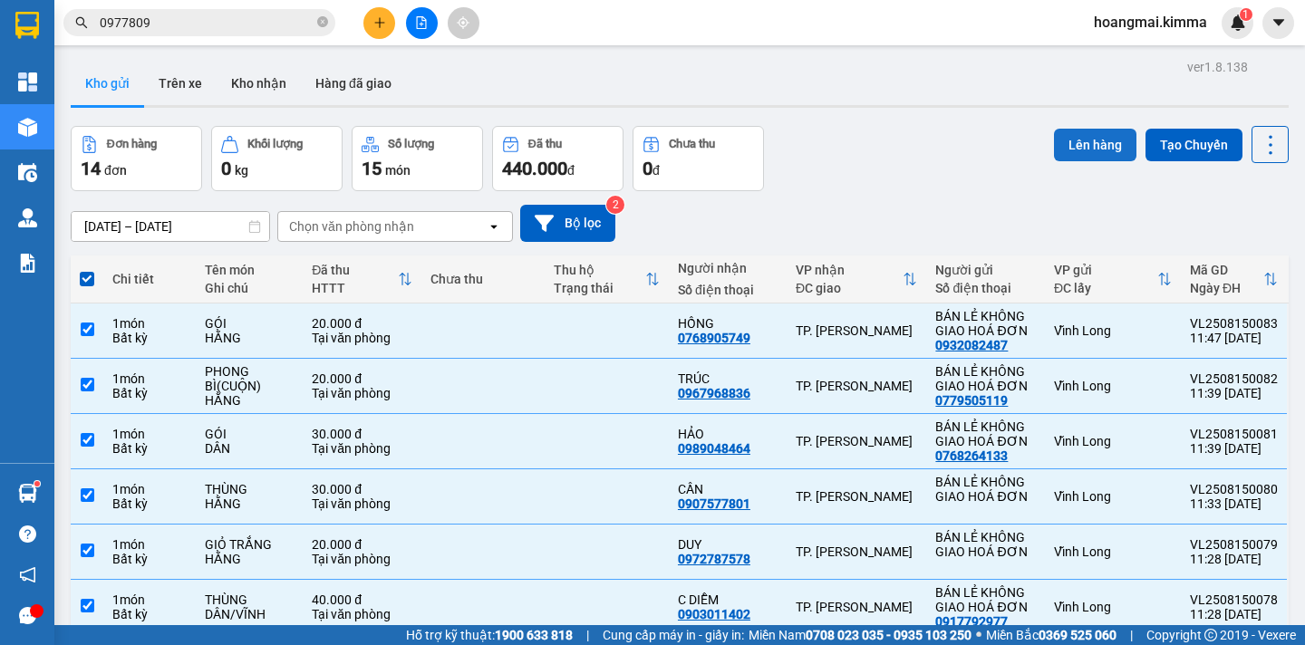
click at [1079, 153] on button "Lên hàng" at bounding box center [1095, 145] width 82 height 33
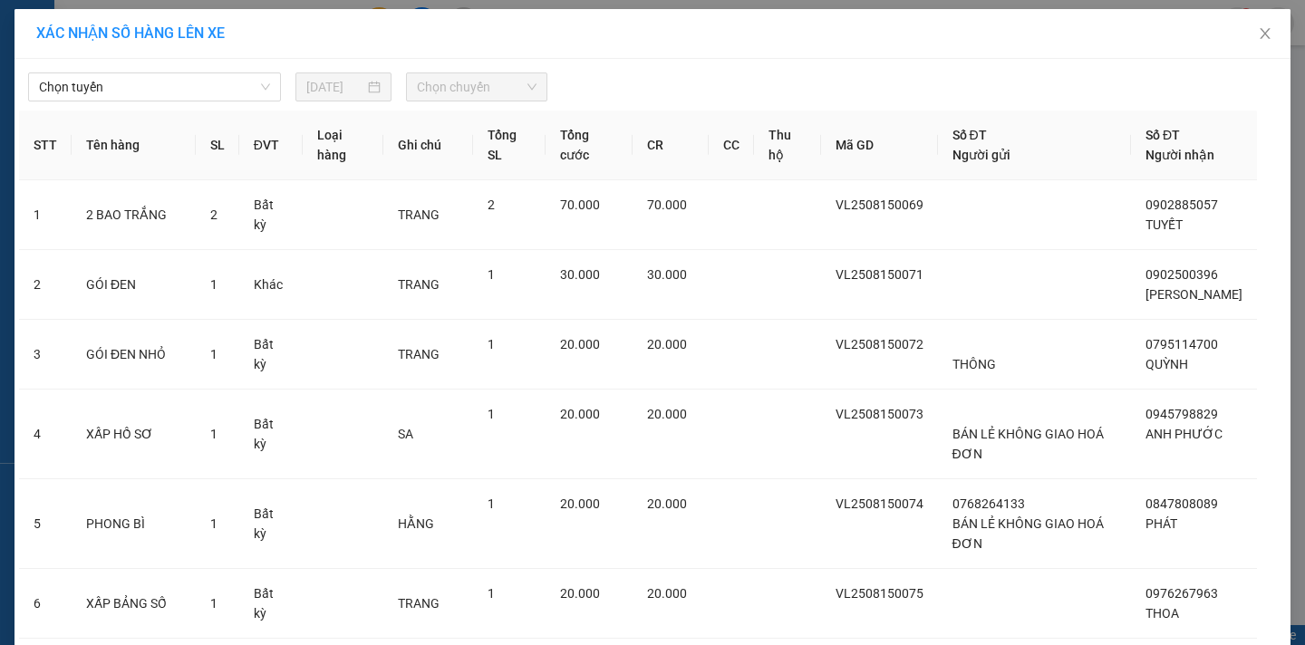
drag, startPoint x: 120, startPoint y: 82, endPoint x: 121, endPoint y: 120, distance: 38.1
click at [121, 82] on span "Chọn tuyến" at bounding box center [154, 86] width 231 height 27
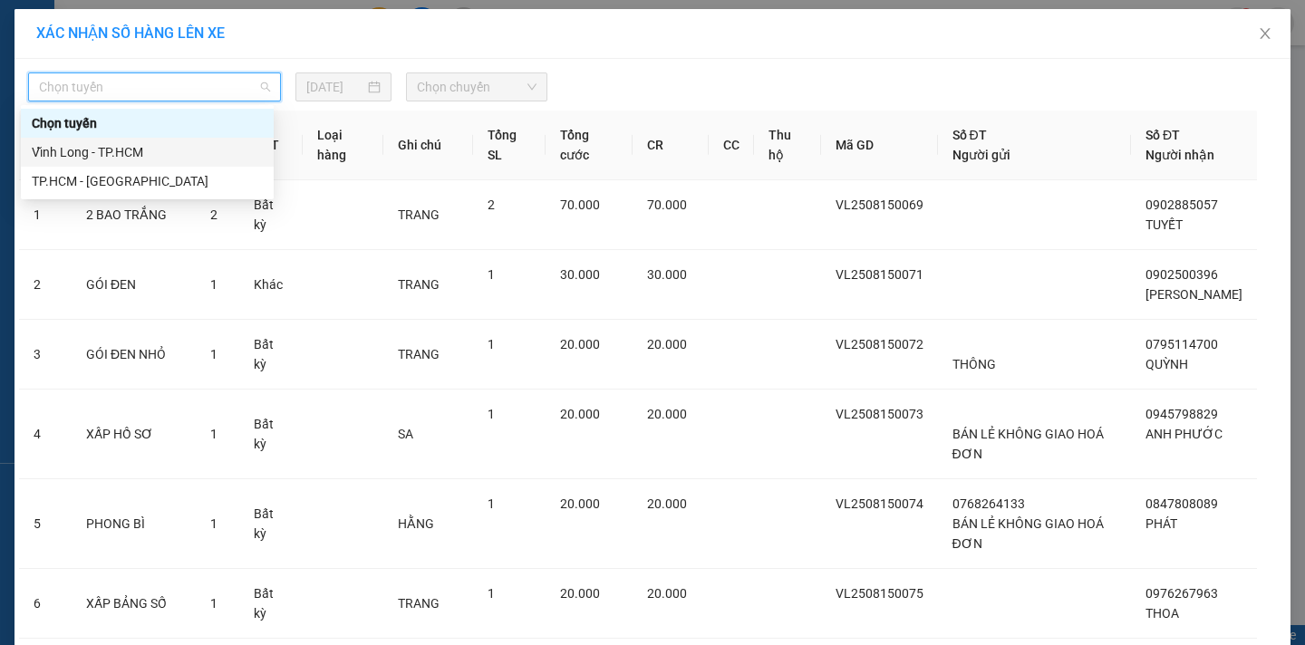
click at [111, 151] on div "Vĩnh Long - TP.HCM" at bounding box center [147, 152] width 231 height 20
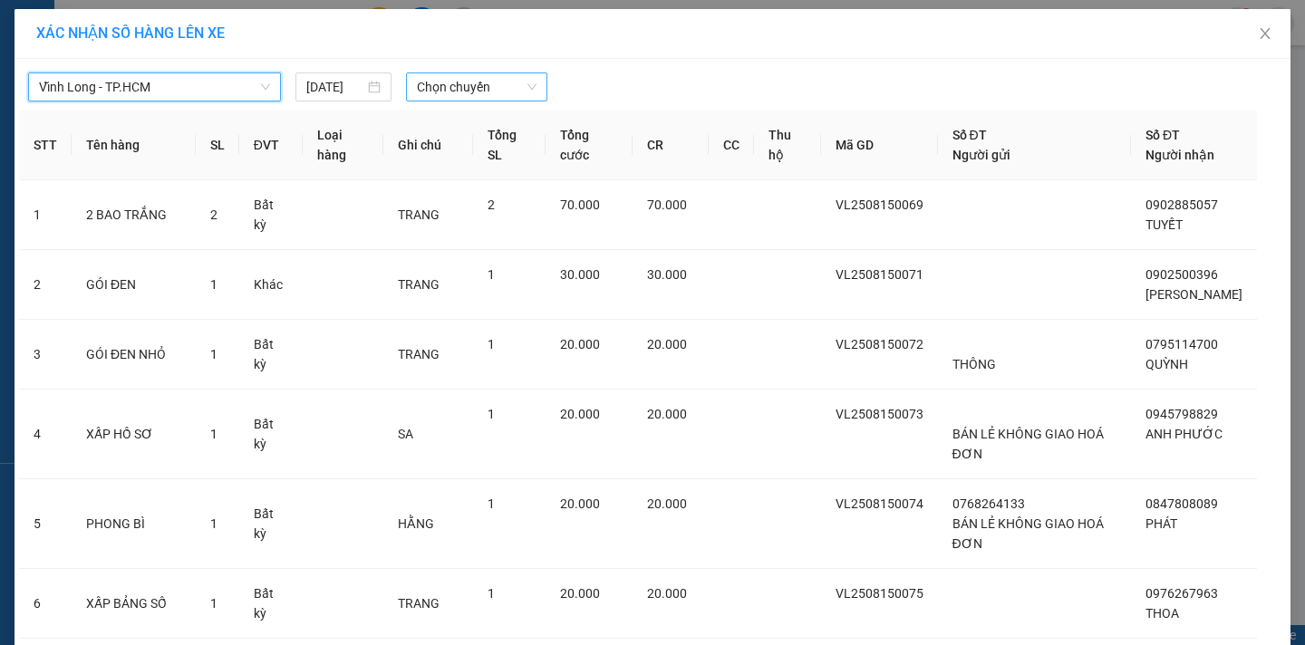
click at [452, 92] on span "Chọn chuyến" at bounding box center [477, 86] width 120 height 27
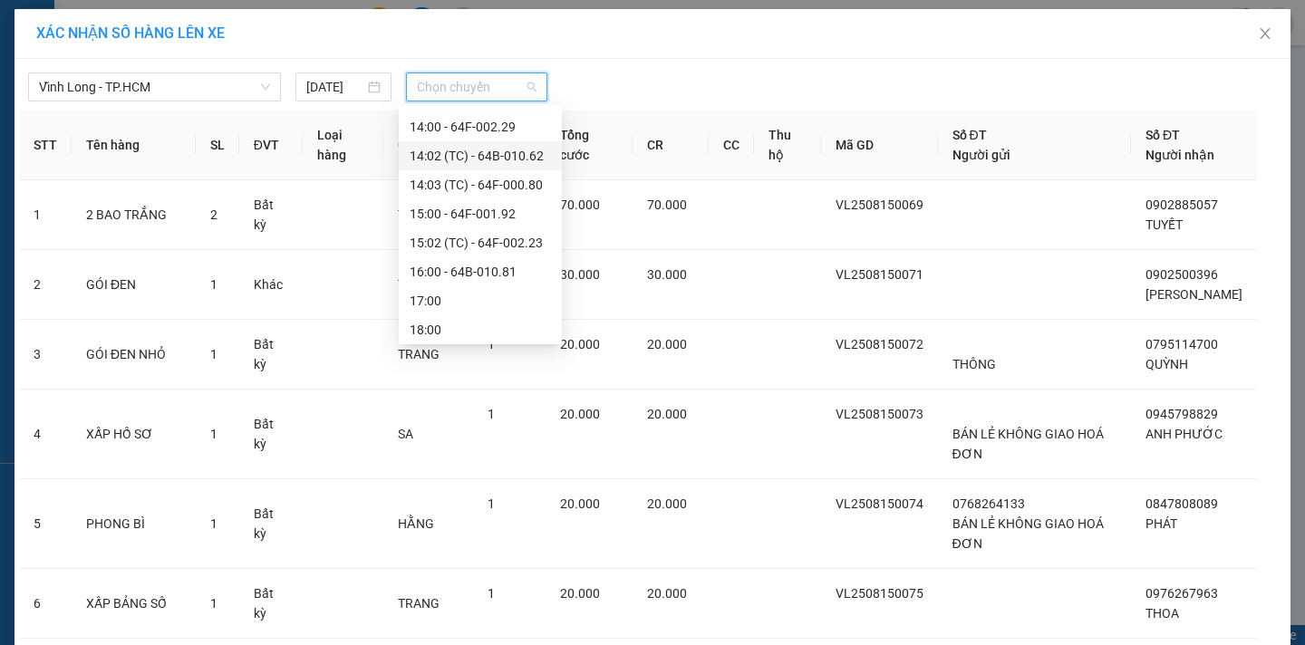
scroll to position [453, 0]
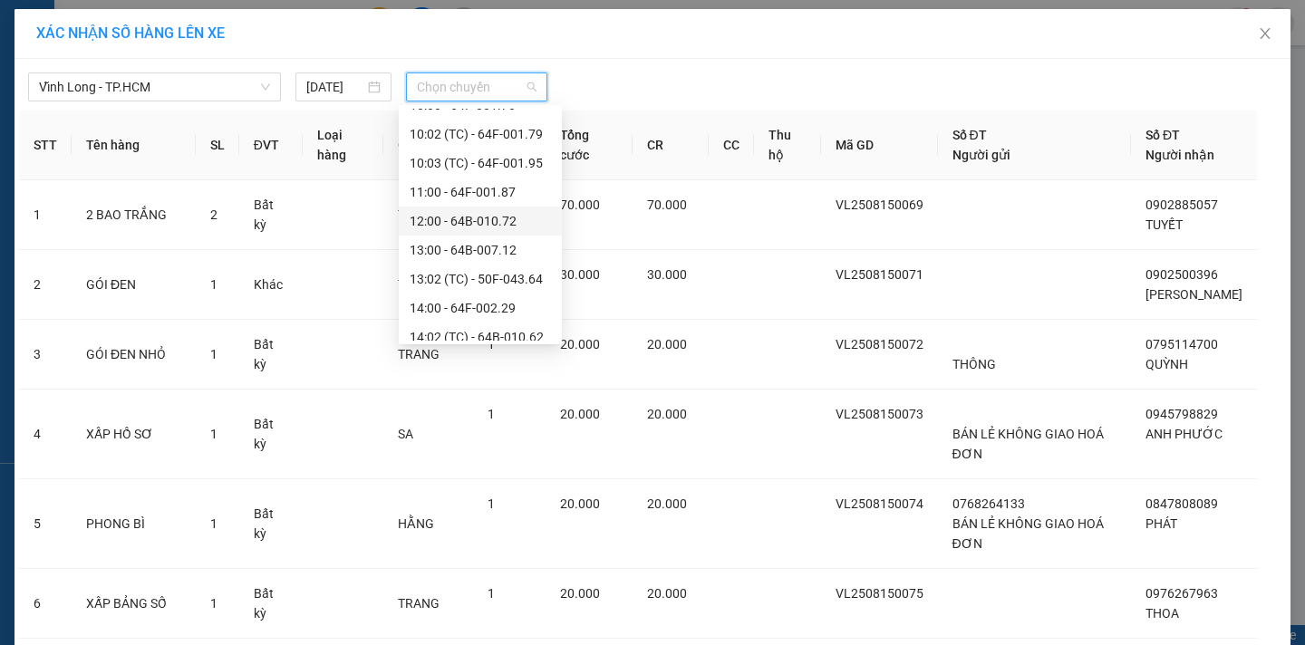
click at [468, 224] on div "12:00 - 64B-010.72" at bounding box center [480, 221] width 141 height 20
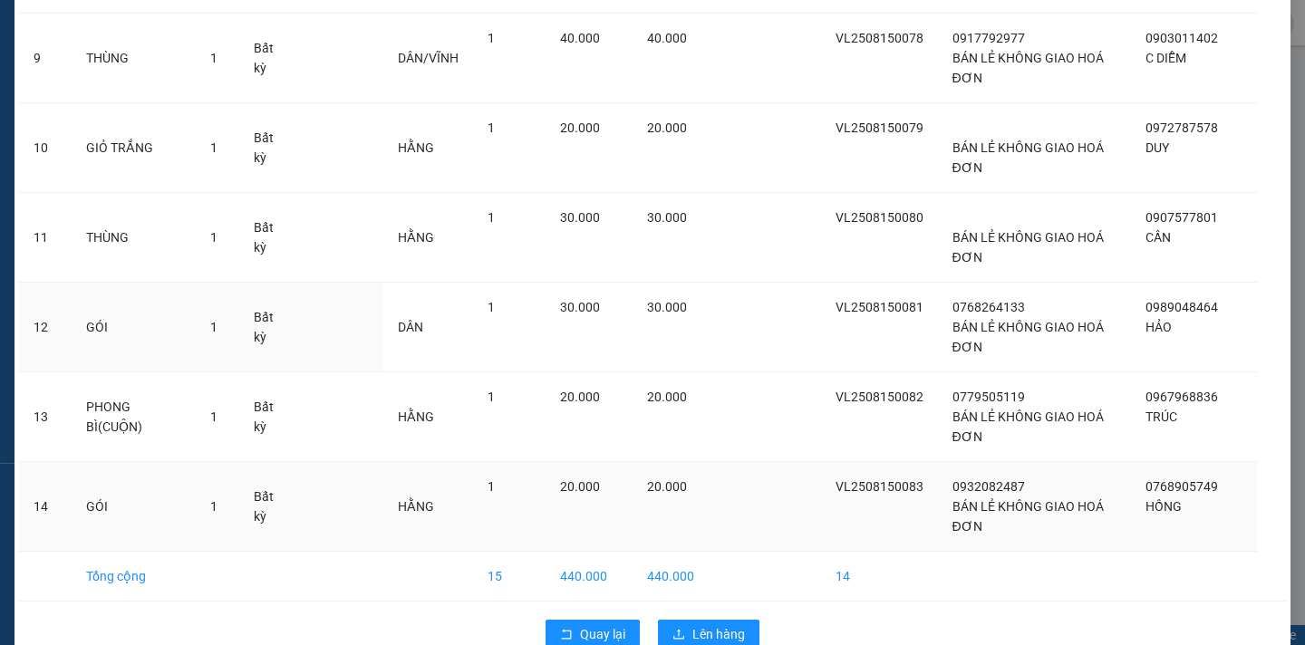
scroll to position [875, 0]
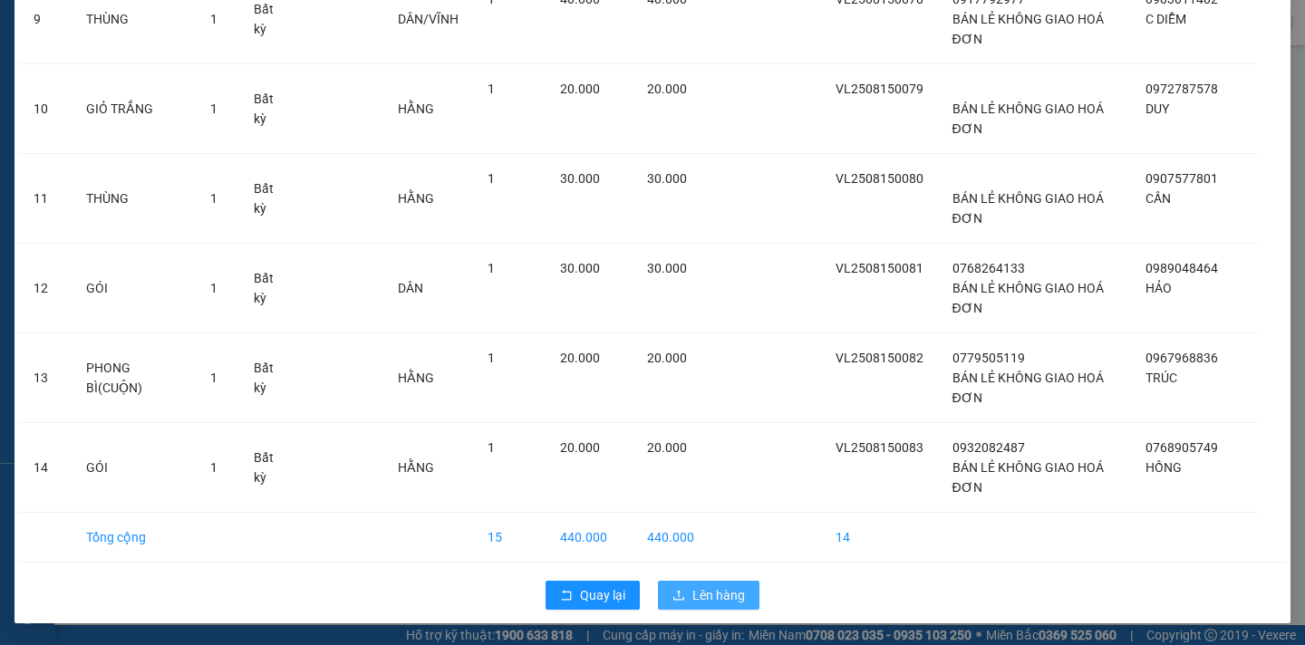
click at [742, 587] on button "Lên hàng" at bounding box center [708, 595] width 101 height 29
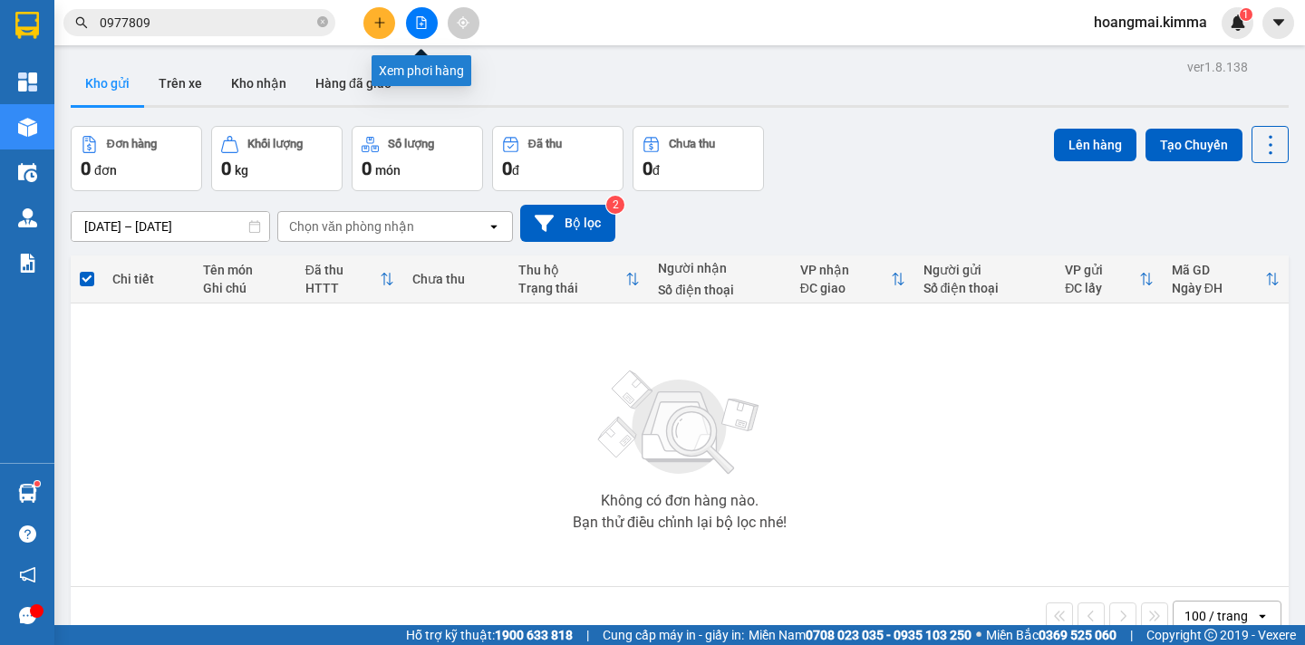
click at [416, 22] on icon "file-add" at bounding box center [421, 22] width 13 height 13
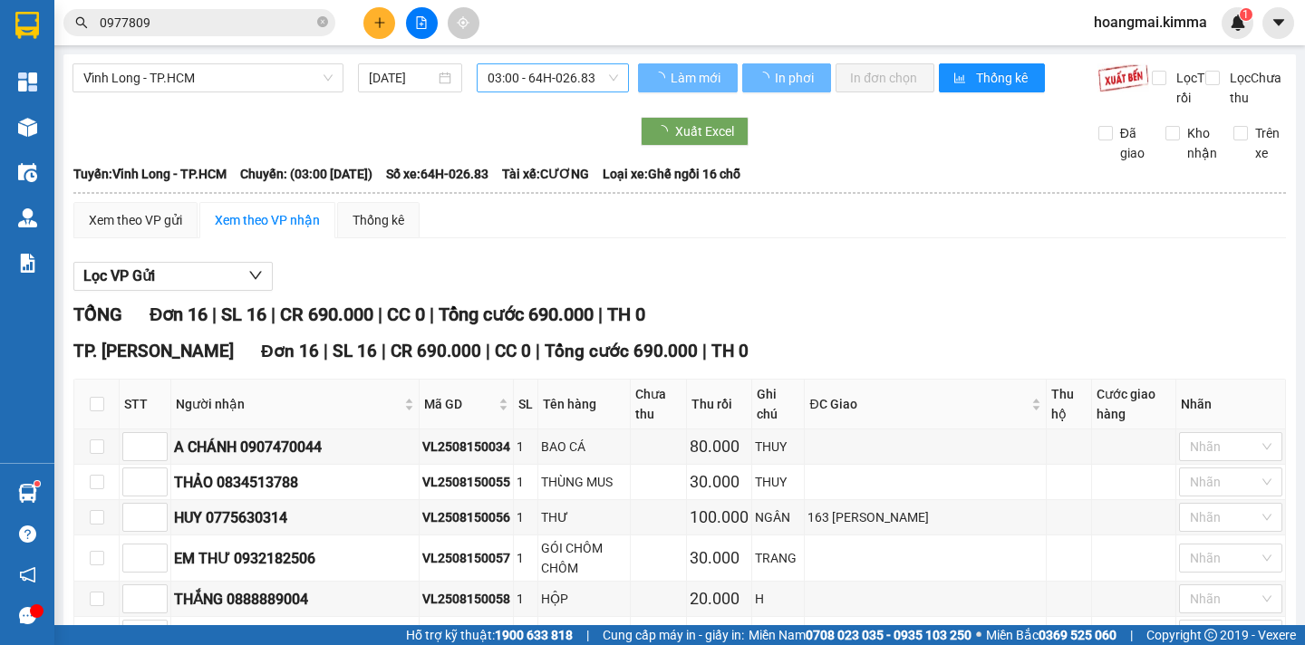
click at [545, 80] on span "03:00 - 64H-026.83" at bounding box center [553, 77] width 130 height 27
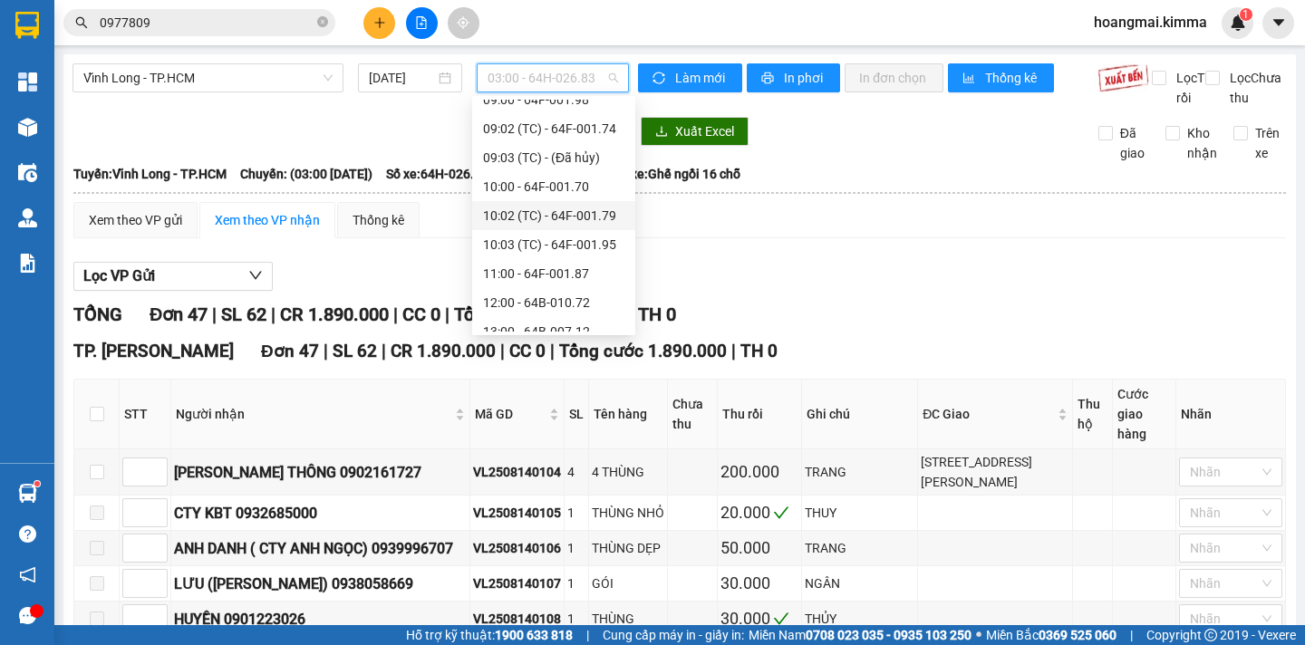
scroll to position [453, 0]
click at [549, 212] on div "12:00 - 64B-010.72" at bounding box center [553, 212] width 141 height 20
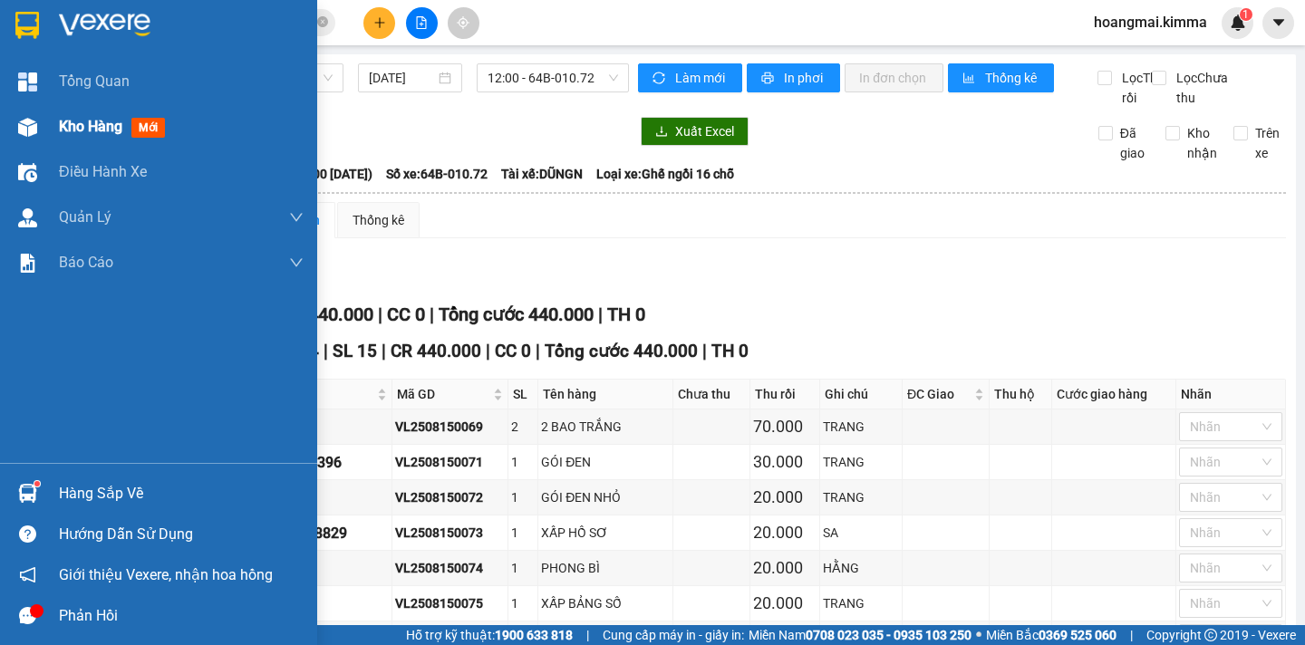
click at [98, 125] on span "Kho hàng" at bounding box center [90, 126] width 63 height 17
